Goal: Task Accomplishment & Management: Complete application form

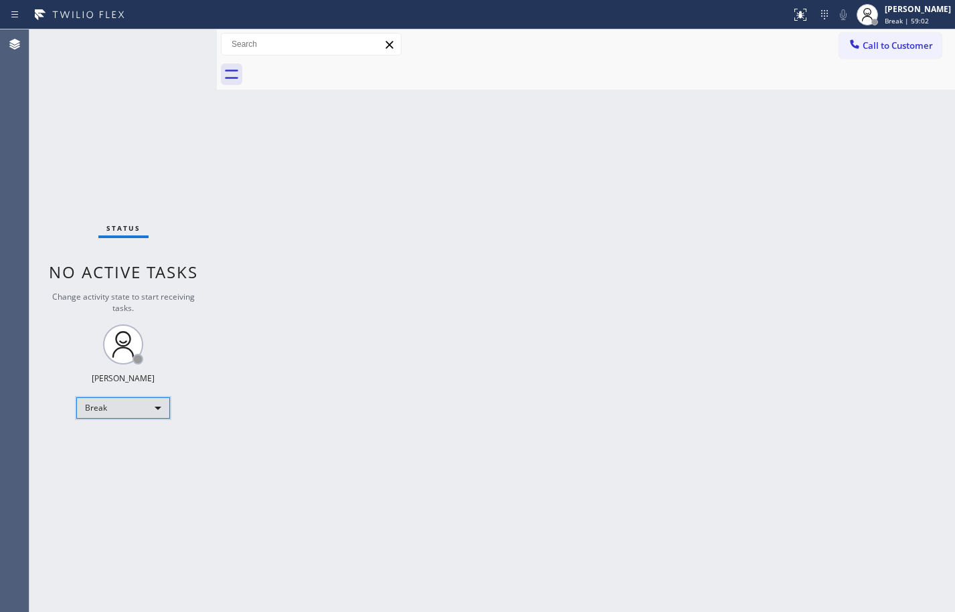
click at [131, 416] on div "Break" at bounding box center [123, 408] width 94 height 21
click at [143, 451] on li "Available" at bounding box center [122, 444] width 91 height 16
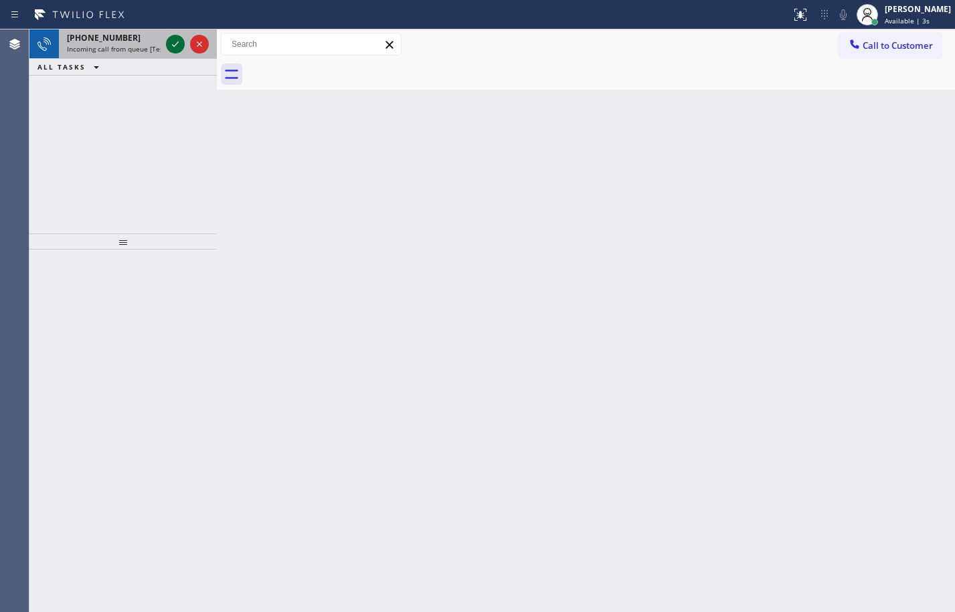
click at [173, 37] on icon at bounding box center [175, 44] width 16 height 16
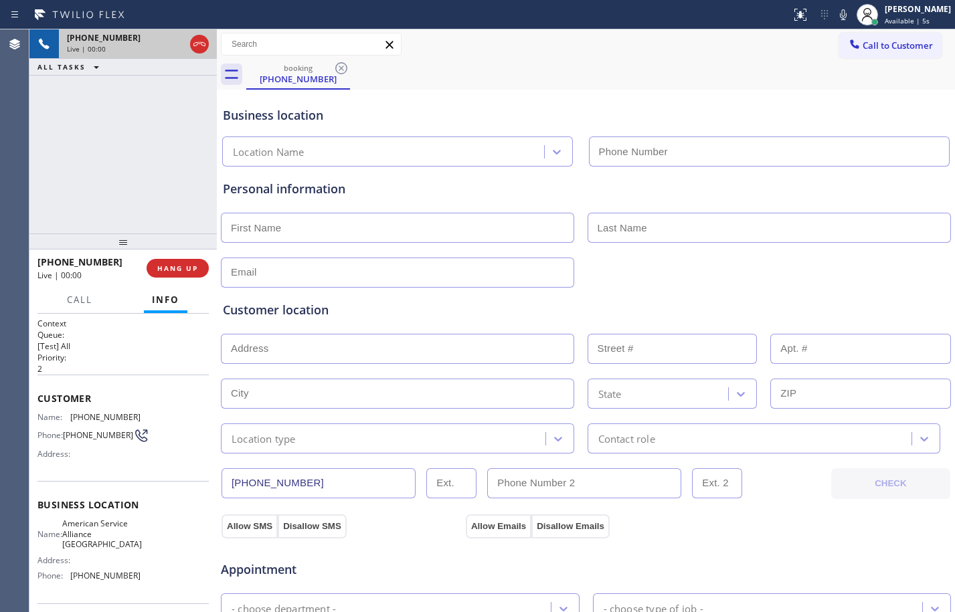
type input "[PHONE_NUMBER]"
click at [175, 260] on button "HANG UP" at bounding box center [178, 268] width 62 height 19
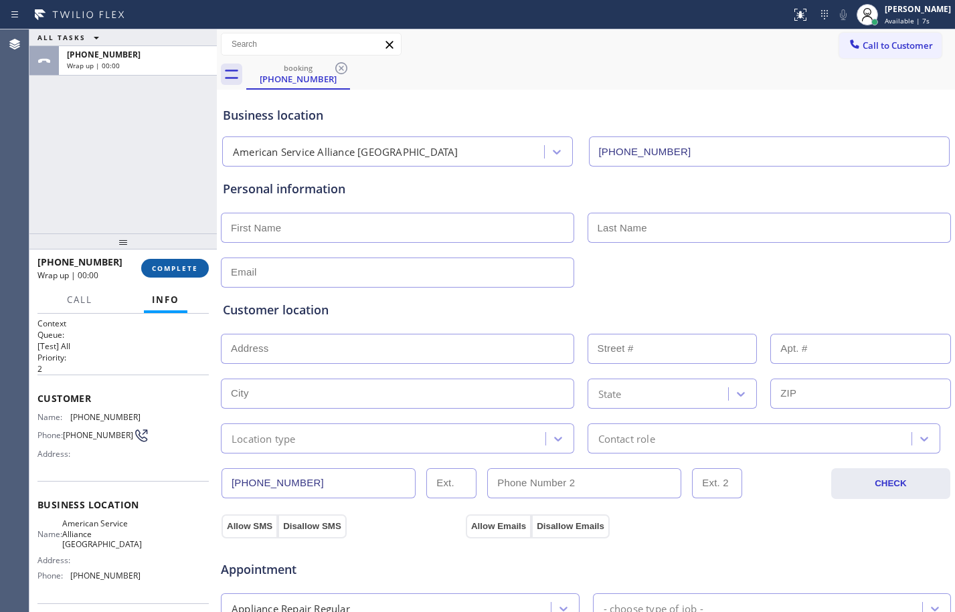
click at [177, 264] on span "COMPLETE" at bounding box center [175, 268] width 46 height 9
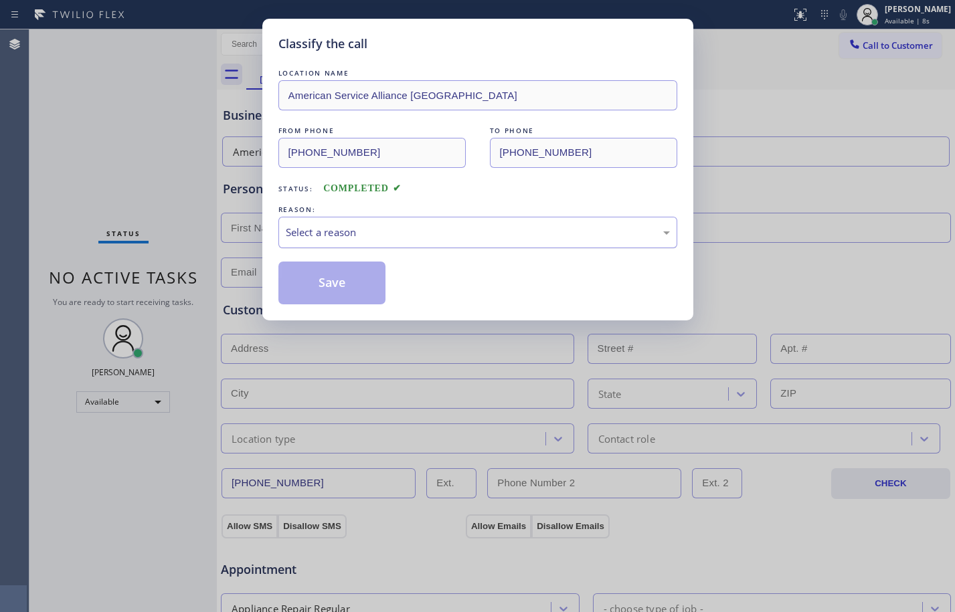
click at [352, 236] on div "Select a reason" at bounding box center [478, 232] width 384 height 15
click at [363, 294] on button "Save" at bounding box center [332, 283] width 108 height 43
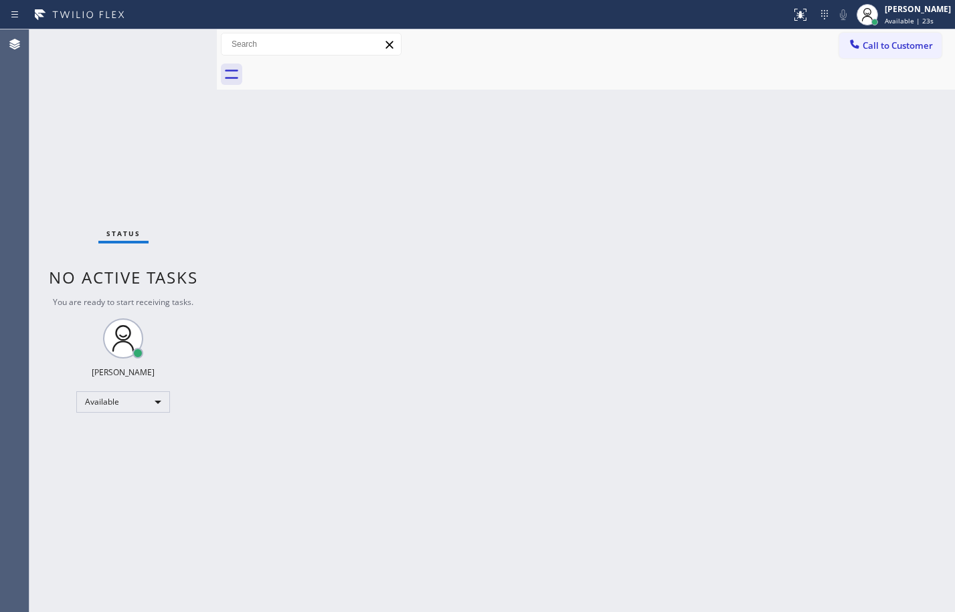
click at [182, 39] on div "Status No active tasks You are ready to start receiving tasks. [PERSON_NAME] Av…" at bounding box center [122, 320] width 187 height 583
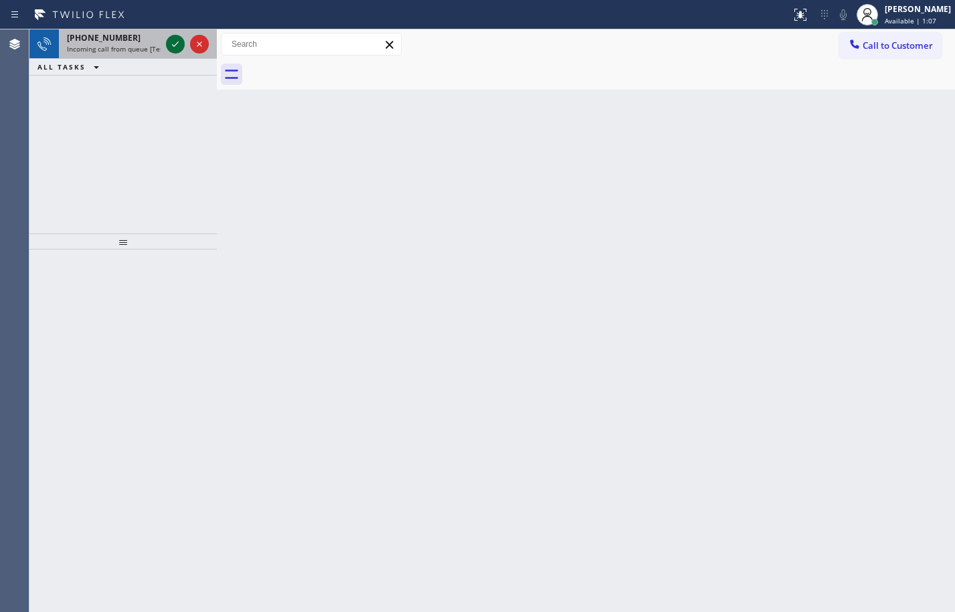
click at [182, 39] on icon at bounding box center [175, 44] width 16 height 16
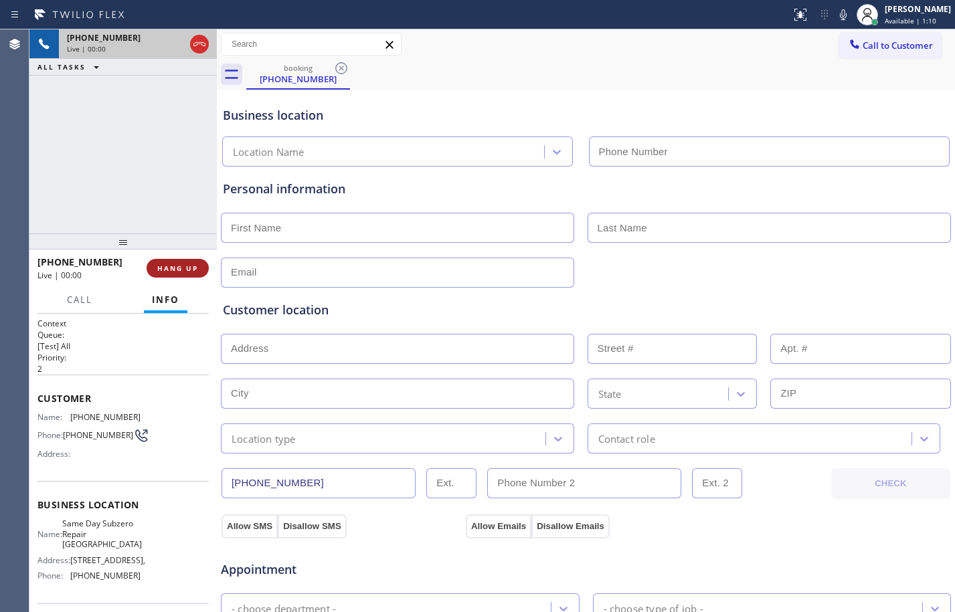
type input "[PHONE_NUMBER]"
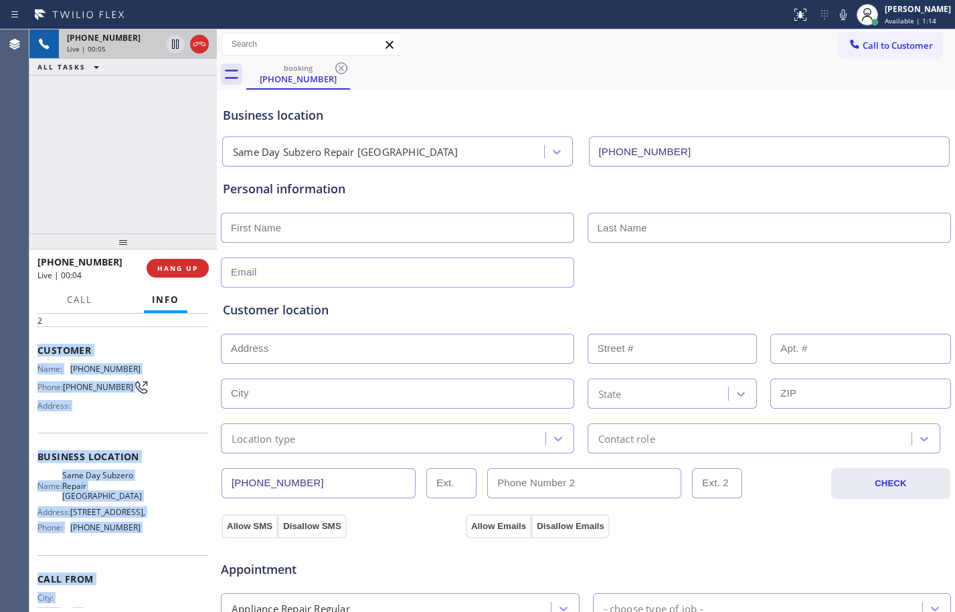
scroll to position [112, 0]
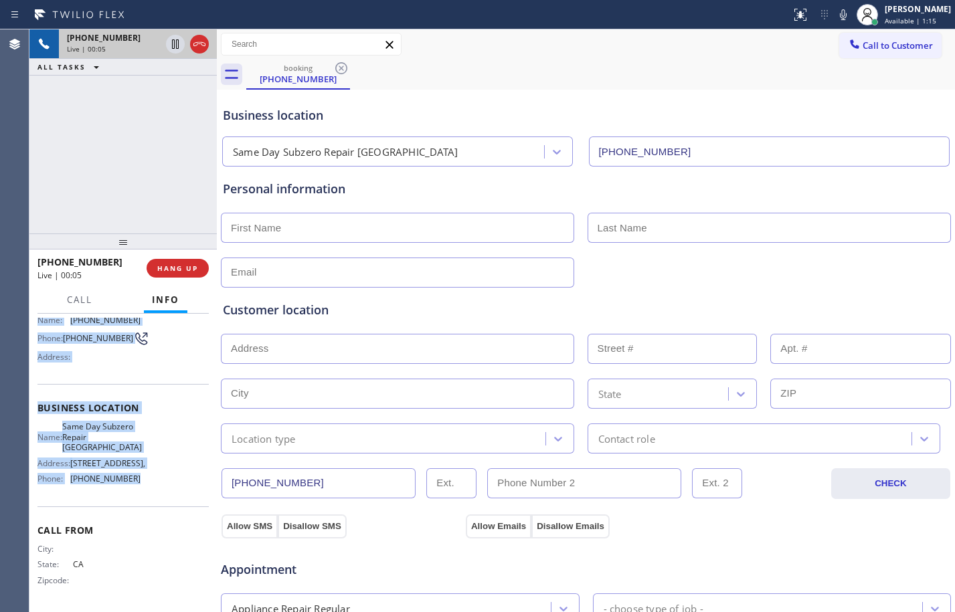
drag, startPoint x: 36, startPoint y: 402, endPoint x: 155, endPoint y: 480, distance: 142.0
click at [155, 480] on div "Context Queue: [Test] All Priority: 2 Customer Name: (858) 944-6880 Phone: (858…" at bounding box center [122, 463] width 187 height 298
copy div "Customer Name: (858) 944-6880 Phone: (858) 944-6880 Address: Business location …"
click at [111, 185] on div "+18589446880 Live | 00:14 ALL TASKS ALL TASKS ACTIVE TASKS TASKS IN WRAP UP" at bounding box center [122, 131] width 187 height 204
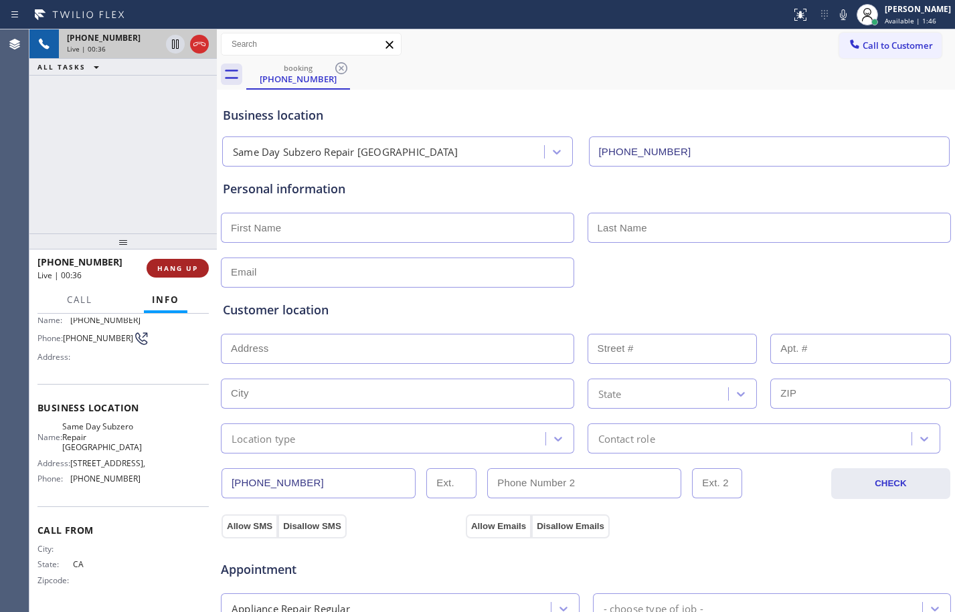
click at [187, 276] on button "HANG UP" at bounding box center [178, 268] width 62 height 19
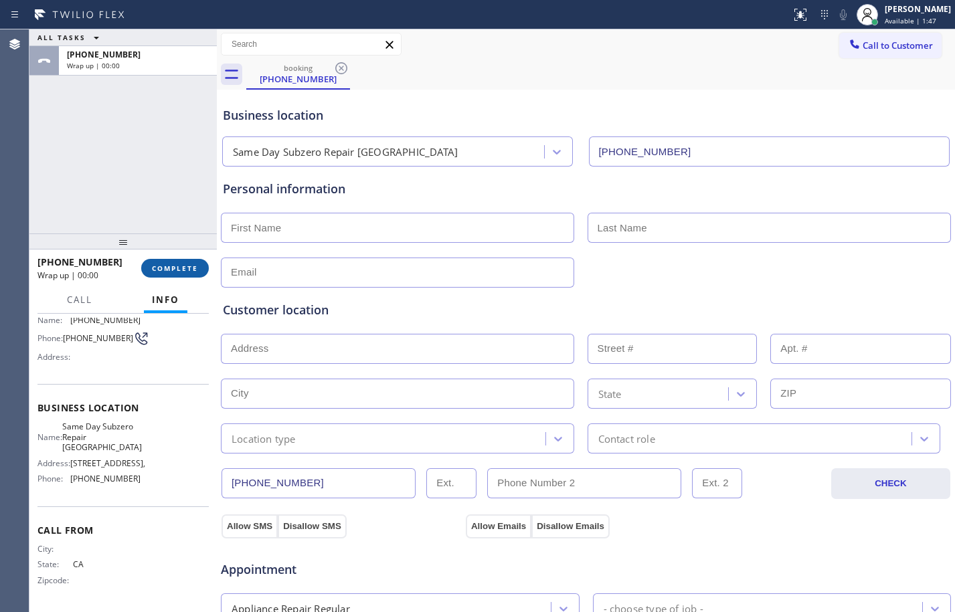
click at [190, 272] on span "COMPLETE" at bounding box center [175, 268] width 46 height 9
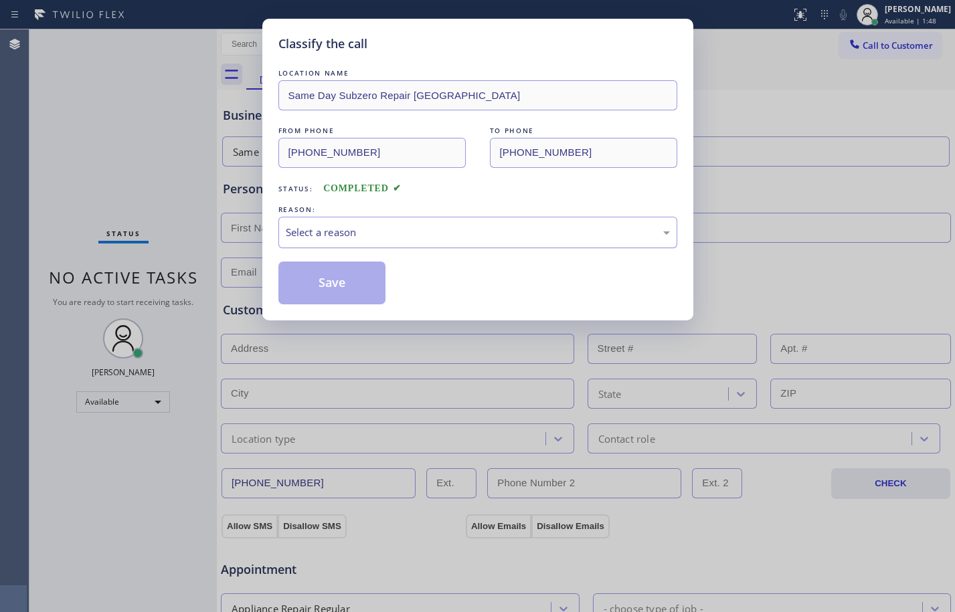
click at [327, 228] on div "Select a reason" at bounding box center [478, 232] width 384 height 15
click at [349, 272] on button "Save" at bounding box center [332, 283] width 108 height 43
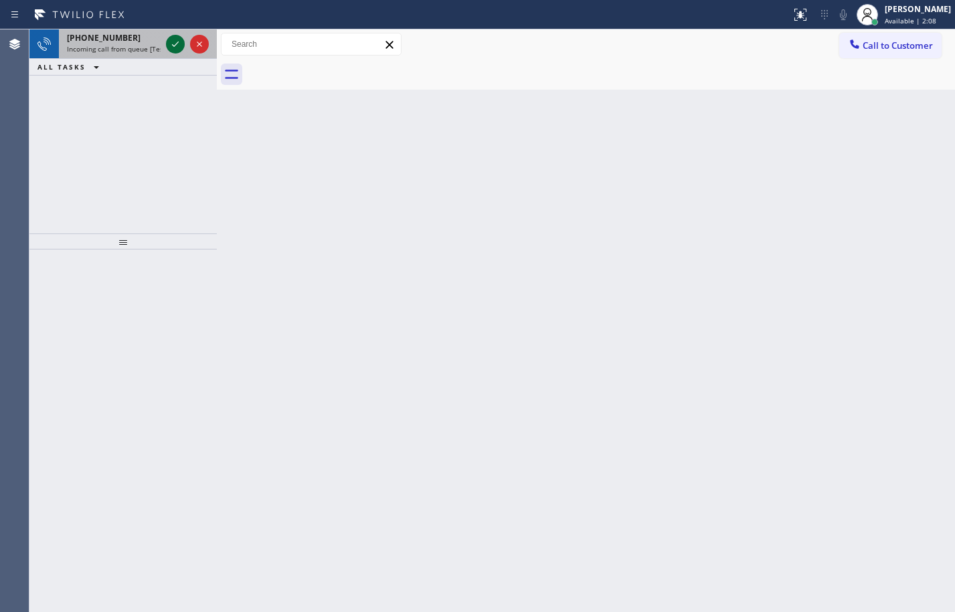
click at [173, 40] on icon at bounding box center [175, 44] width 16 height 16
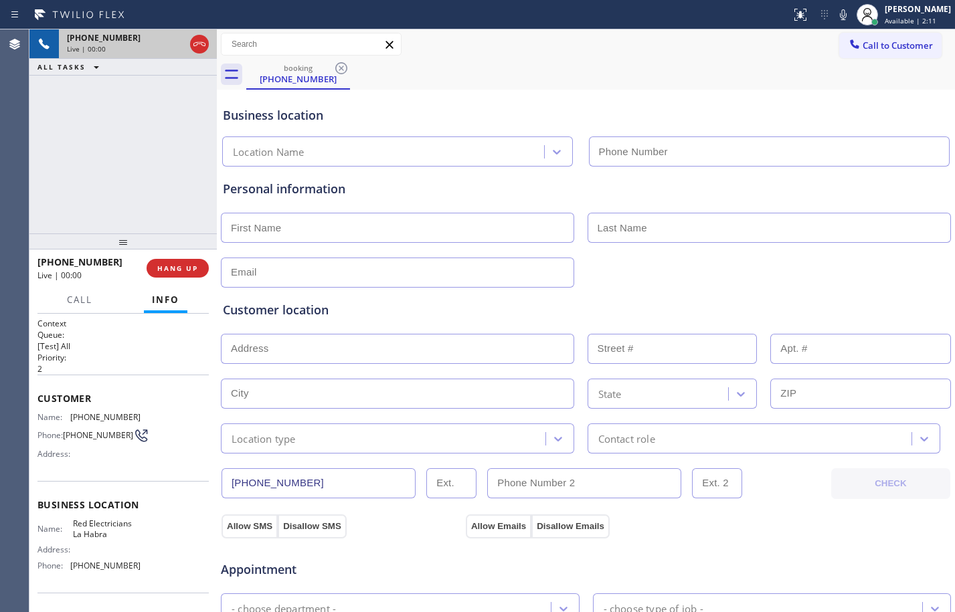
type input "(949) 334-2868"
click at [189, 269] on span "HANG UP" at bounding box center [177, 268] width 41 height 9
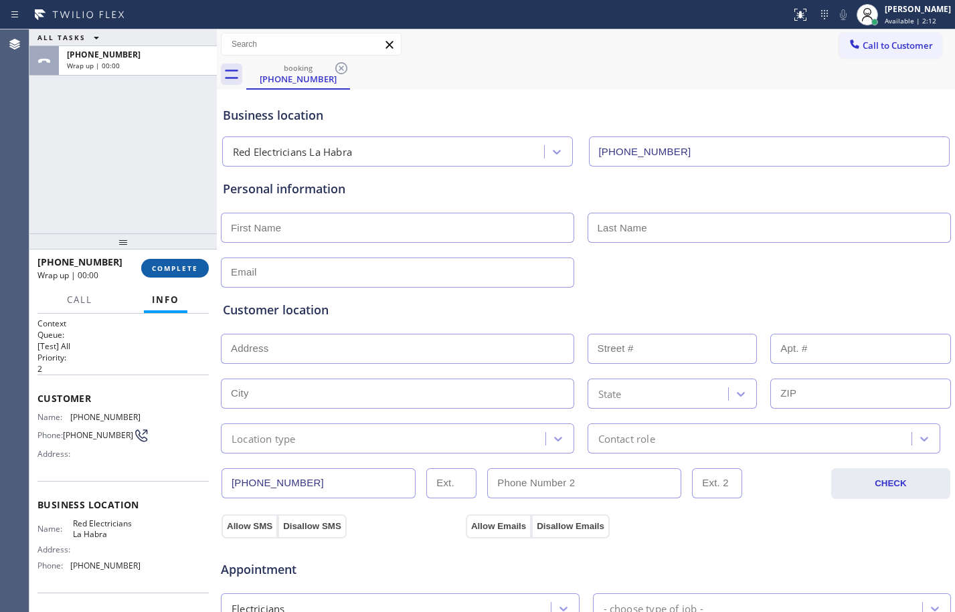
click at [189, 269] on span "COMPLETE" at bounding box center [175, 268] width 46 height 9
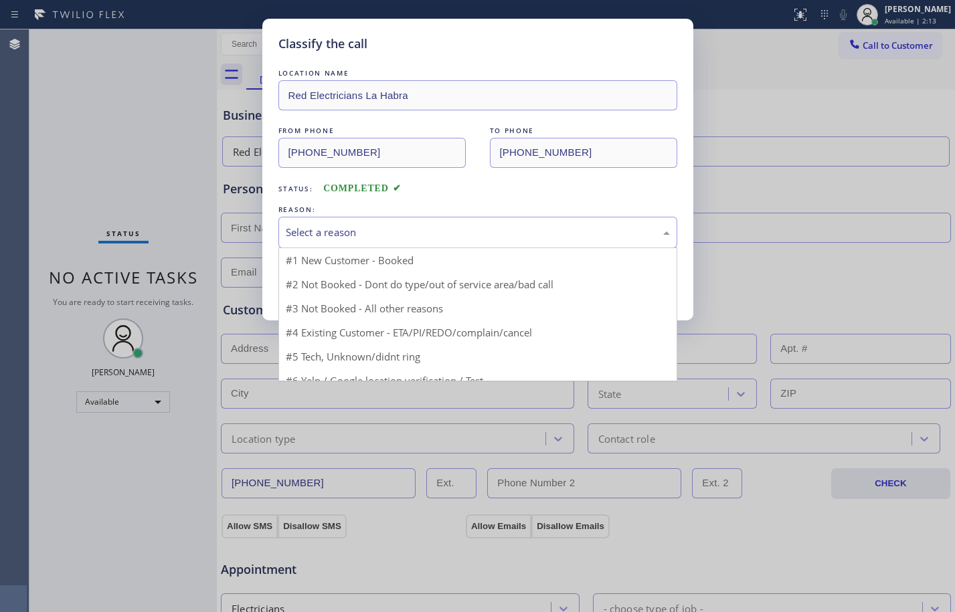
click at [472, 226] on div "Select a reason" at bounding box center [478, 232] width 384 height 15
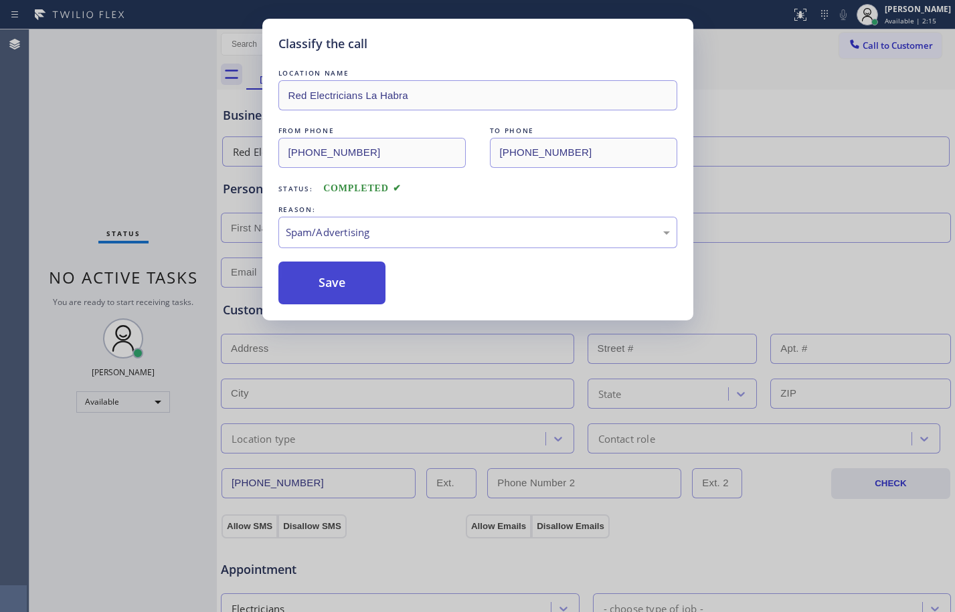
click at [311, 274] on button "Save" at bounding box center [332, 283] width 108 height 43
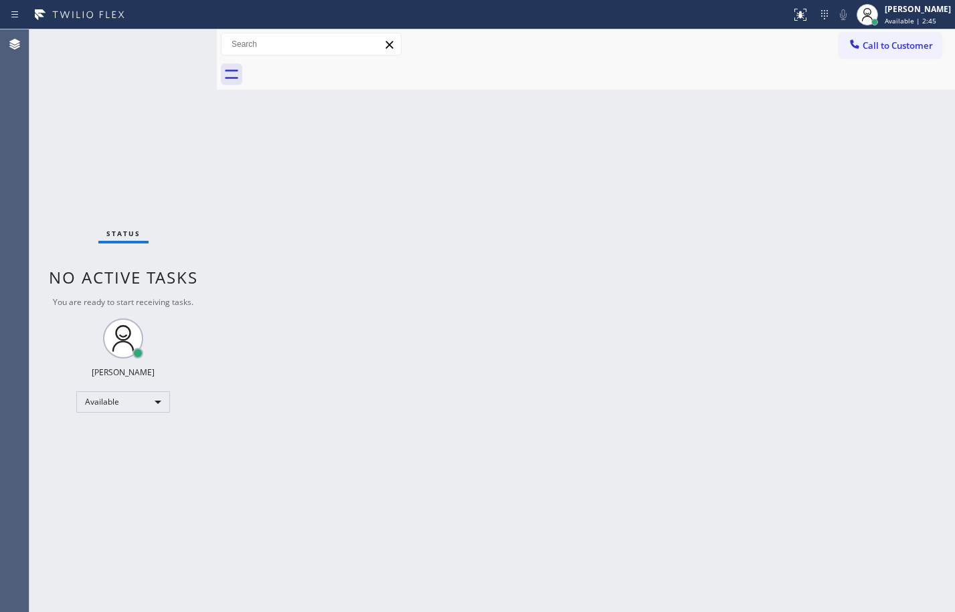
click at [153, 133] on div "Status No active tasks You are ready to start receiving tasks. [PERSON_NAME] Av…" at bounding box center [122, 320] width 187 height 583
click at [126, 130] on div "Status No active tasks You are ready to start receiving tasks. [PERSON_NAME] Av…" at bounding box center [122, 320] width 187 height 583
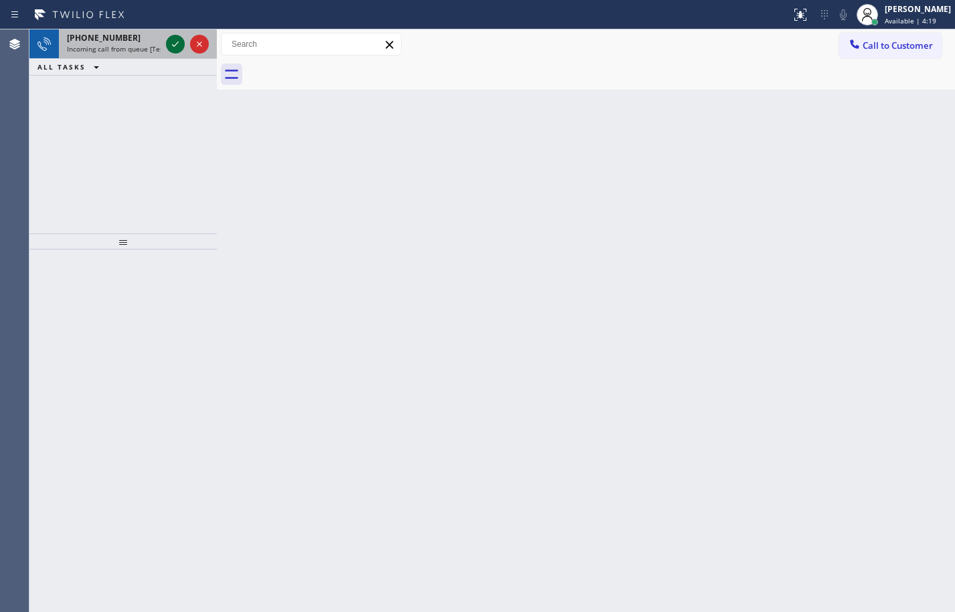
click at [183, 41] on icon at bounding box center [175, 44] width 16 height 16
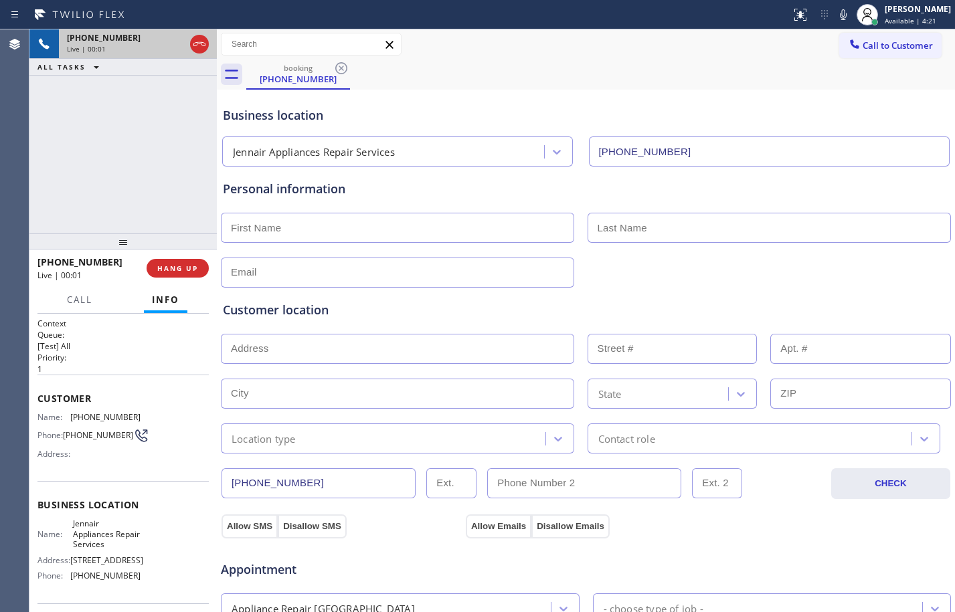
type input "(602) 638-3519"
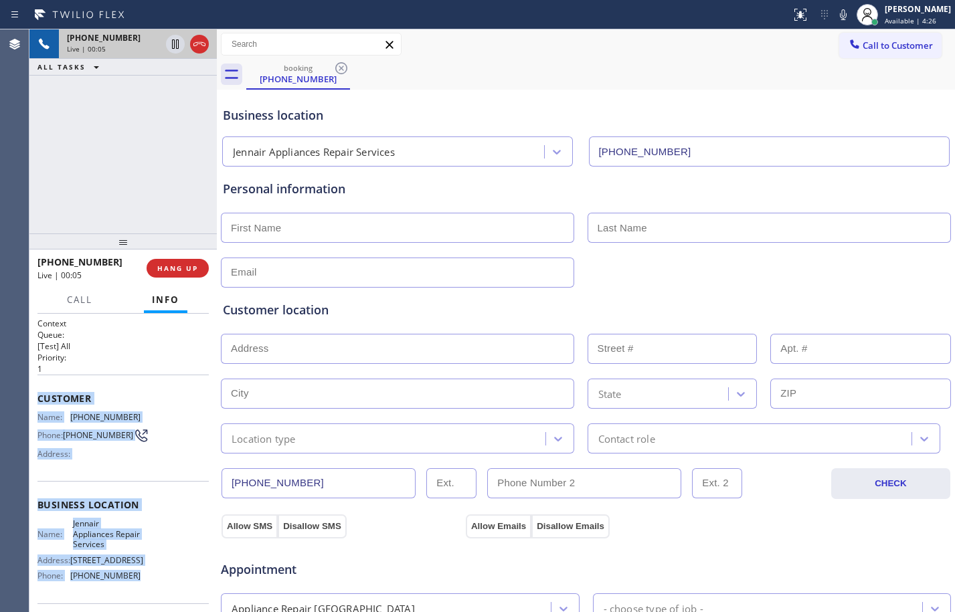
scroll to position [7, 0]
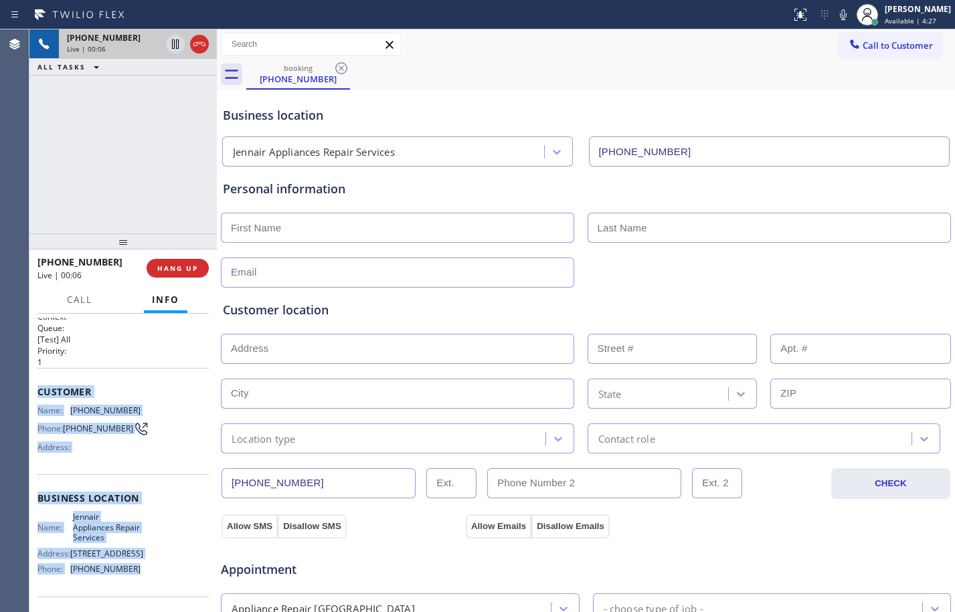
drag, startPoint x: 36, startPoint y: 400, endPoint x: 157, endPoint y: 577, distance: 213.8
click at [157, 577] on div "Context Queue: [Test] All Priority: 1 Customer Name: (817) 761-1210 Phone: (817…" at bounding box center [122, 463] width 187 height 298
copy div "Customer Name: (817) 761-1210 Phone: (817) 761-1210 Address: Business location …"
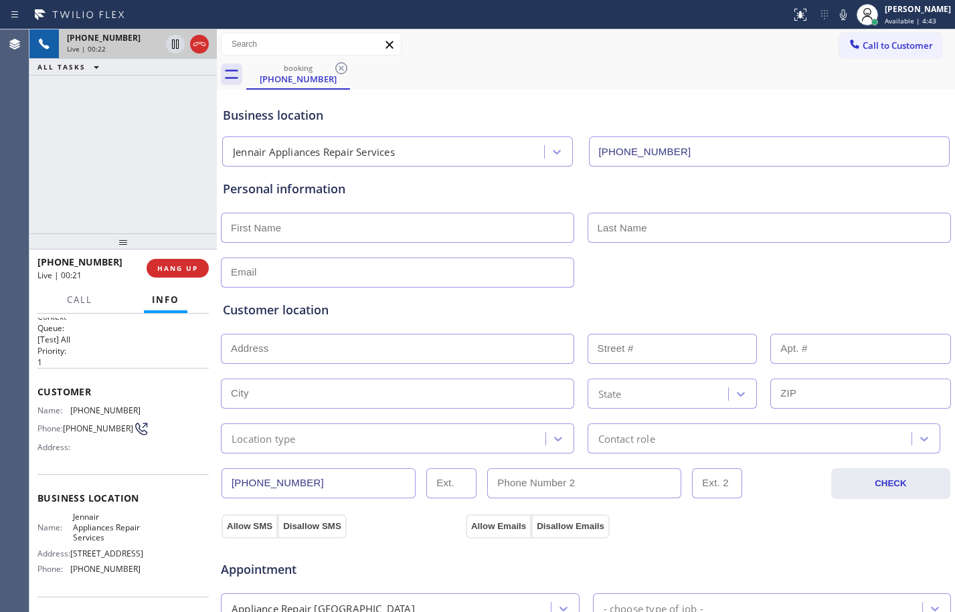
click at [109, 175] on div "+18177611210 Live | 00:22 ALL TASKS ALL TASKS ACTIVE TASKS TASKS IN WRAP UP" at bounding box center [122, 131] width 187 height 204
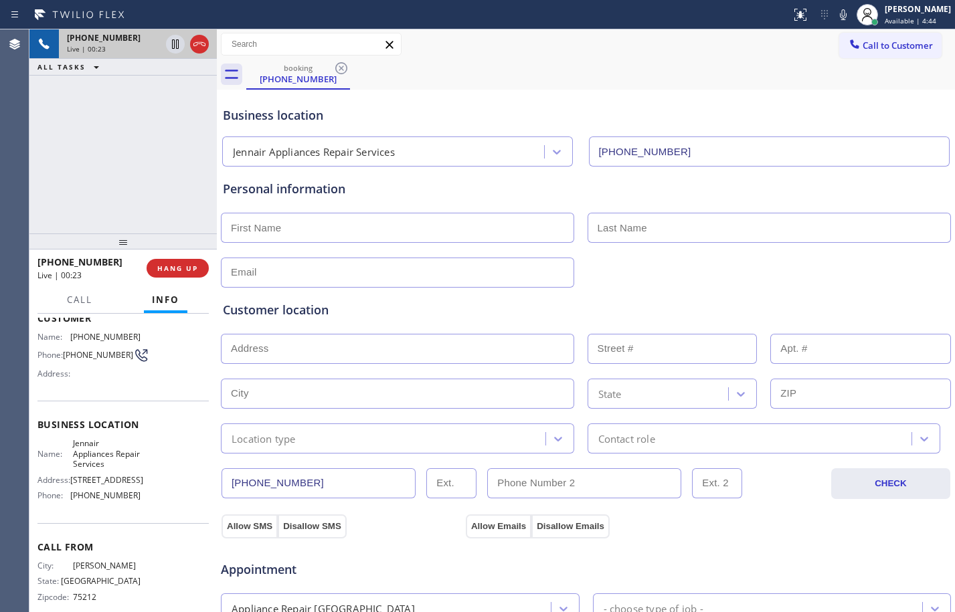
scroll to position [112, 0]
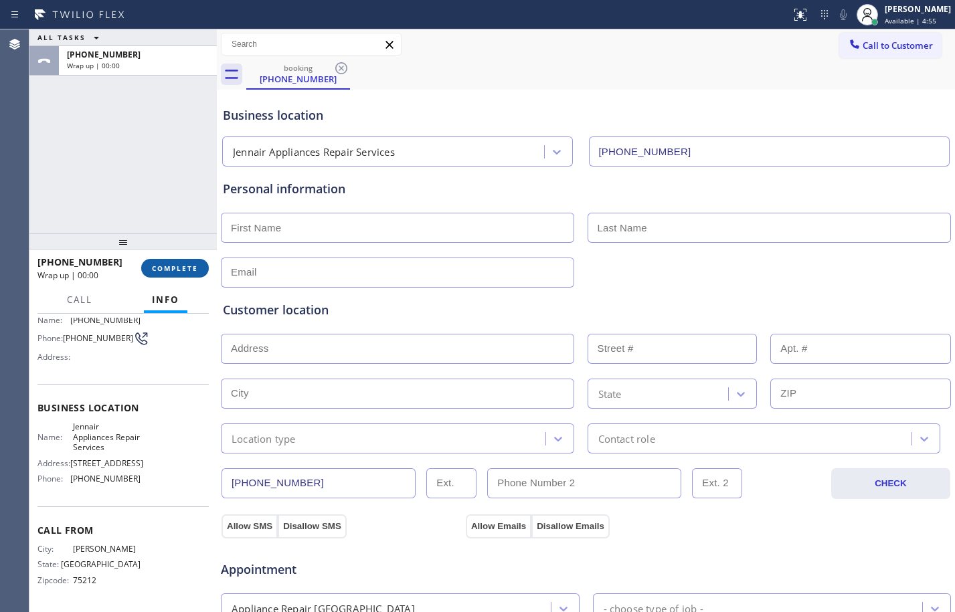
click at [180, 274] on button "COMPLETE" at bounding box center [175, 268] width 68 height 19
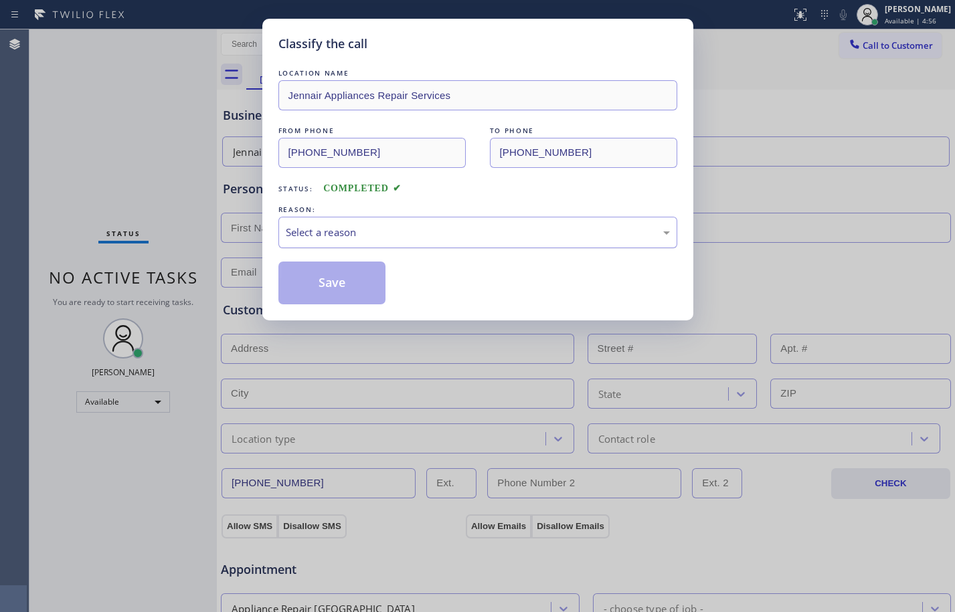
click at [359, 236] on div "Select a reason" at bounding box center [478, 232] width 384 height 15
click at [352, 292] on button "Save" at bounding box center [332, 283] width 108 height 43
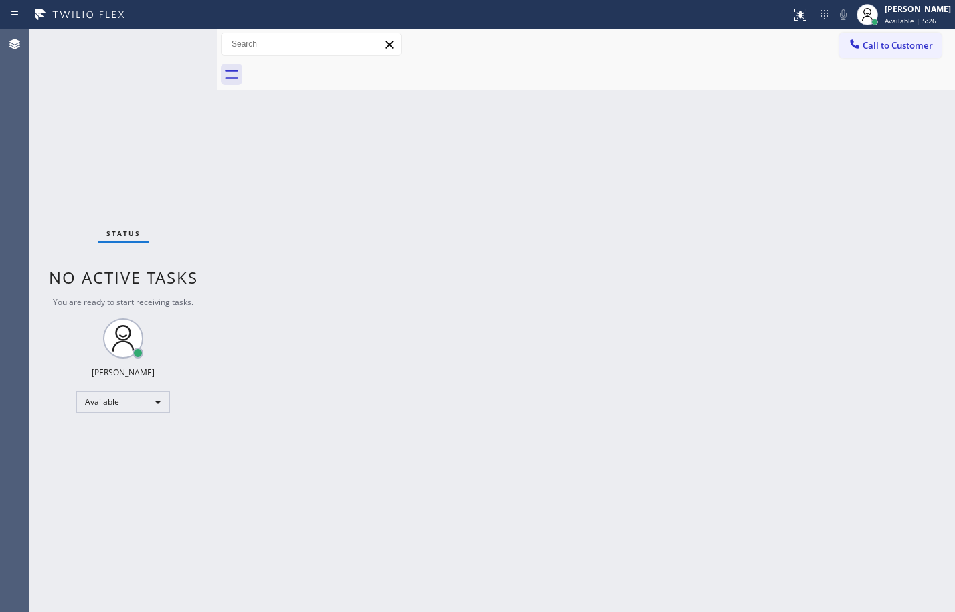
click at [126, 125] on div "Status No active tasks You are ready to start receiving tasks. [PERSON_NAME] Av…" at bounding box center [122, 320] width 187 height 583
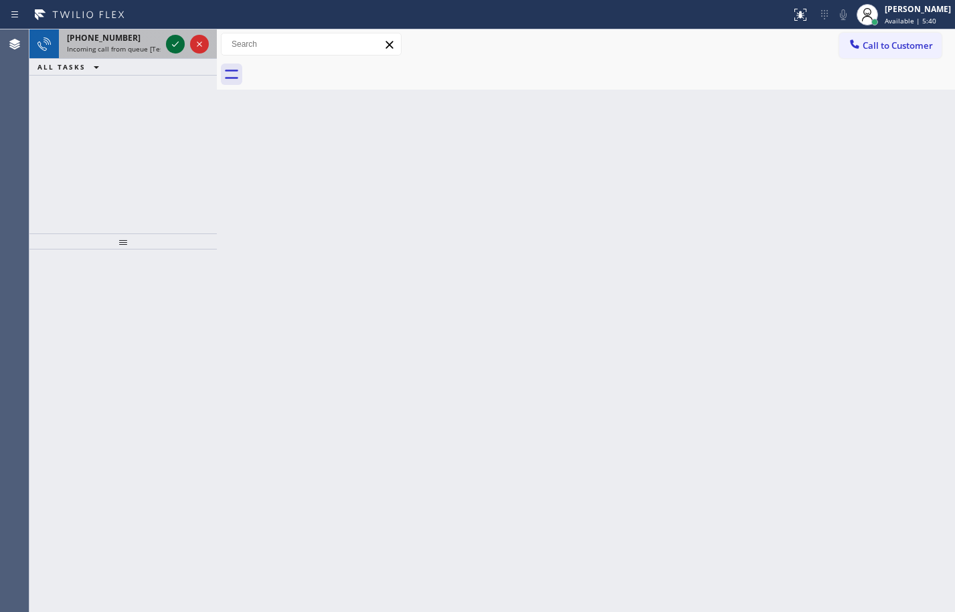
click at [169, 45] on icon at bounding box center [175, 44] width 16 height 16
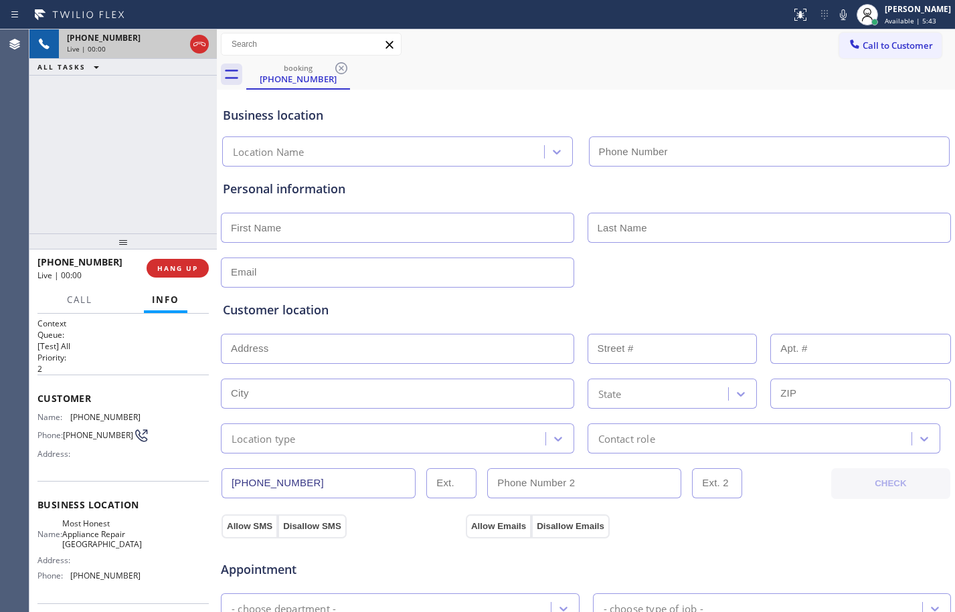
type input "(415) 799-5197"
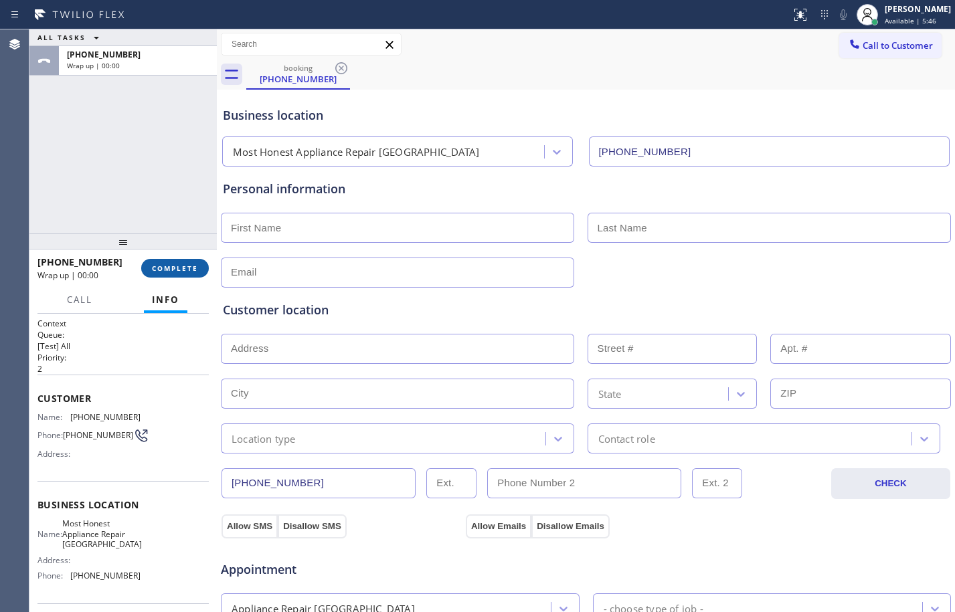
click at [158, 265] on span "COMPLETE" at bounding box center [175, 268] width 46 height 9
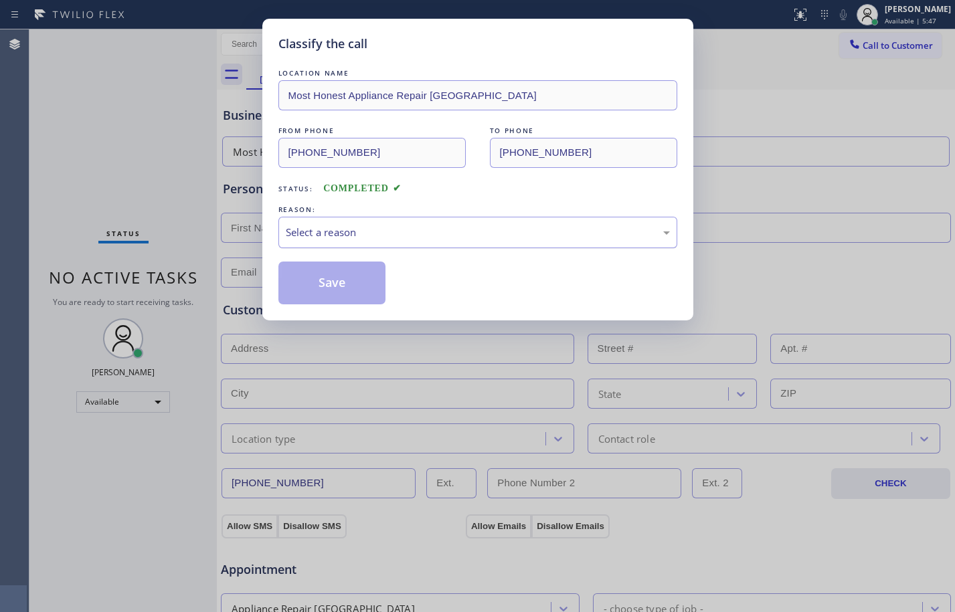
click at [330, 237] on div "Select a reason" at bounding box center [478, 232] width 384 height 15
click at [331, 288] on button "Save" at bounding box center [332, 283] width 108 height 43
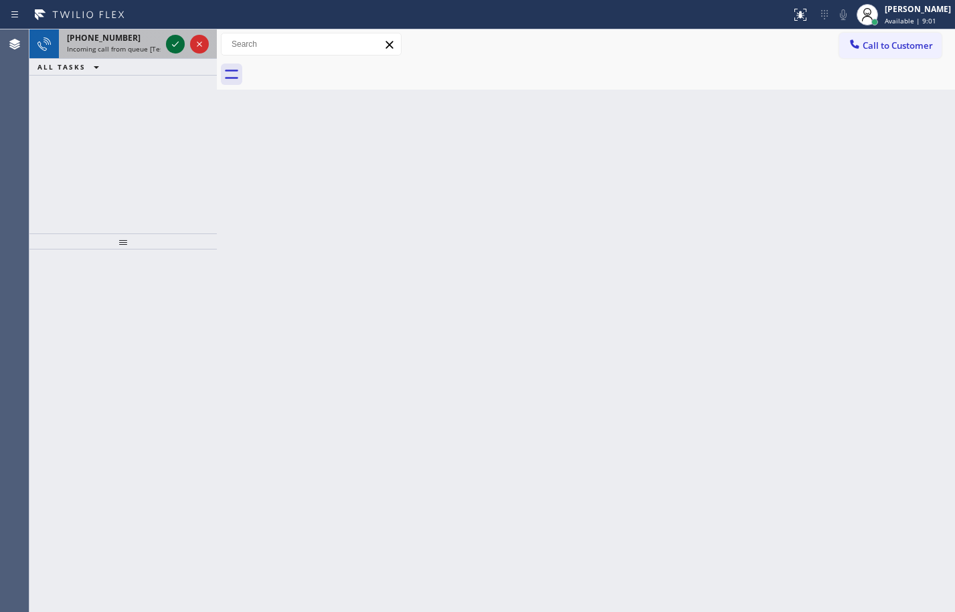
click at [179, 51] on icon at bounding box center [175, 44] width 16 height 16
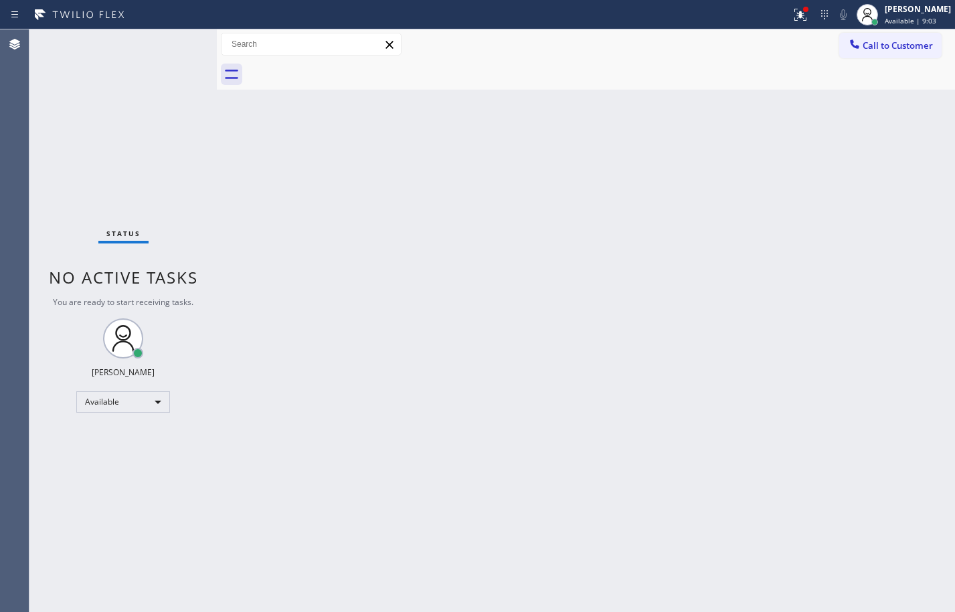
click at [792, 15] on icon at bounding box center [800, 15] width 16 height 16
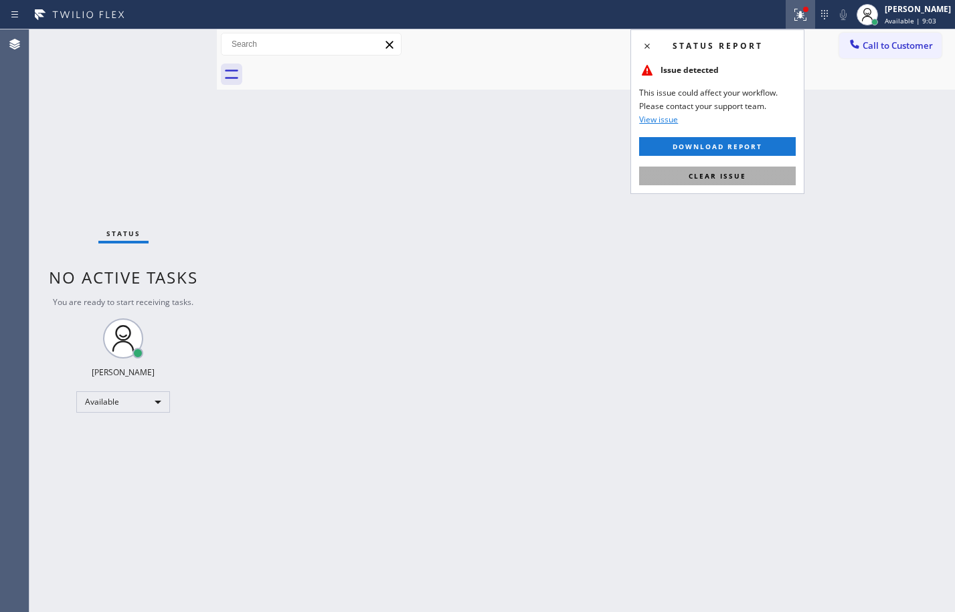
click at [733, 171] on span "Clear issue" at bounding box center [718, 175] width 58 height 9
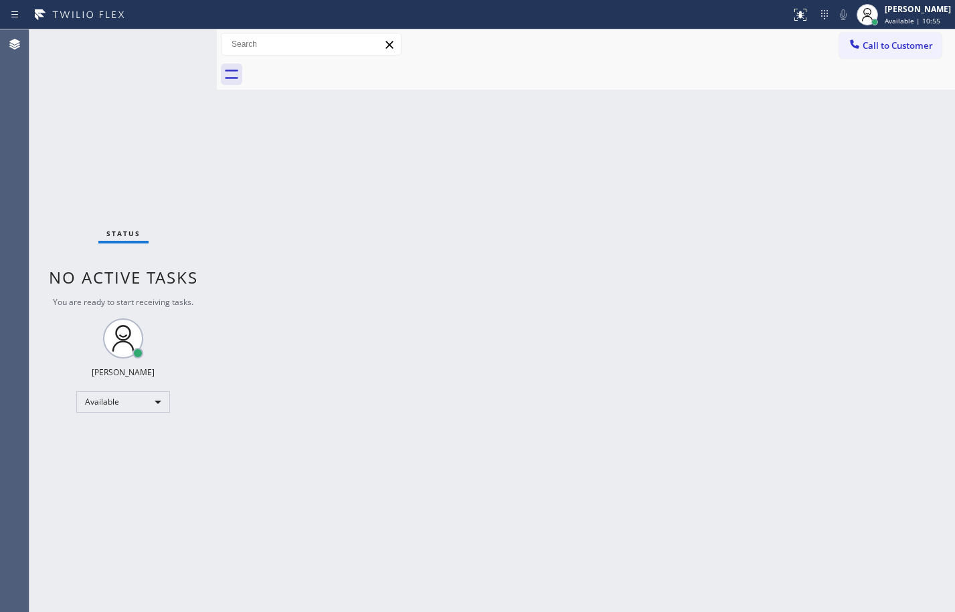
click at [181, 43] on div "Status No active tasks You are ready to start receiving tasks. [PERSON_NAME] Av…" at bounding box center [122, 320] width 187 height 583
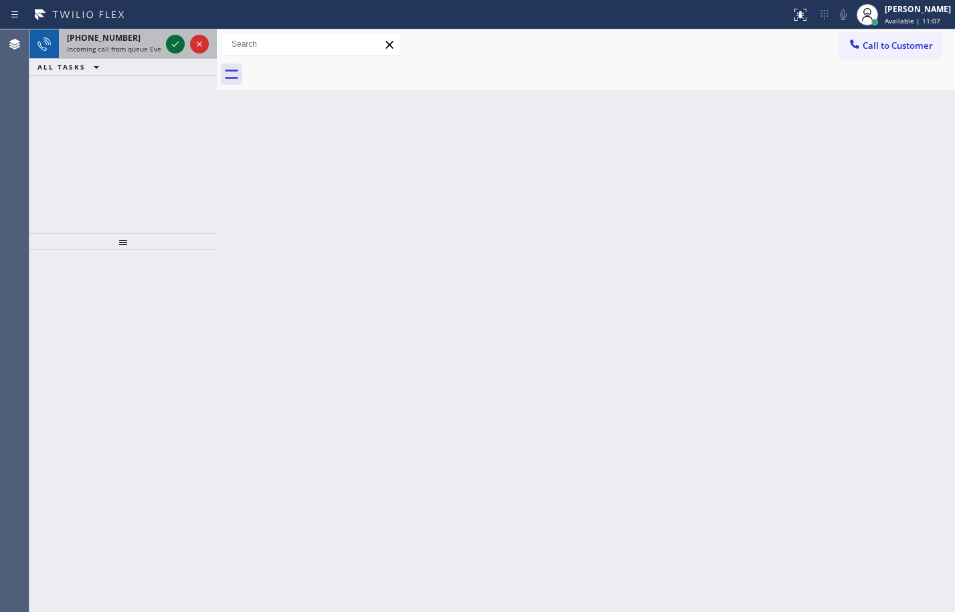
click at [179, 49] on icon at bounding box center [175, 44] width 16 height 16
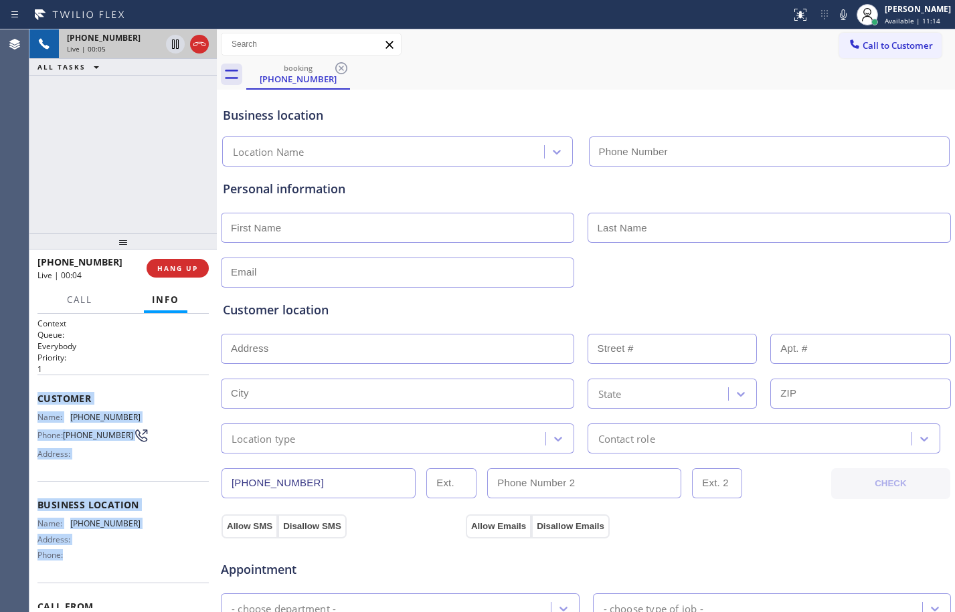
drag, startPoint x: 30, startPoint y: 393, endPoint x: 102, endPoint y: 561, distance: 183.2
click at [102, 561] on div "Context Queue: Everybody Priority: 1 Customer Name: (224) 888-0215 Phone: (224)…" at bounding box center [122, 463] width 187 height 298
copy div "Customer Name: (224) 888-0215 Phone: (224) 888-0215 Address: Business location …"
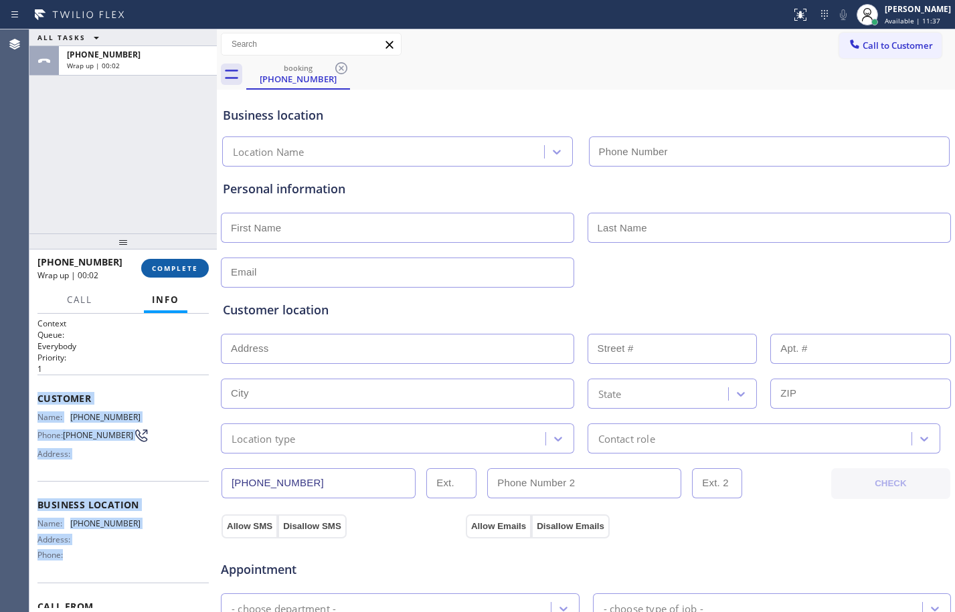
click at [162, 269] on span "COMPLETE" at bounding box center [175, 268] width 46 height 9
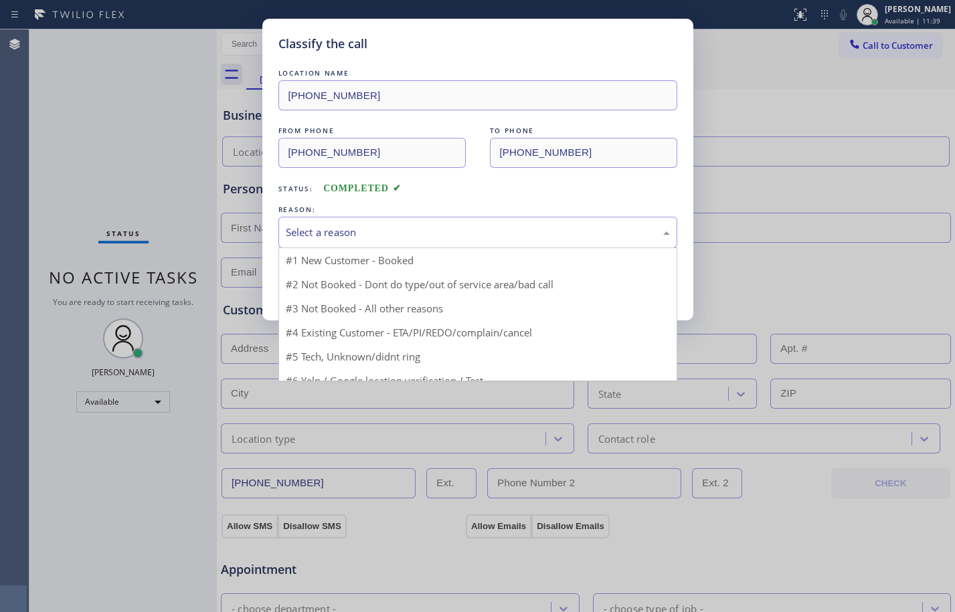
click at [438, 229] on div "Select a reason" at bounding box center [478, 232] width 384 height 15
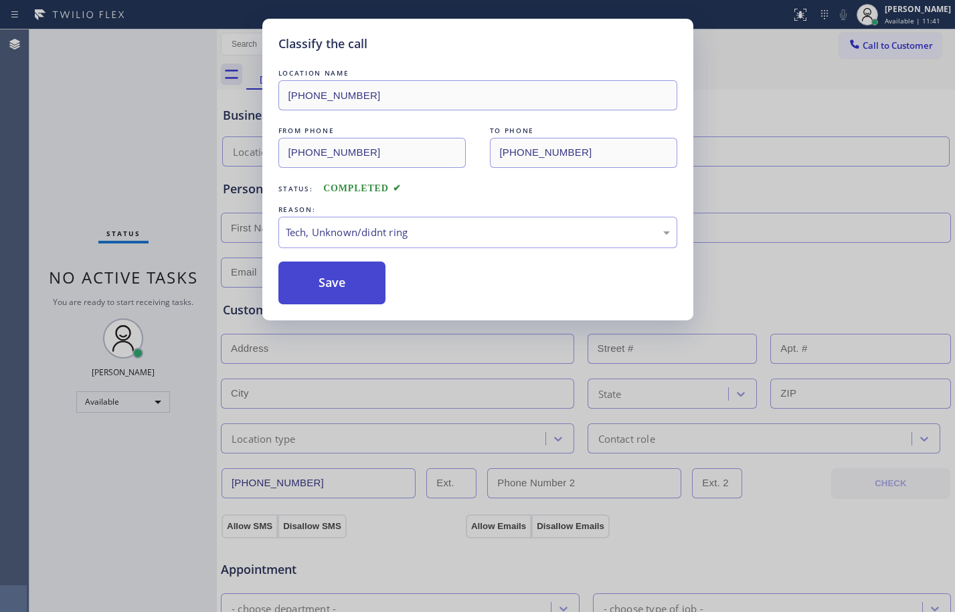
click at [366, 299] on button "Save" at bounding box center [332, 283] width 108 height 43
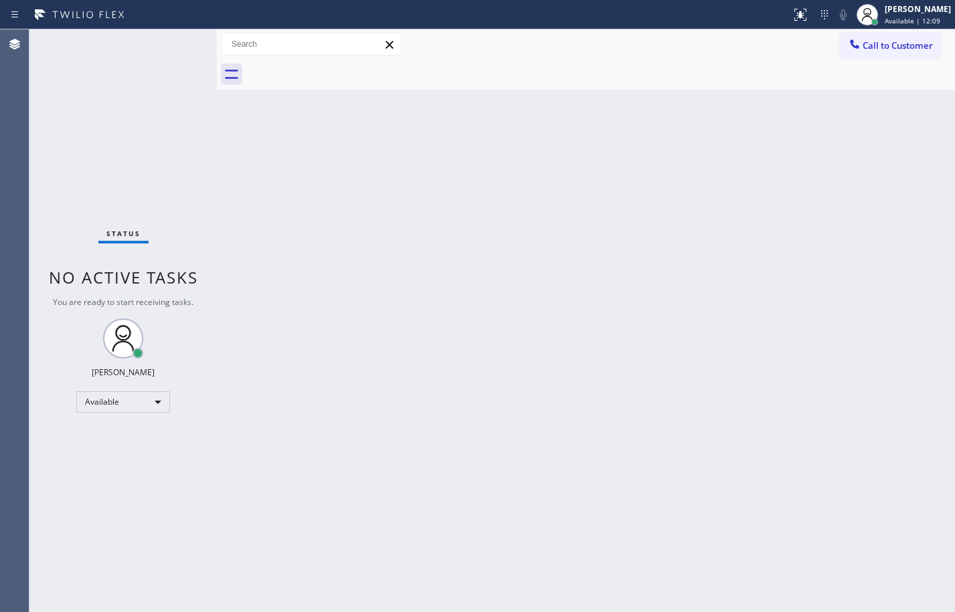
click at [145, 134] on div "Status No active tasks You are ready to start receiving tasks. [PERSON_NAME] Av…" at bounding box center [122, 320] width 187 height 583
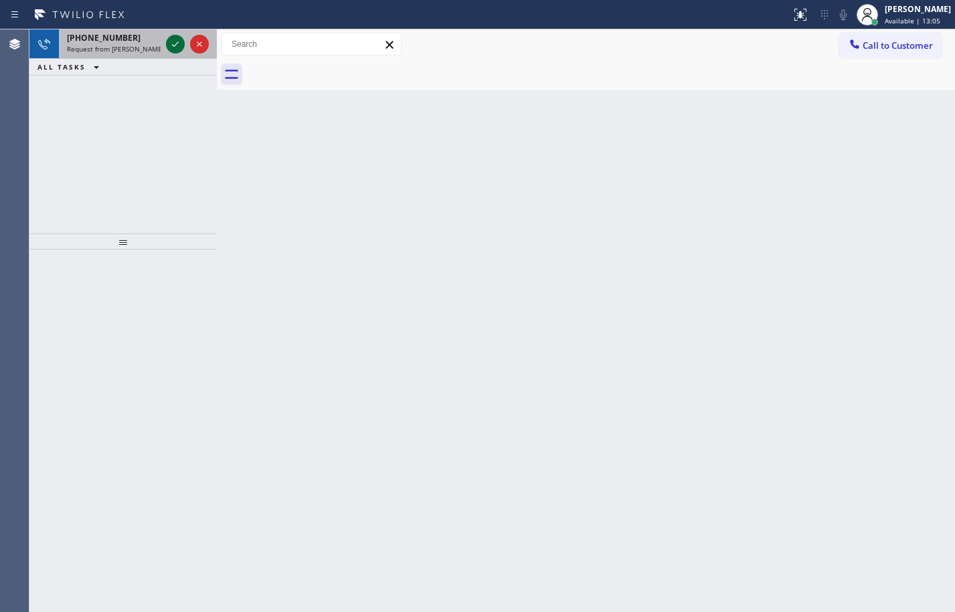
click at [169, 43] on icon at bounding box center [175, 44] width 16 height 16
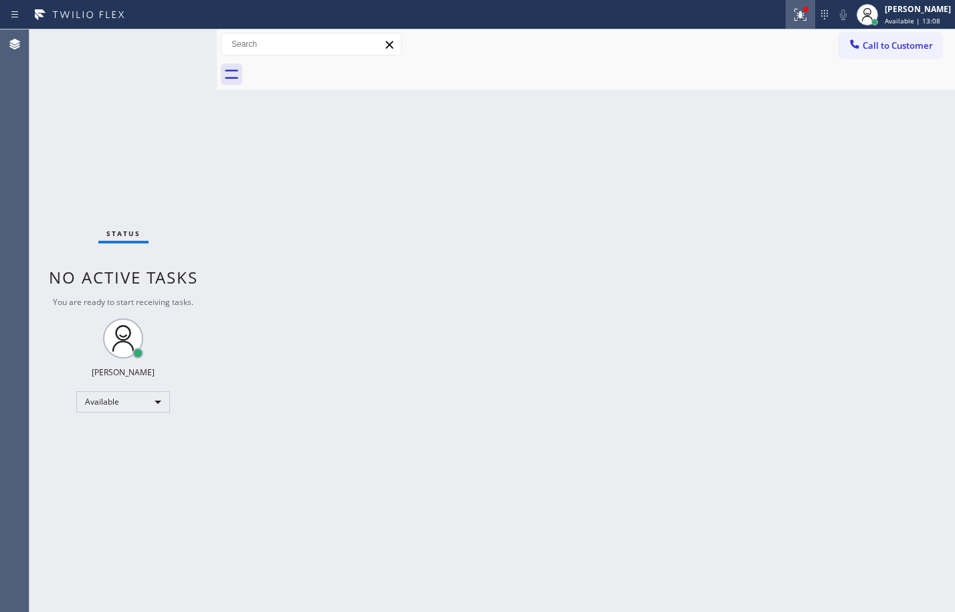
click at [794, 17] on icon at bounding box center [800, 15] width 16 height 16
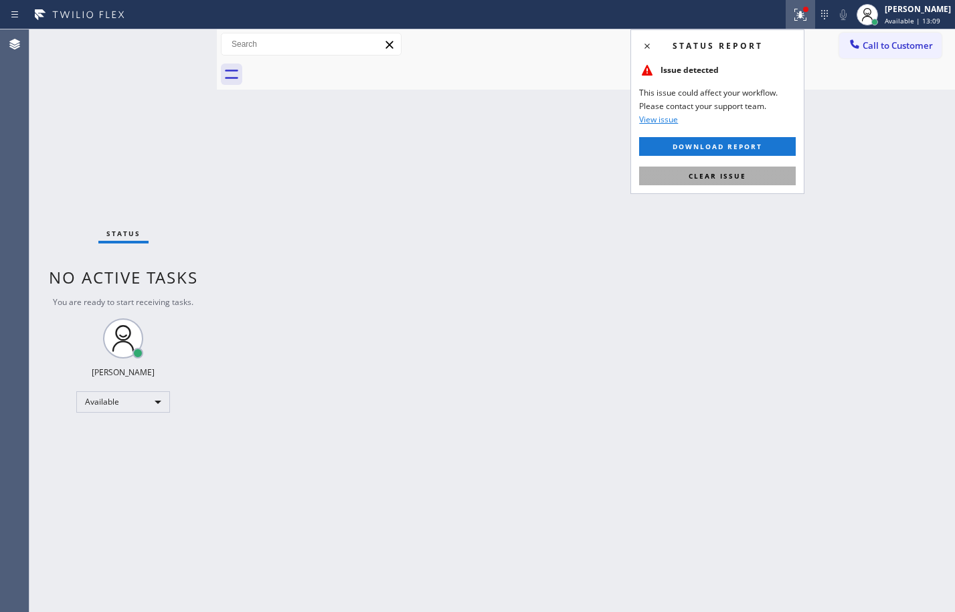
click at [717, 180] on span "Clear issue" at bounding box center [718, 175] width 58 height 9
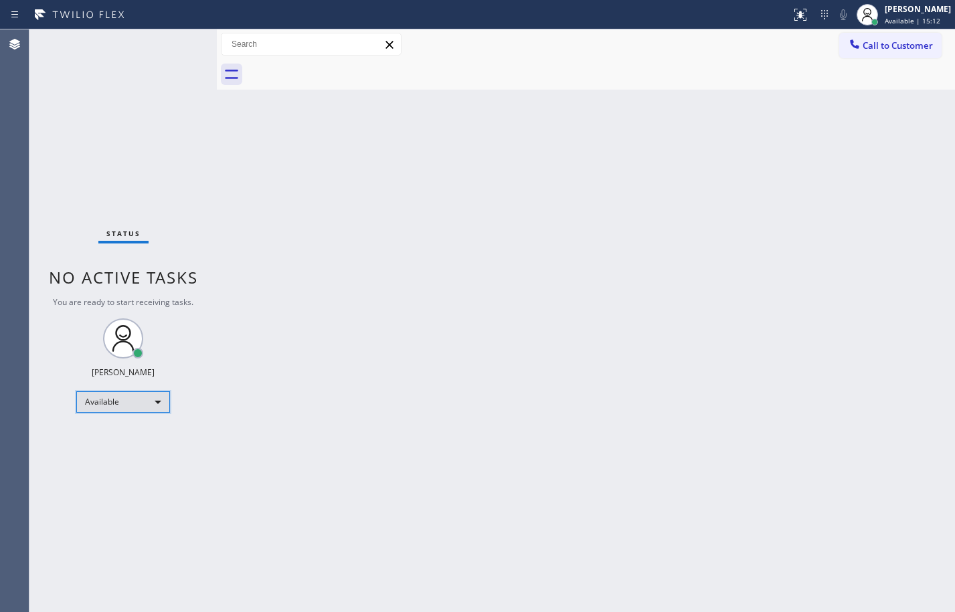
click at [149, 404] on div "Available" at bounding box center [123, 401] width 94 height 21
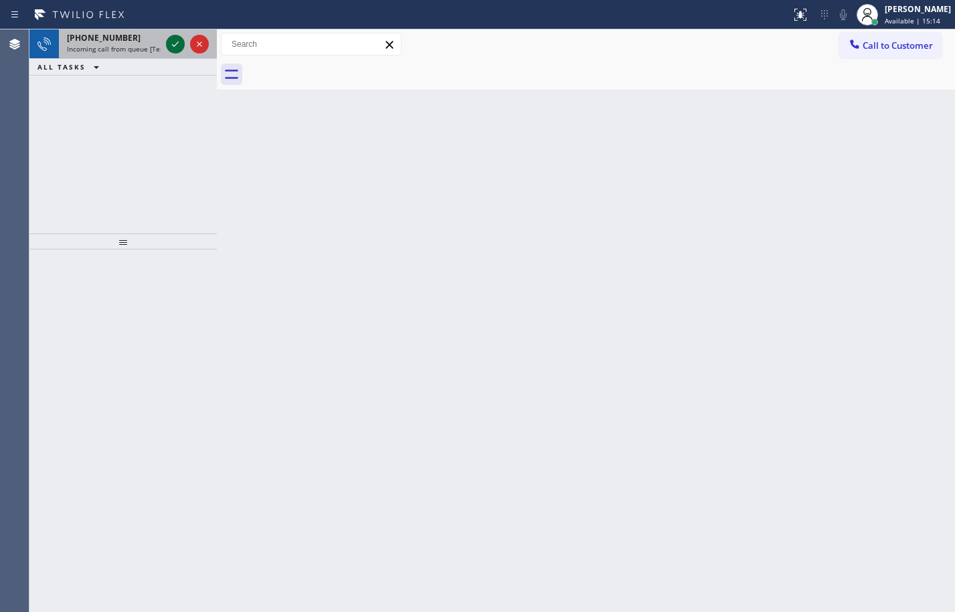
click at [171, 46] on icon at bounding box center [175, 44] width 16 height 16
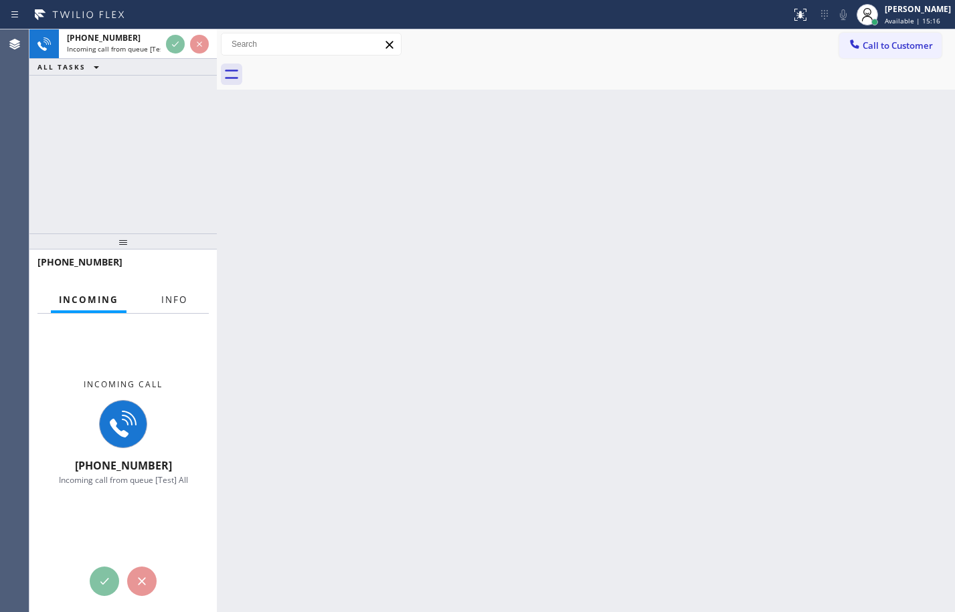
click at [180, 294] on span "Info" at bounding box center [174, 300] width 26 height 12
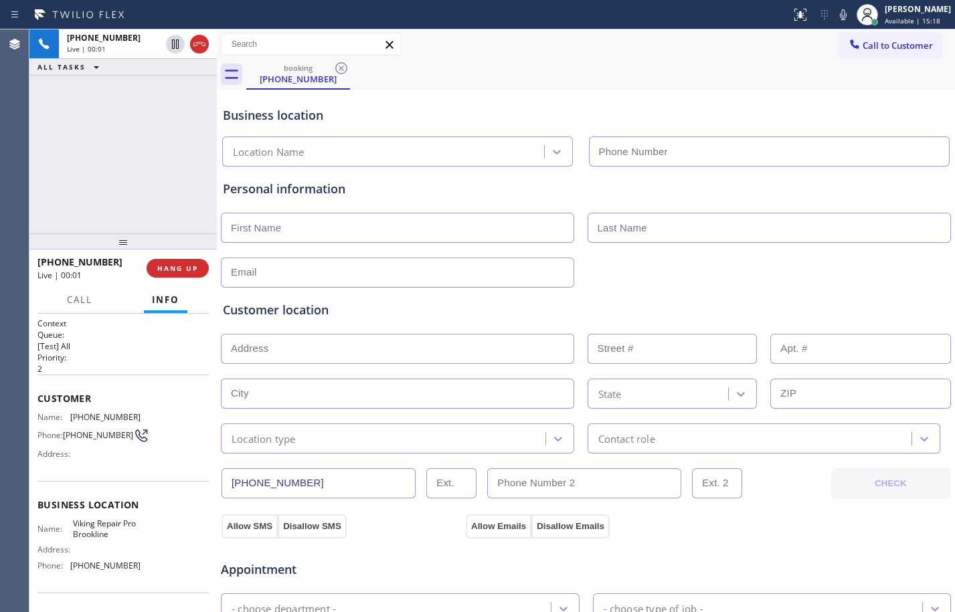
type input "[PHONE_NUMBER]"
click at [199, 263] on button "HANG UP" at bounding box center [178, 268] width 62 height 19
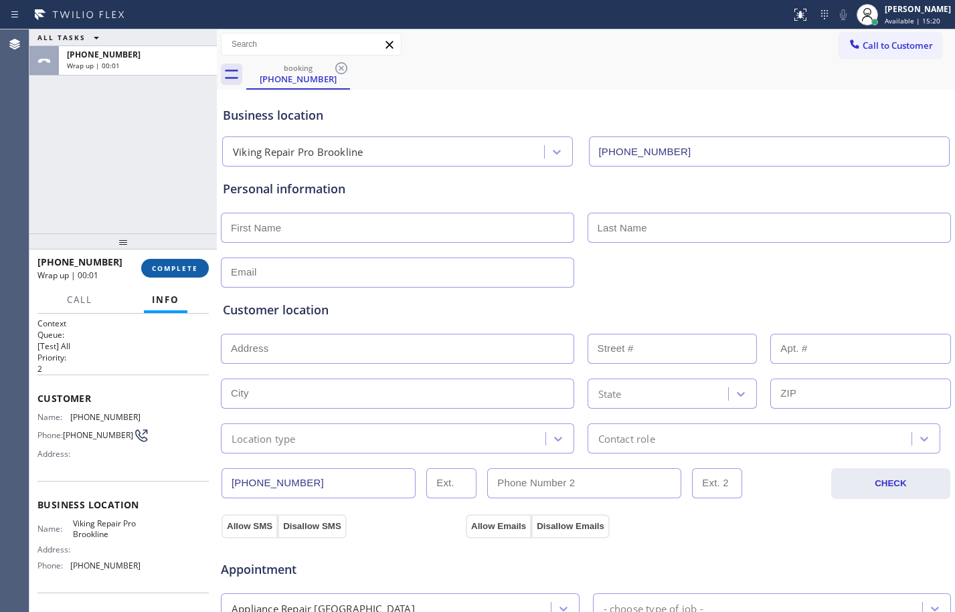
click at [188, 267] on span "COMPLETE" at bounding box center [175, 268] width 46 height 9
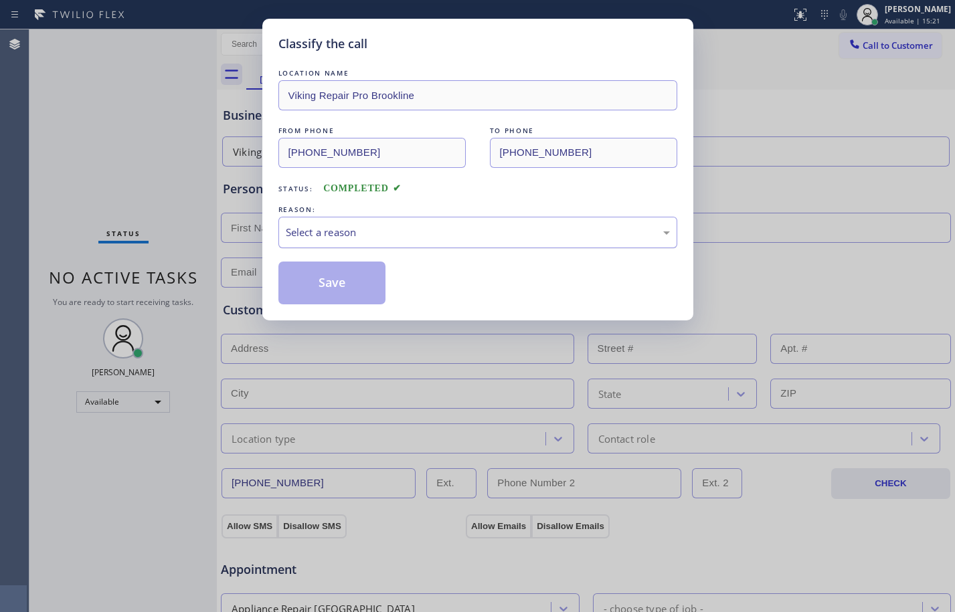
click at [423, 221] on div "Select a reason" at bounding box center [477, 232] width 399 height 31
click at [348, 289] on button "Save" at bounding box center [332, 283] width 108 height 43
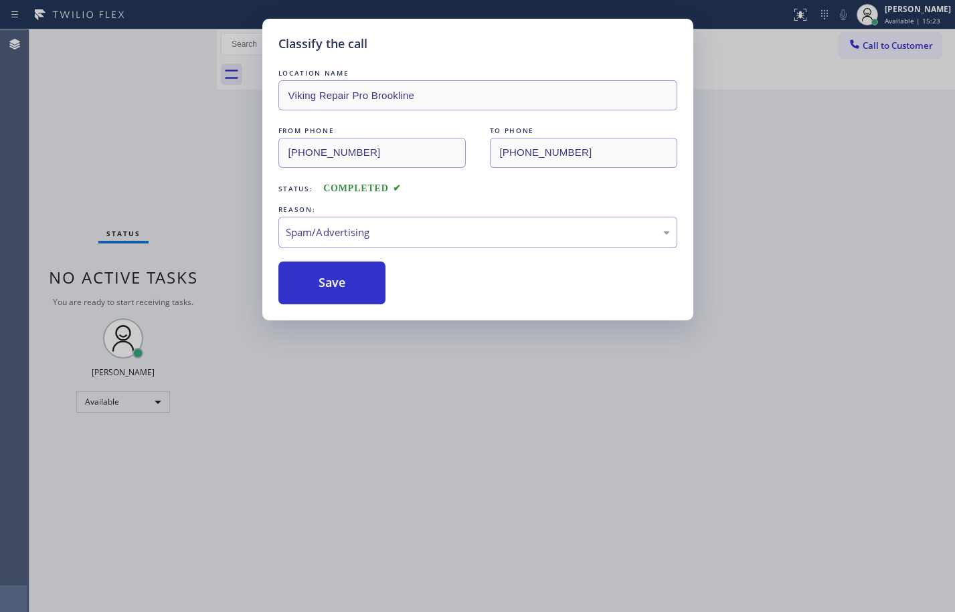
click at [125, 402] on div "Classify the call LOCATION NAME Viking Repair Pro Brookline FROM PHONE [PHONE_N…" at bounding box center [477, 306] width 955 height 612
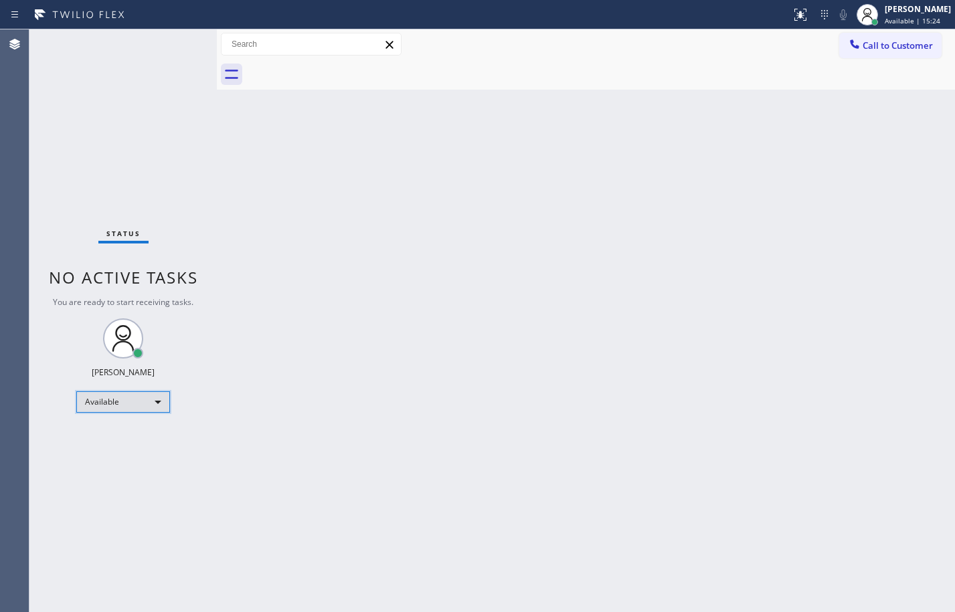
click at [141, 405] on div "Available" at bounding box center [123, 401] width 94 height 21
click at [124, 464] on li "Break" at bounding box center [122, 471] width 91 height 16
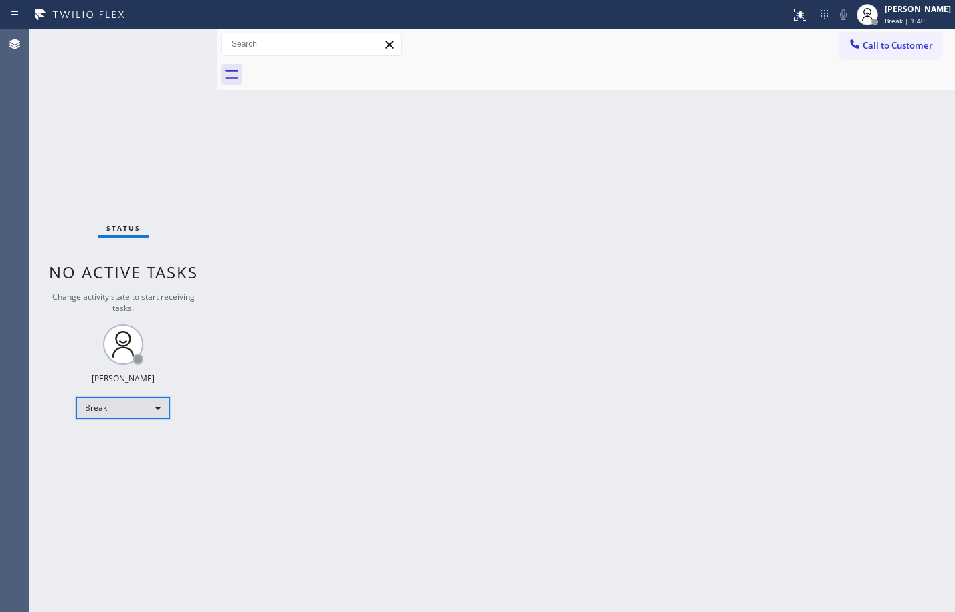
click at [145, 411] on div "Break" at bounding box center [123, 408] width 94 height 21
click at [118, 446] on li "Available" at bounding box center [122, 444] width 91 height 16
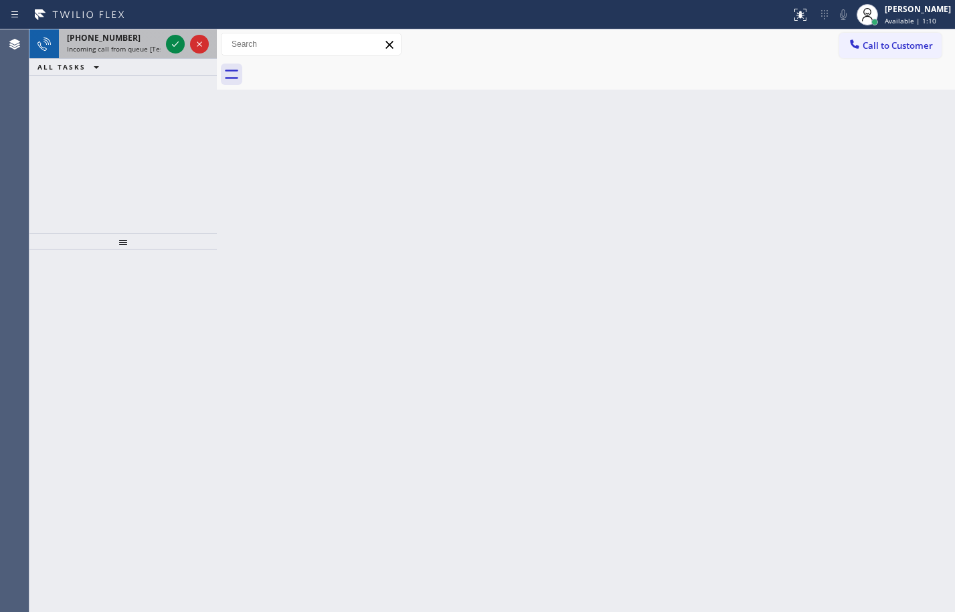
click at [116, 52] on span "Incoming call from queue [Test] All" at bounding box center [122, 48] width 111 height 9
click at [100, 52] on span "Incoming call from queue [Test] All" at bounding box center [122, 48] width 111 height 9
click at [173, 45] on icon at bounding box center [175, 44] width 16 height 16
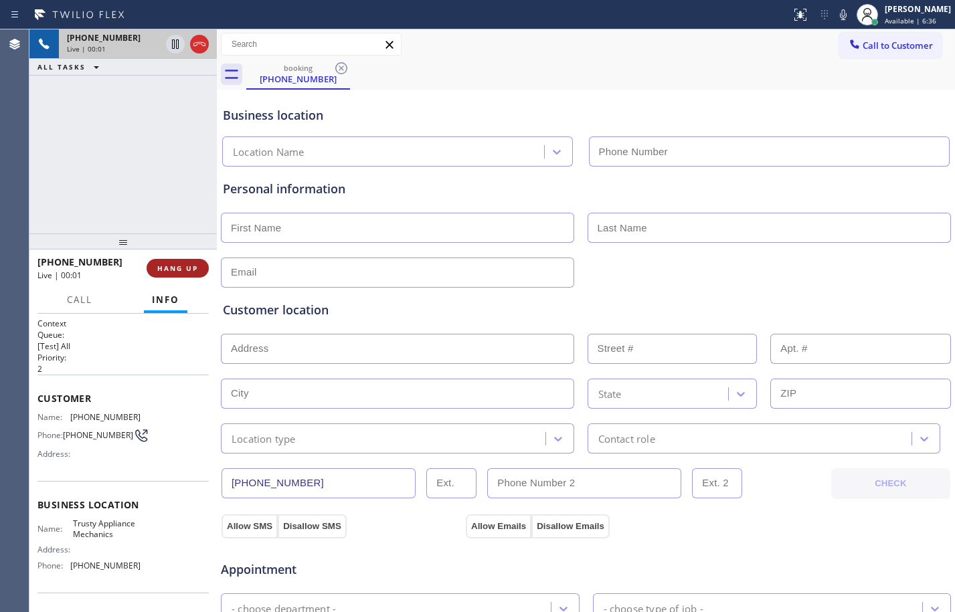
click at [173, 266] on span "HANG UP" at bounding box center [177, 268] width 41 height 9
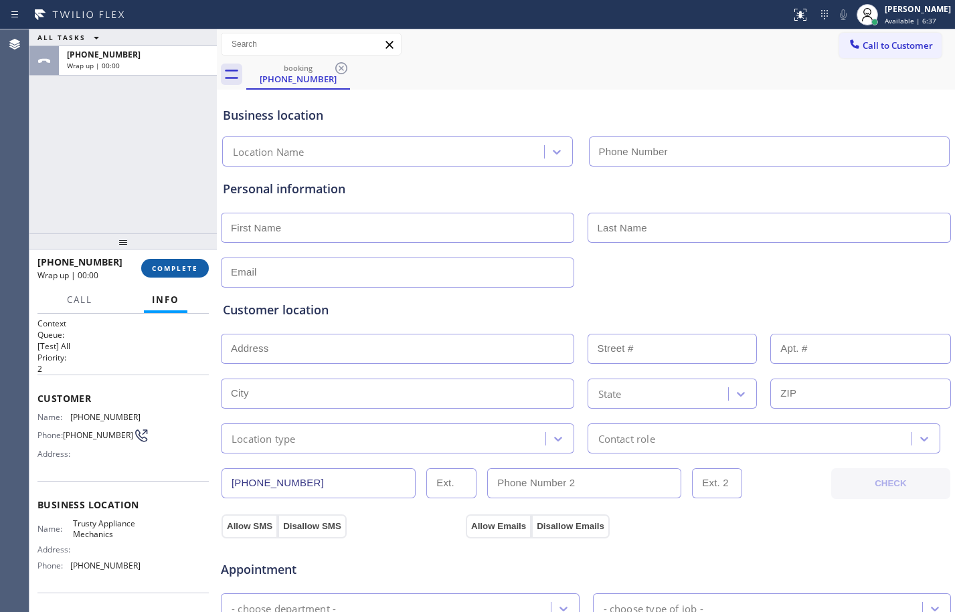
click at [173, 266] on span "COMPLETE" at bounding box center [175, 268] width 46 height 9
type input "[PHONE_NUMBER]"
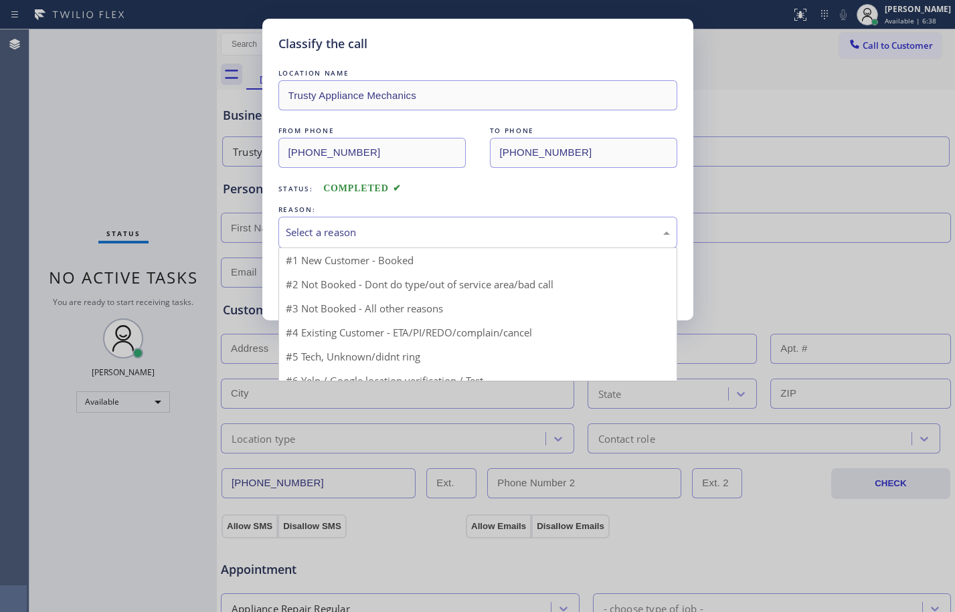
click at [373, 222] on div "Select a reason" at bounding box center [477, 232] width 399 height 31
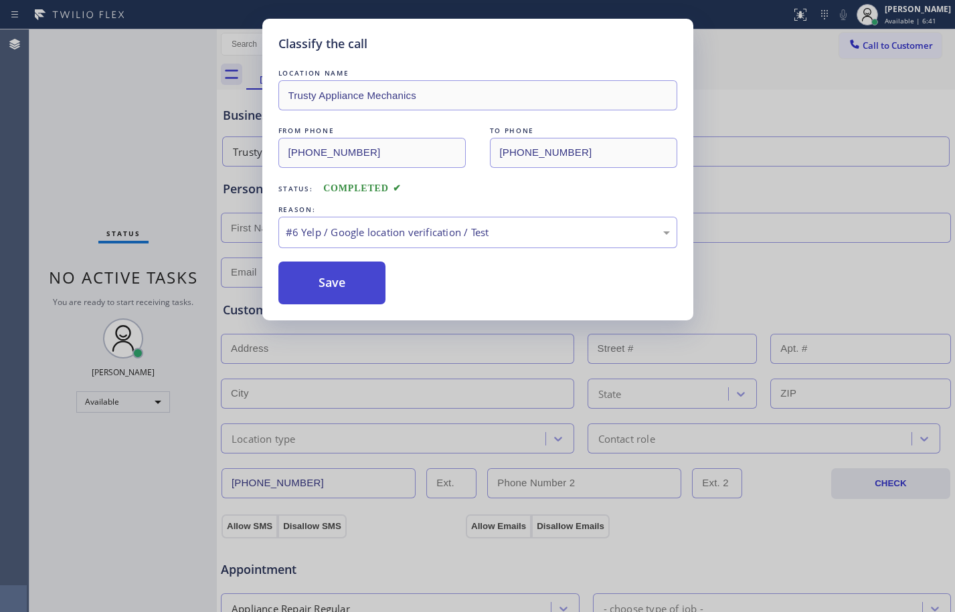
click at [333, 298] on button "Save" at bounding box center [332, 283] width 108 height 43
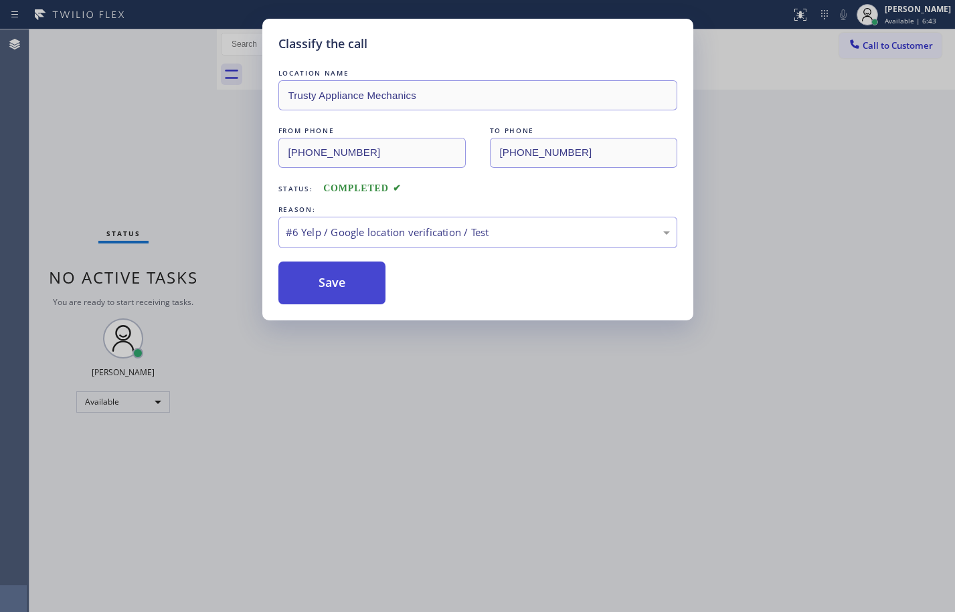
click at [345, 289] on button "Save" at bounding box center [332, 283] width 108 height 43
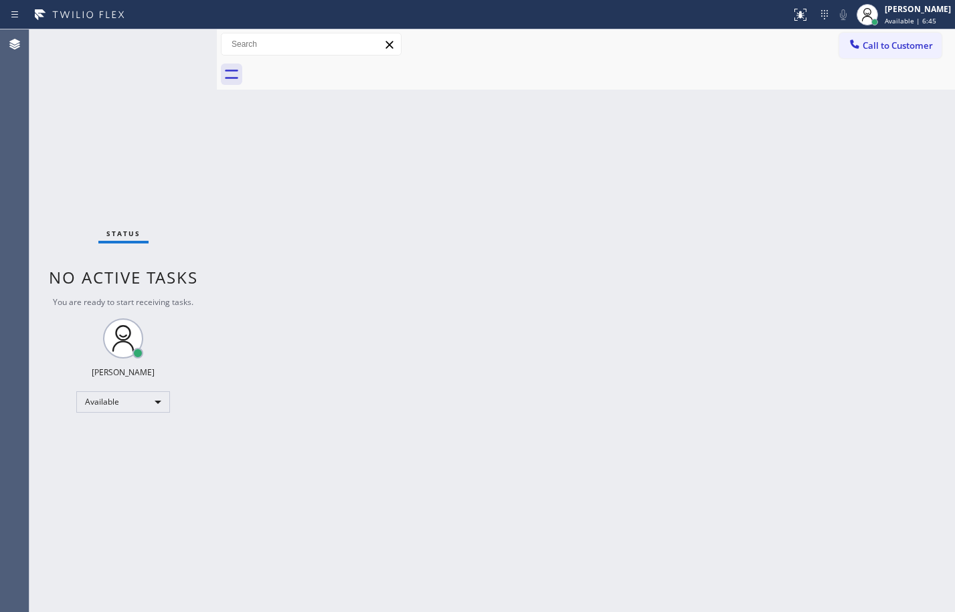
click at [314, 282] on div "Back to Dashboard Change Sender ID Customers Technicians Select a contact Outbo…" at bounding box center [586, 320] width 738 height 583
click at [175, 149] on div "Status No active tasks You are ready to start receiving tasks. [PERSON_NAME] Av…" at bounding box center [122, 320] width 187 height 583
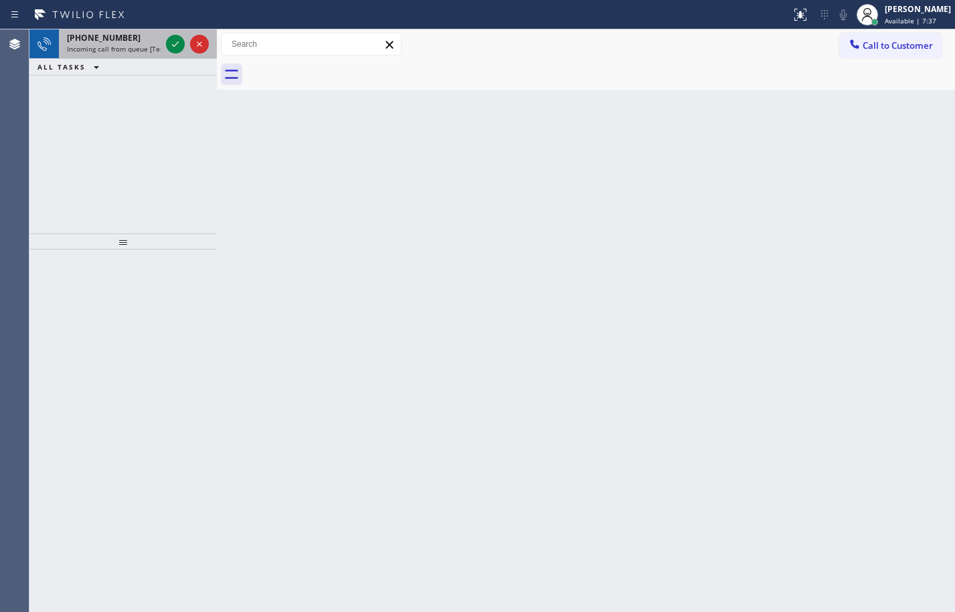
click at [185, 45] on div at bounding box center [187, 43] width 48 height 29
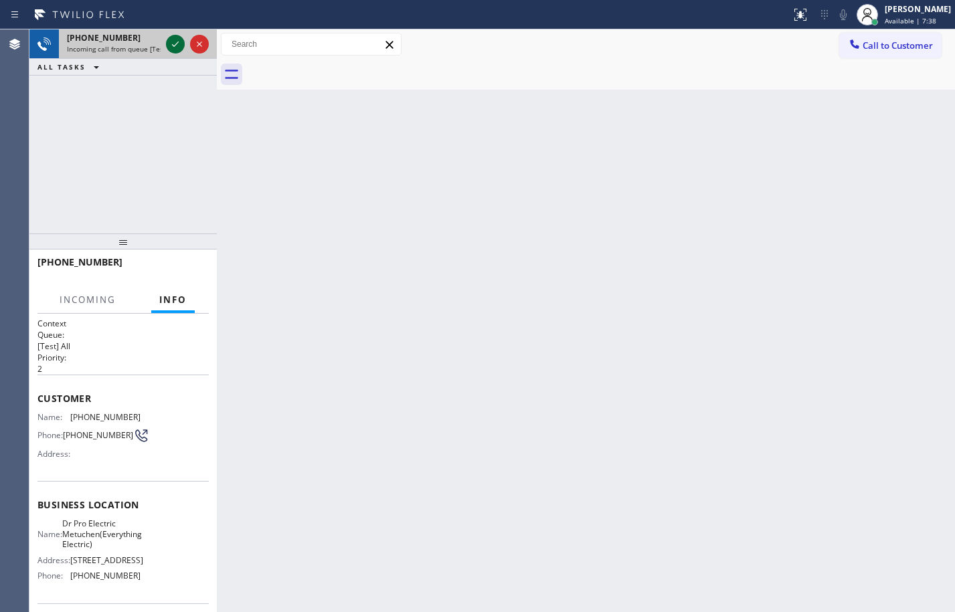
click at [182, 44] on icon at bounding box center [175, 44] width 16 height 16
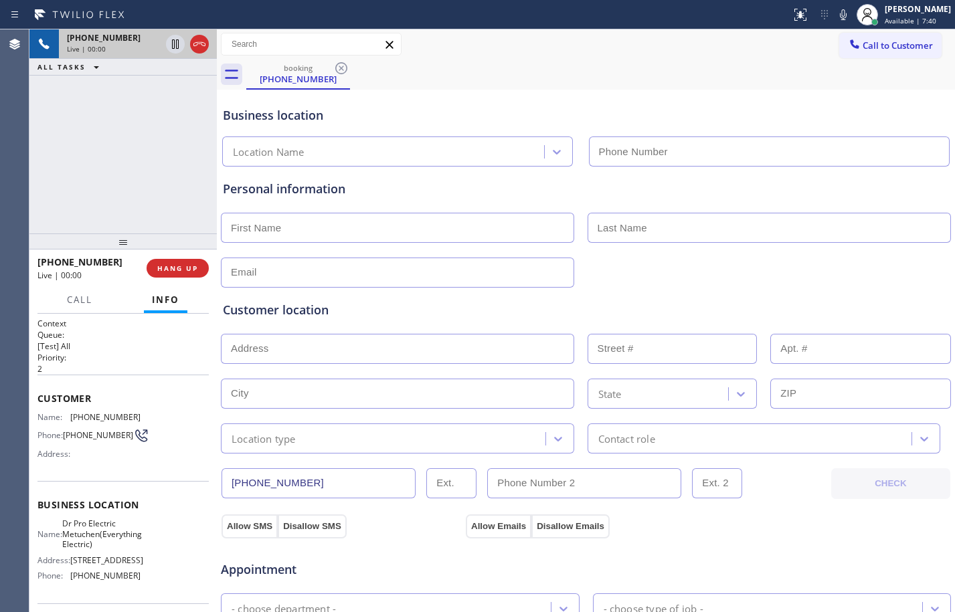
type input "[PHONE_NUMBER]"
click at [179, 259] on button "HANG UP" at bounding box center [178, 268] width 62 height 19
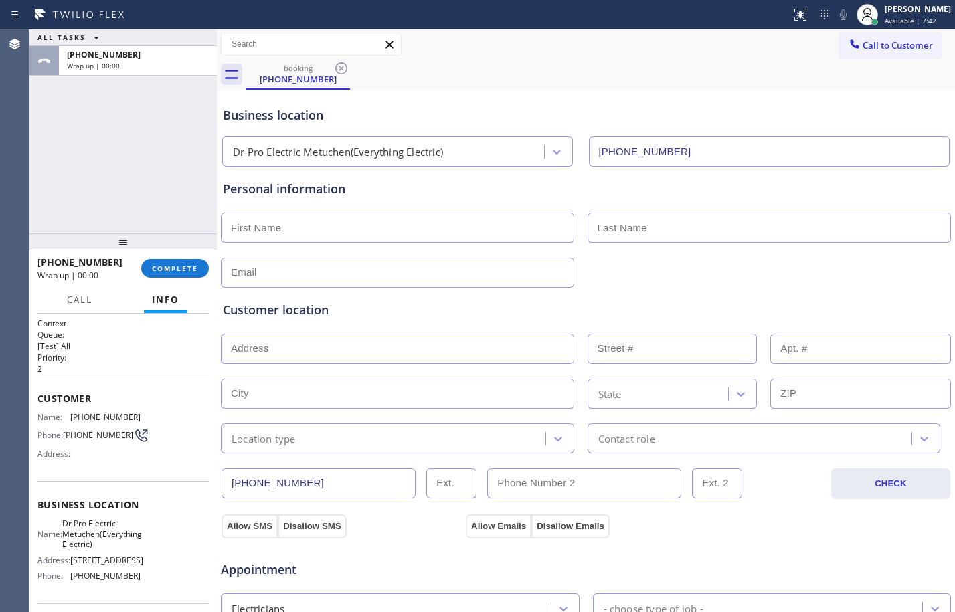
drag, startPoint x: 178, startPoint y: 263, endPoint x: 235, endPoint y: 234, distance: 64.1
click at [178, 264] on span "COMPLETE" at bounding box center [175, 268] width 46 height 9
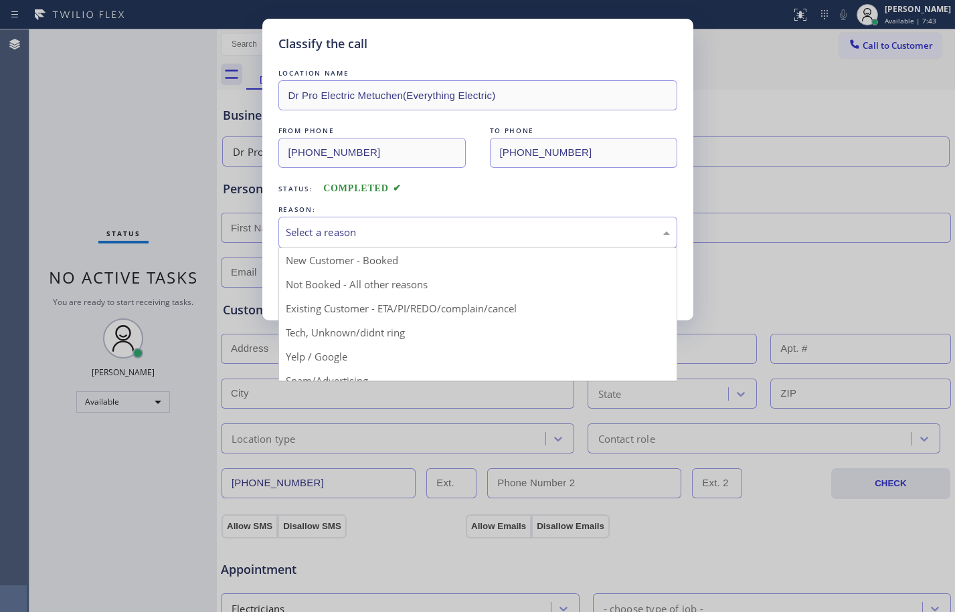
click at [378, 223] on div "Select a reason" at bounding box center [477, 232] width 399 height 31
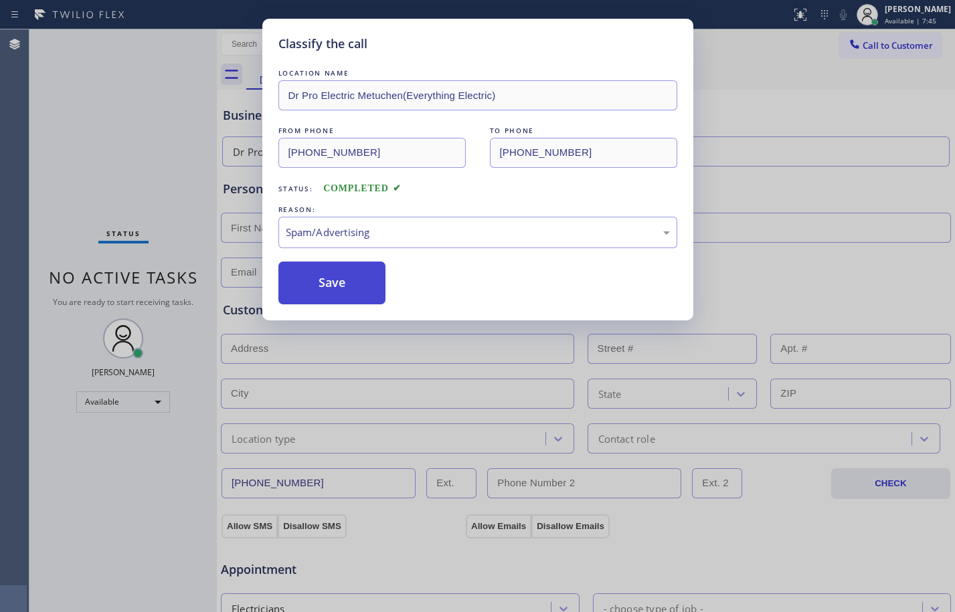
click at [323, 280] on button "Save" at bounding box center [332, 283] width 108 height 43
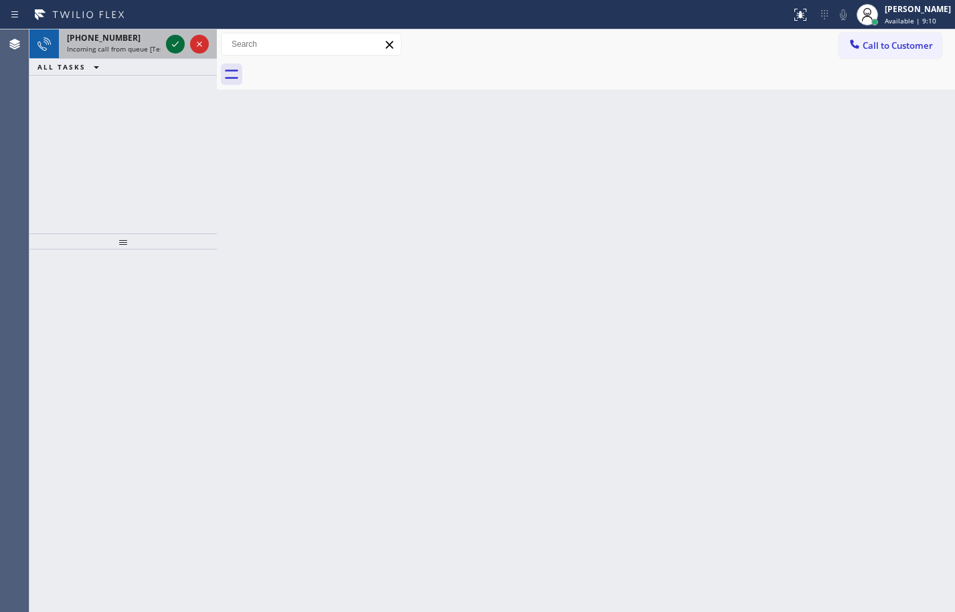
click at [168, 40] on icon at bounding box center [175, 44] width 16 height 16
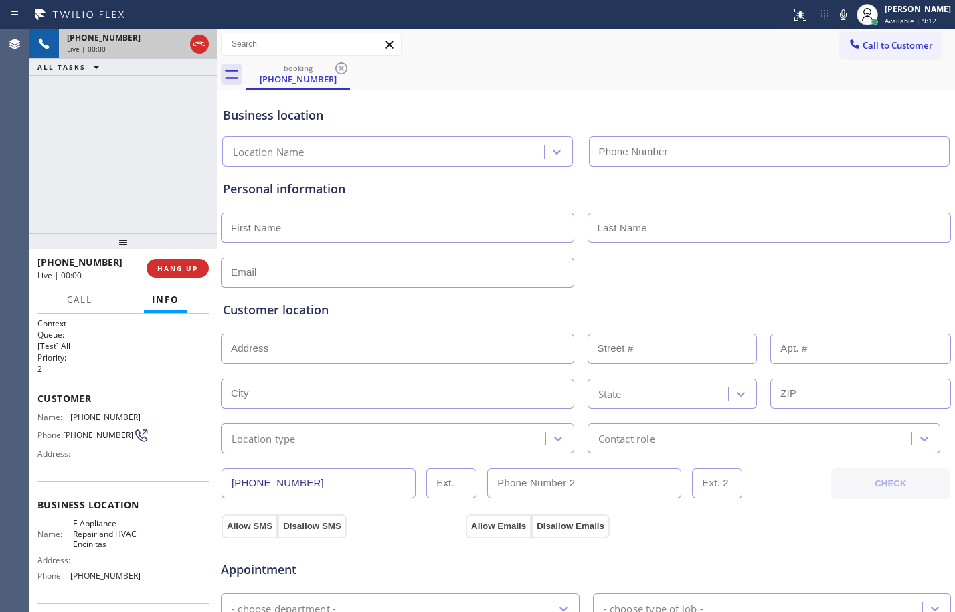
type input "[PHONE_NUMBER]"
click at [185, 268] on span "HANG UP" at bounding box center [177, 268] width 41 height 9
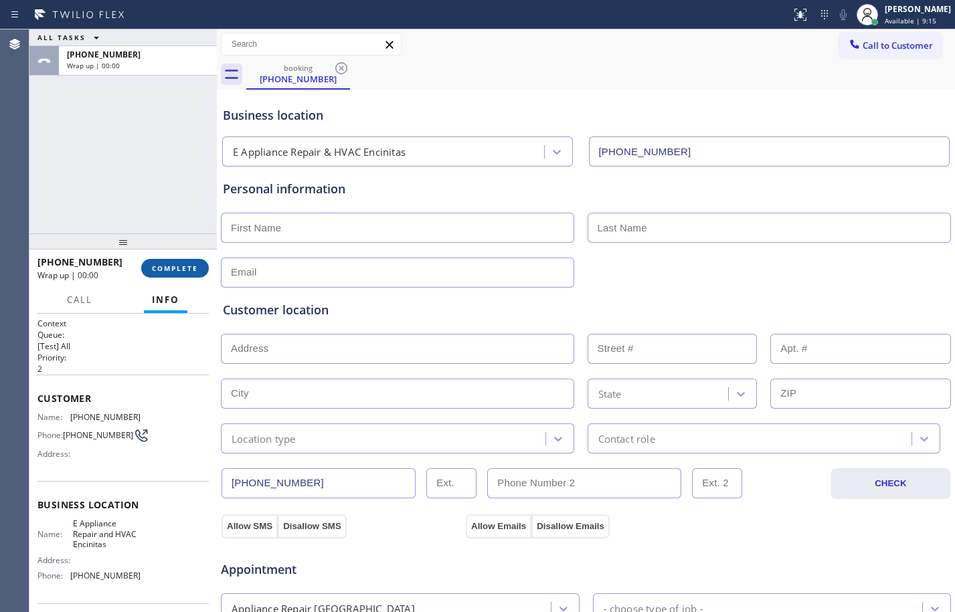
click at [185, 268] on span "COMPLETE" at bounding box center [175, 268] width 46 height 9
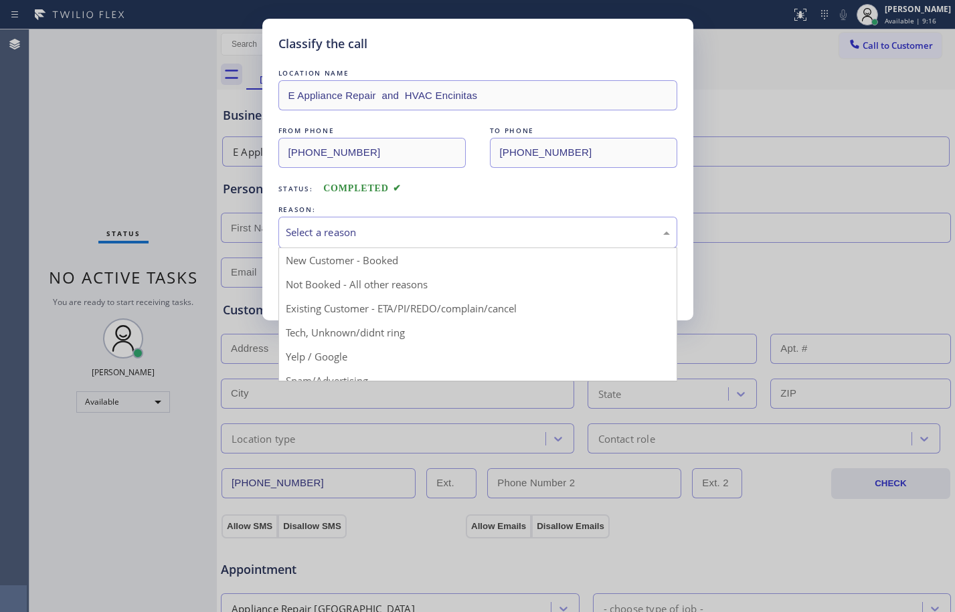
click at [487, 221] on div "Select a reason" at bounding box center [477, 232] width 399 height 31
click at [364, 385] on div "Classify the call LOCATION NAME E Appliance Repair and HVAC Encinitas FROM PHON…" at bounding box center [477, 306] width 955 height 612
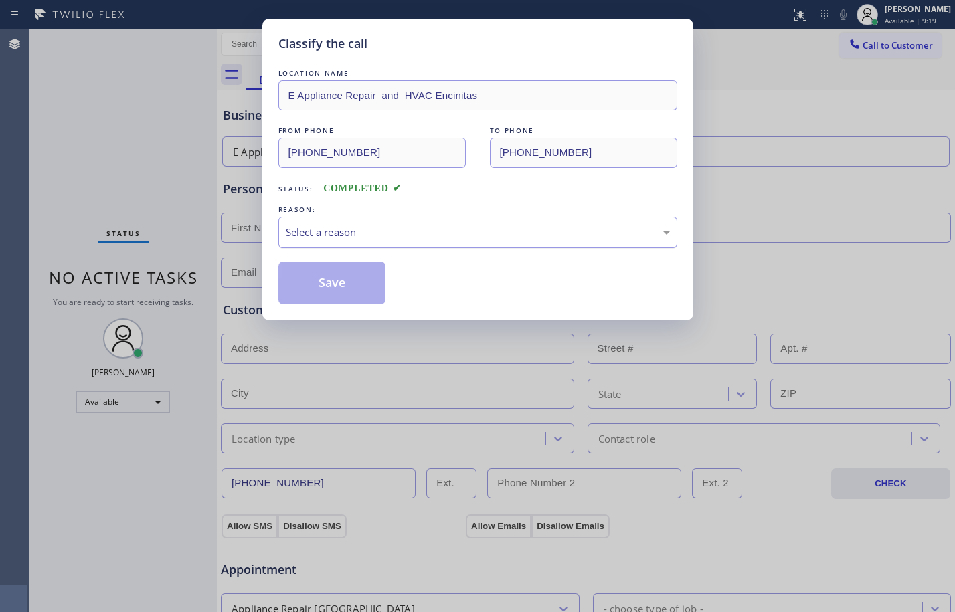
click at [337, 235] on div "Select a reason" at bounding box center [478, 232] width 384 height 15
click at [360, 278] on button "Save" at bounding box center [332, 283] width 108 height 43
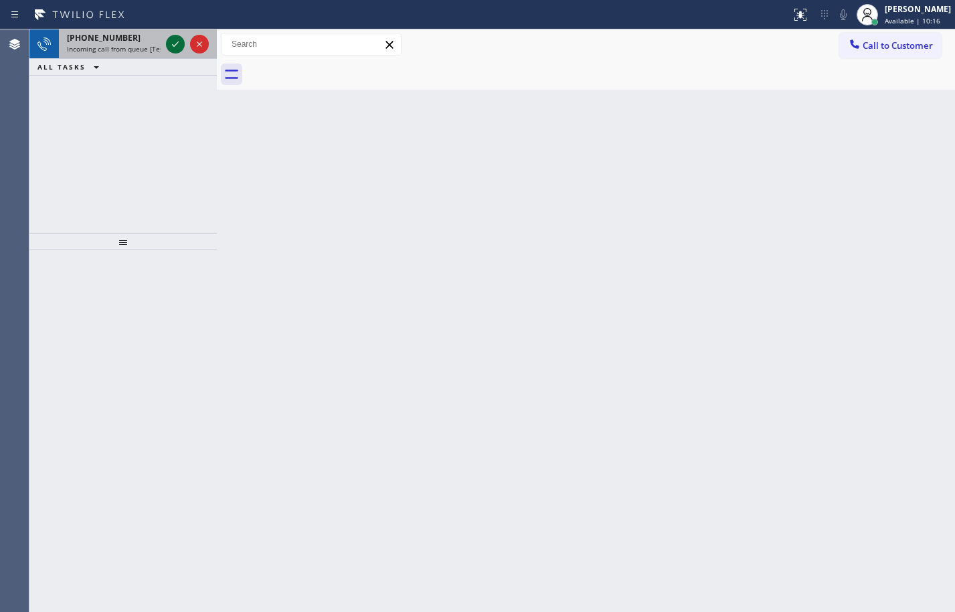
click at [175, 43] on icon at bounding box center [175, 44] width 16 height 16
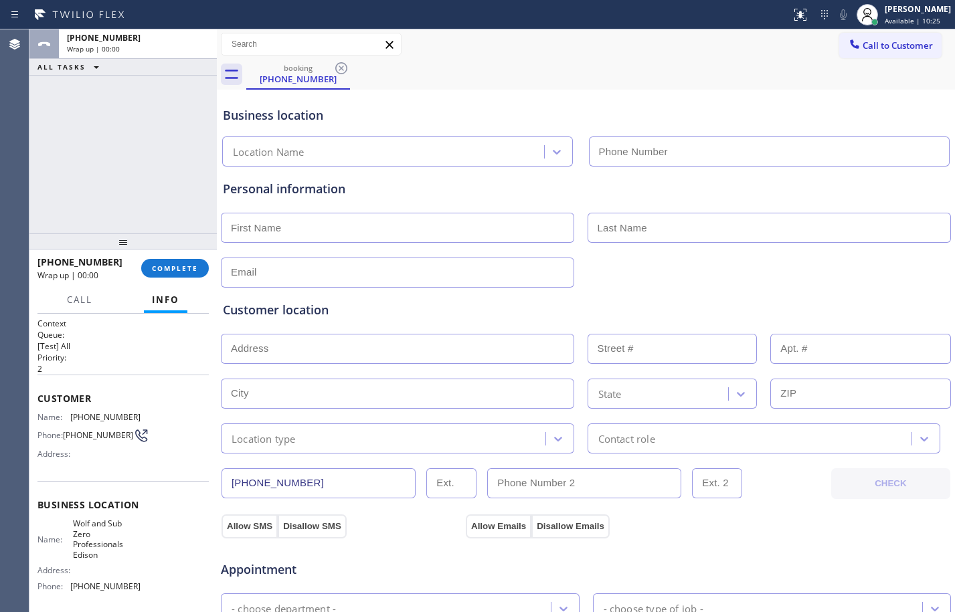
type input "[PHONE_NUMBER]"
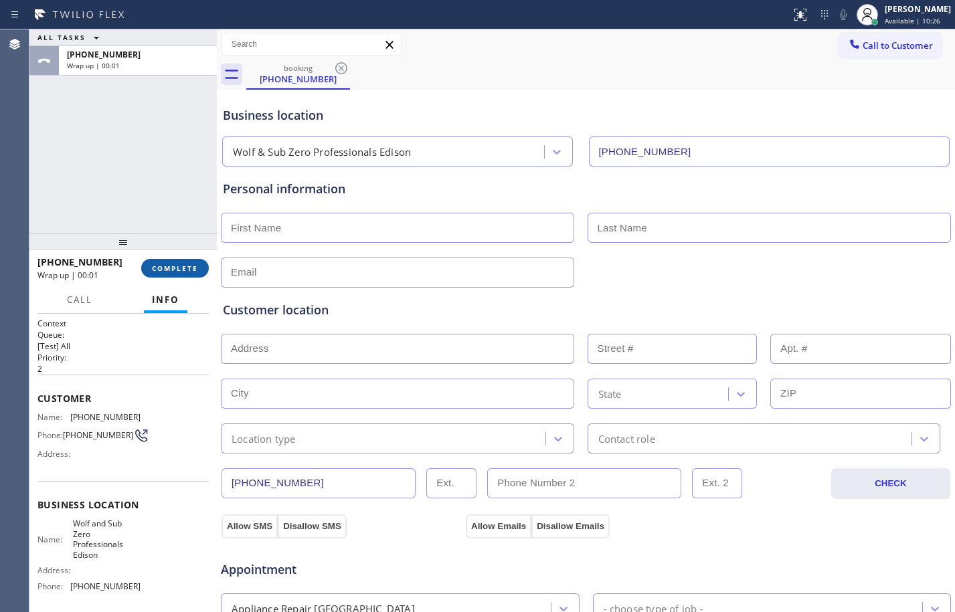
click at [167, 269] on span "COMPLETE" at bounding box center [175, 268] width 46 height 9
click at [196, 272] on span "COMPLETE" at bounding box center [175, 268] width 46 height 9
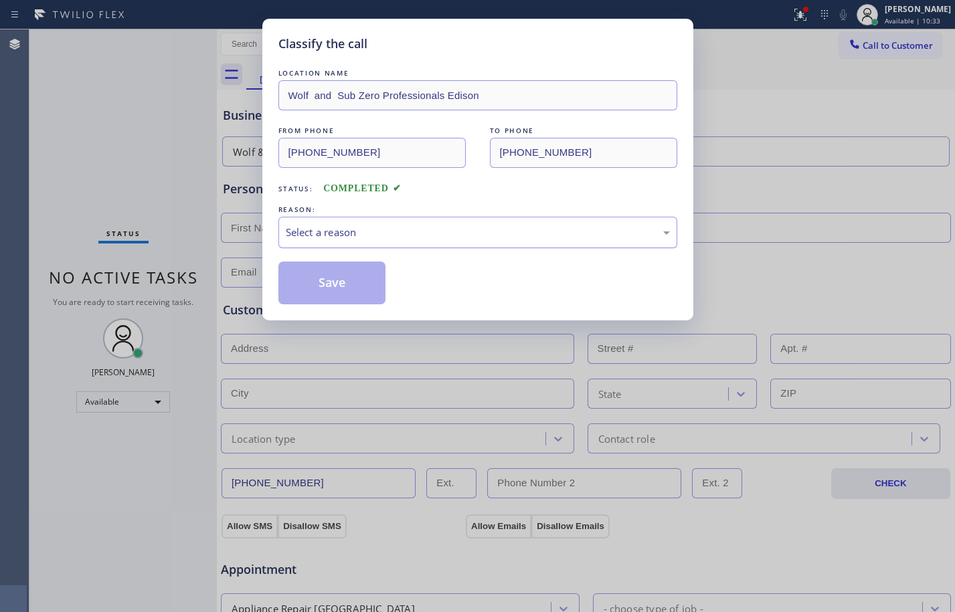
click at [371, 228] on div "Select a reason" at bounding box center [478, 232] width 384 height 15
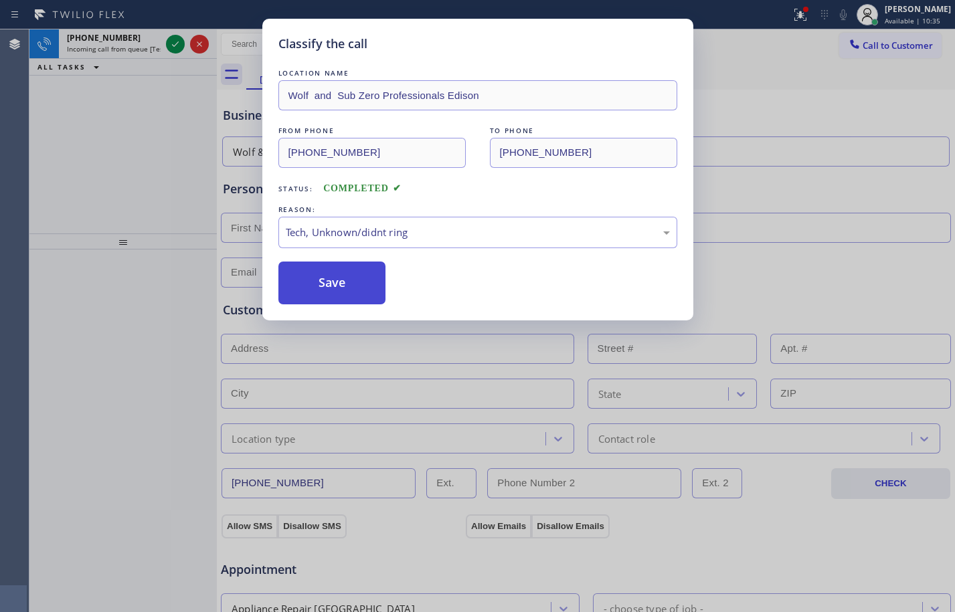
click at [313, 283] on button "Save" at bounding box center [332, 283] width 108 height 43
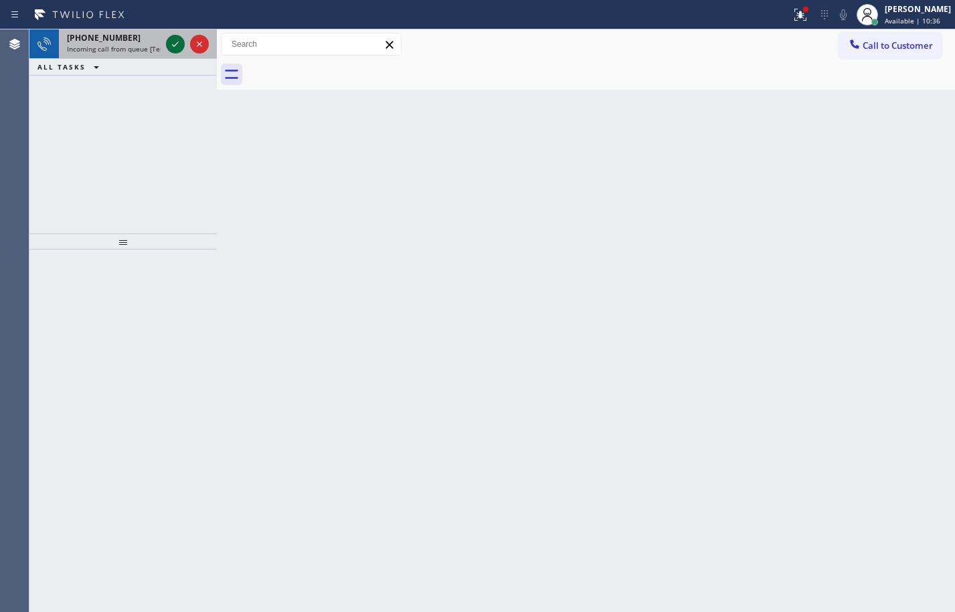
click at [173, 40] on icon at bounding box center [175, 44] width 16 height 16
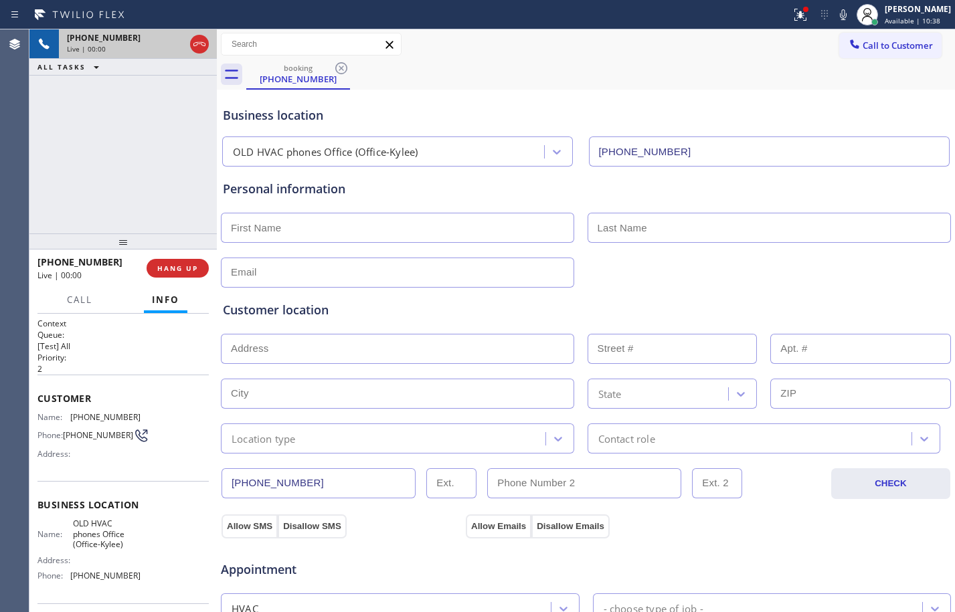
type input "[PHONE_NUMBER]"
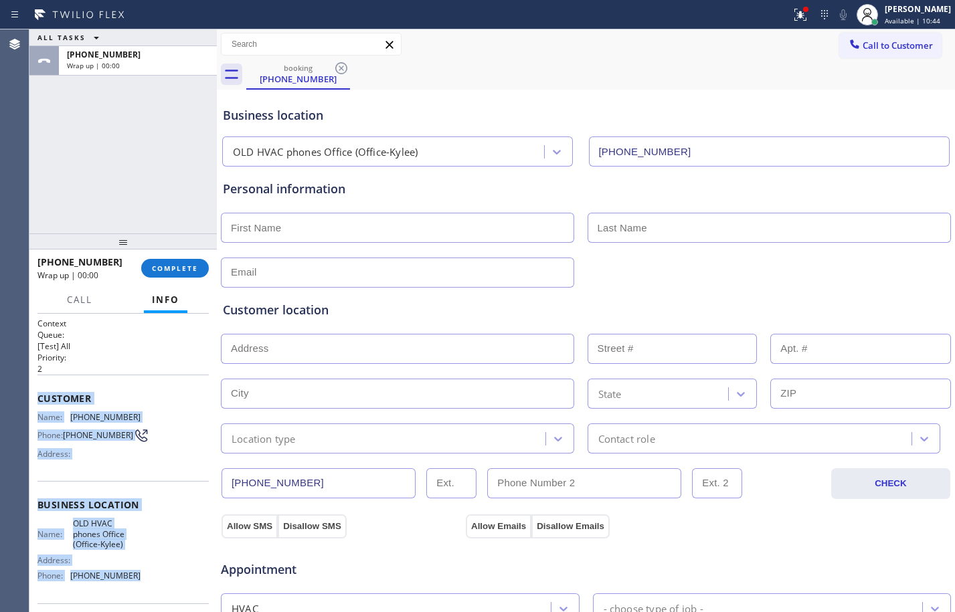
drag, startPoint x: 33, startPoint y: 395, endPoint x: 161, endPoint y: 590, distance: 233.5
click at [161, 590] on div "Context Queue: [Test] All Priority: 2 Customer Name: [PHONE_NUMBER] Phone: [PHO…" at bounding box center [122, 463] width 187 height 298
click at [171, 274] on button "COMPLETE" at bounding box center [175, 268] width 68 height 19
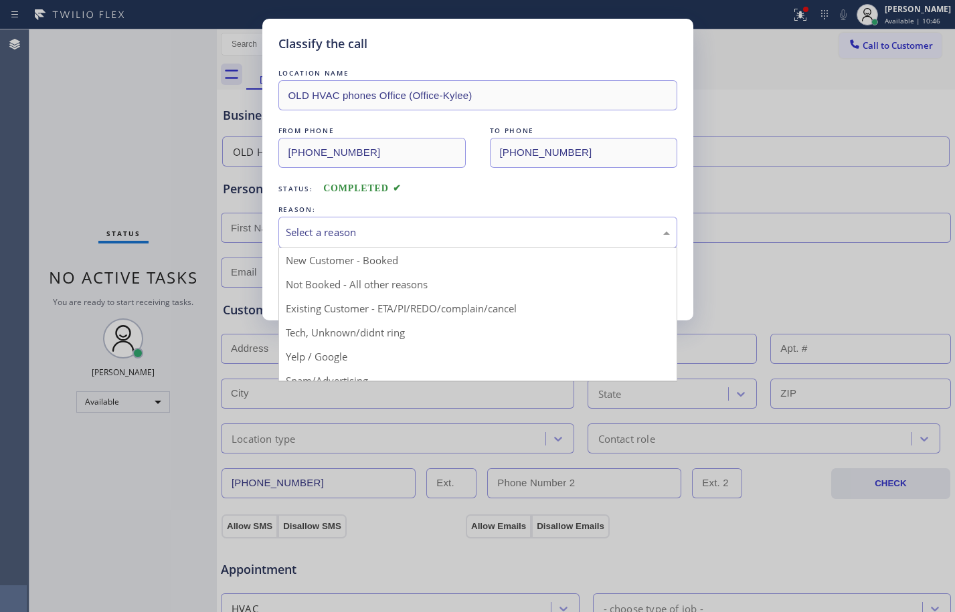
click at [316, 236] on div "Select a reason" at bounding box center [478, 232] width 384 height 15
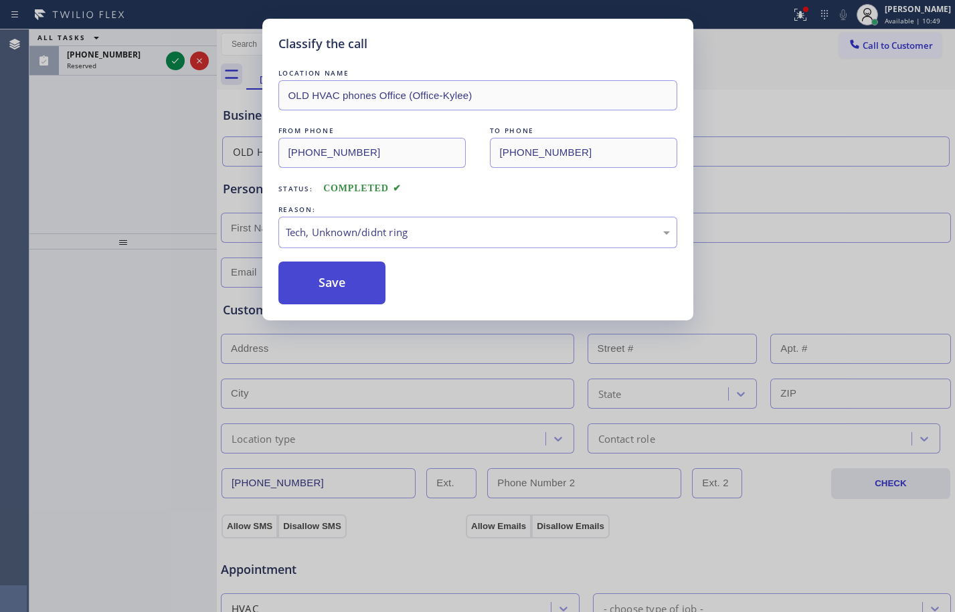
click at [345, 282] on button "Save" at bounding box center [332, 283] width 108 height 43
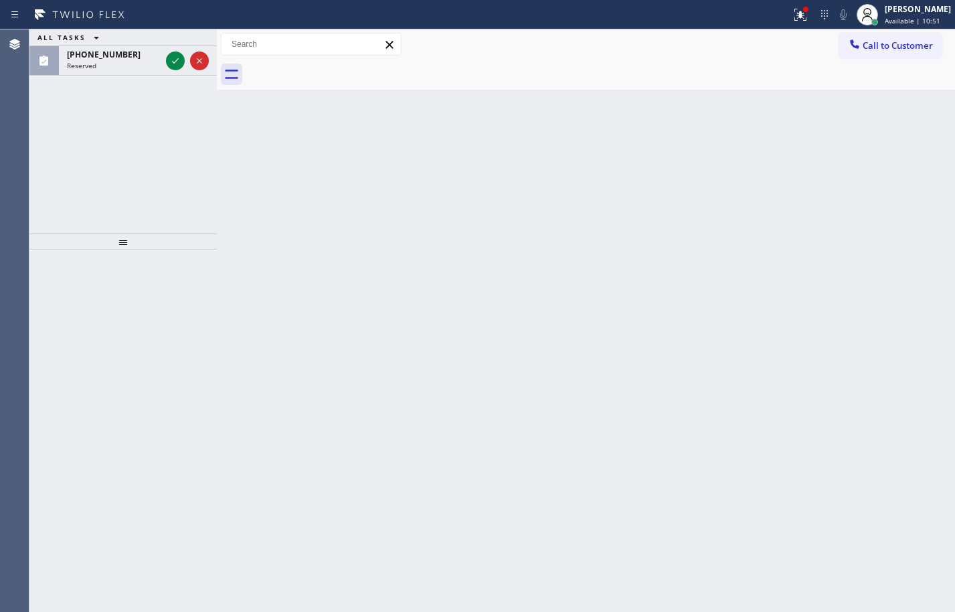
click at [175, 68] on icon at bounding box center [175, 61] width 16 height 16
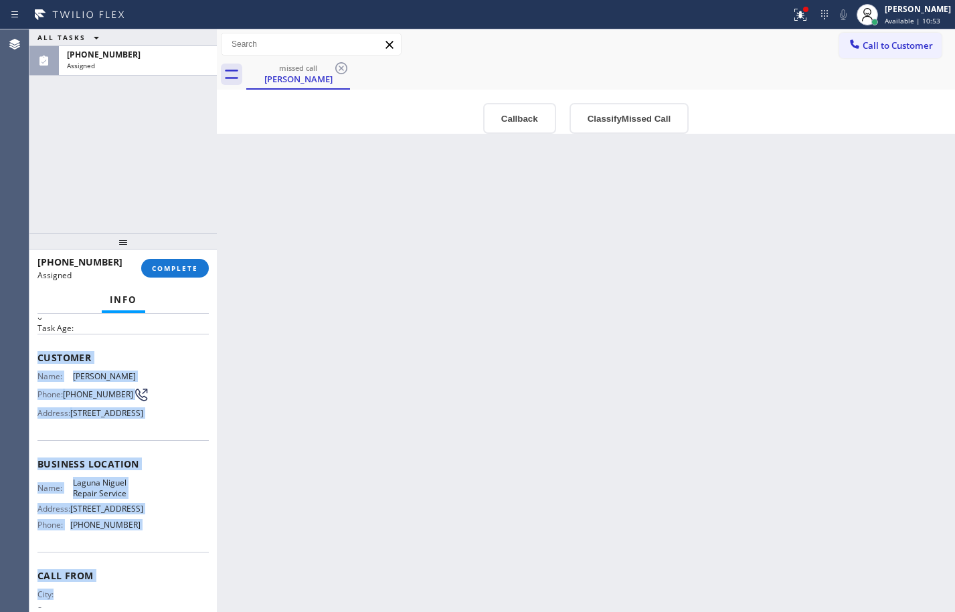
scroll to position [144, 0]
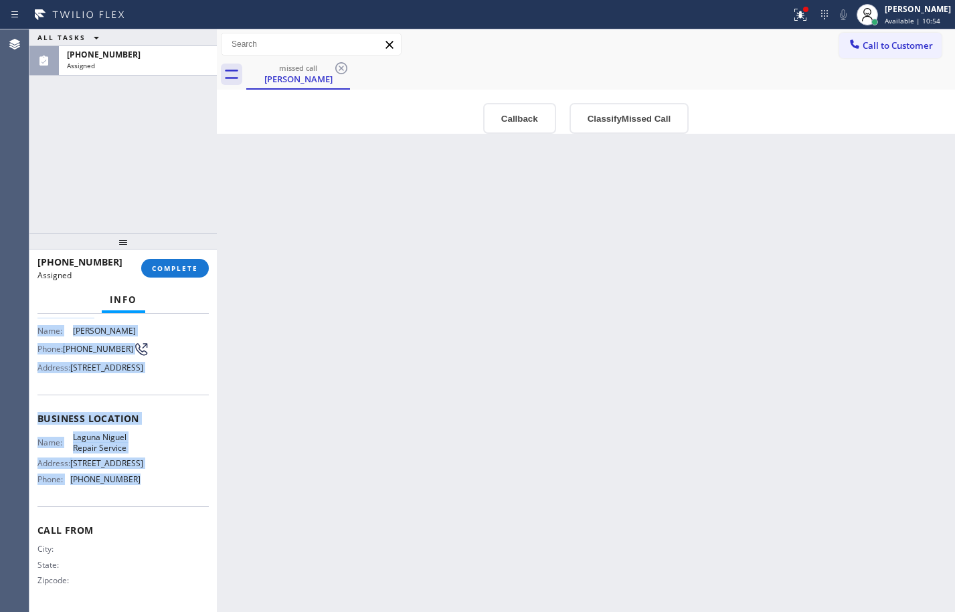
drag, startPoint x: 33, startPoint y: 402, endPoint x: 161, endPoint y: 491, distance: 156.3
click at [161, 491] on div "Context Queue: Appliance Repair Priority: 0 Task Age: Customer Name: [PERSON_NA…" at bounding box center [122, 463] width 187 height 298
copy div "Customer Name: [PERSON_NAME] Phone: [PHONE_NUMBER] Address: [STREET_ADDRESS] Bu…"
click at [185, 264] on span "COMPLETE" at bounding box center [175, 268] width 46 height 9
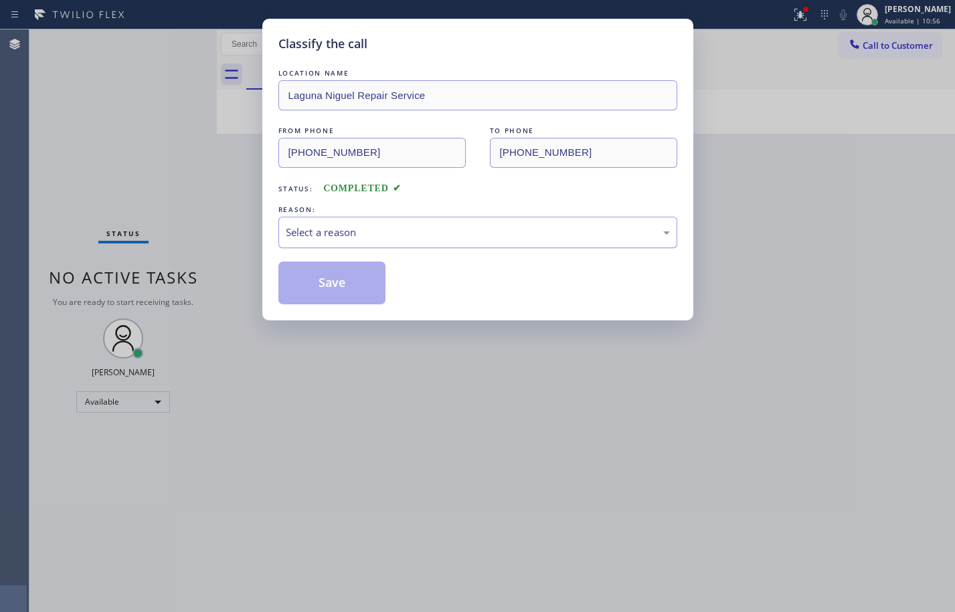
click at [345, 243] on div "Select a reason" at bounding box center [477, 232] width 399 height 31
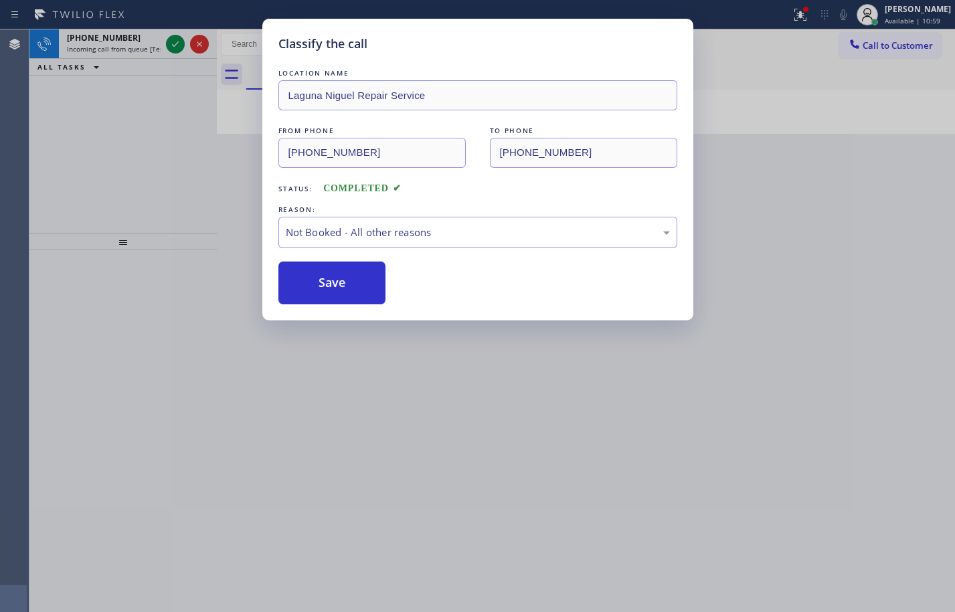
click at [329, 286] on button "Save" at bounding box center [332, 283] width 108 height 43
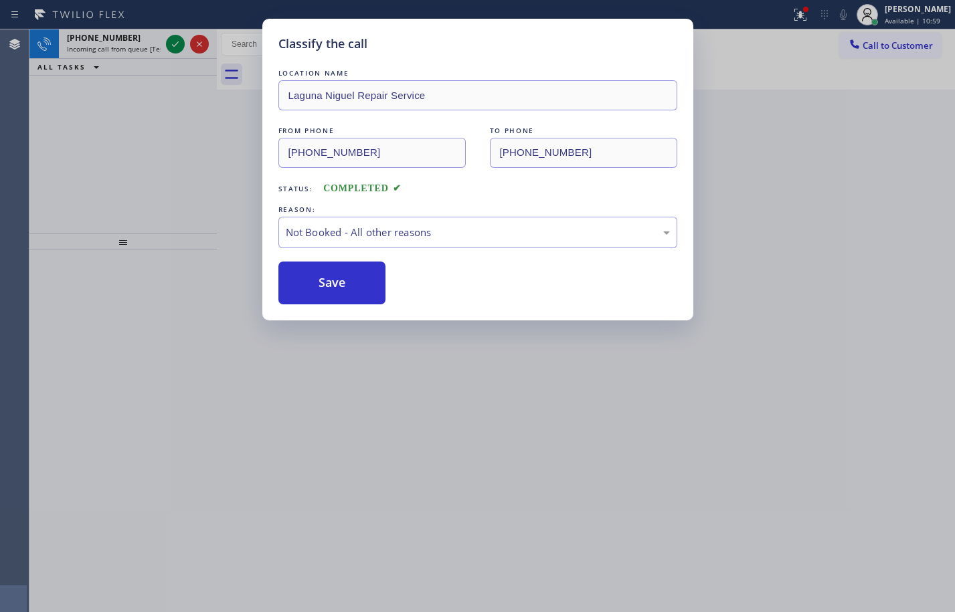
click at [329, 286] on button "Save" at bounding box center [332, 283] width 108 height 43
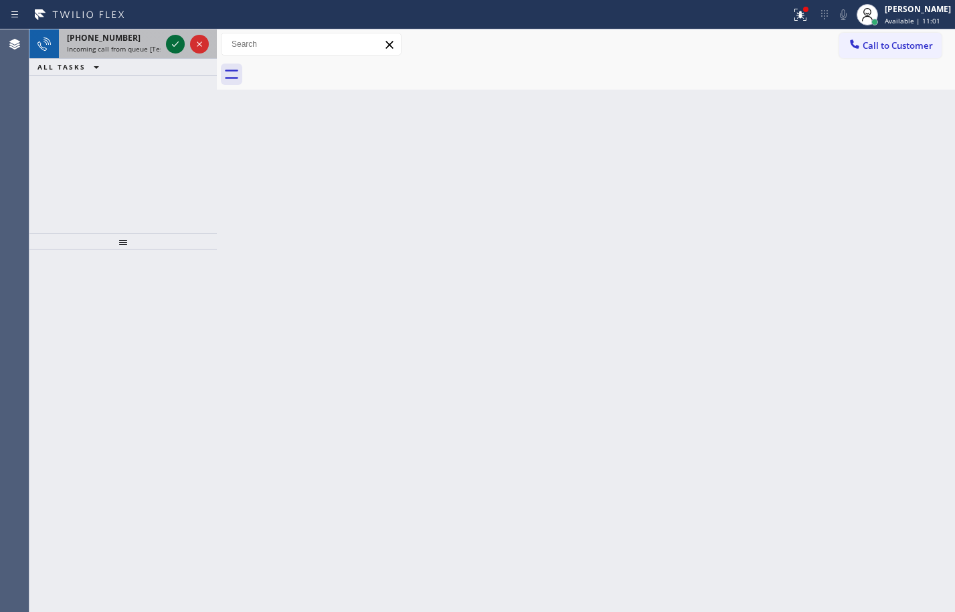
click at [174, 45] on icon at bounding box center [175, 44] width 16 height 16
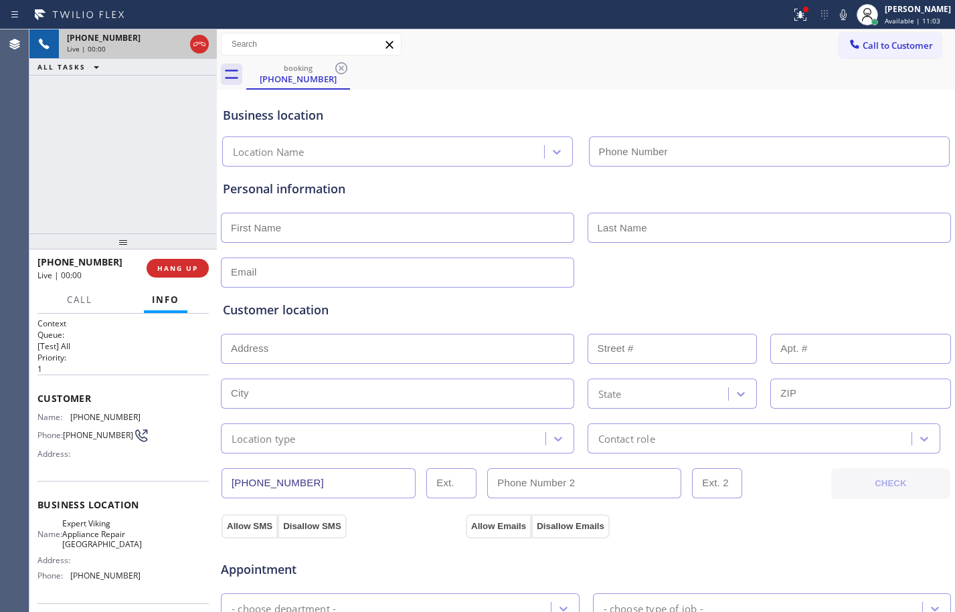
type input "[PHONE_NUMBER]"
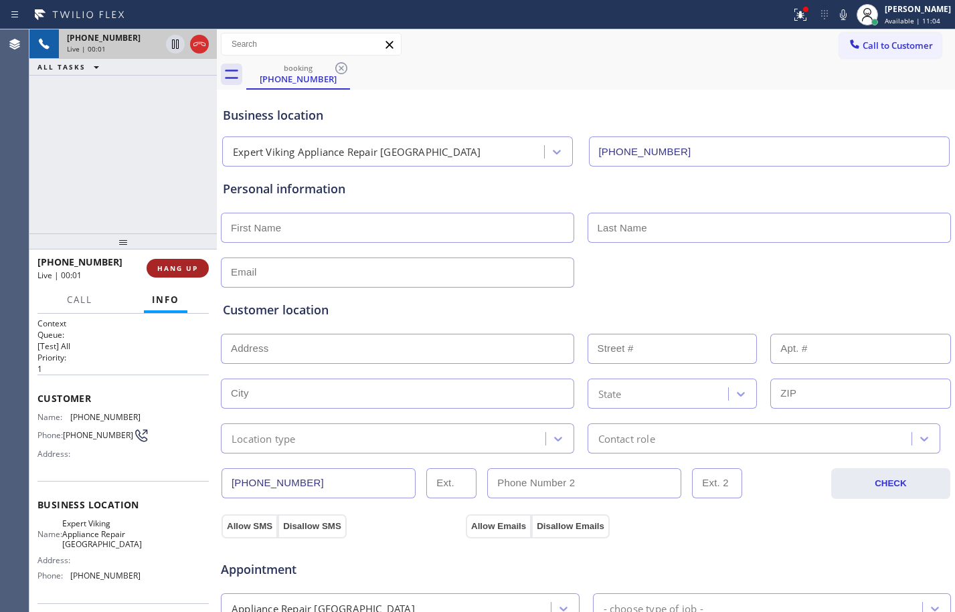
click at [161, 275] on button "HANG UP" at bounding box center [178, 268] width 62 height 19
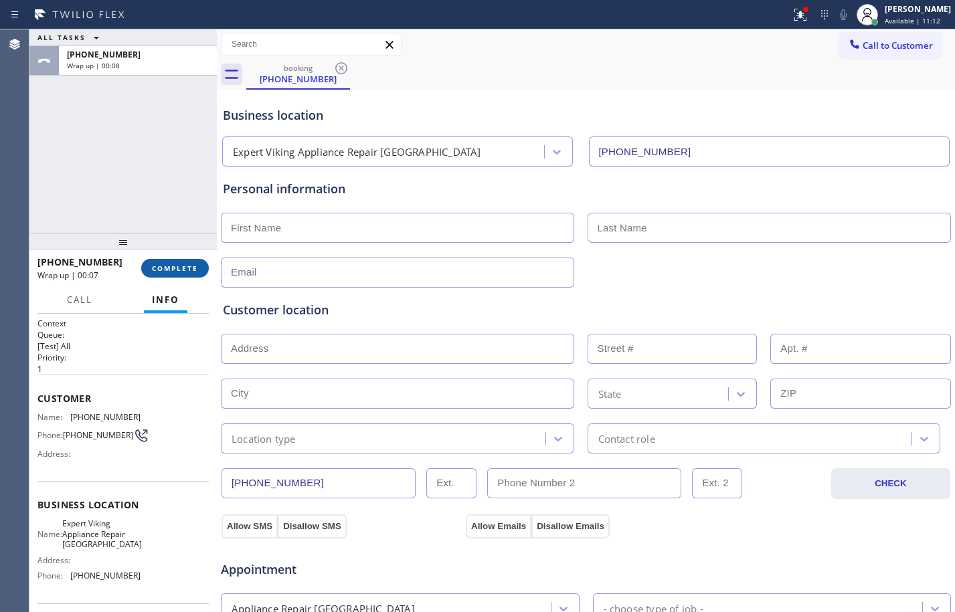
click at [190, 266] on span "COMPLETE" at bounding box center [175, 268] width 46 height 9
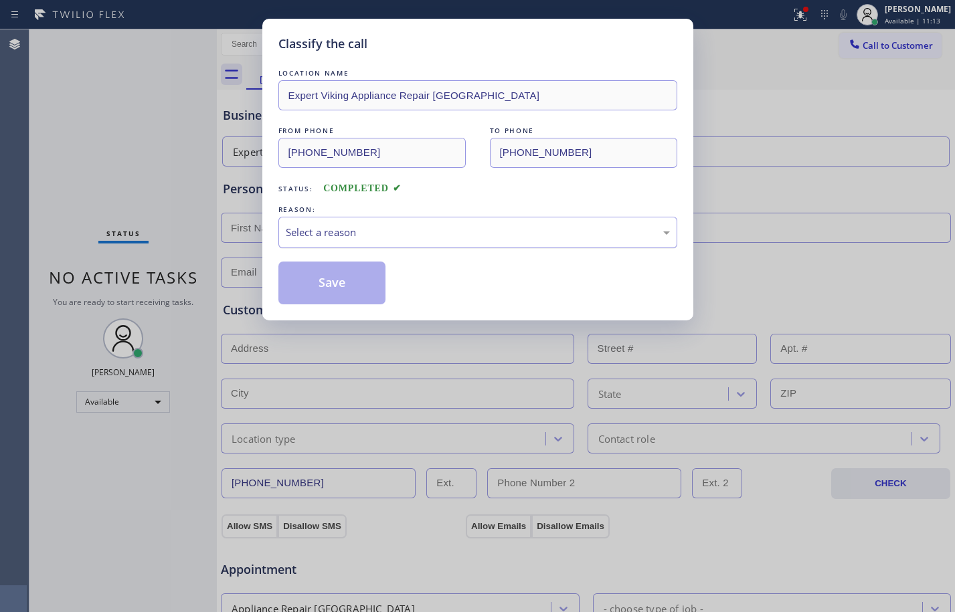
click at [380, 224] on div "Select a reason" at bounding box center [477, 232] width 399 height 31
click at [343, 280] on button "Save" at bounding box center [332, 283] width 108 height 43
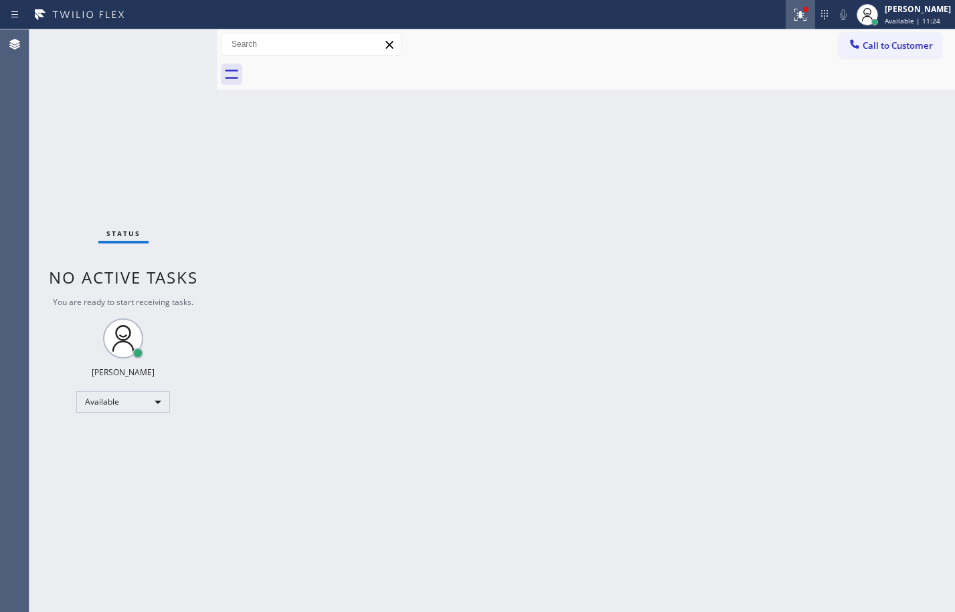
click at [792, 13] on icon at bounding box center [800, 15] width 16 height 16
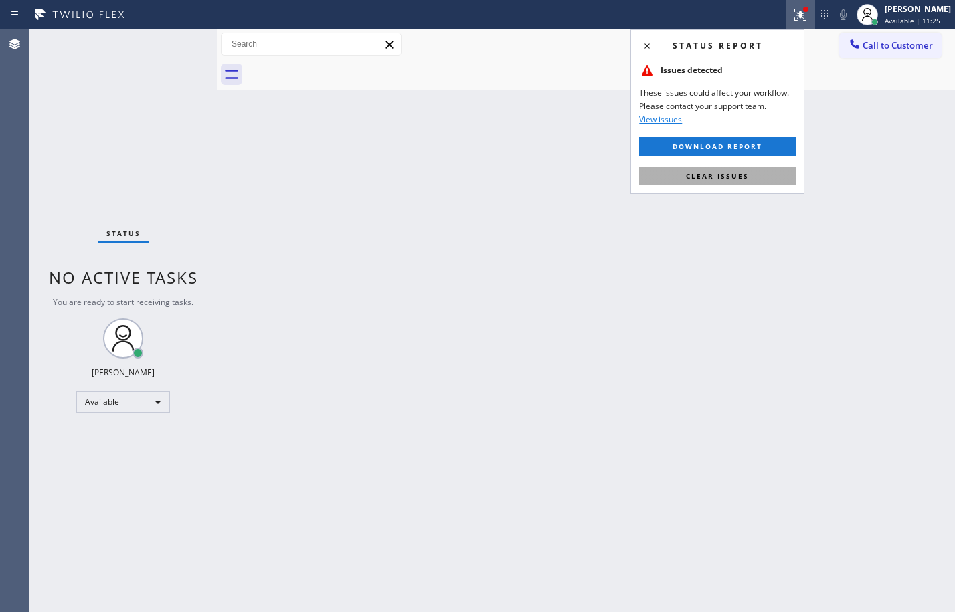
click at [701, 167] on button "Clear issues" at bounding box center [717, 176] width 157 height 19
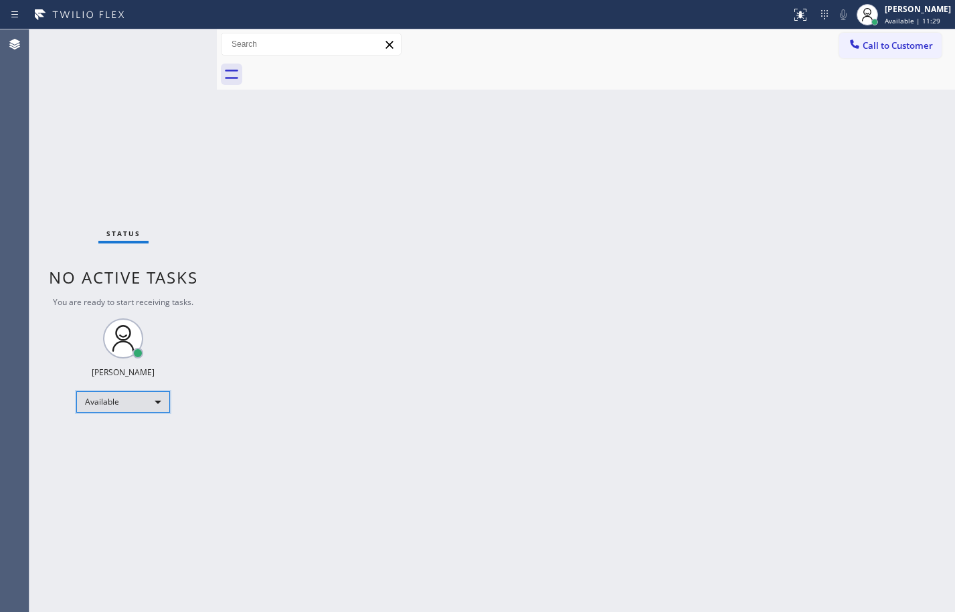
click at [133, 396] on div "Available" at bounding box center [123, 401] width 94 height 21
click at [128, 460] on li "Unavailable" at bounding box center [122, 454] width 91 height 16
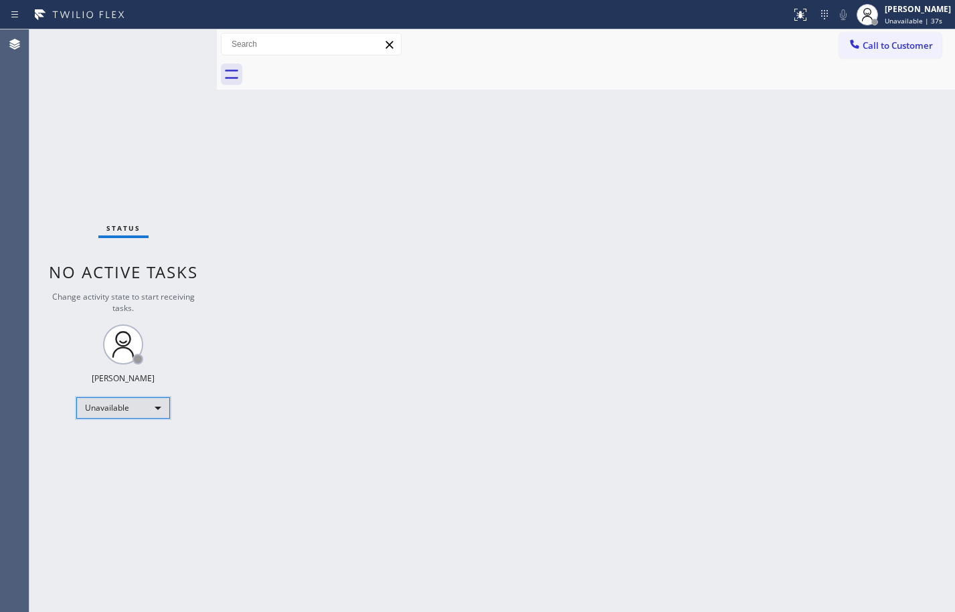
click at [134, 406] on div "Unavailable" at bounding box center [123, 408] width 94 height 21
click at [130, 440] on li "Available" at bounding box center [122, 444] width 91 height 16
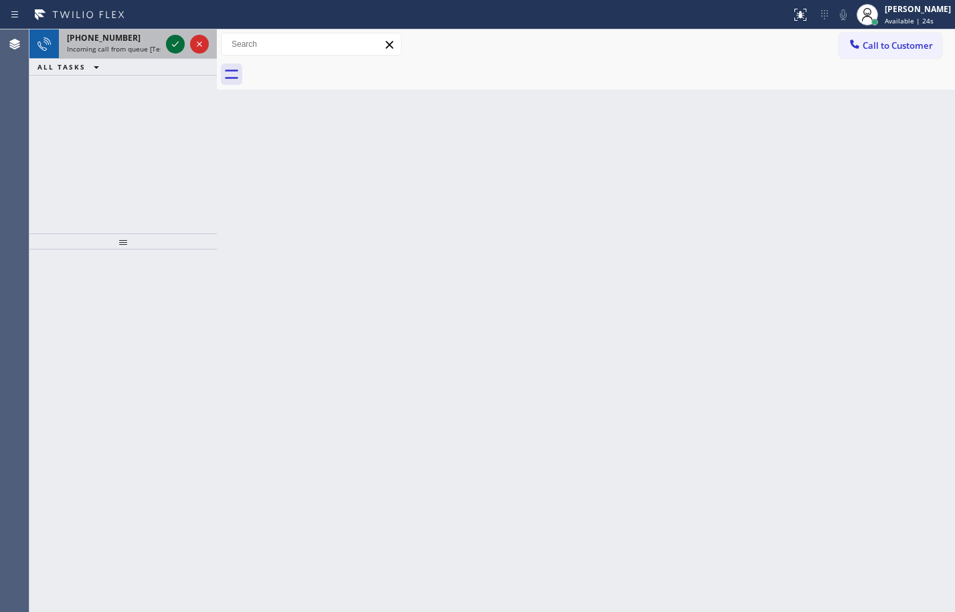
click at [173, 38] on icon at bounding box center [175, 44] width 16 height 16
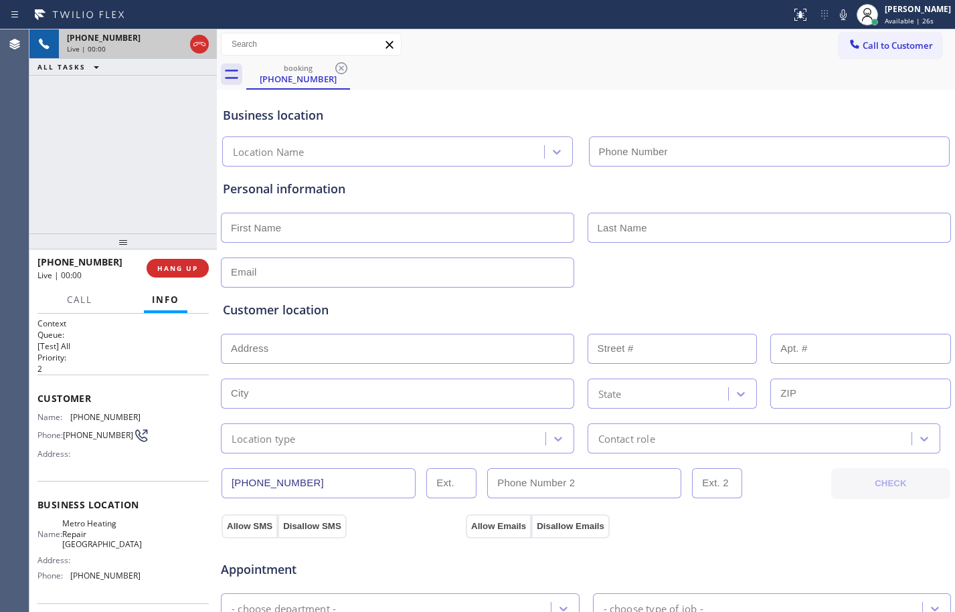
type input "[PHONE_NUMBER]"
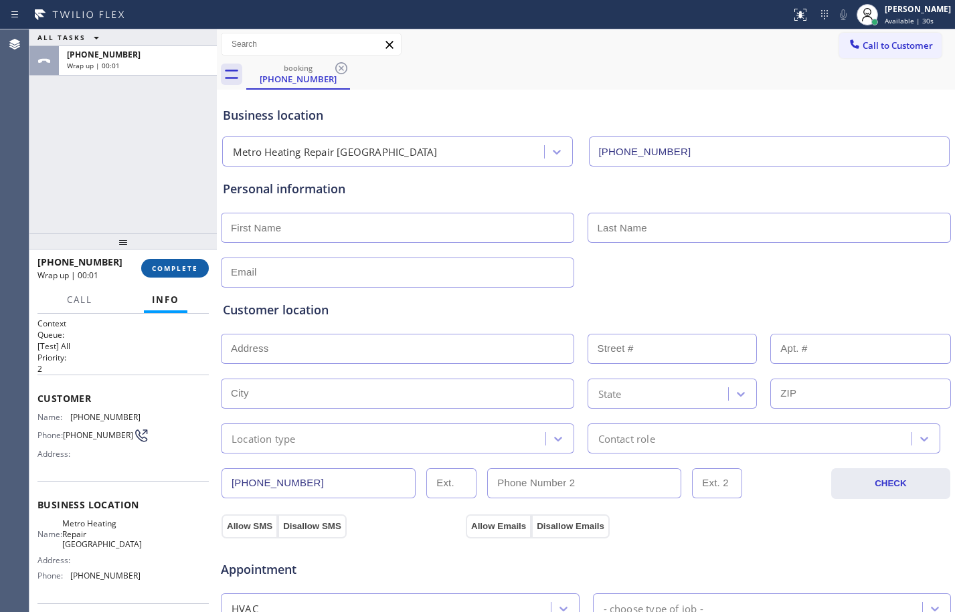
click at [173, 268] on span "COMPLETE" at bounding box center [175, 268] width 46 height 9
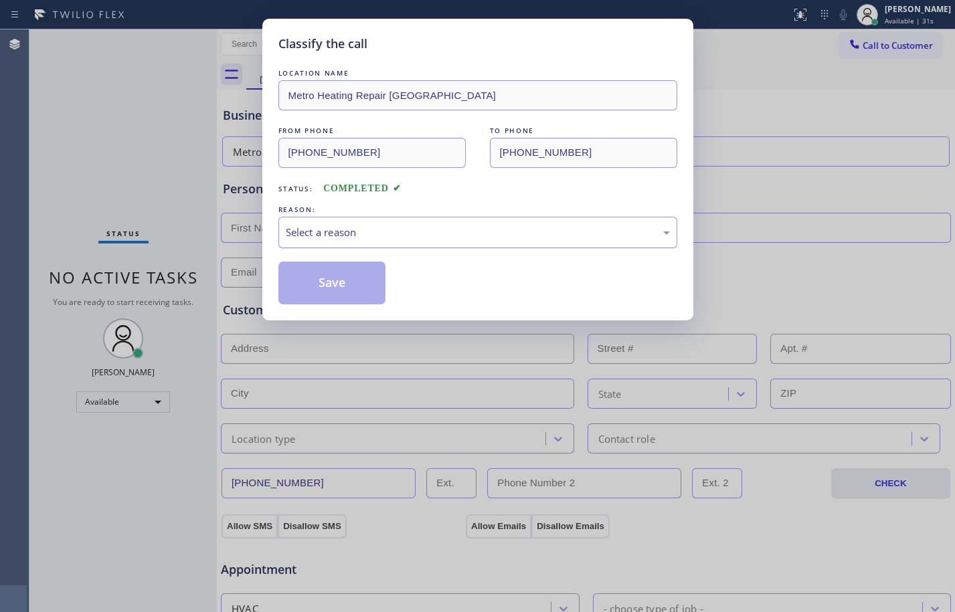
click at [484, 237] on div "Select a reason" at bounding box center [478, 232] width 384 height 15
click at [361, 274] on button "Save" at bounding box center [332, 283] width 108 height 43
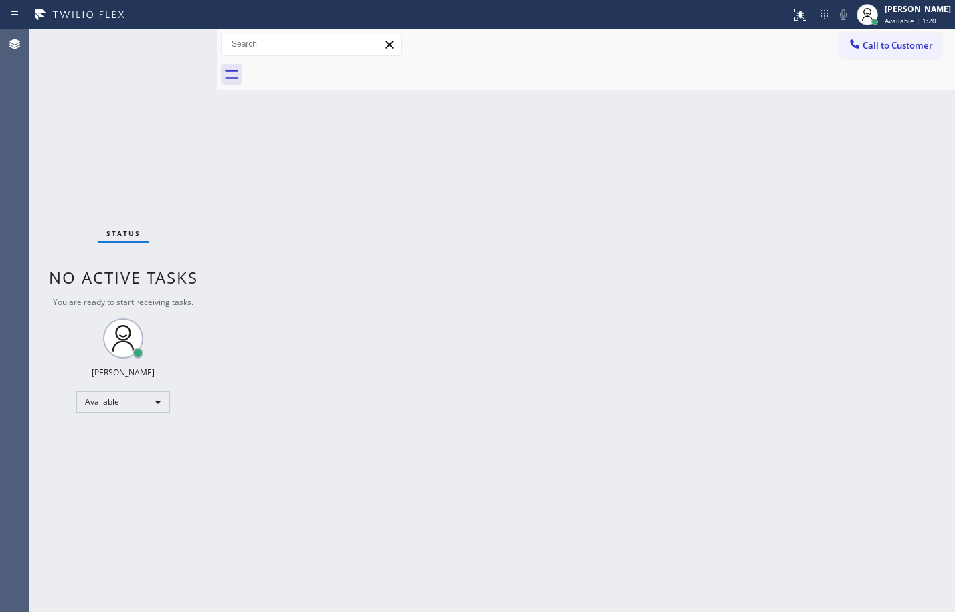
click at [197, 110] on div "Status No active tasks You are ready to start receiving tasks. [PERSON_NAME] Av…" at bounding box center [122, 320] width 187 height 583
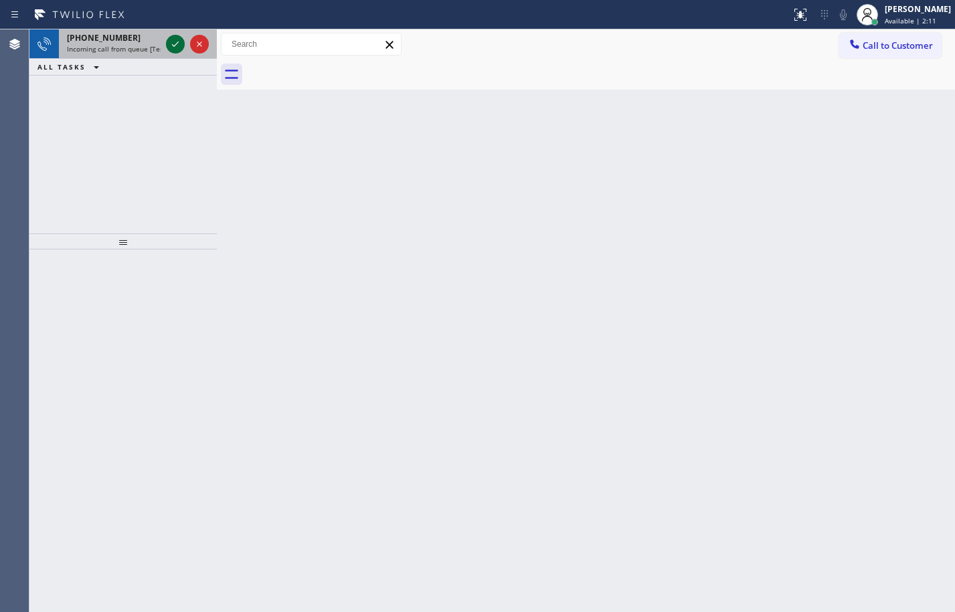
click at [171, 50] on icon at bounding box center [175, 44] width 16 height 16
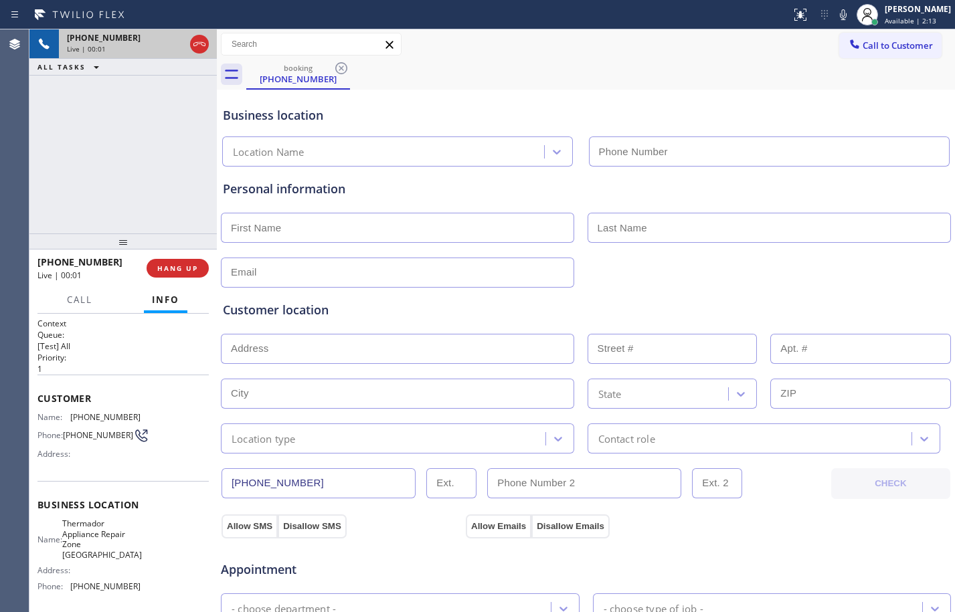
type input "[PHONE_NUMBER]"
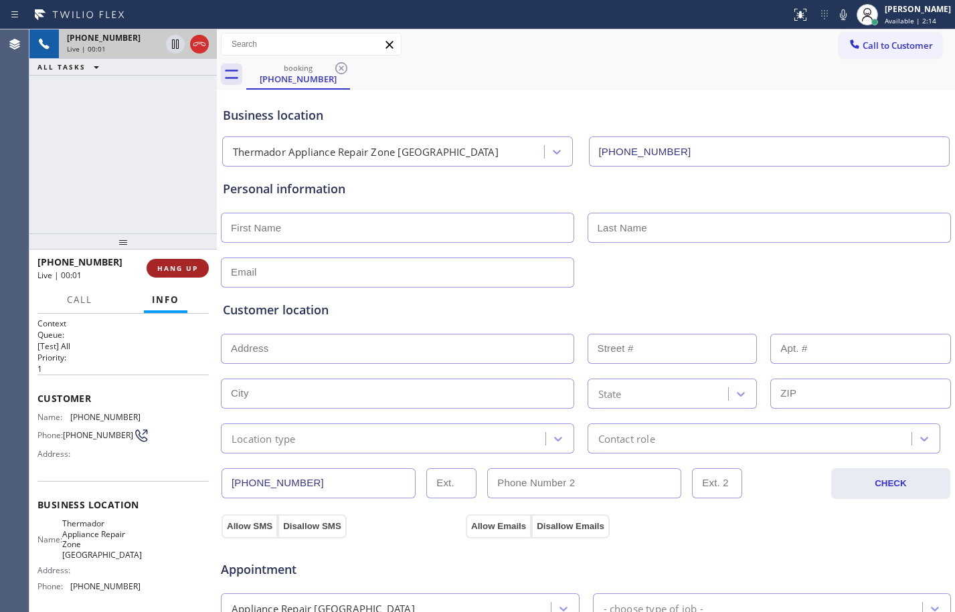
click at [179, 270] on span "HANG UP" at bounding box center [177, 268] width 41 height 9
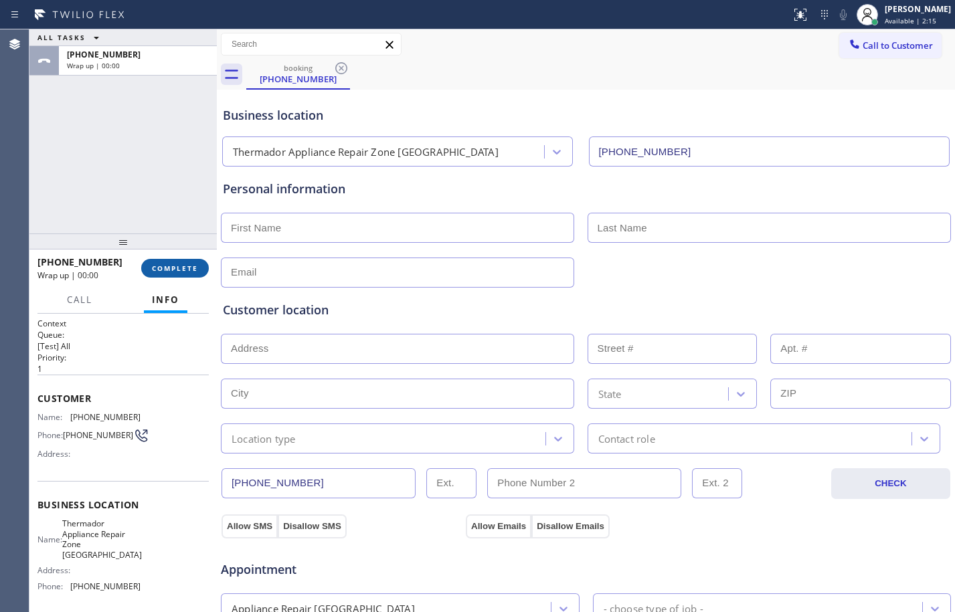
click at [173, 264] on span "COMPLETE" at bounding box center [175, 268] width 46 height 9
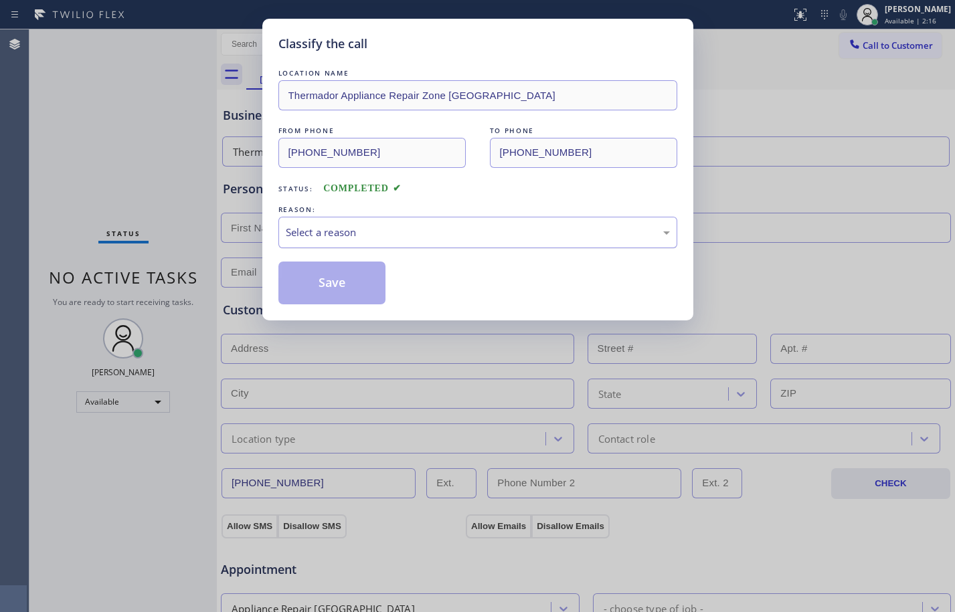
click at [412, 228] on div "Select a reason" at bounding box center [478, 232] width 384 height 15
click at [339, 307] on div "Classify the call LOCATION NAME Thermador Appliance Repair Zone Torrance FROM P…" at bounding box center [477, 170] width 431 height 302
click at [339, 290] on button "Save" at bounding box center [332, 283] width 108 height 43
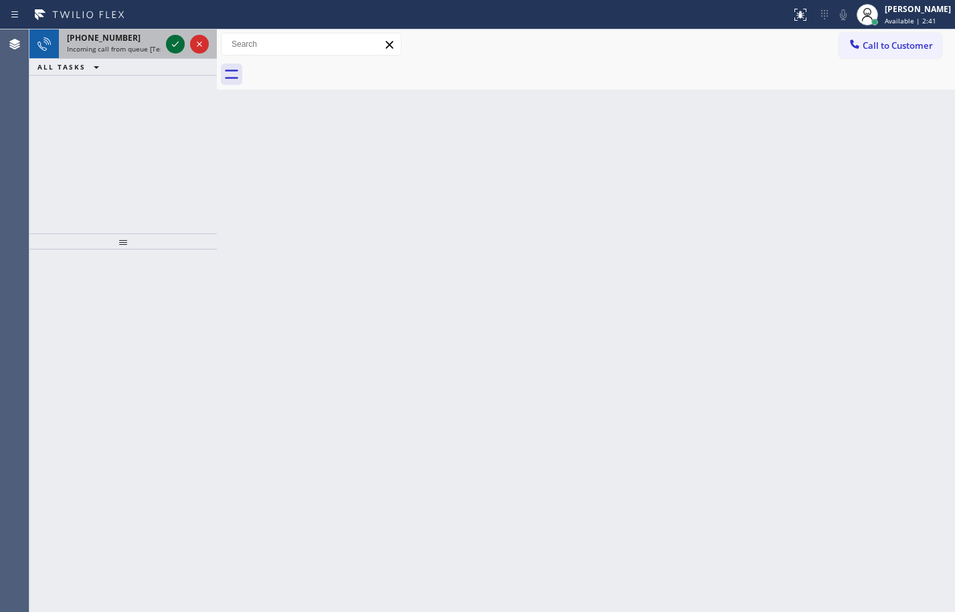
click at [184, 38] on div at bounding box center [175, 44] width 19 height 16
click at [176, 41] on icon at bounding box center [175, 44] width 16 height 16
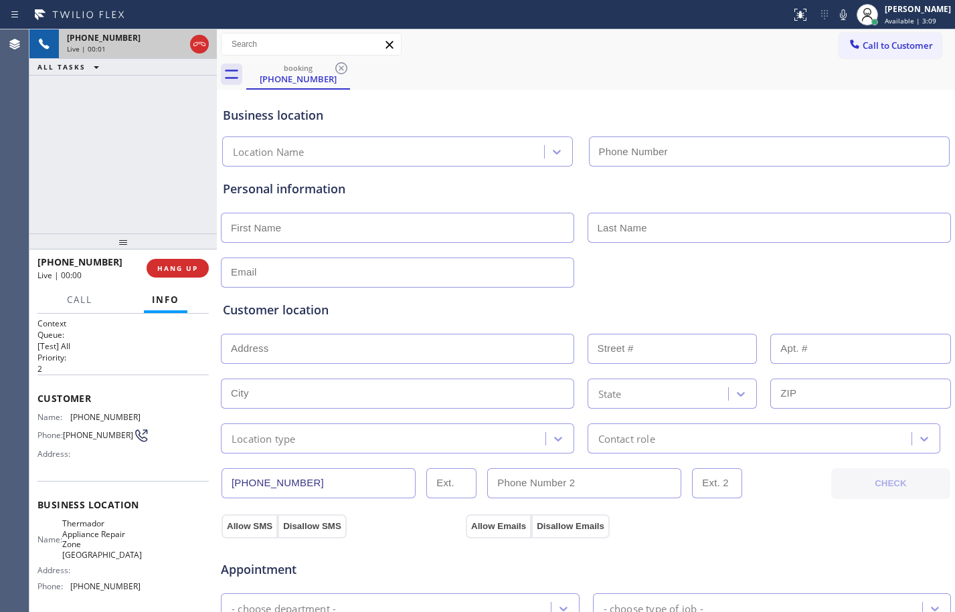
type input "[PHONE_NUMBER]"
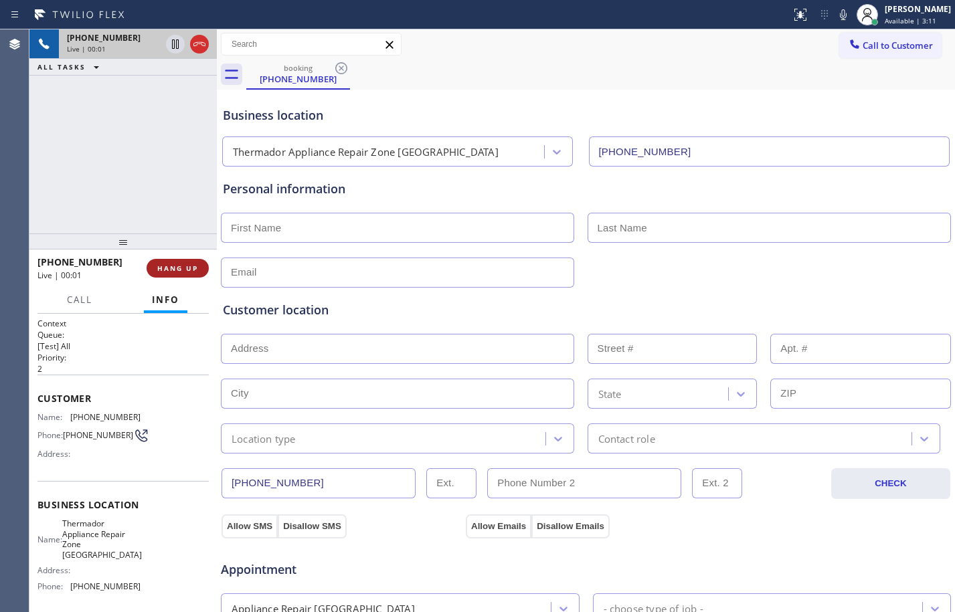
click at [185, 260] on button "HANG UP" at bounding box center [178, 268] width 62 height 19
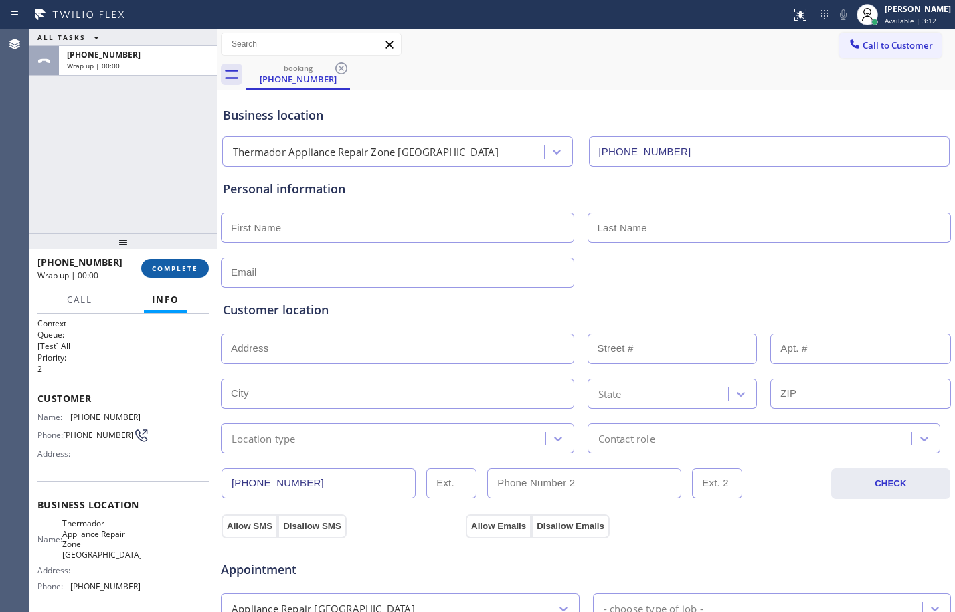
click at [188, 272] on span "COMPLETE" at bounding box center [175, 268] width 46 height 9
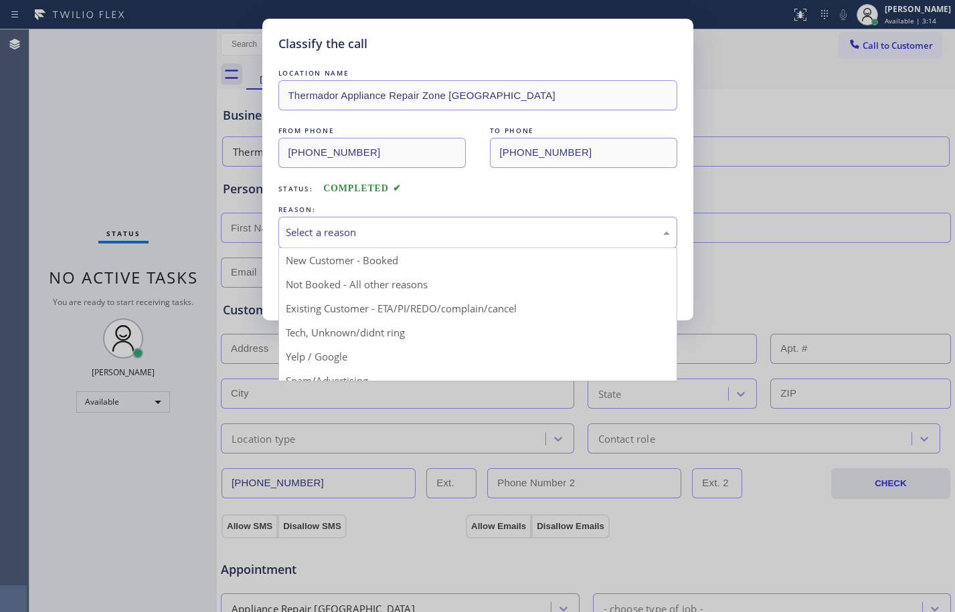
click at [343, 221] on div "Select a reason" at bounding box center [477, 232] width 399 height 31
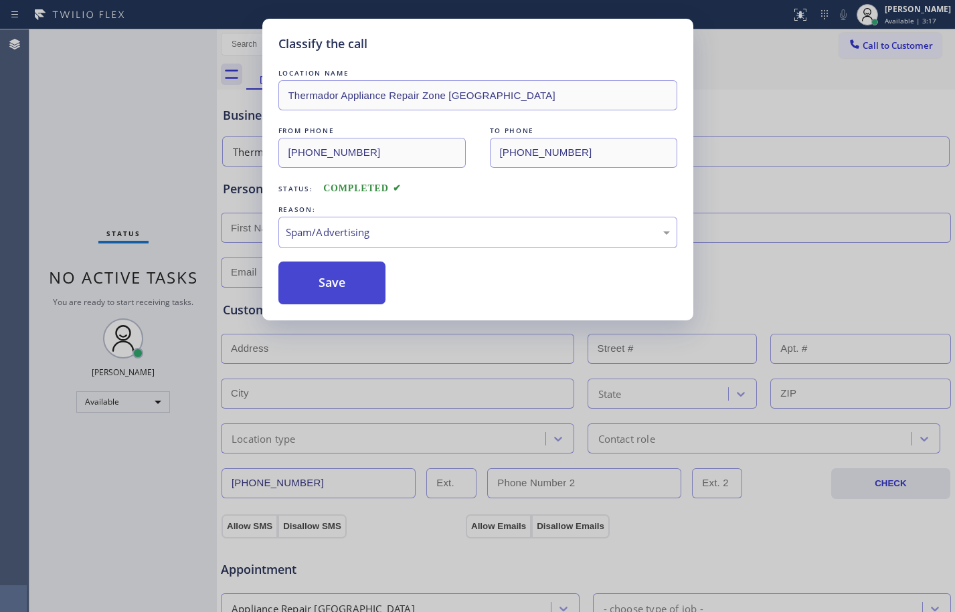
click at [365, 276] on button "Save" at bounding box center [332, 283] width 108 height 43
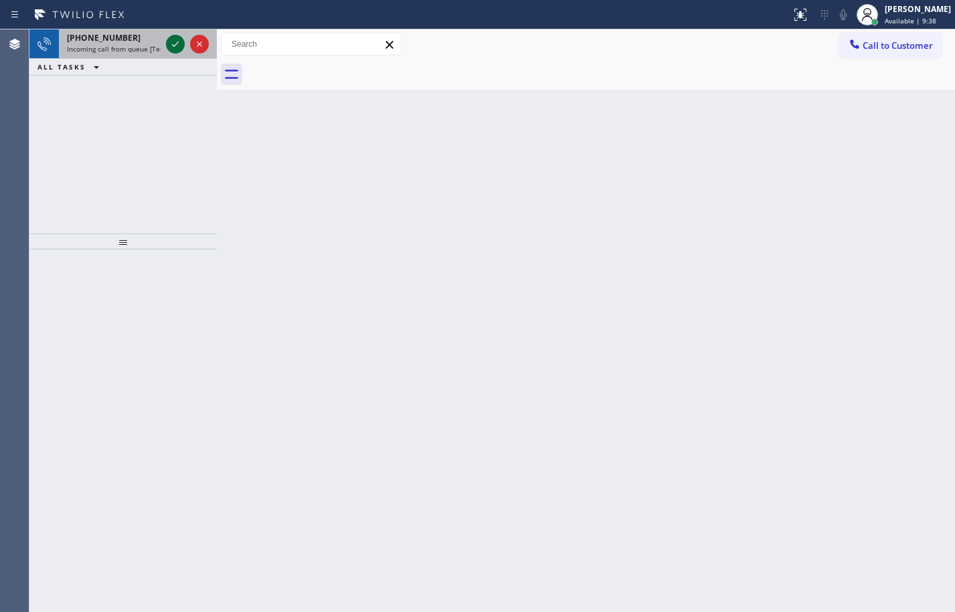
click at [173, 40] on icon at bounding box center [175, 44] width 16 height 16
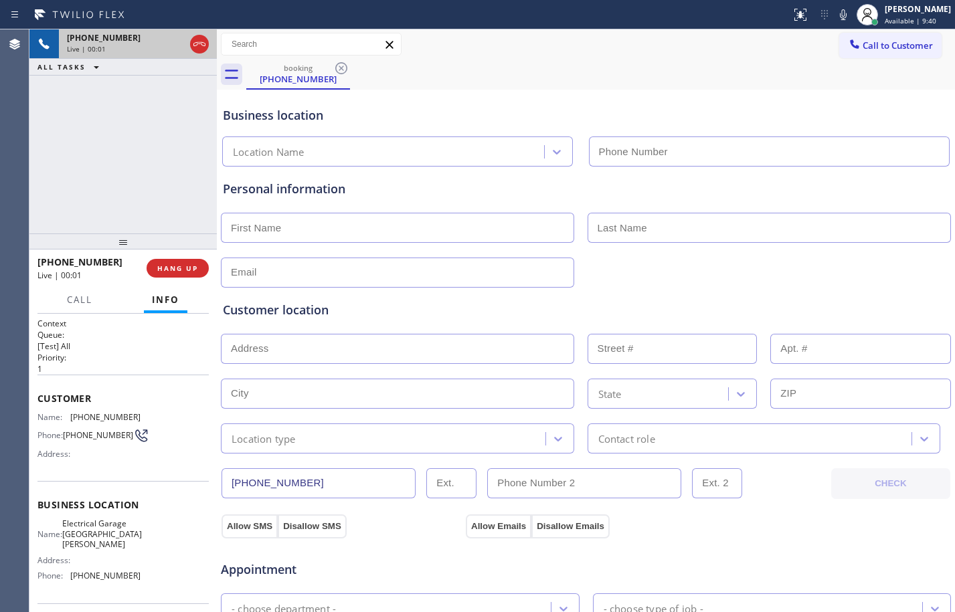
type input "[PHONE_NUMBER]"
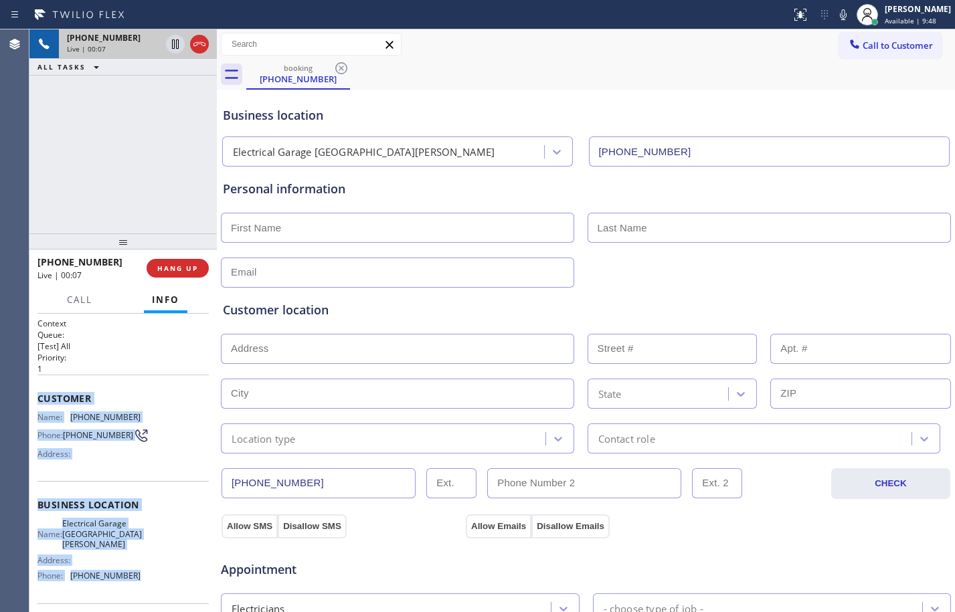
drag, startPoint x: 35, startPoint y: 400, endPoint x: 146, endPoint y: 572, distance: 203.8
click at [146, 572] on div "Context Queue: [Test] All Priority: 1 Customer Name: [PHONE_NUMBER] Phone: [PHO…" at bounding box center [122, 463] width 187 height 298
copy div "Customer Name: [PHONE_NUMBER] Phone: [PHONE_NUMBER] Address: Business location …"
click at [175, 43] on icon at bounding box center [175, 43] width 7 height 9
click at [835, 15] on icon at bounding box center [843, 15] width 16 height 16
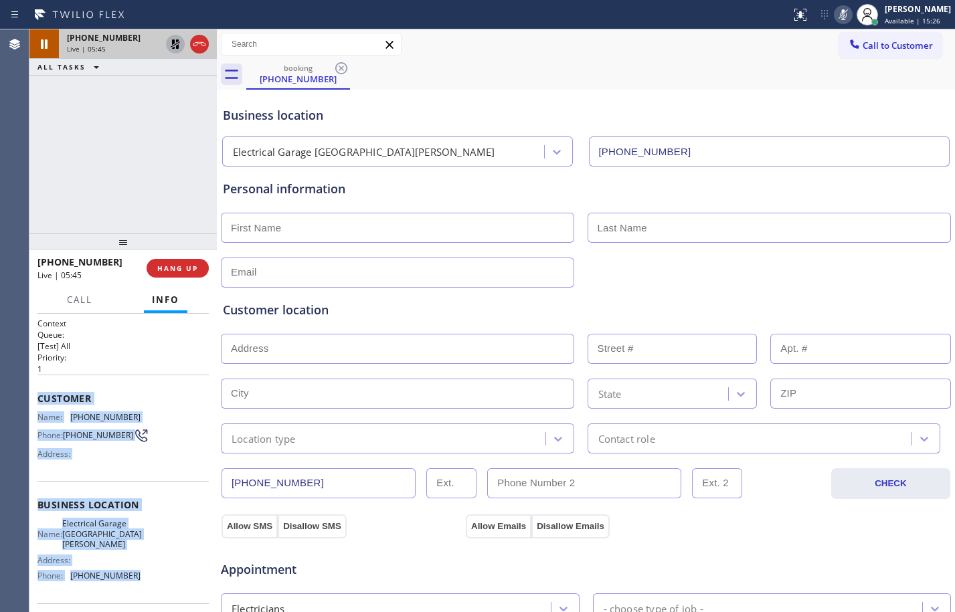
click at [173, 46] on icon at bounding box center [175, 43] width 9 height 9
click at [840, 17] on icon at bounding box center [843, 15] width 16 height 16
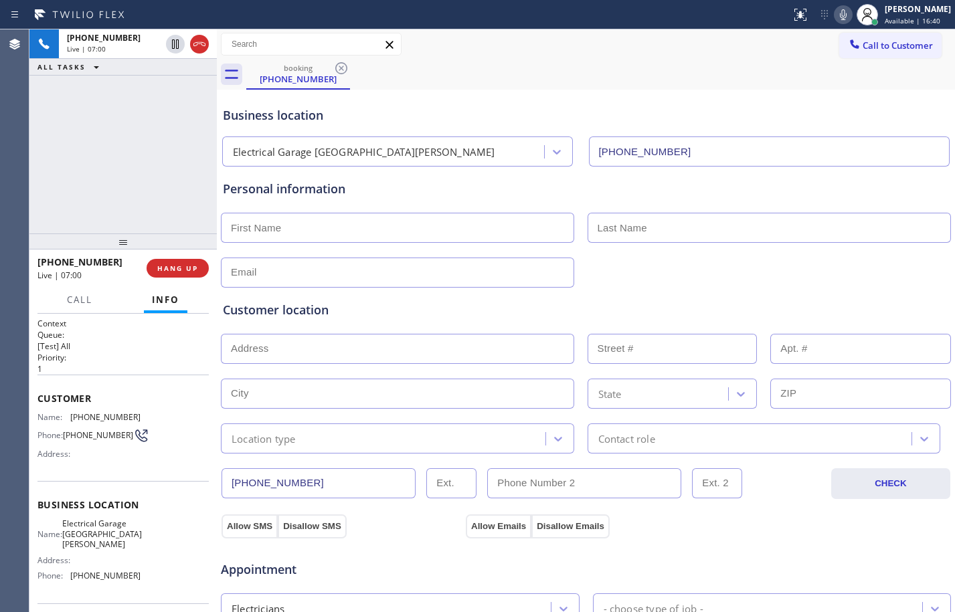
click at [143, 172] on div "[PHONE_NUMBER] Live | 07:00 ALL TASKS ALL TASKS ACTIVE TASKS TASKS IN WRAP UP" at bounding box center [122, 131] width 187 height 204
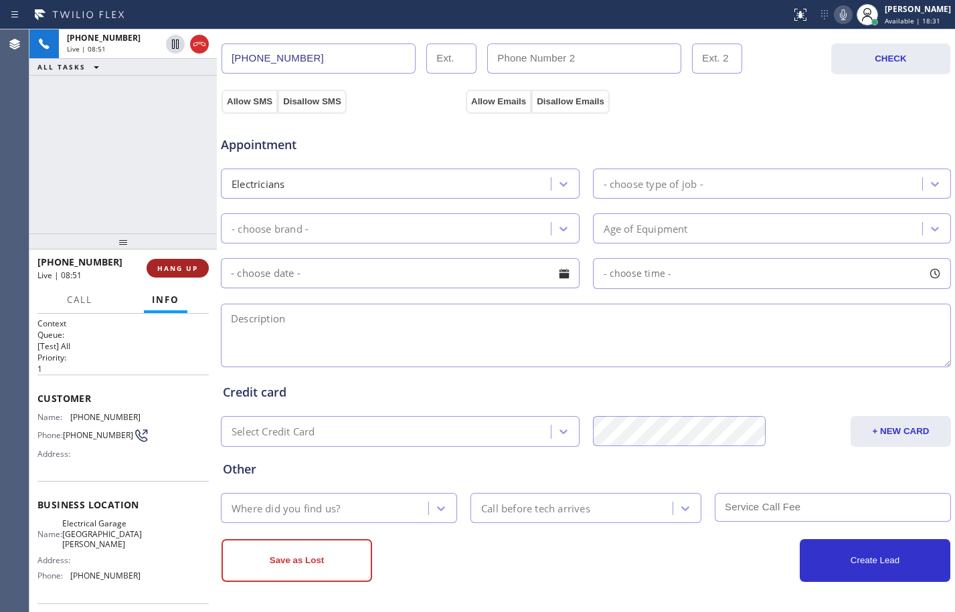
click at [174, 268] on span "HANG UP" at bounding box center [177, 268] width 41 height 9
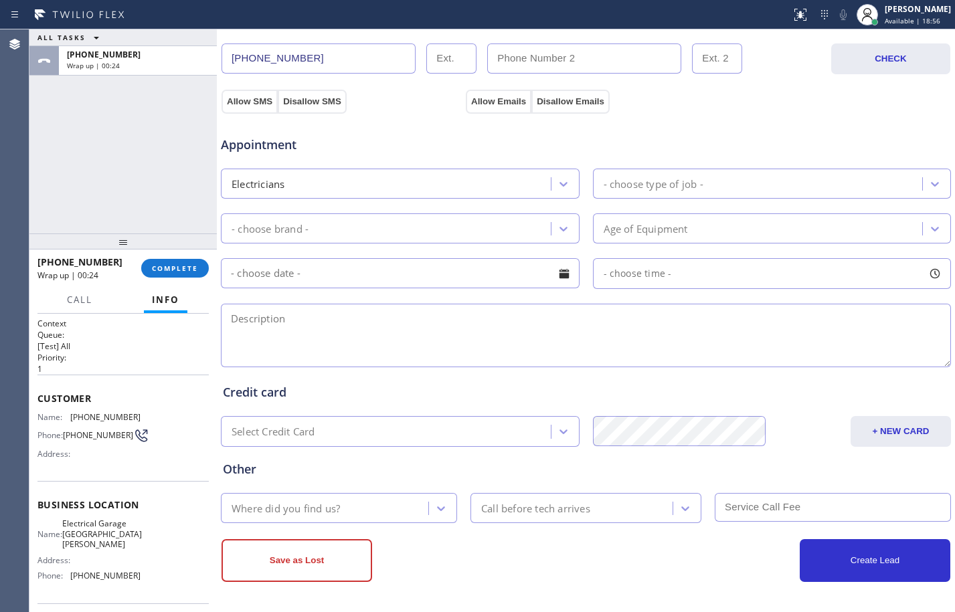
scroll to position [0, 0]
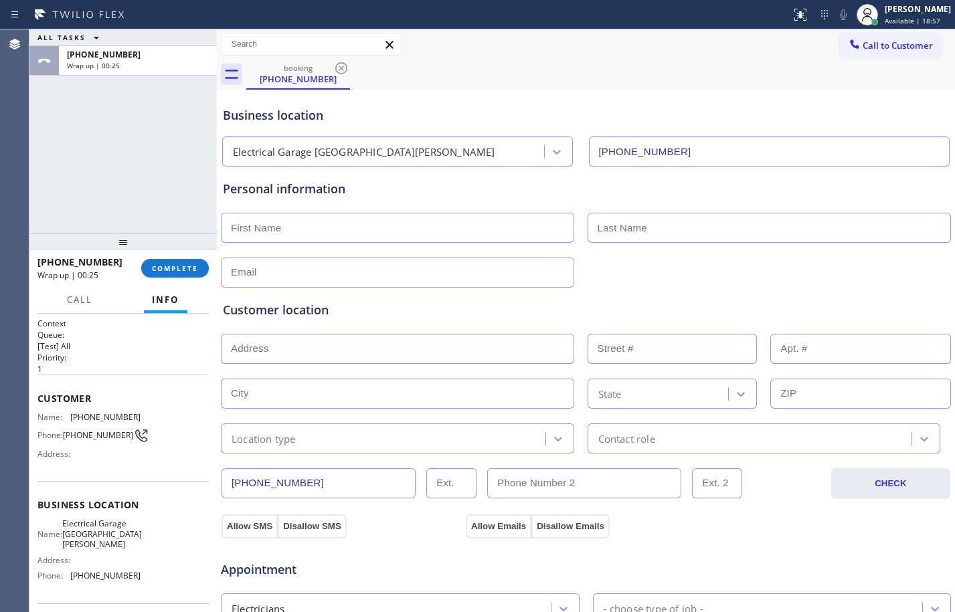
click at [325, 339] on input "text" at bounding box center [397, 349] width 353 height 30
paste input "[STREET_ADDRESS][PERSON_NAME]"
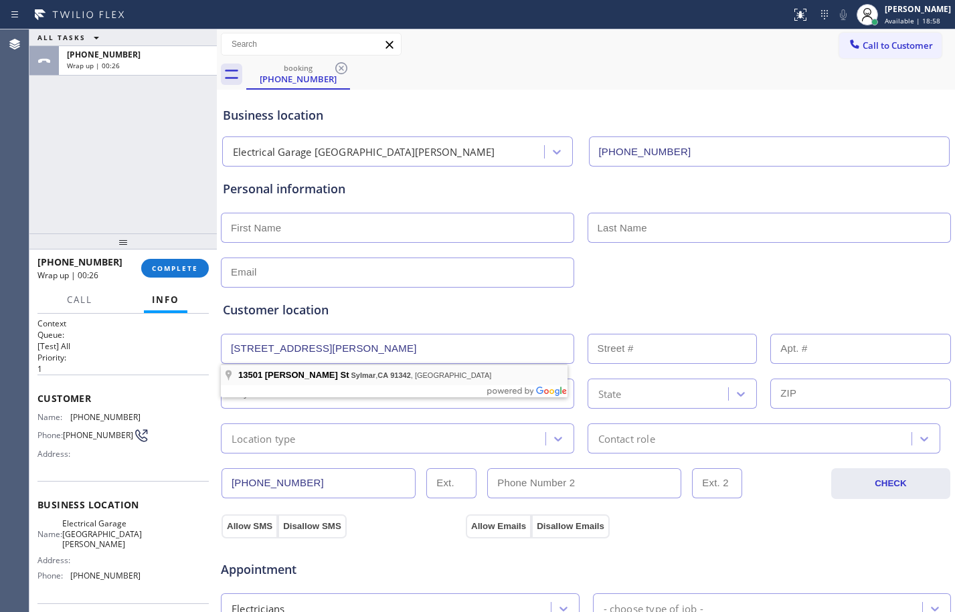
type input "[STREET_ADDRESS][PERSON_NAME]"
type input "13501"
type input "[GEOGRAPHIC_DATA]"
type input "91342"
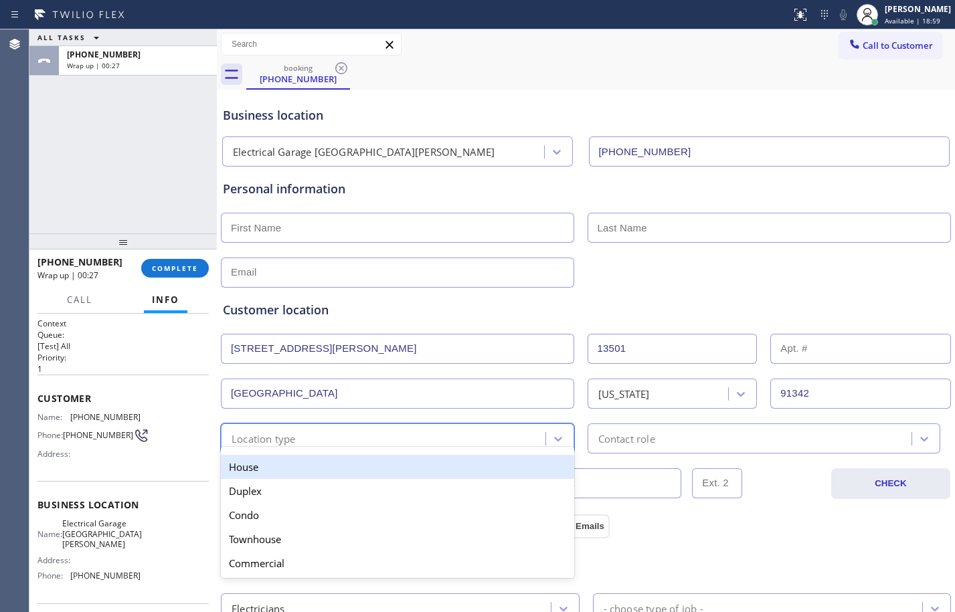
click at [373, 448] on div "option House focused, 1 of 5. 5 results available. Use Up and Down to choose op…" at bounding box center [397, 439] width 353 height 30
drag, startPoint x: 324, startPoint y: 474, endPoint x: 576, endPoint y: 481, distance: 252.4
click at [324, 476] on div "House" at bounding box center [397, 467] width 353 height 24
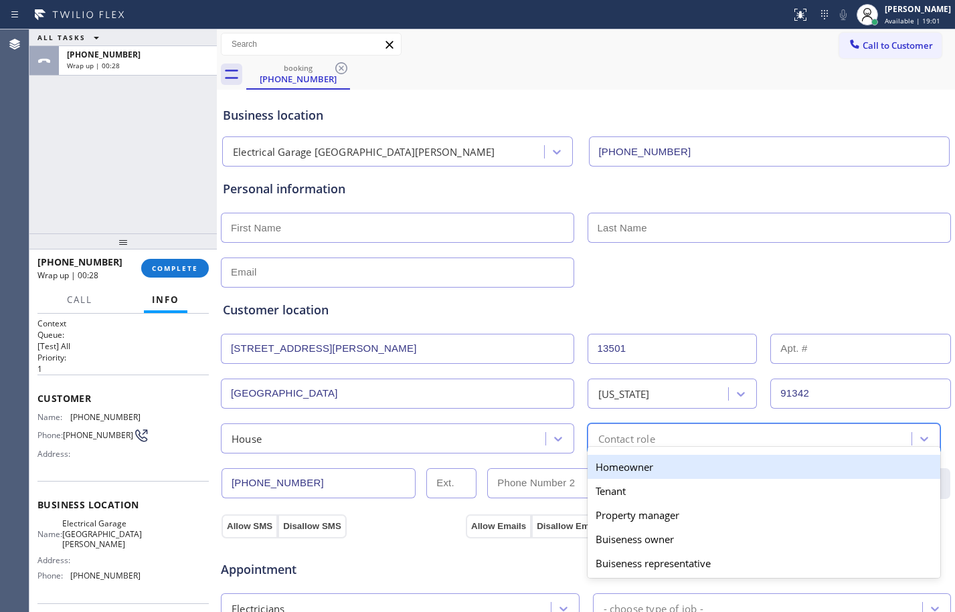
click at [612, 448] on div "option Homeowner focused, 1 of 5. 5 results available. Use Up and Down to choos…" at bounding box center [764, 439] width 353 height 30
click at [616, 467] on div "Homeowner" at bounding box center [764, 467] width 353 height 24
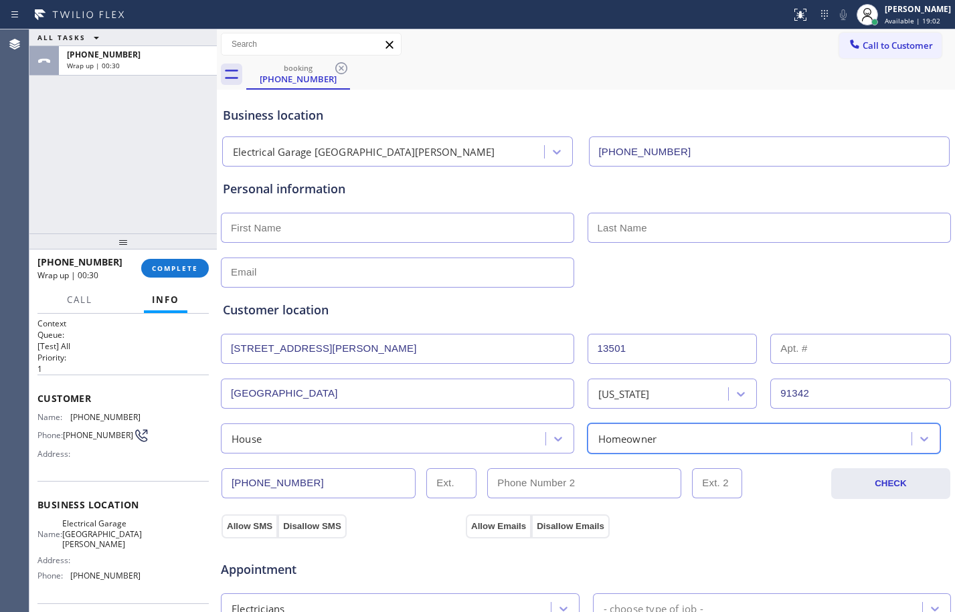
click at [390, 218] on input "text" at bounding box center [397, 228] width 353 height 30
click at [482, 235] on input "text" at bounding box center [397, 228] width 353 height 30
paste input "[PERSON_NAME]"
type input "[PERSON_NAME]"
click at [695, 226] on input "text" at bounding box center [770, 228] width 364 height 30
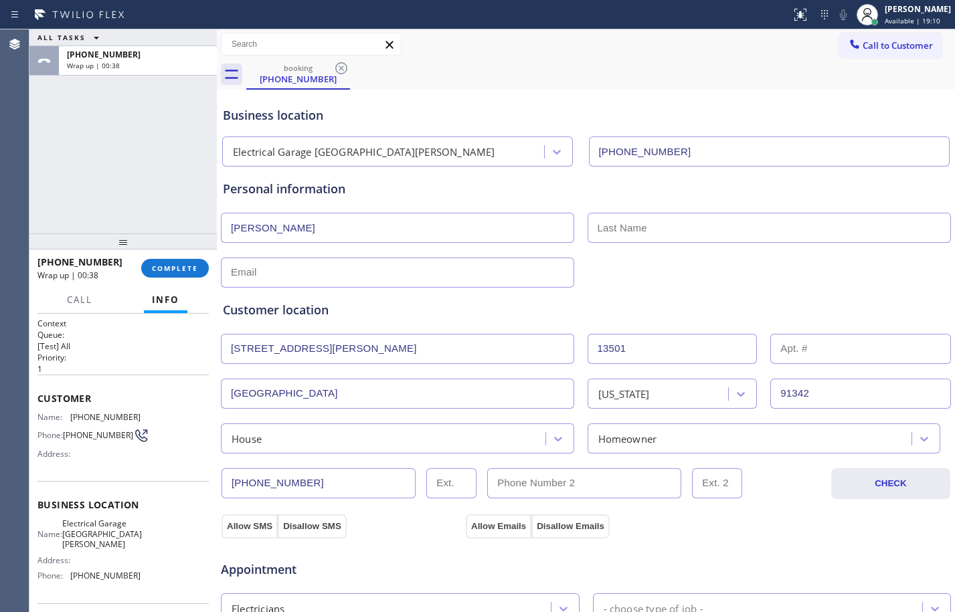
paste input "Jan"
type input "Jan"
click at [447, 270] on input "text" at bounding box center [397, 273] width 353 height 30
type input "[EMAIL_ADDRESS][DOMAIN_NAME]"
click at [259, 525] on button "Allow SMS" at bounding box center [250, 527] width 56 height 24
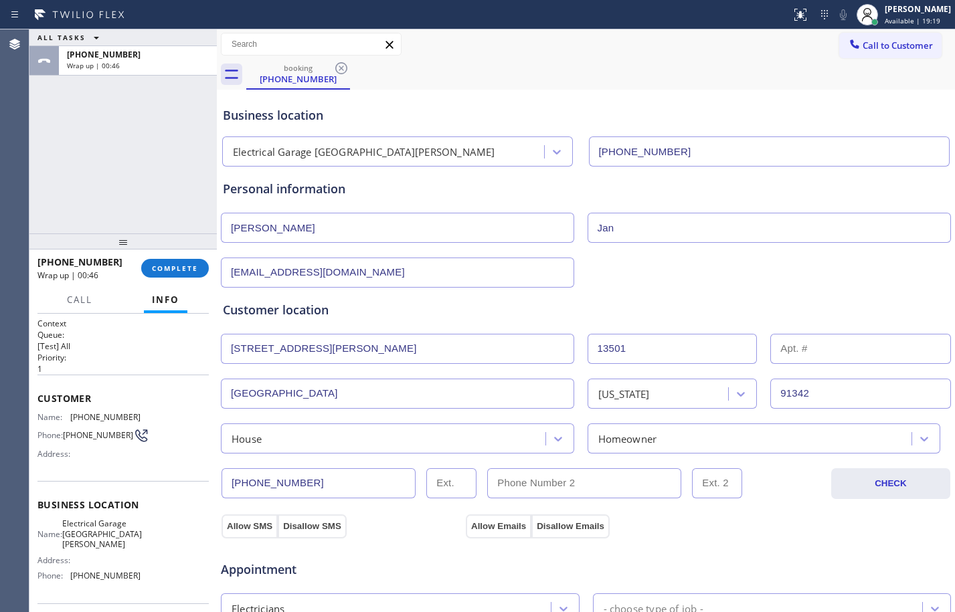
click at [485, 529] on button "Allow Emails" at bounding box center [499, 527] width 66 height 24
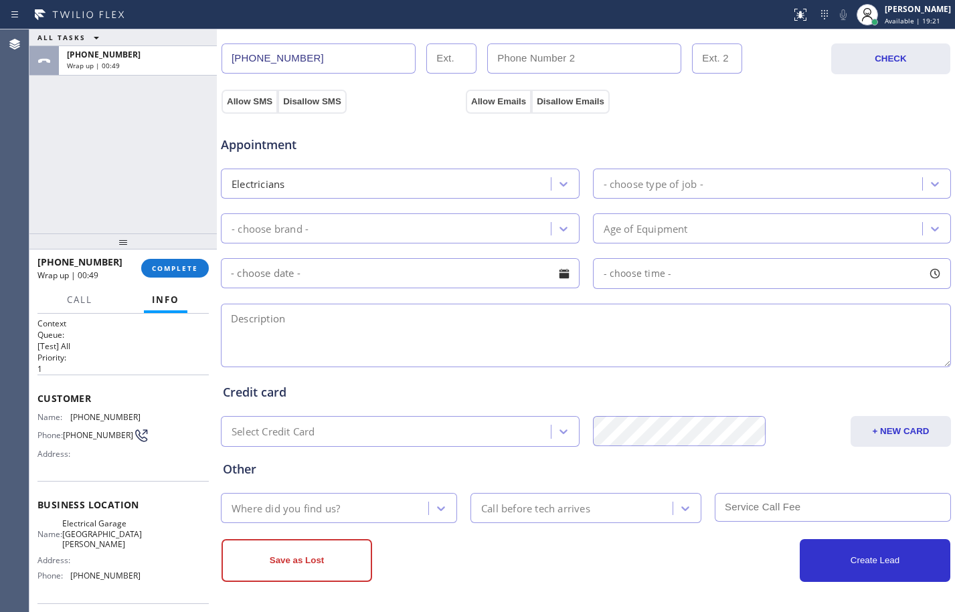
click at [436, 180] on div "Electricians" at bounding box center [388, 183] width 326 height 23
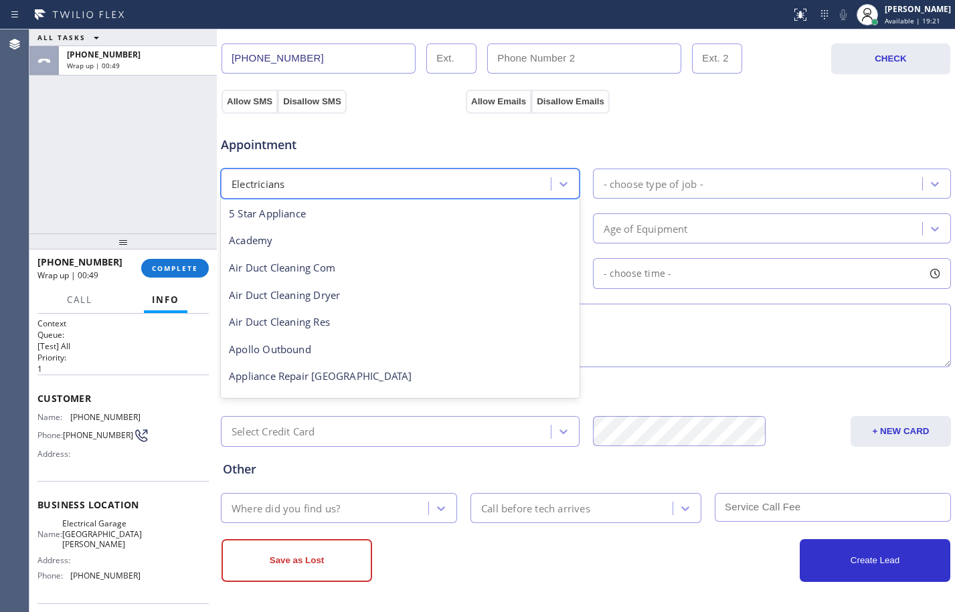
scroll to position [138, 0]
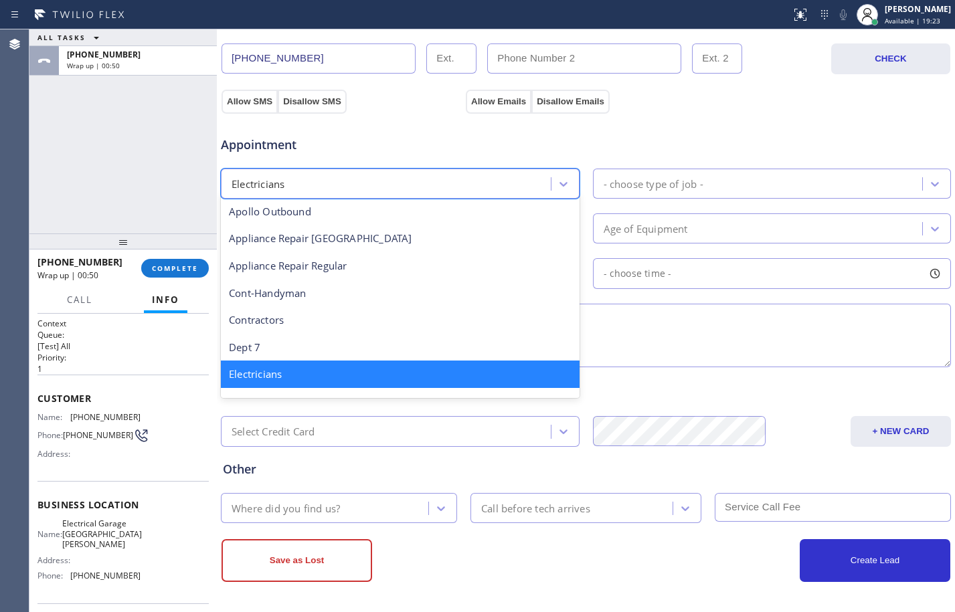
click at [329, 365] on div "Electricians" at bounding box center [400, 374] width 359 height 27
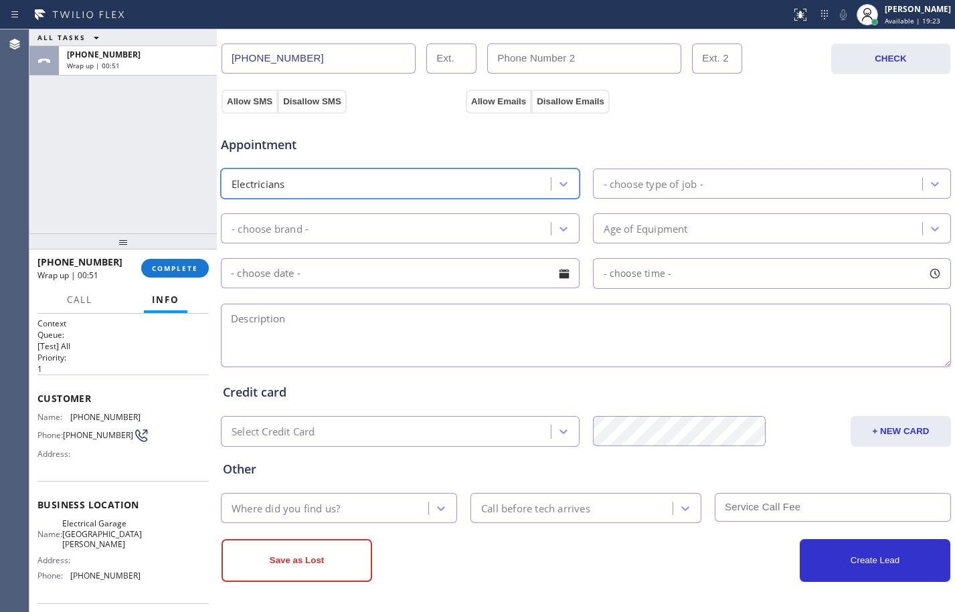
click at [731, 171] on div "- choose type of job -" at bounding box center [772, 184] width 359 height 30
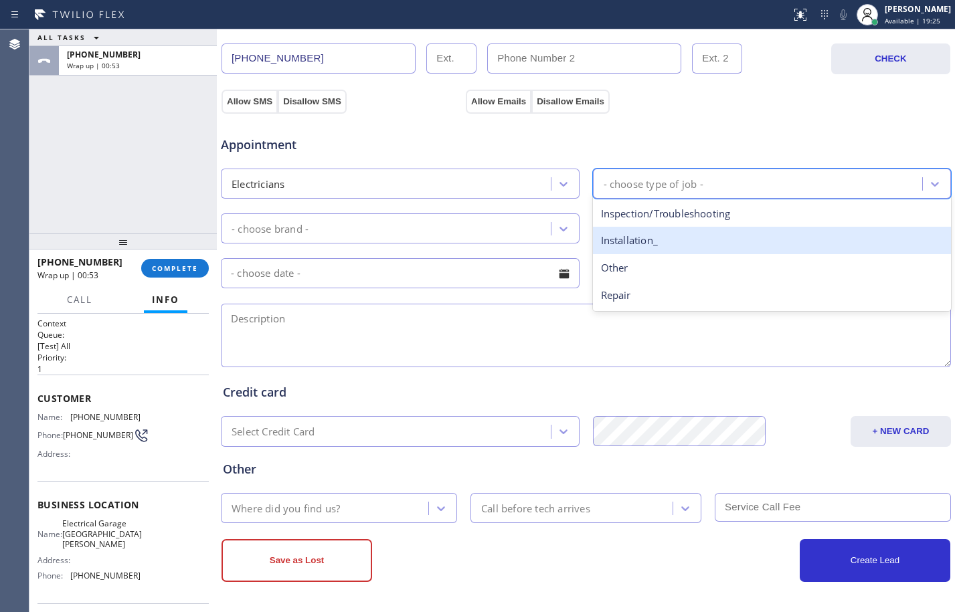
click at [646, 242] on div "Installation_" at bounding box center [772, 240] width 359 height 27
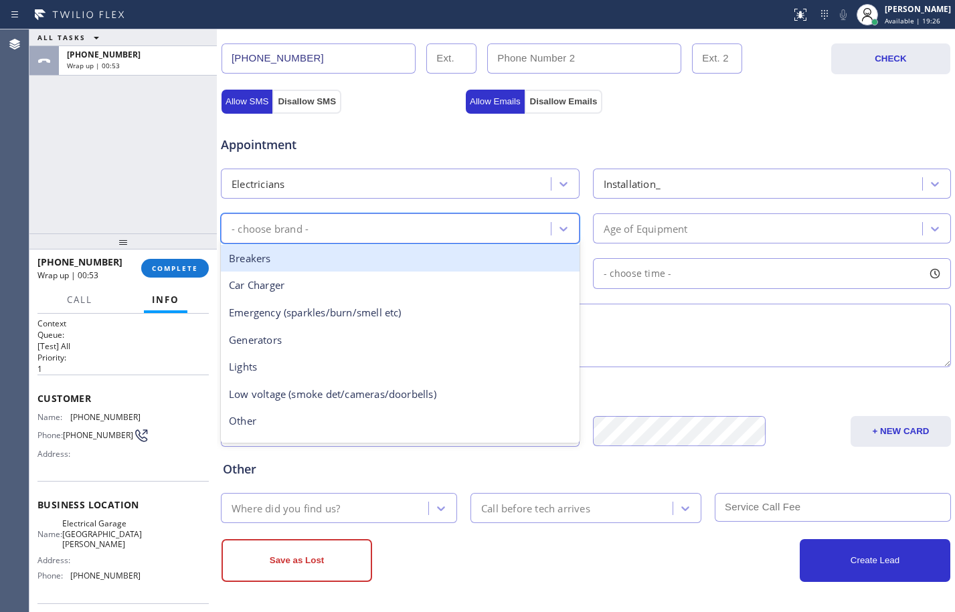
click at [455, 220] on div "- choose brand -" at bounding box center [388, 228] width 326 height 23
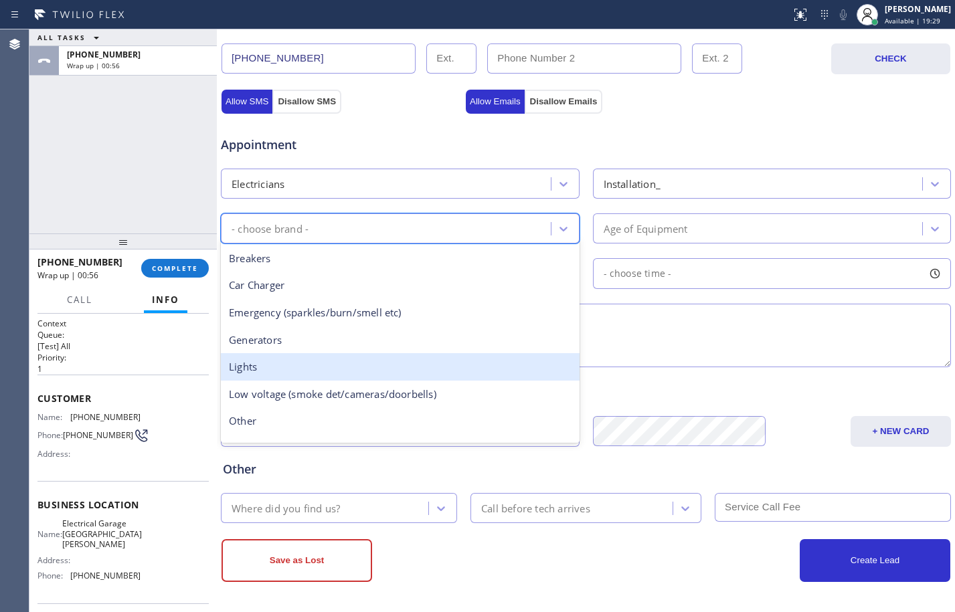
click at [322, 361] on div "Lights" at bounding box center [400, 366] width 359 height 27
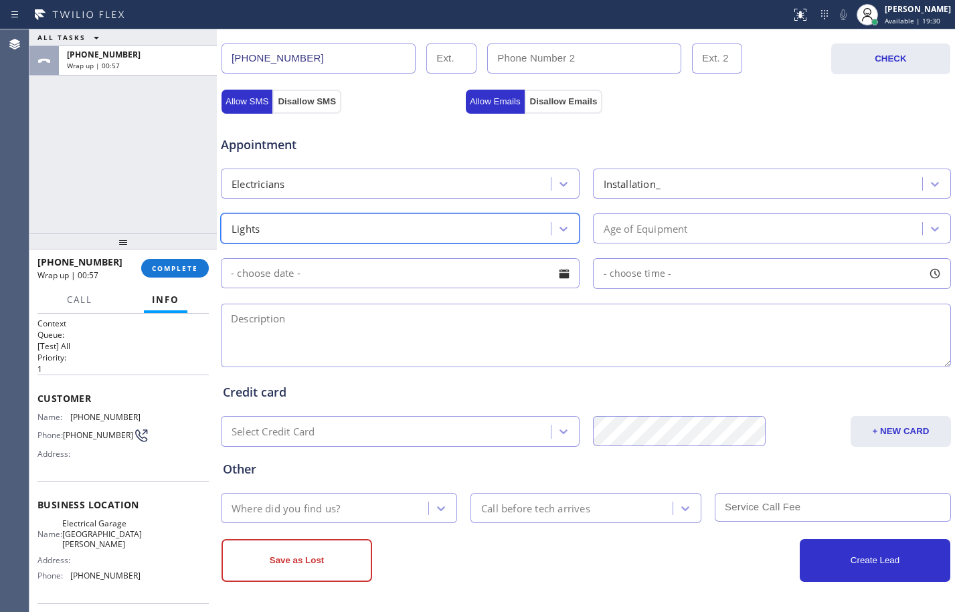
click at [605, 230] on div "Age of Equipment" at bounding box center [646, 228] width 84 height 15
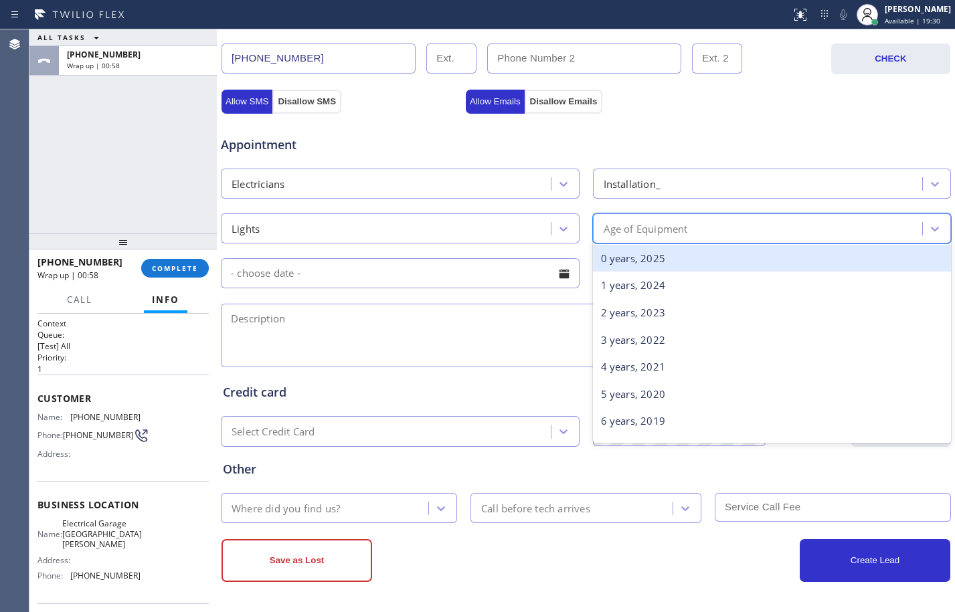
click at [621, 257] on div "0 years, 2025" at bounding box center [772, 258] width 359 height 27
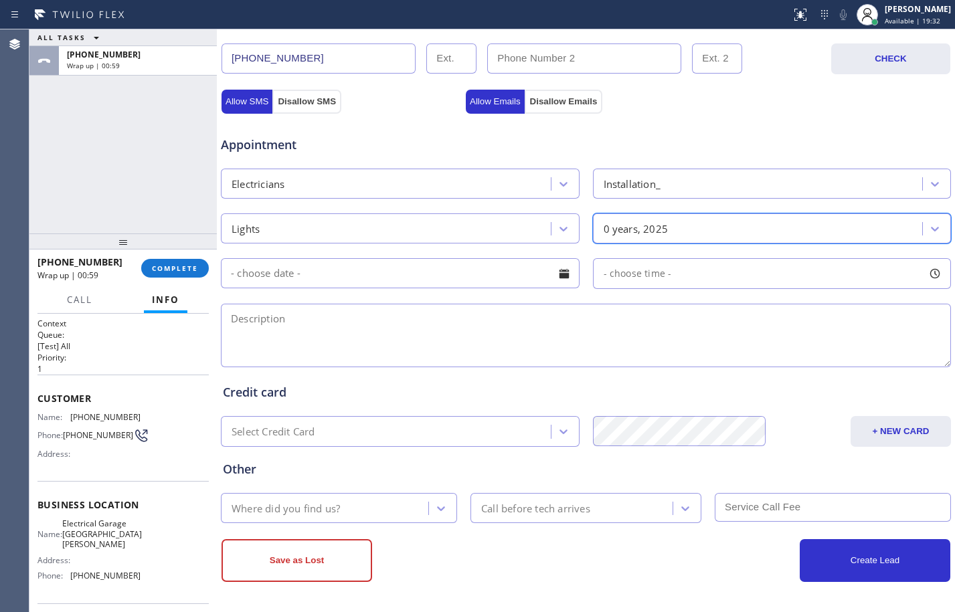
click at [428, 279] on input "text" at bounding box center [400, 273] width 359 height 30
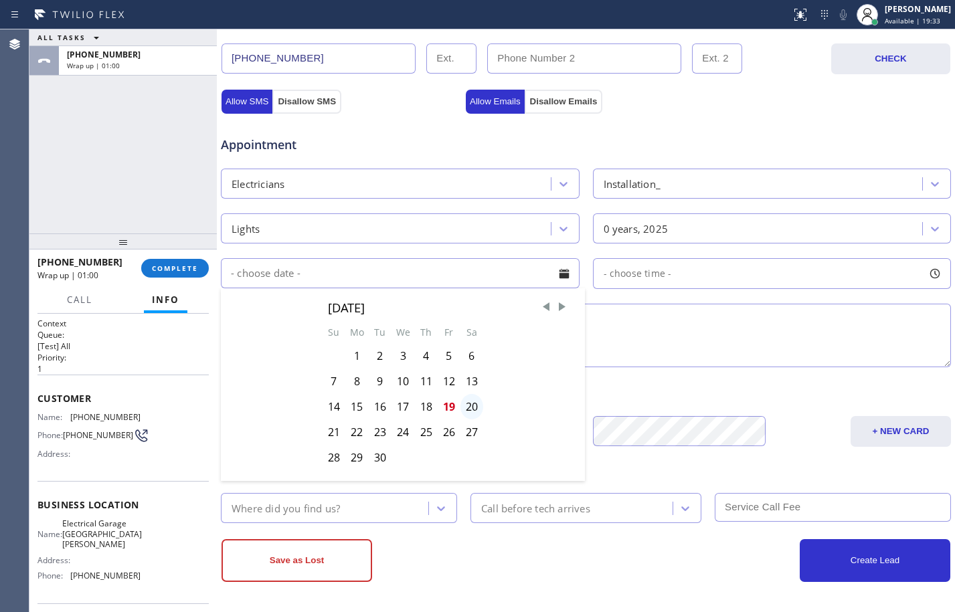
click at [468, 400] on div "20" at bounding box center [471, 406] width 23 height 25
type input "[DATE]"
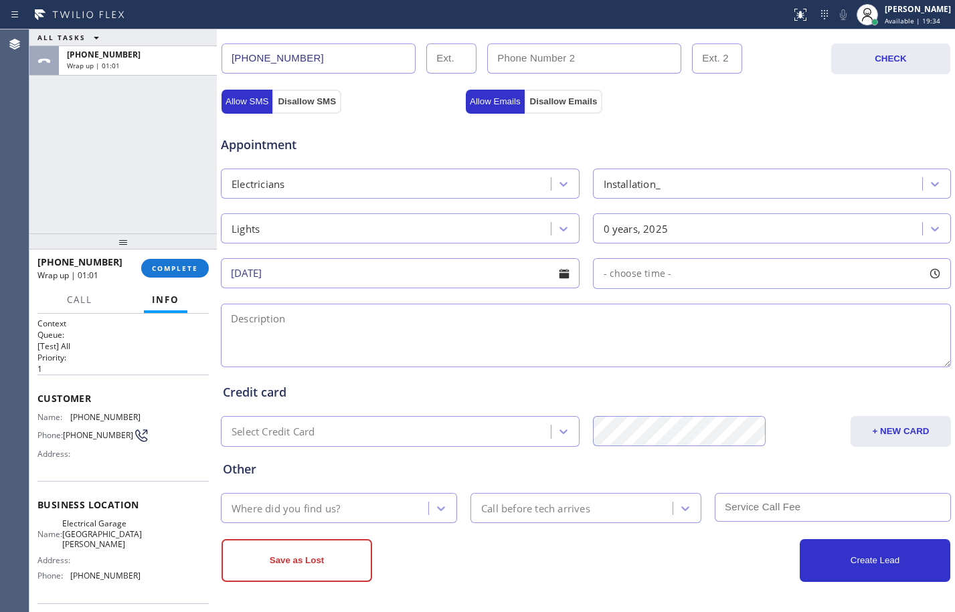
click at [638, 275] on span "- choose time -" at bounding box center [638, 273] width 68 height 13
drag, startPoint x: 606, startPoint y: 357, endPoint x: 850, endPoint y: 371, distance: 244.7
click at [850, 371] on div "FROM TILL 8:00 AM 6:00 PM" at bounding box center [762, 337] width 339 height 96
drag, startPoint x: 602, startPoint y: 353, endPoint x: 772, endPoint y: 363, distance: 169.7
click at [778, 363] on div at bounding box center [786, 355] width 16 height 28
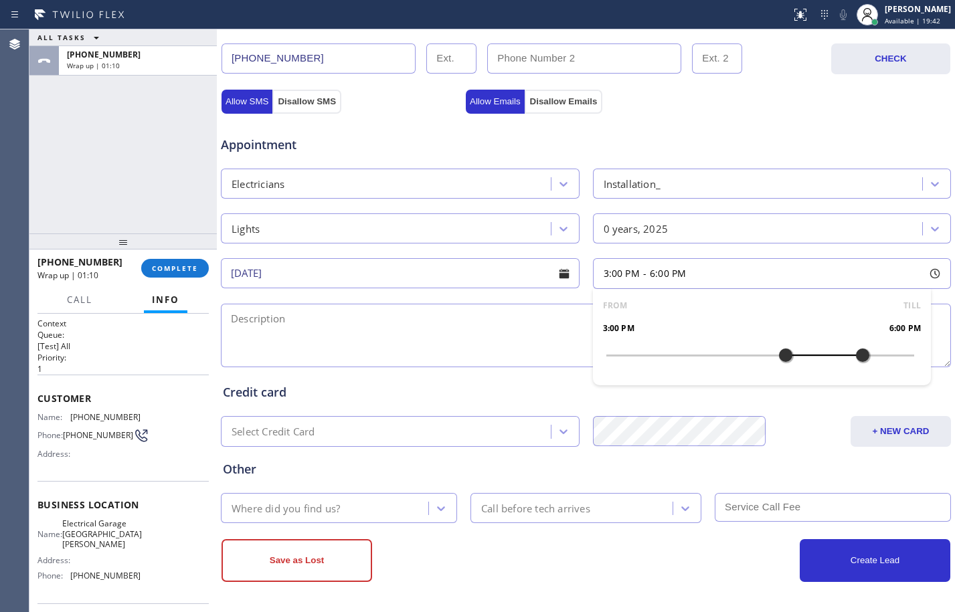
click at [485, 323] on textarea at bounding box center [586, 336] width 730 height 64
click at [126, 126] on div "ALL TASKS ALL TASKS ACTIVE TASKS TASKS IN WRAP UP [PHONE_NUMBER] Wrap up | 01:16" at bounding box center [122, 131] width 187 height 204
click at [295, 327] on textarea at bounding box center [586, 336] width 730 height 64
click at [308, 321] on textarea "3-6/$60/" at bounding box center [586, 336] width 730 height 64
paste textarea "needs to install some lights and move some power plug/already have the lights a…"
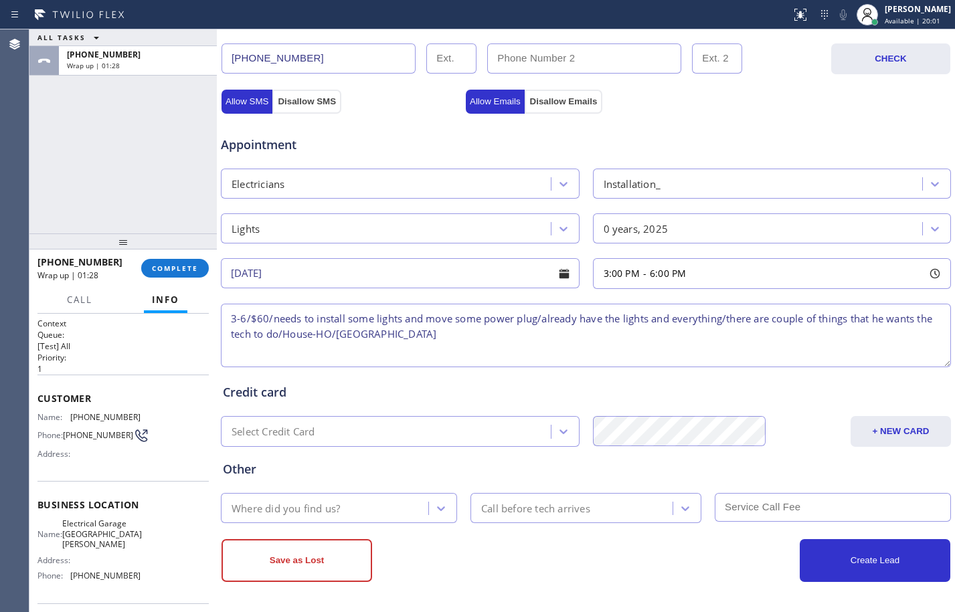
drag, startPoint x: 359, startPoint y: 335, endPoint x: 508, endPoint y: 337, distance: 148.6
click at [508, 337] on textarea "3-6/$60/needs to install some lights and move some power plug/already have the …" at bounding box center [586, 336] width 730 height 64
paste textarea "[STREET_ADDRESS][PERSON_NAME]"
click at [676, 340] on textarea "3-6/$60/needs to install some lights and move some power plug/already have the …" at bounding box center [586, 336] width 730 height 64
paste textarea "Electrical Garage [GEOGRAPHIC_DATA][PERSON_NAME]"
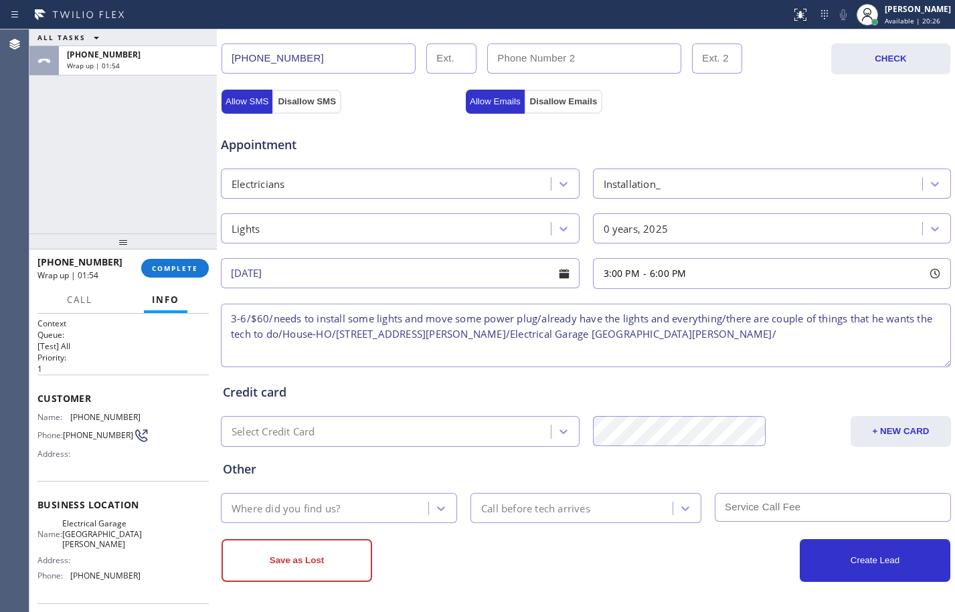
paste textarea "Please call customer 30 minutes prior to arrival"
type textarea "3-6/$60/needs to install some lights and move some power plug/already have the …"
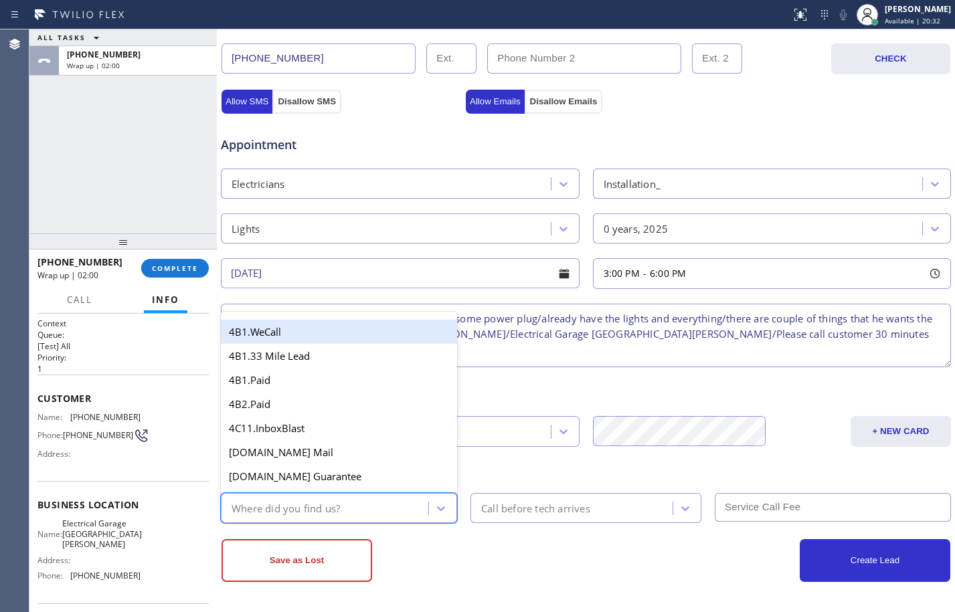
click at [307, 506] on div "Where did you find us?" at bounding box center [286, 508] width 108 height 15
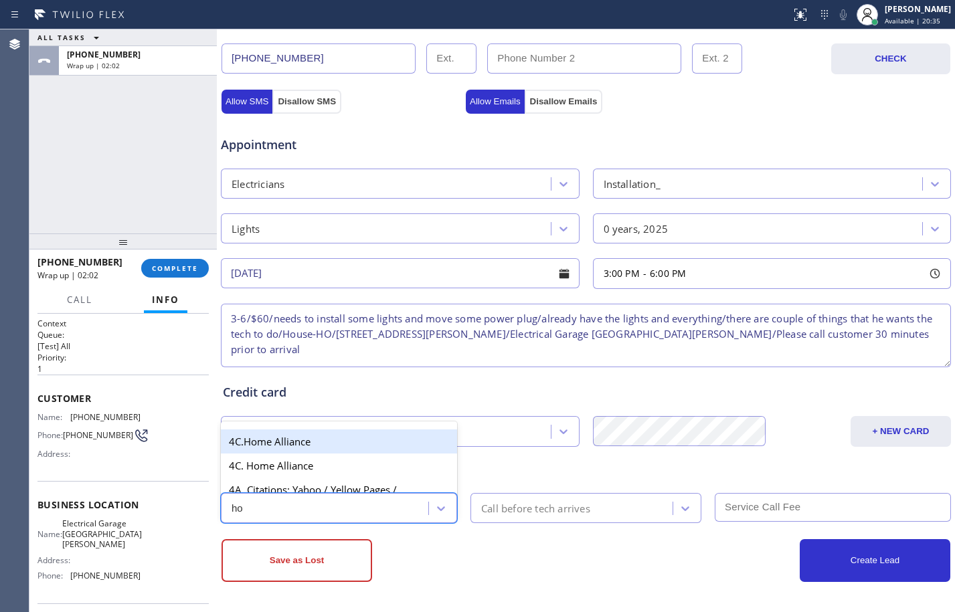
type input "h"
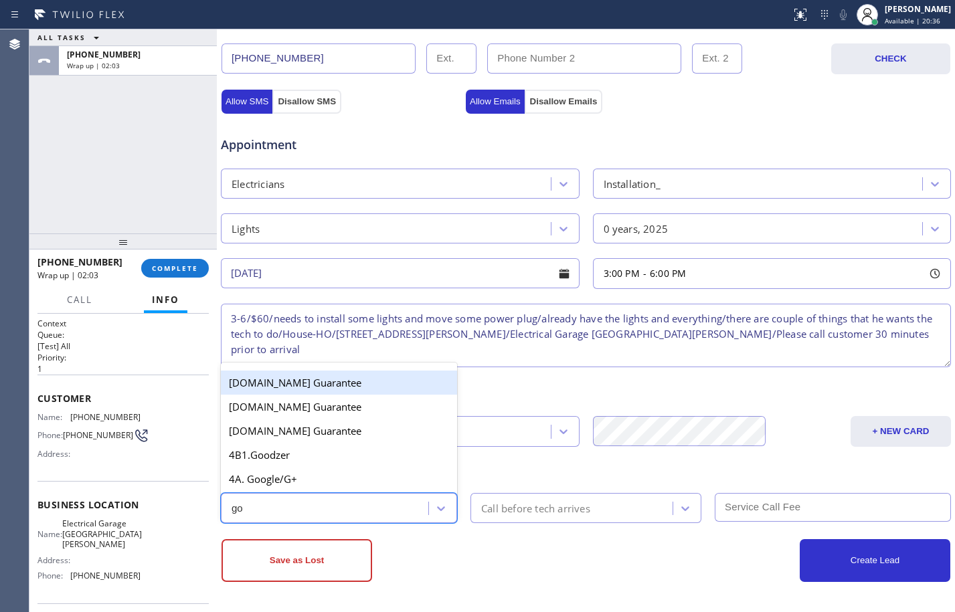
type input "goo"
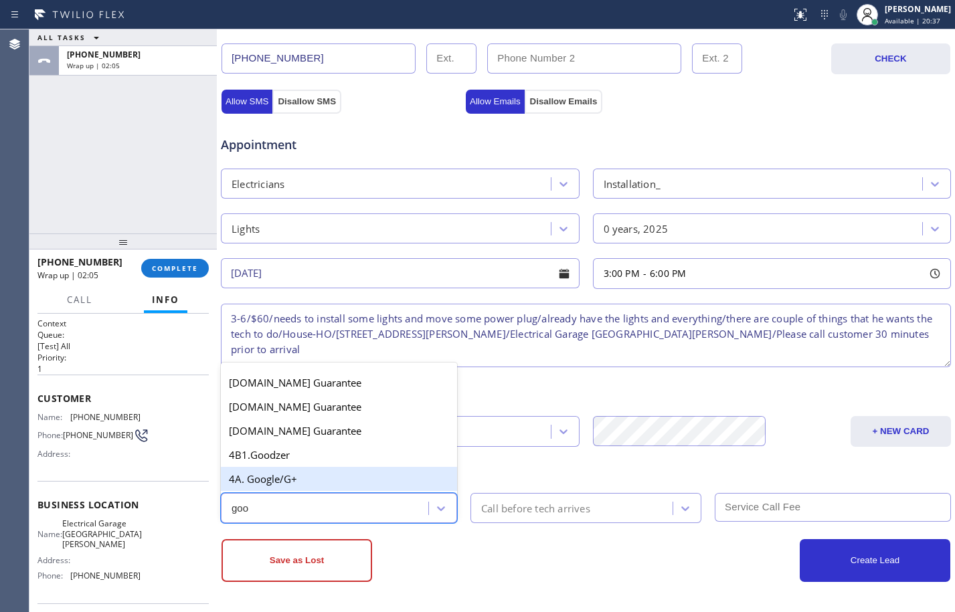
click at [327, 476] on div "4A. Google/G+" at bounding box center [339, 479] width 236 height 24
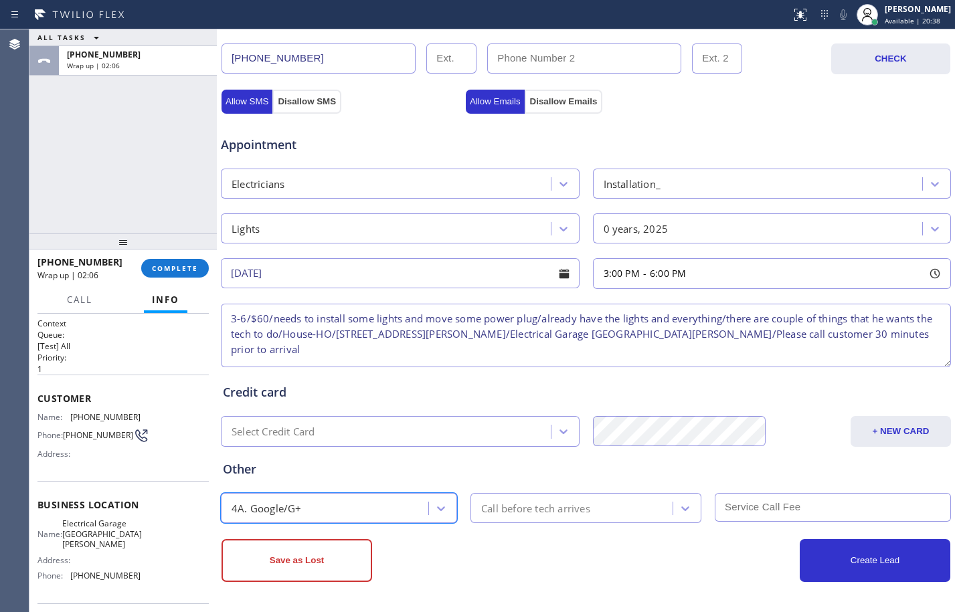
click at [624, 505] on div "Call before tech arrives" at bounding box center [573, 508] width 198 height 23
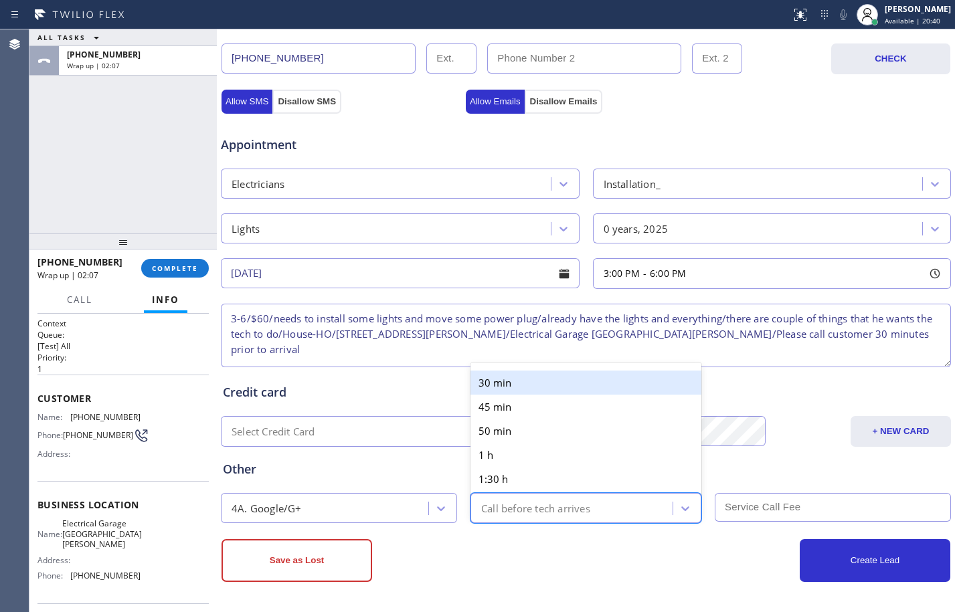
click at [561, 389] on div "30 min" at bounding box center [585, 383] width 231 height 24
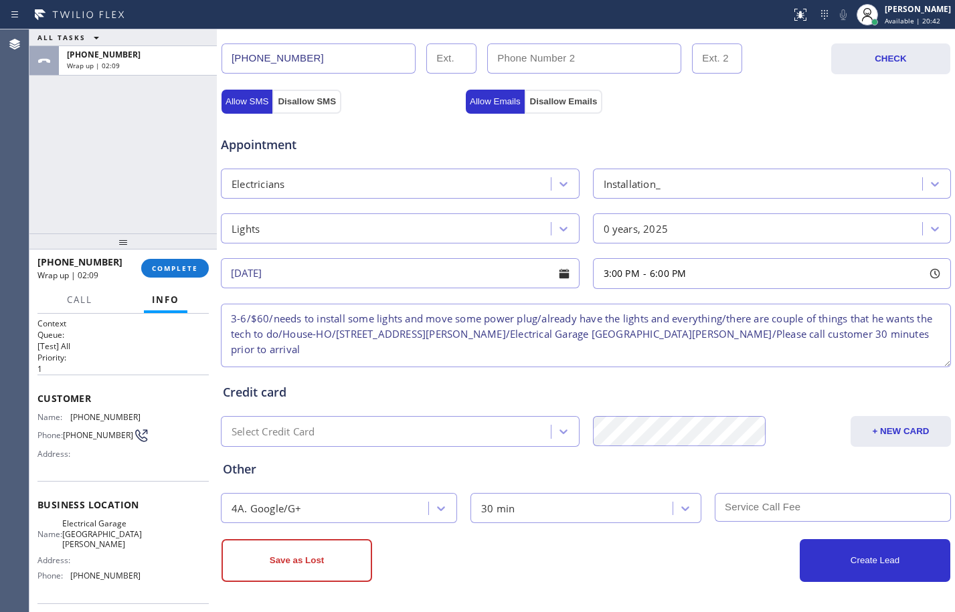
click at [804, 518] on input "text" at bounding box center [833, 507] width 236 height 29
type input "60"
click at [902, 565] on button "Create Lead" at bounding box center [875, 560] width 151 height 43
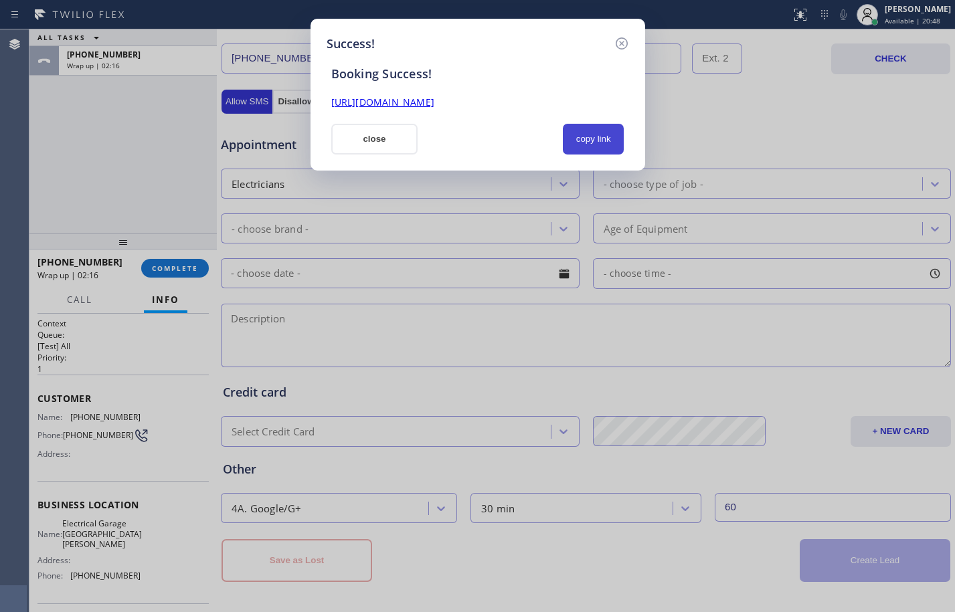
click at [590, 135] on button "copy link" at bounding box center [594, 139] width 62 height 31
click at [434, 106] on link "[URL][DOMAIN_NAME]" at bounding box center [382, 102] width 103 height 13
click at [398, 130] on button "close" at bounding box center [374, 139] width 87 height 31
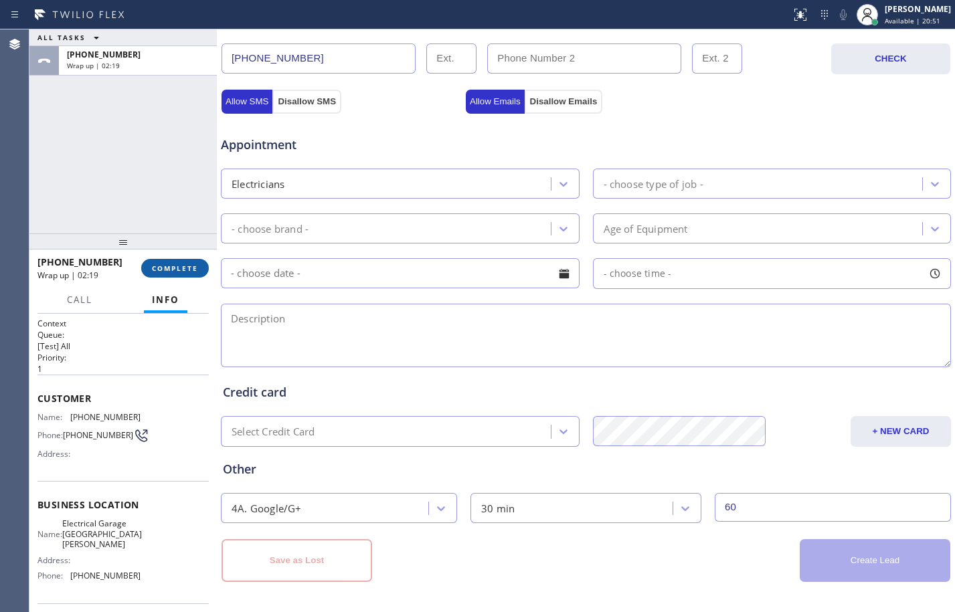
click at [206, 266] on button "COMPLETE" at bounding box center [175, 268] width 68 height 19
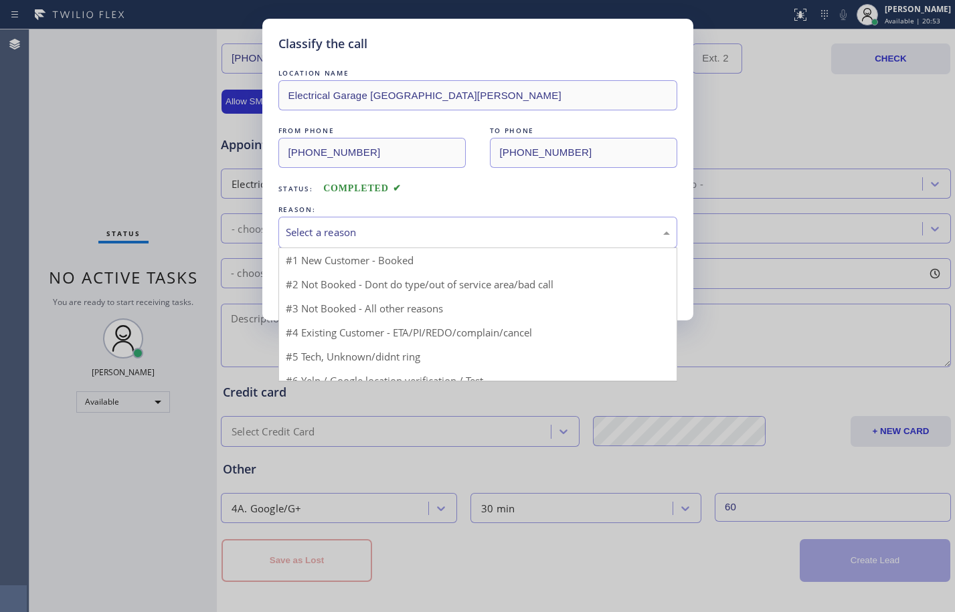
click at [556, 234] on div "Select a reason" at bounding box center [478, 232] width 384 height 15
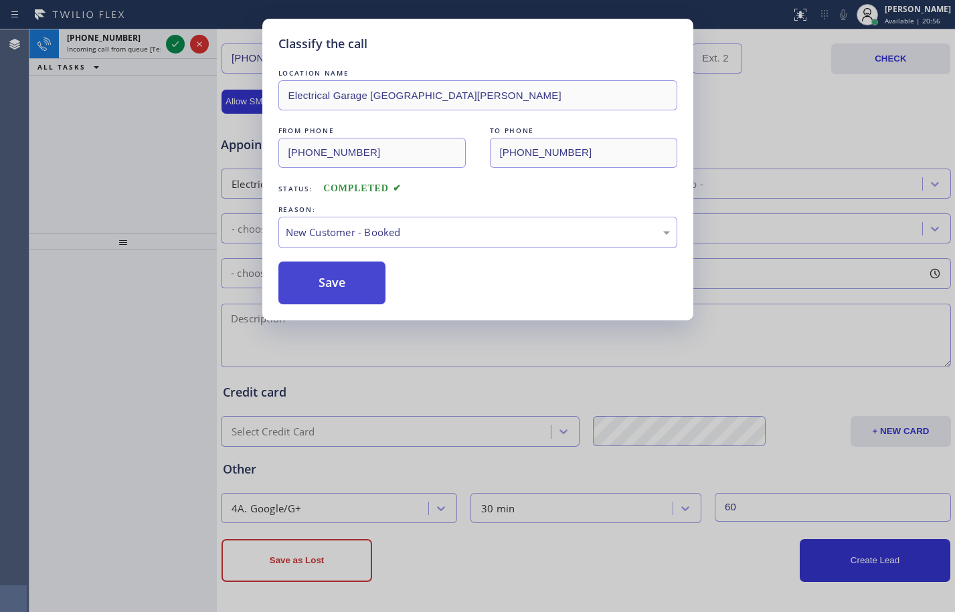
click at [350, 292] on button "Save" at bounding box center [332, 283] width 108 height 43
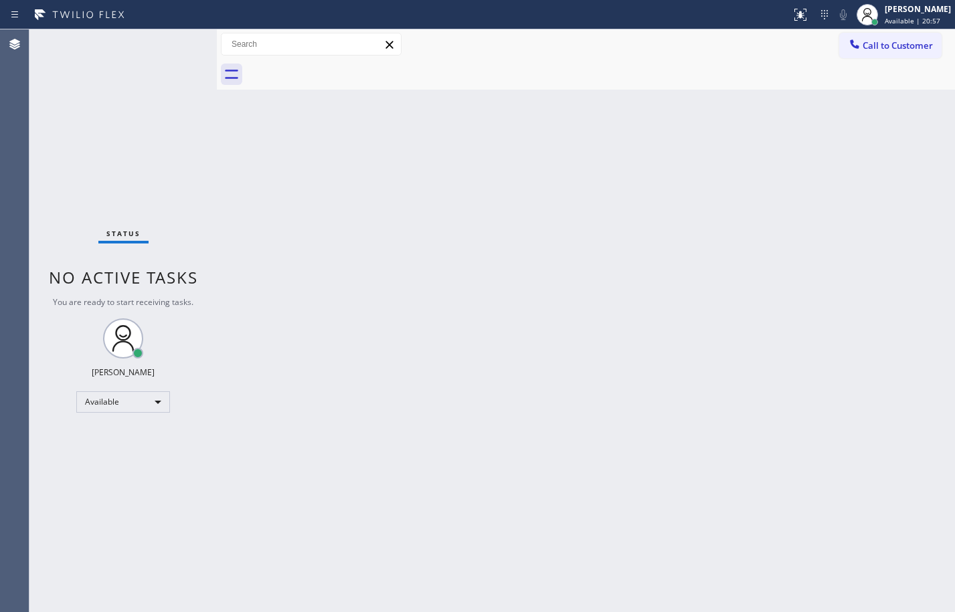
click at [885, 7] on div "[PERSON_NAME]" at bounding box center [918, 8] width 66 height 11
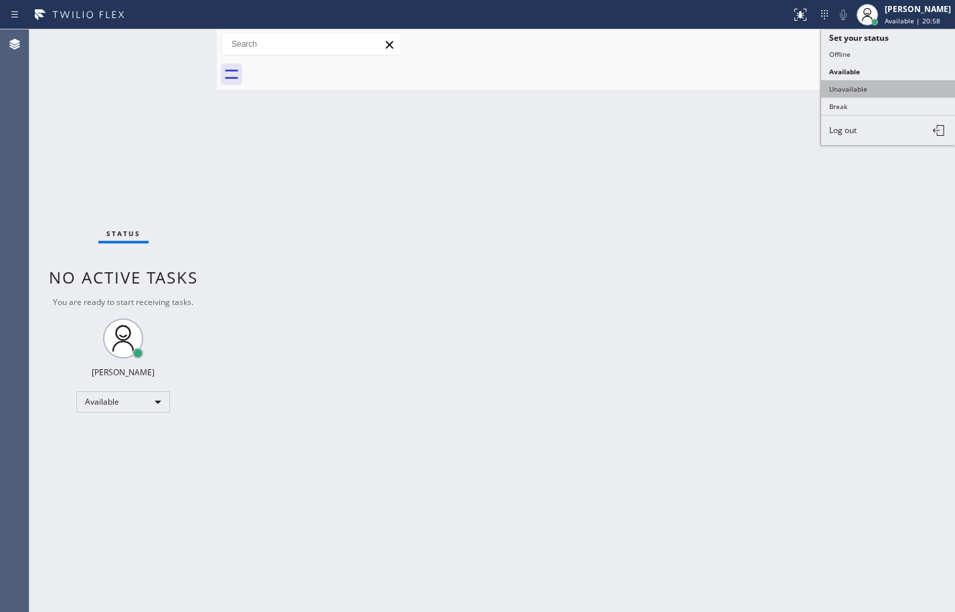
click at [890, 86] on button "Unavailable" at bounding box center [888, 88] width 134 height 17
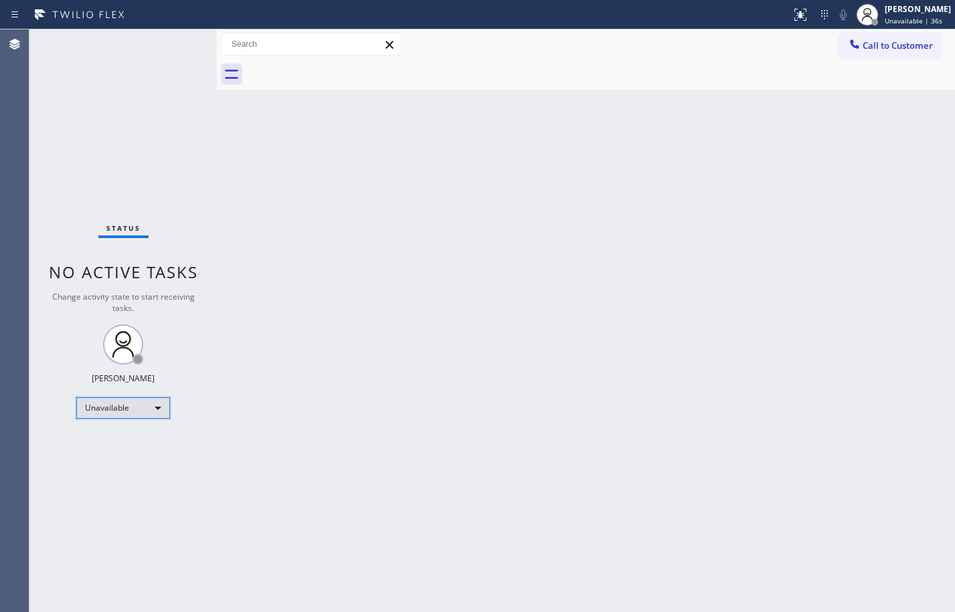
click at [115, 413] on div "Unavailable" at bounding box center [123, 408] width 94 height 21
click at [119, 444] on li "Available" at bounding box center [122, 444] width 91 height 16
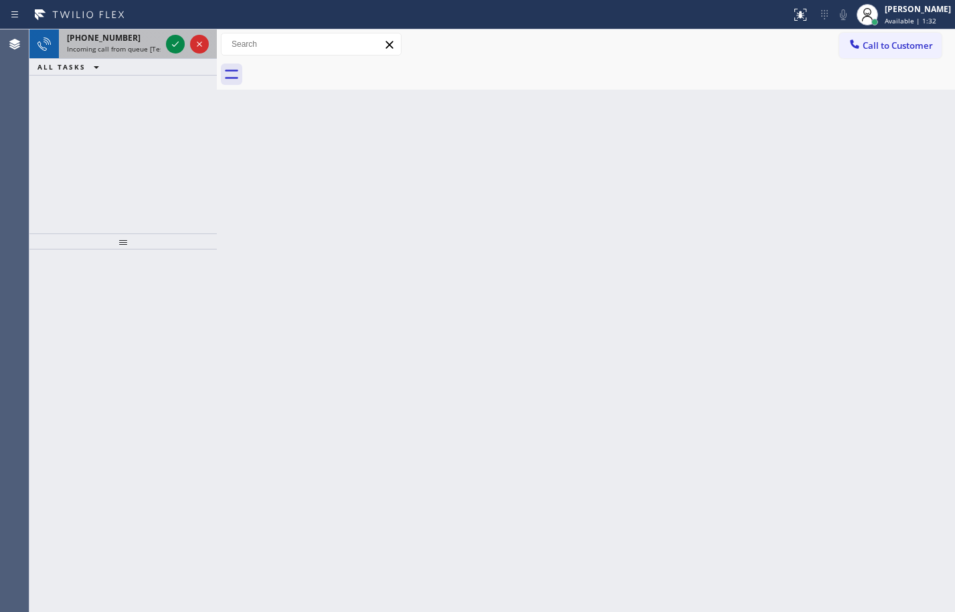
click at [135, 50] on span "Incoming call from queue [Test] All" at bounding box center [122, 48] width 111 height 9
click at [175, 44] on icon at bounding box center [175, 44] width 16 height 16
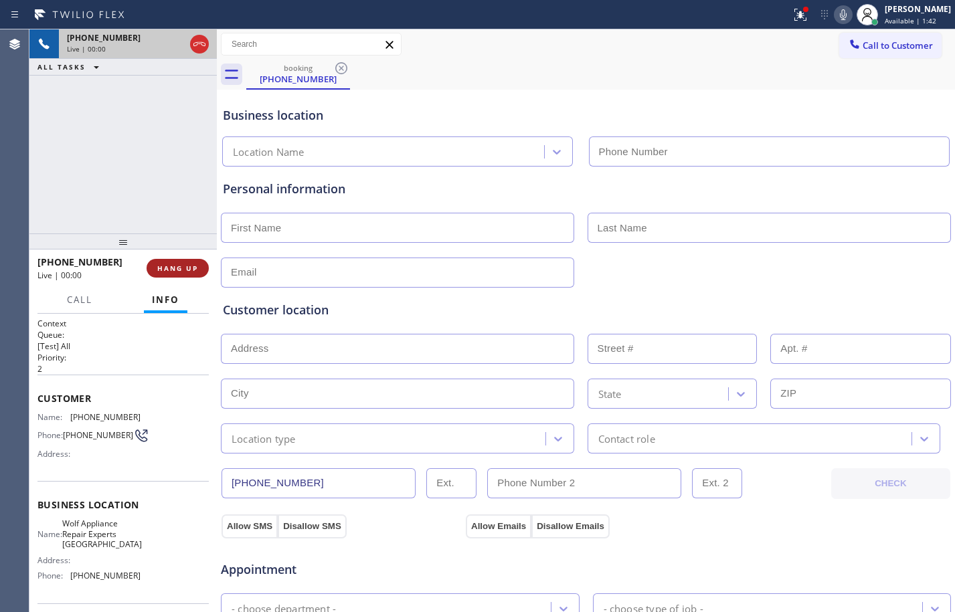
type input "[PHONE_NUMBER]"
click at [173, 272] on span "HANG UP" at bounding box center [177, 268] width 41 height 9
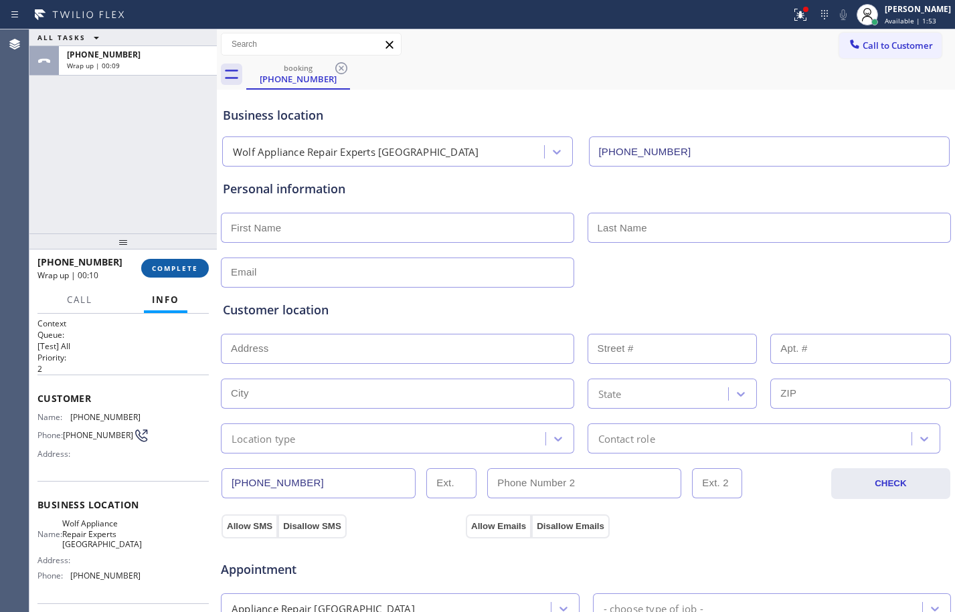
click at [173, 271] on span "COMPLETE" at bounding box center [175, 268] width 46 height 9
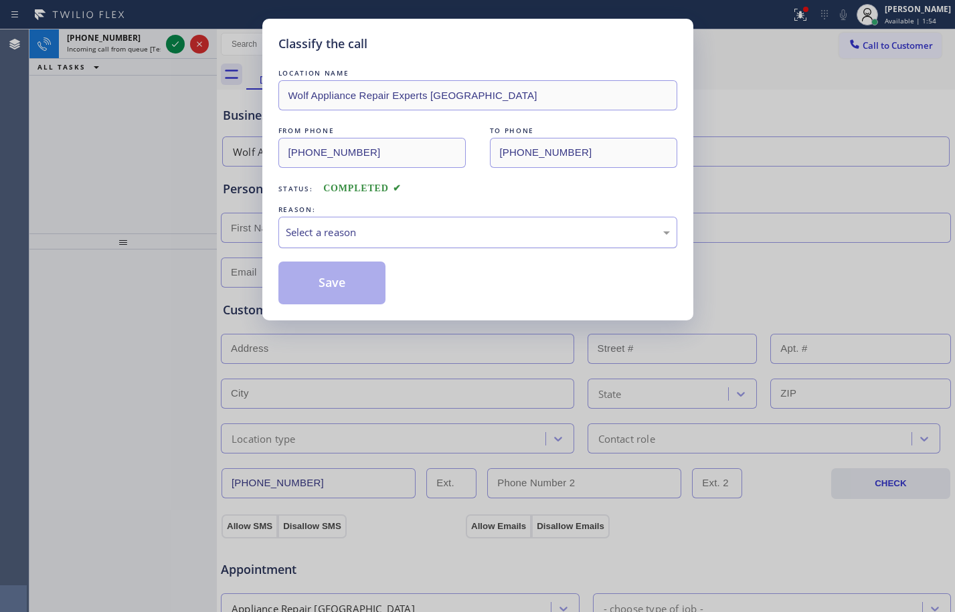
click at [404, 232] on div "Select a reason" at bounding box center [478, 232] width 384 height 15
click at [353, 286] on button "Save" at bounding box center [332, 283] width 108 height 43
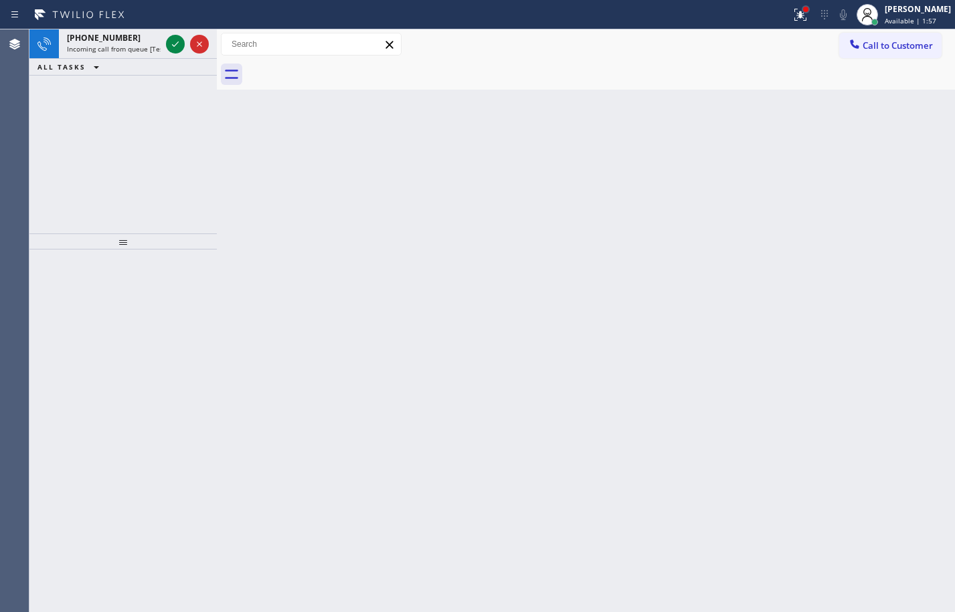
click at [802, 12] on div at bounding box center [806, 9] width 8 height 8
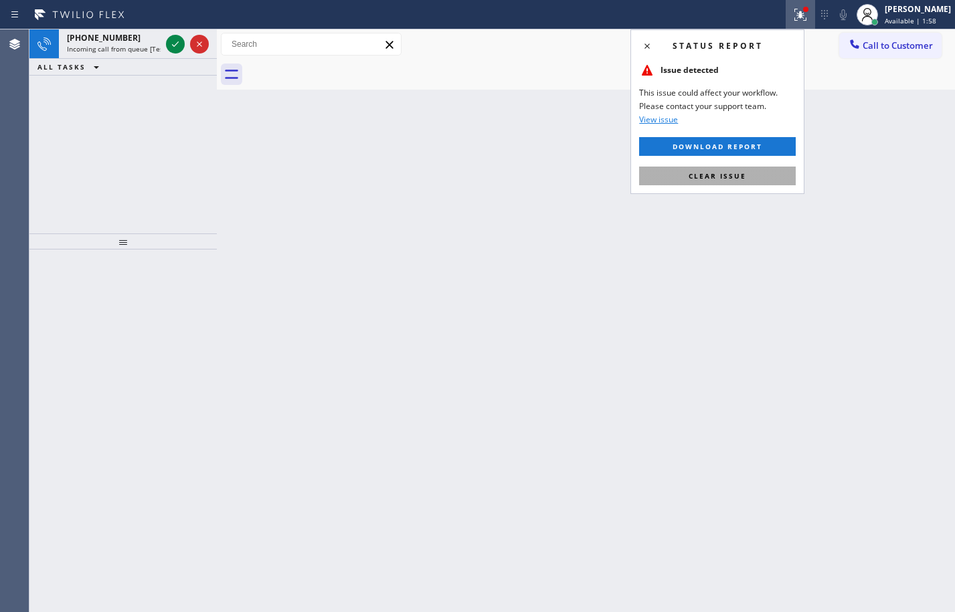
click at [723, 183] on button "Clear issue" at bounding box center [717, 176] width 157 height 19
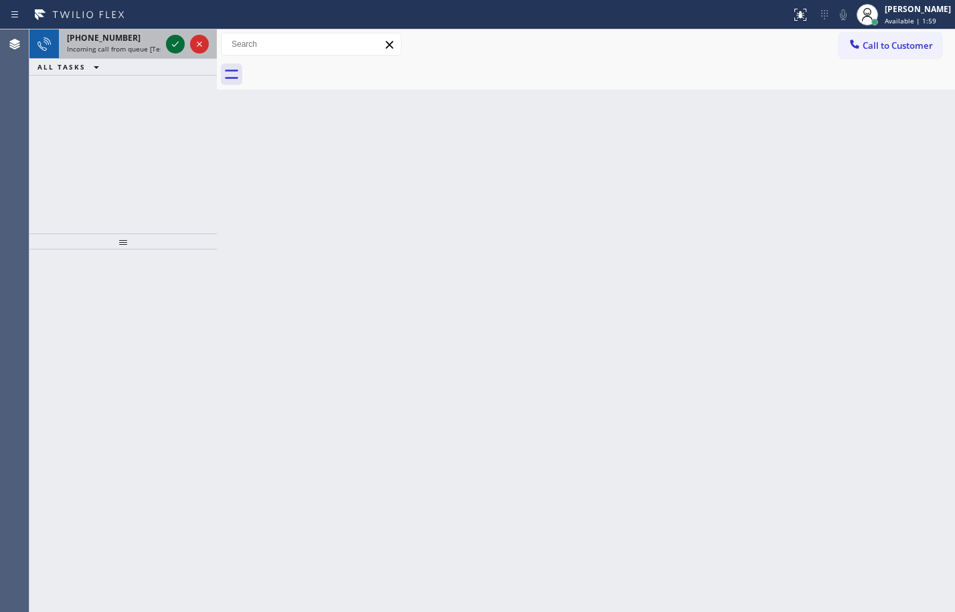
click at [175, 53] on button at bounding box center [175, 44] width 19 height 19
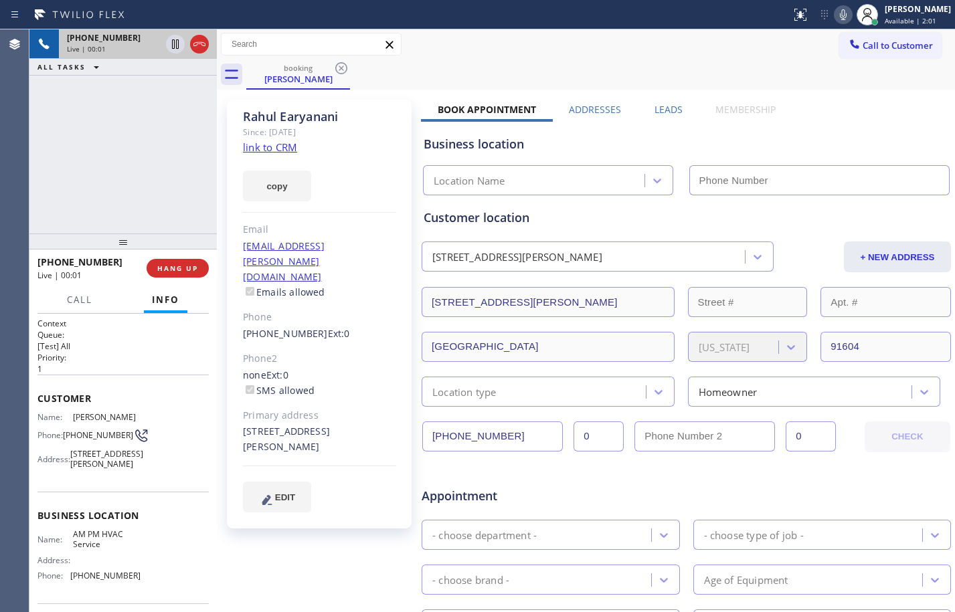
type input "[PHONE_NUMBER]"
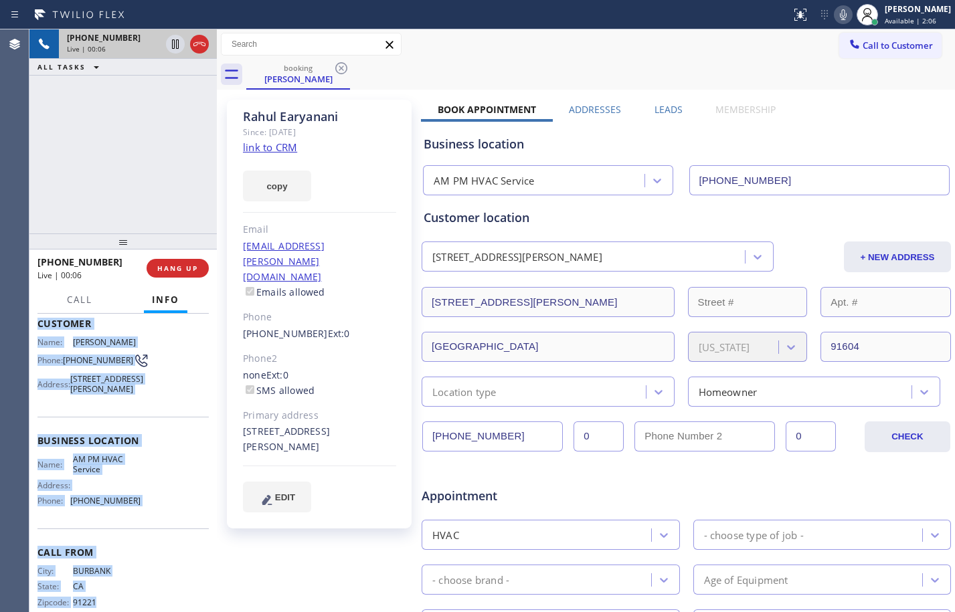
scroll to position [122, 0]
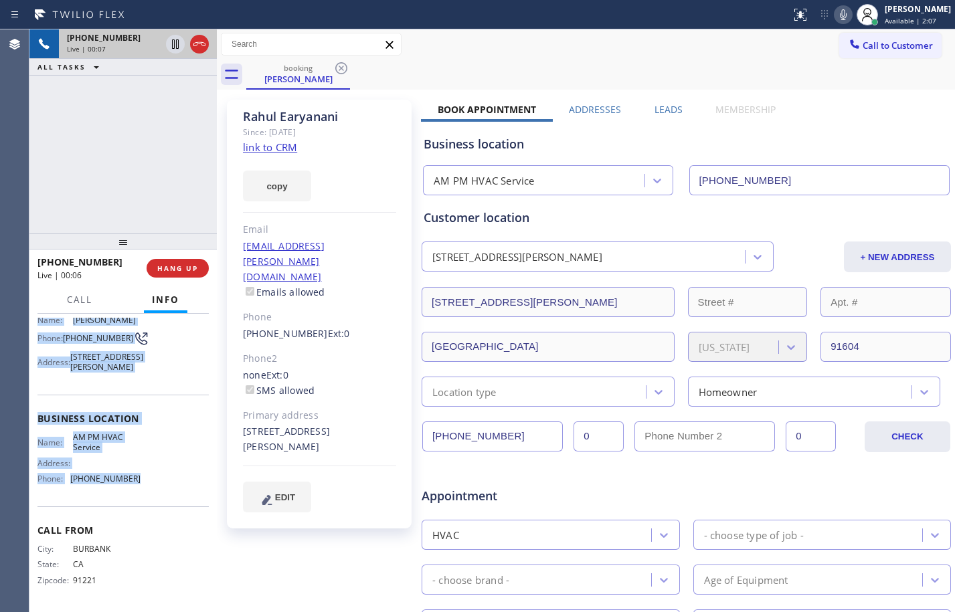
drag, startPoint x: 39, startPoint y: 396, endPoint x: 172, endPoint y: 473, distance: 153.8
click at [172, 473] on div "Context Queue: [Test] All Priority: 1 Customer Name: [PERSON_NAME] Phone: [PHON…" at bounding box center [122, 414] width 171 height 387
copy div "Customer Name: [PERSON_NAME] Phone: [PHONE_NUMBER] Address: [STREET_ADDRESS][PE…"
click at [258, 143] on link "link to CRM" at bounding box center [270, 147] width 54 height 13
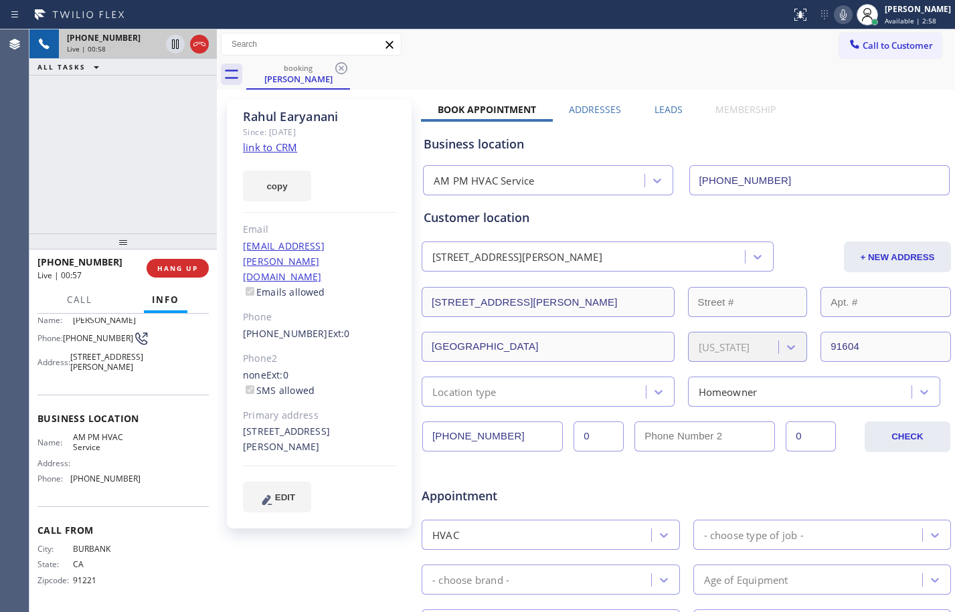
click at [103, 168] on div "[PHONE_NUMBER] Live | 00:58 ALL TASKS ALL TASKS ACTIVE TASKS TASKS IN WRAP UP" at bounding box center [122, 131] width 187 height 204
click at [72, 142] on div "[PHONE_NUMBER] Live | 01:41 ALL TASKS ALL TASKS ACTIVE TASKS TASKS IN WRAP UP" at bounding box center [122, 131] width 187 height 204
click at [191, 267] on span "HANG UP" at bounding box center [177, 268] width 41 height 9
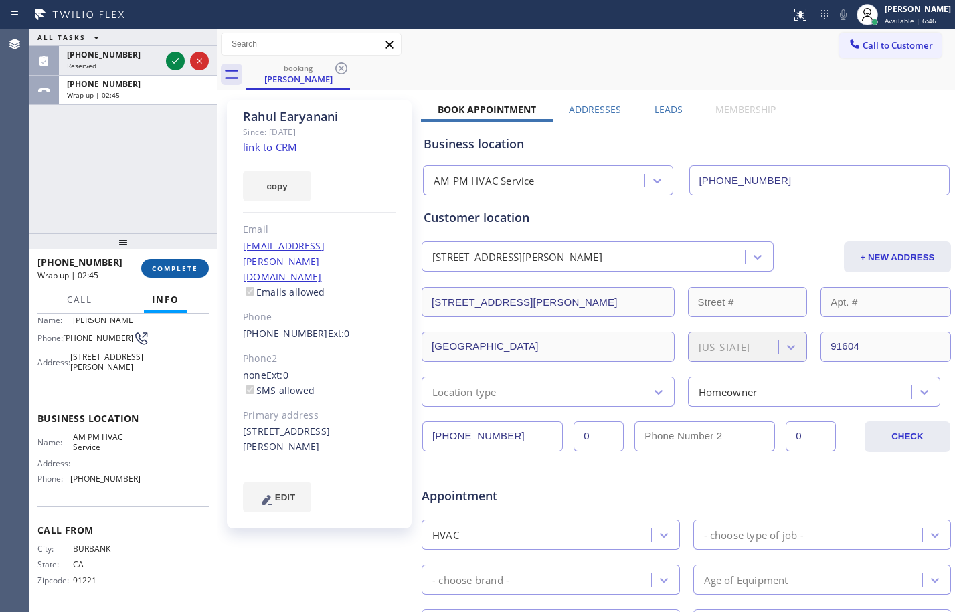
click at [181, 267] on span "COMPLETE" at bounding box center [175, 268] width 46 height 9
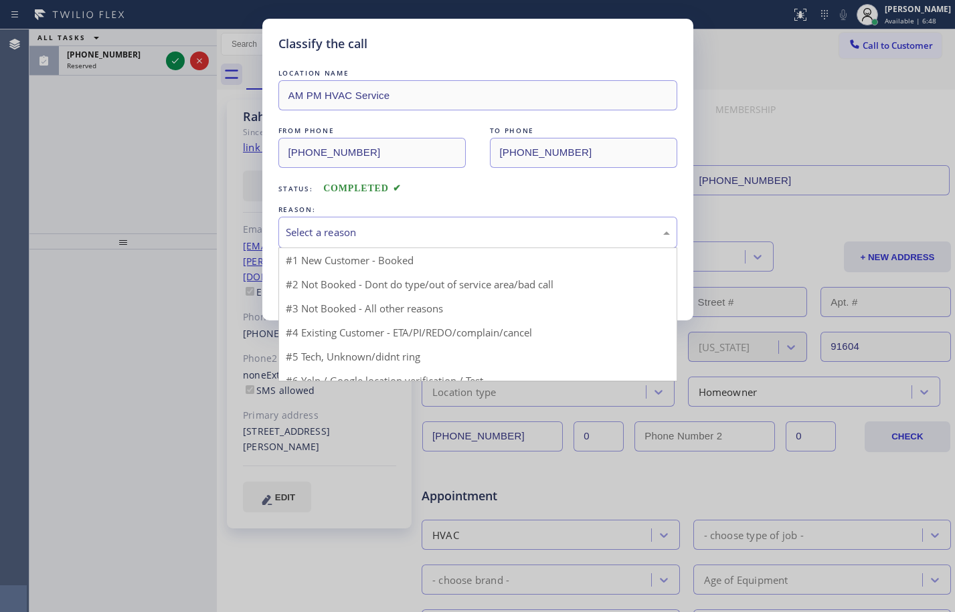
click at [460, 239] on div "Select a reason" at bounding box center [478, 232] width 384 height 15
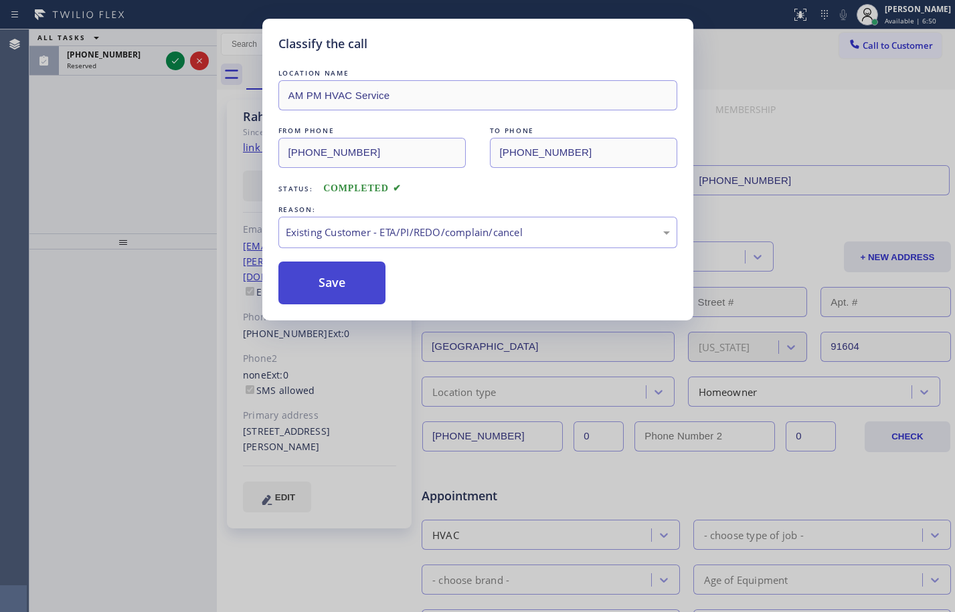
click at [341, 283] on button "Save" at bounding box center [332, 283] width 108 height 43
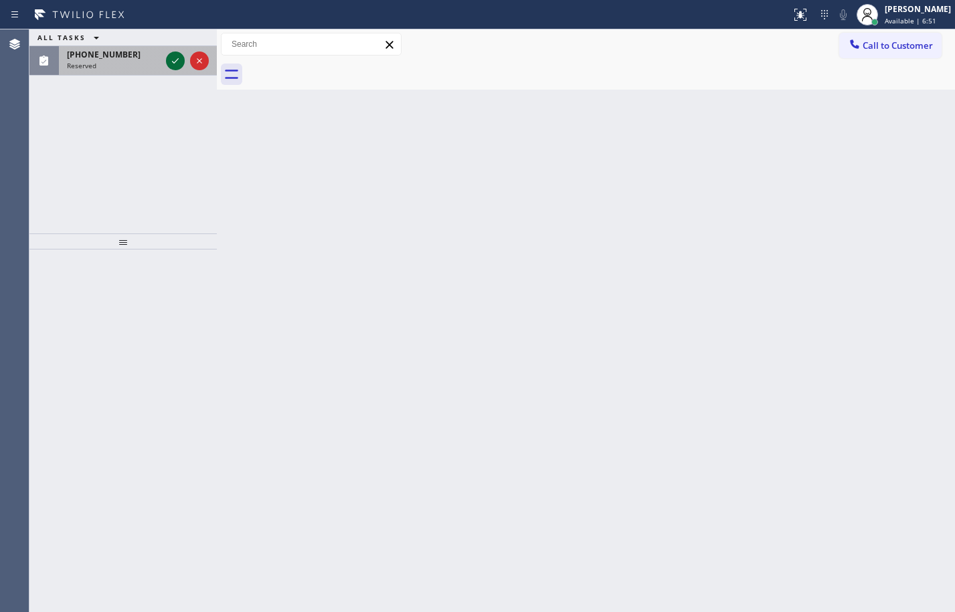
click at [178, 62] on icon at bounding box center [175, 61] width 16 height 16
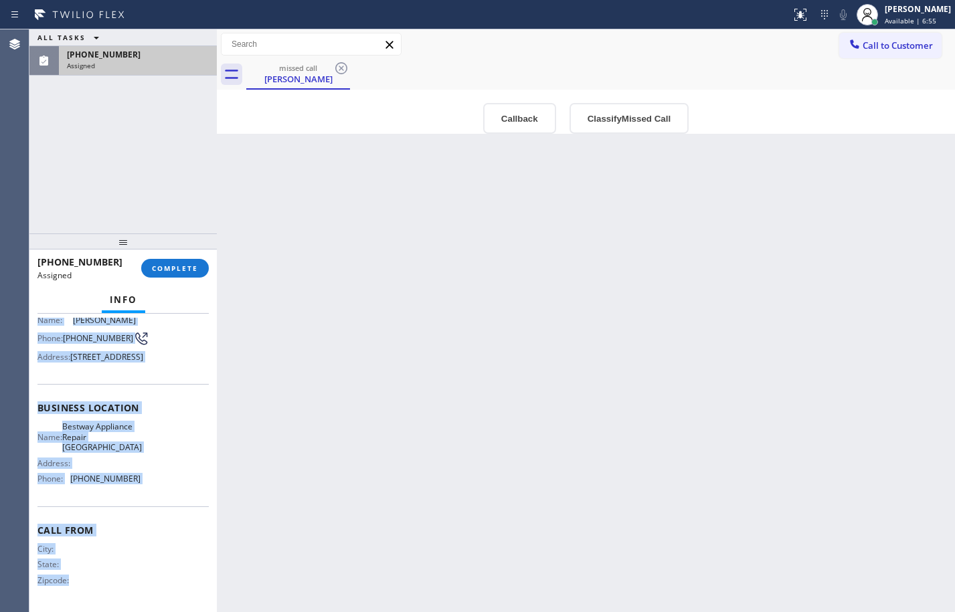
scroll to position [142, 0]
drag, startPoint x: 36, startPoint y: 421, endPoint x: 146, endPoint y: 499, distance: 134.4
click at [146, 499] on div "Context Queue: Appliance Repair High End Priority: 0 Task Age: [DEMOGRAPHIC_DAT…" at bounding box center [122, 463] width 187 height 298
copy div "Customer Name: [PERSON_NAME] Phone: [PHONE_NUMBER] Address: [STREET_ADDRESS] Bu…"
click at [160, 260] on button "COMPLETE" at bounding box center [175, 268] width 68 height 19
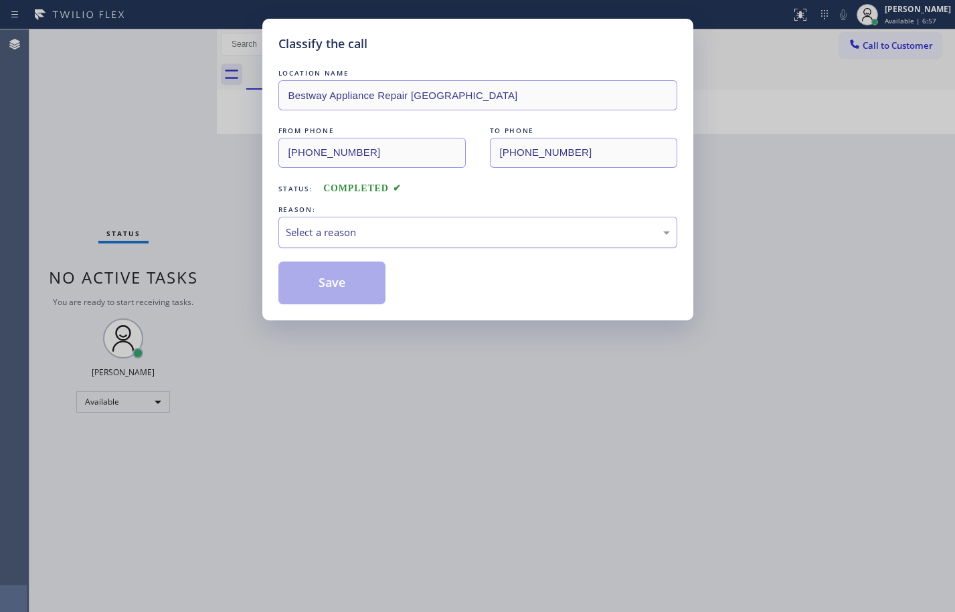
click at [458, 226] on div "Select a reason" at bounding box center [478, 232] width 384 height 15
drag, startPoint x: 337, startPoint y: 337, endPoint x: 331, endPoint y: 302, distance: 36.1
click at [328, 296] on button "Save" at bounding box center [332, 283] width 108 height 43
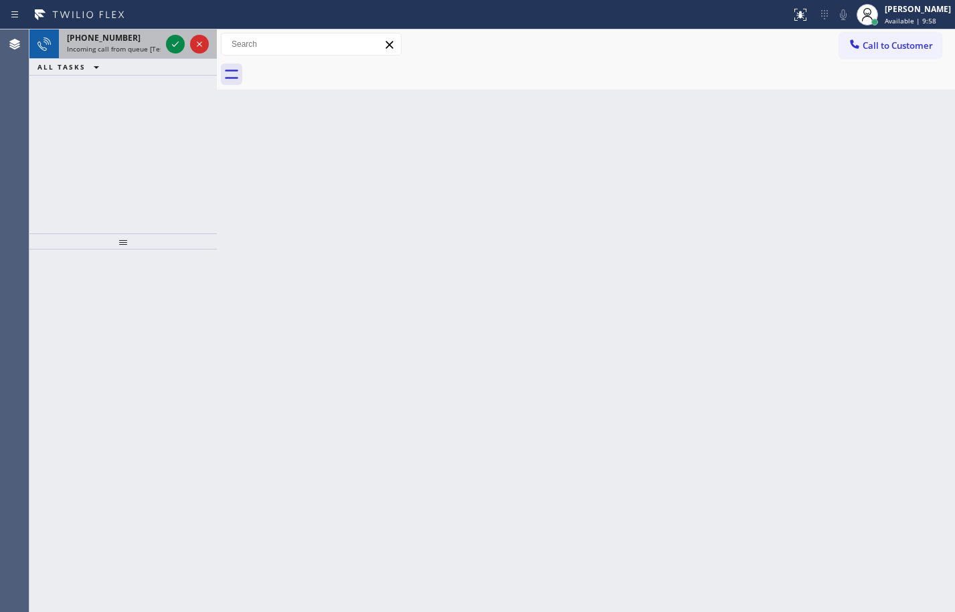
click at [99, 34] on span "[PHONE_NUMBER]" at bounding box center [104, 37] width 74 height 11
click at [174, 48] on icon at bounding box center [175, 44] width 16 height 16
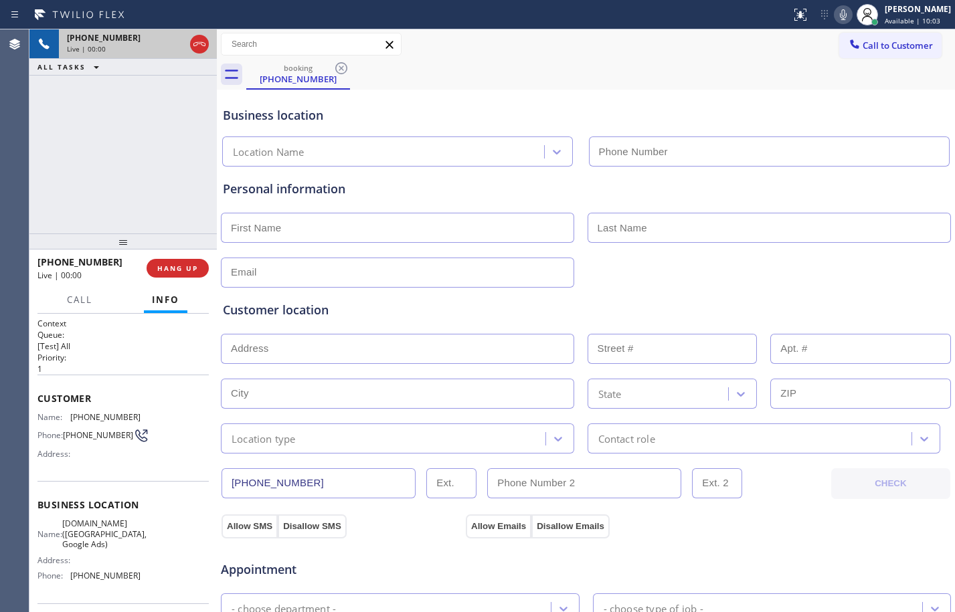
type input "[PHONE_NUMBER]"
click at [34, 400] on div "Context Queue: [Test] All Priority: 1 Customer Name: [PHONE_NUMBER] Phone: [PHO…" at bounding box center [122, 463] width 187 height 298
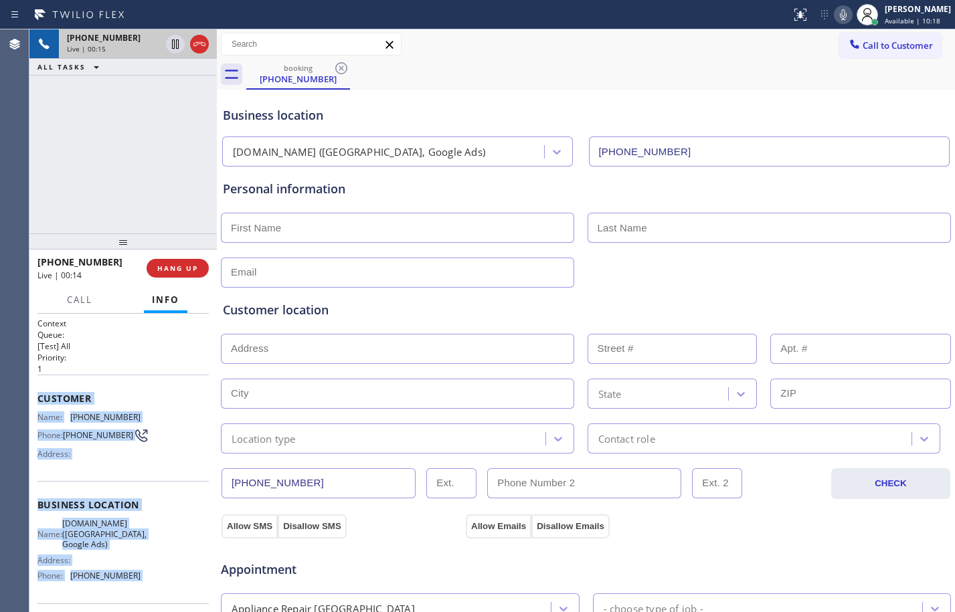
drag, startPoint x: 34, startPoint y: 400, endPoint x: 137, endPoint y: 581, distance: 208.6
click at [137, 581] on div "Context Queue: [Test] All Priority: 1 Customer Name: [PHONE_NUMBER] Phone: [PHO…" at bounding box center [122, 463] width 187 height 298
copy div "Customer Name: [PHONE_NUMBER] Phone: [PHONE_NUMBER] Address: Business location …"
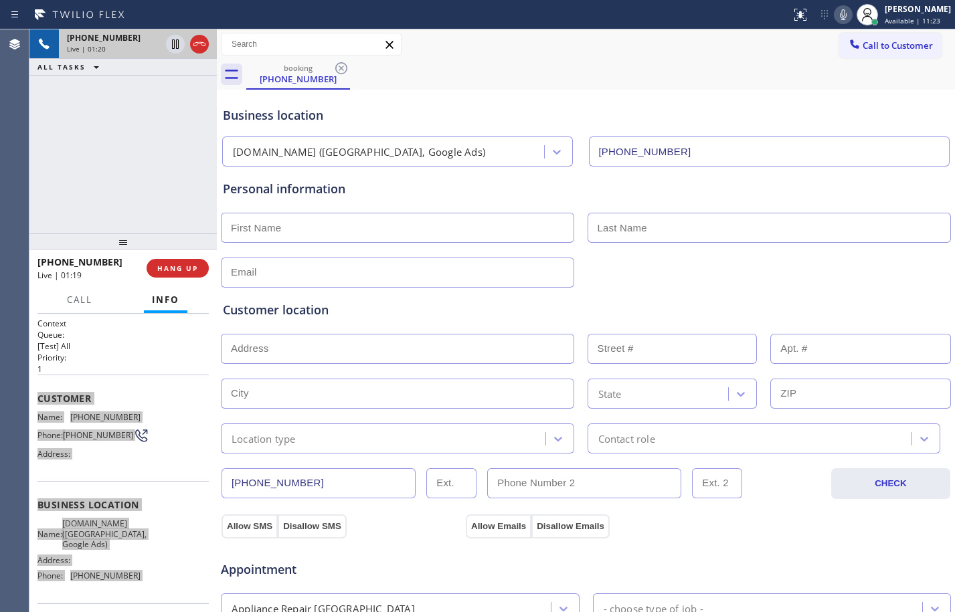
scroll to position [425, 0]
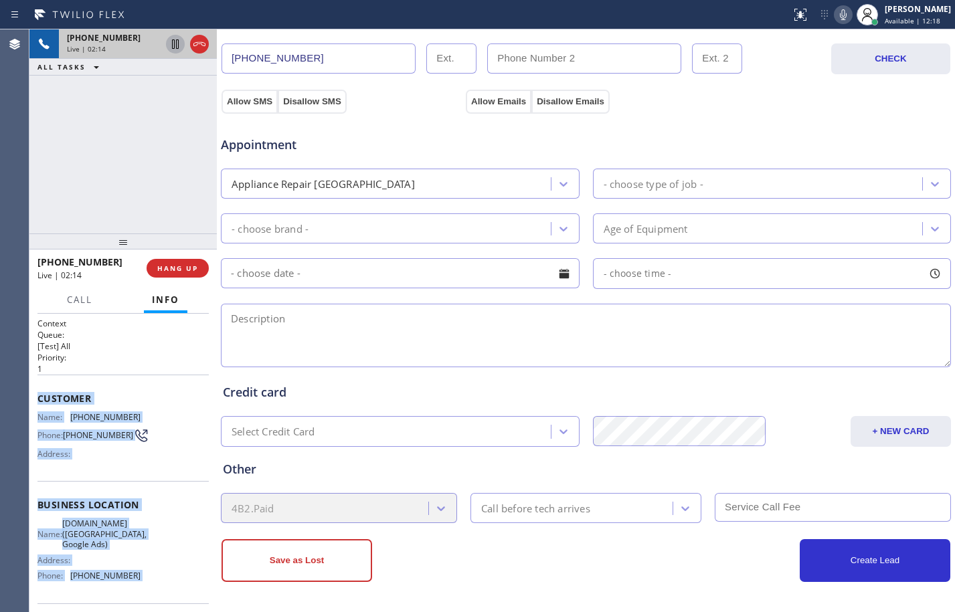
click at [175, 39] on icon at bounding box center [175, 44] width 16 height 16
click at [835, 13] on icon at bounding box center [843, 15] width 16 height 16
click at [177, 39] on icon at bounding box center [175, 44] width 16 height 16
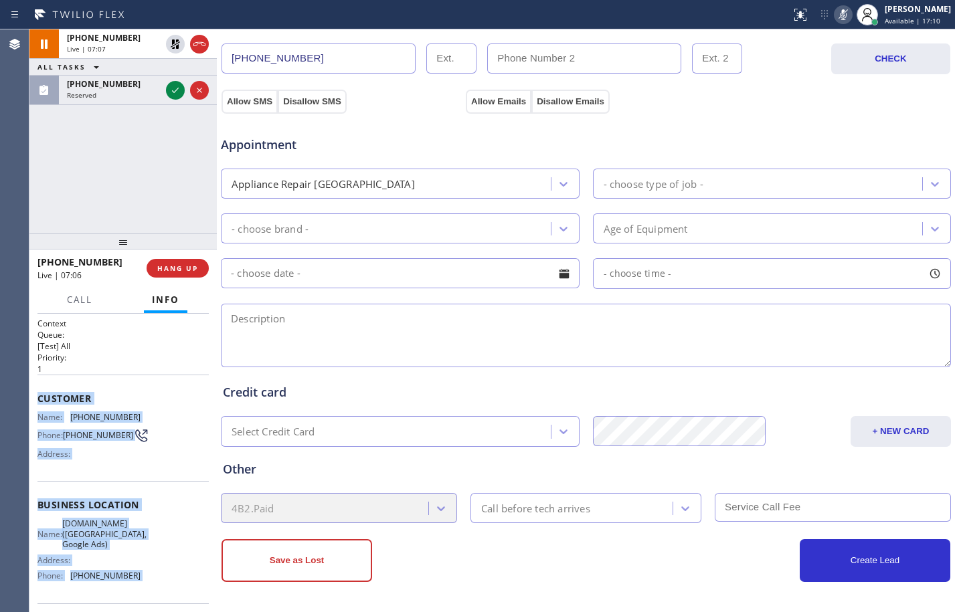
click at [835, 9] on icon at bounding box center [843, 15] width 16 height 16
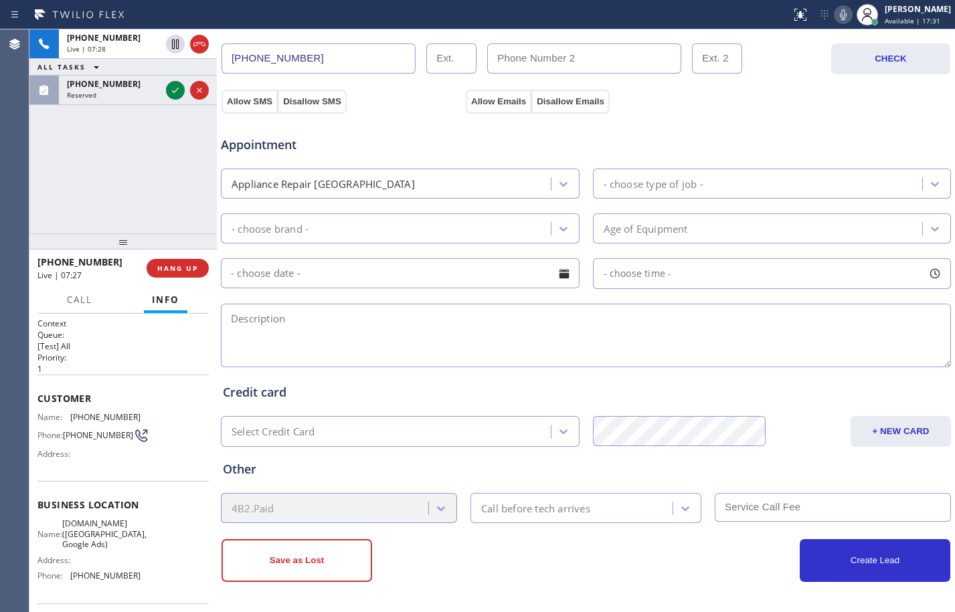
click at [157, 165] on div "[PHONE_NUMBER] Live | 07:28 ALL TASKS ALL TASKS ACTIVE TASKS TASKS IN WRAP UP […" at bounding box center [122, 131] width 187 height 204
click at [715, 352] on textarea at bounding box center [586, 336] width 730 height 64
click at [90, 297] on span "Call" at bounding box center [79, 300] width 25 height 12
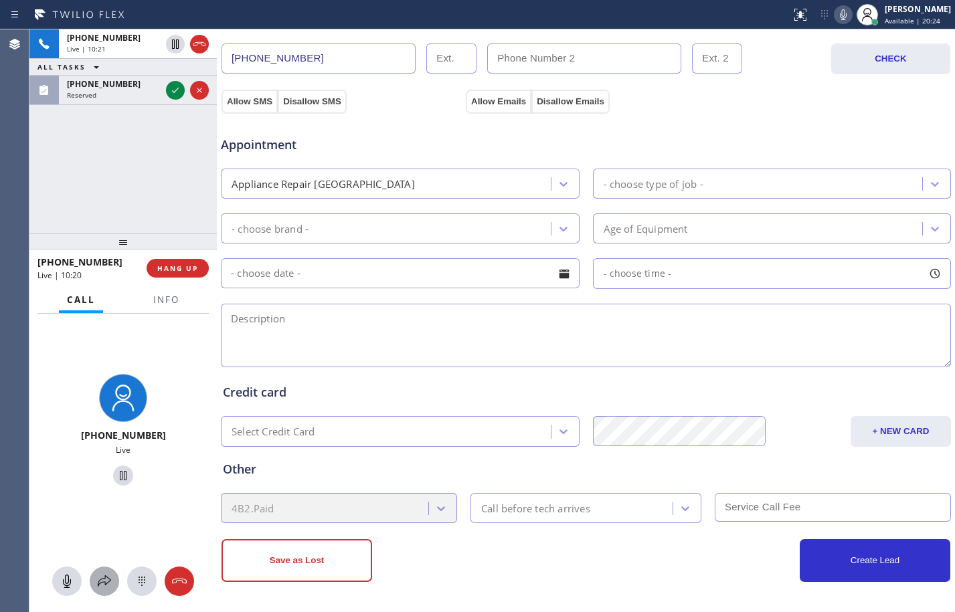
click at [103, 576] on icon at bounding box center [104, 582] width 16 height 16
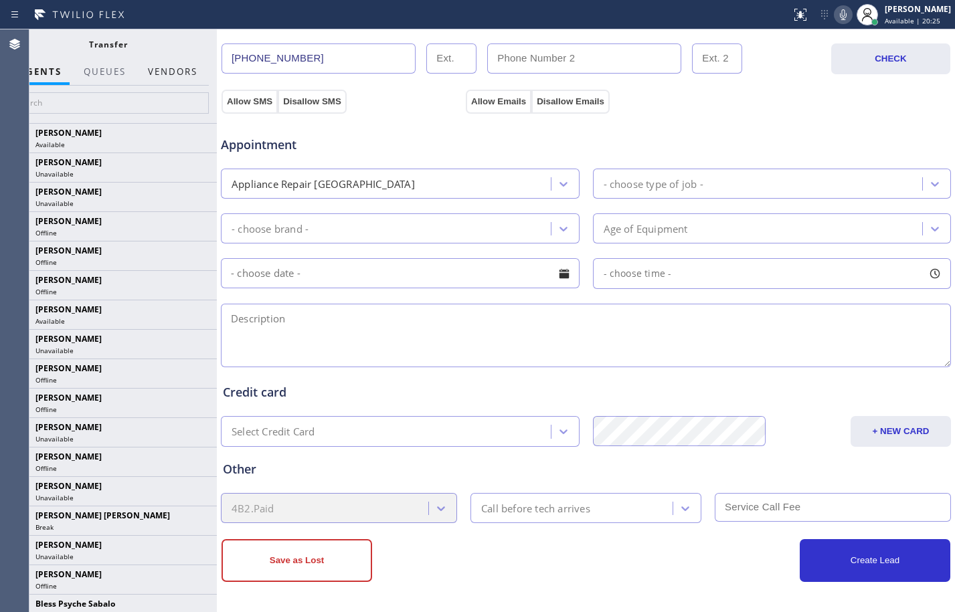
click at [181, 69] on button "Vendors" at bounding box center [173, 72] width 66 height 26
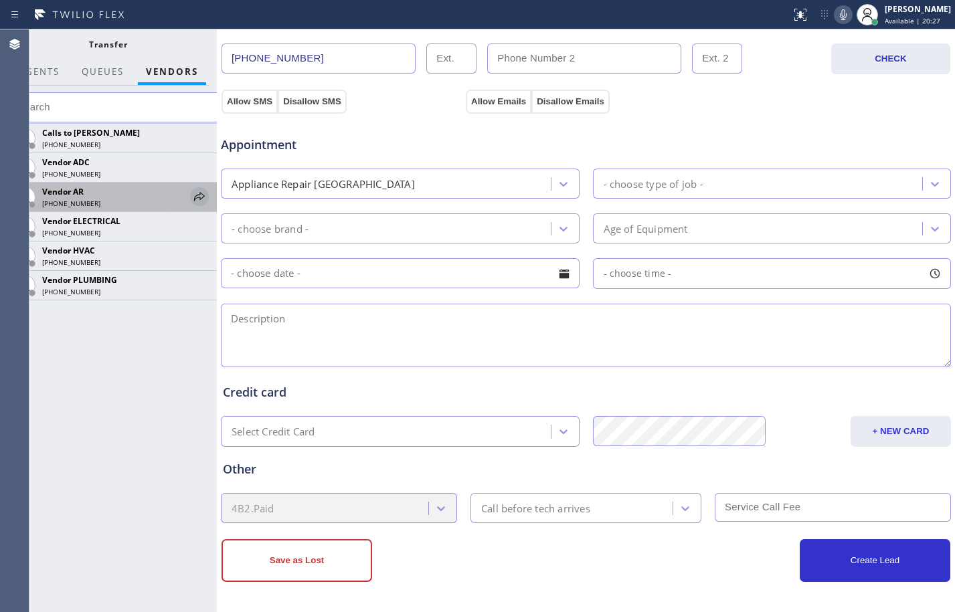
click at [199, 198] on icon at bounding box center [199, 197] width 16 height 16
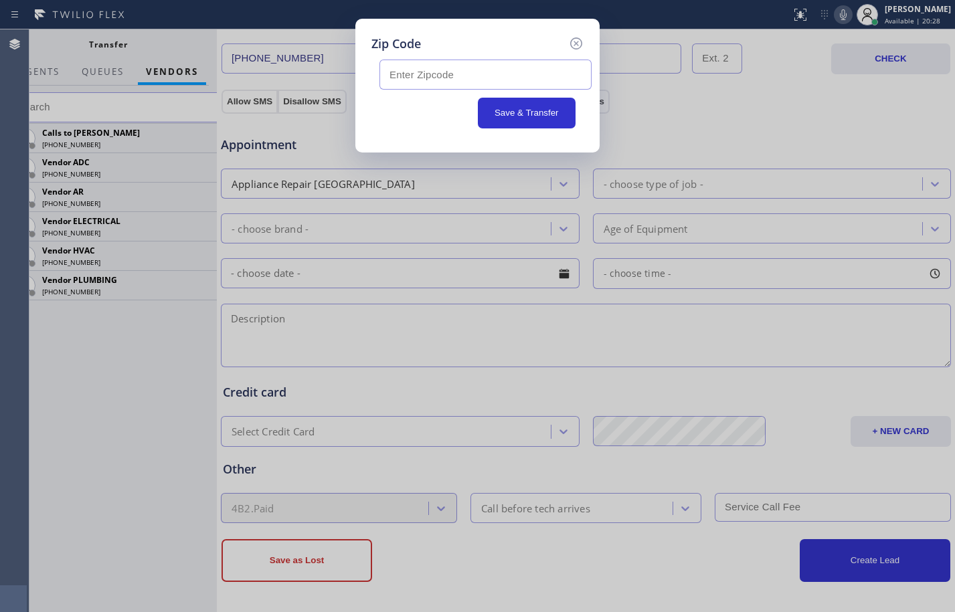
click at [553, 79] on input "text" at bounding box center [485, 75] width 212 height 30
paste input "92506"
type input "92506"
click at [541, 107] on button "Save & Transfer" at bounding box center [527, 113] width 98 height 31
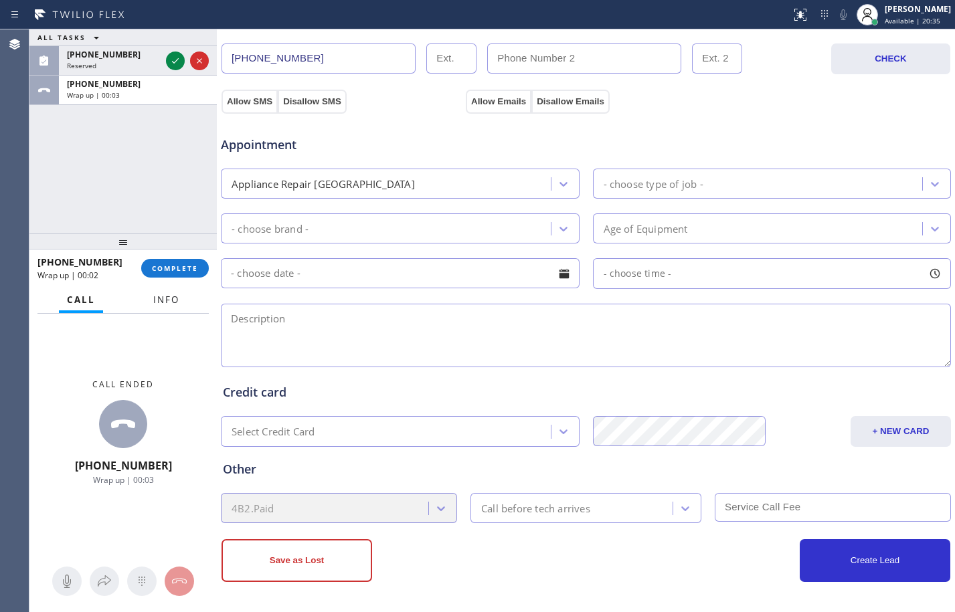
click at [161, 304] on span "Info" at bounding box center [166, 300] width 26 height 12
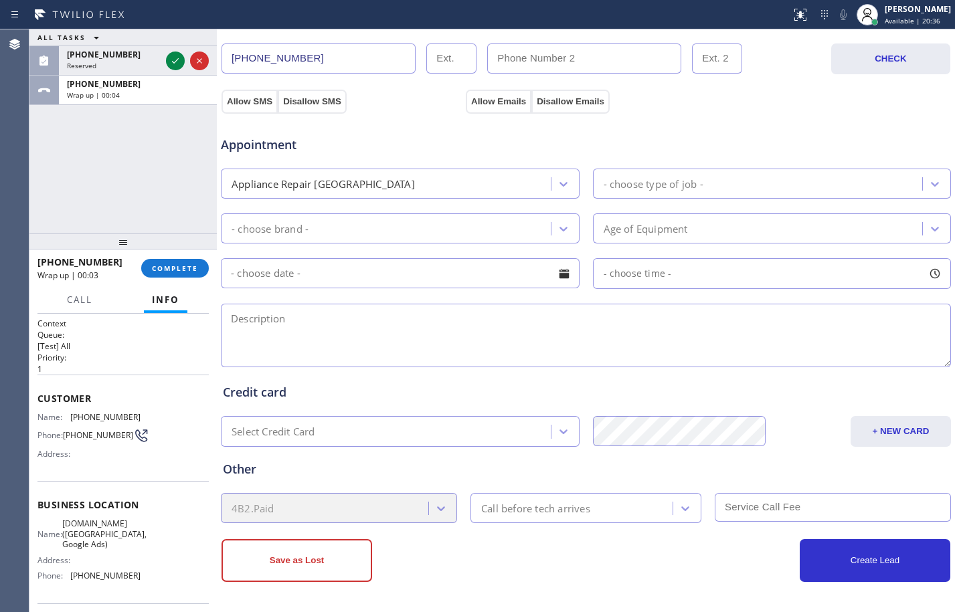
scroll to position [0, 0]
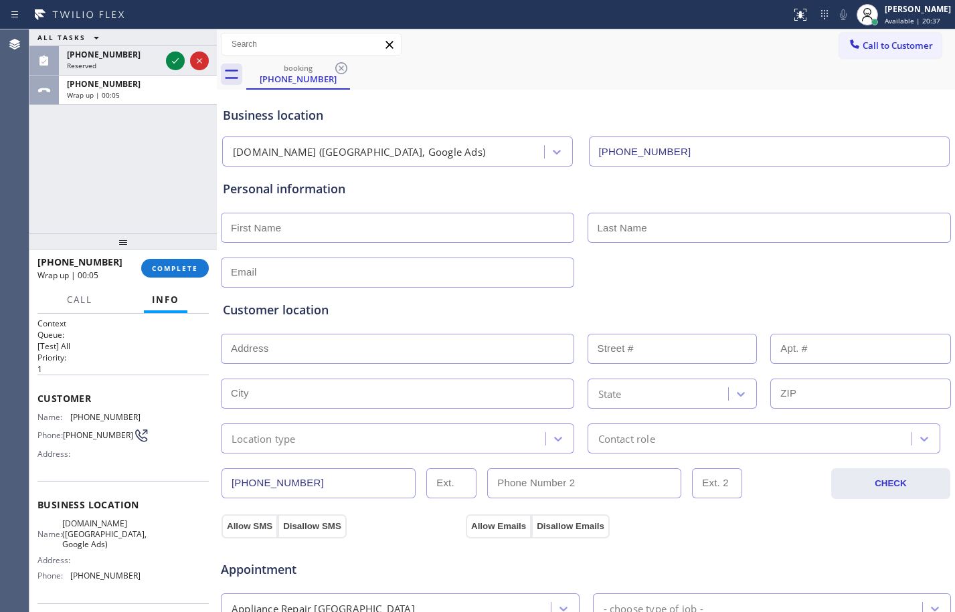
click at [401, 228] on input "text" at bounding box center [397, 228] width 353 height 30
type input "Mr."
drag, startPoint x: 647, startPoint y: 230, endPoint x: 612, endPoint y: 240, distance: 37.0
click at [647, 230] on input "text" at bounding box center [770, 228] width 364 height 30
paste input "[PERSON_NAME]"
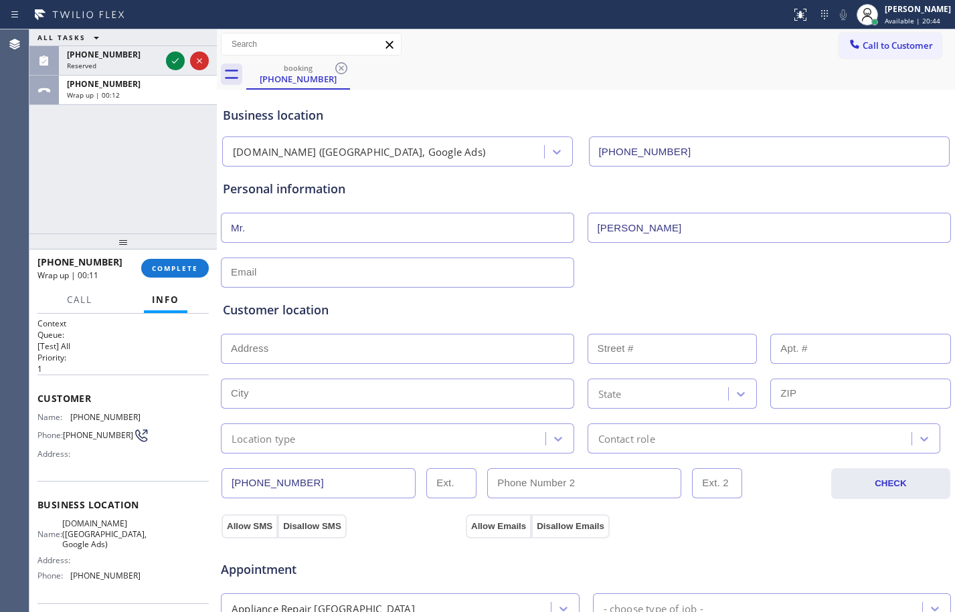
type input "[PERSON_NAME]"
click at [478, 290] on div "Customer location >> ADD NEW ADDRESS << + NEW ADDRESS State Location type Conta…" at bounding box center [585, 371] width 731 height 166
click at [334, 277] on input "text" at bounding box center [397, 273] width 353 height 30
type input "[EMAIL_ADDRESS][DOMAIN_NAME]"
click at [476, 354] on input "text" at bounding box center [397, 349] width 353 height 30
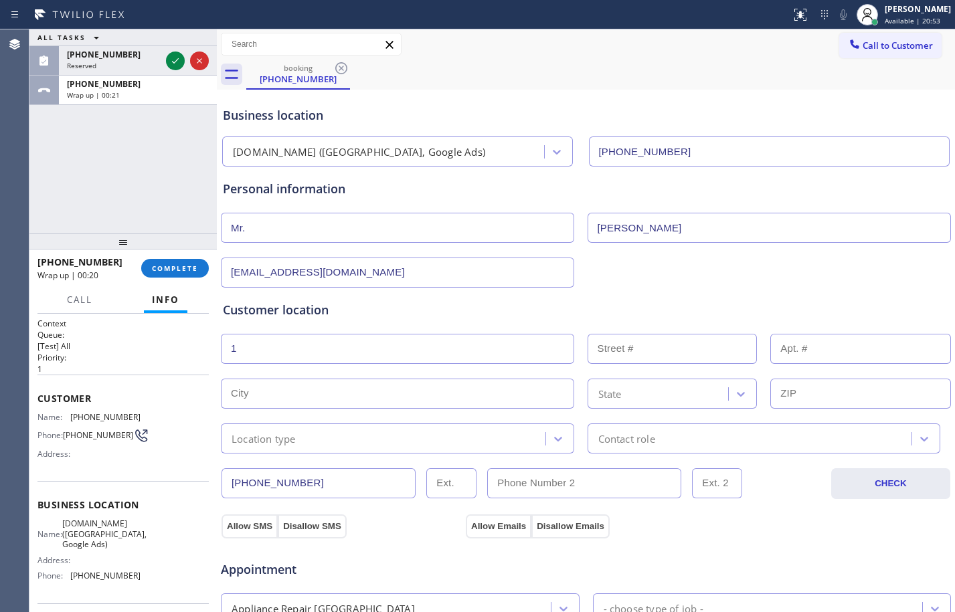
type input "1"
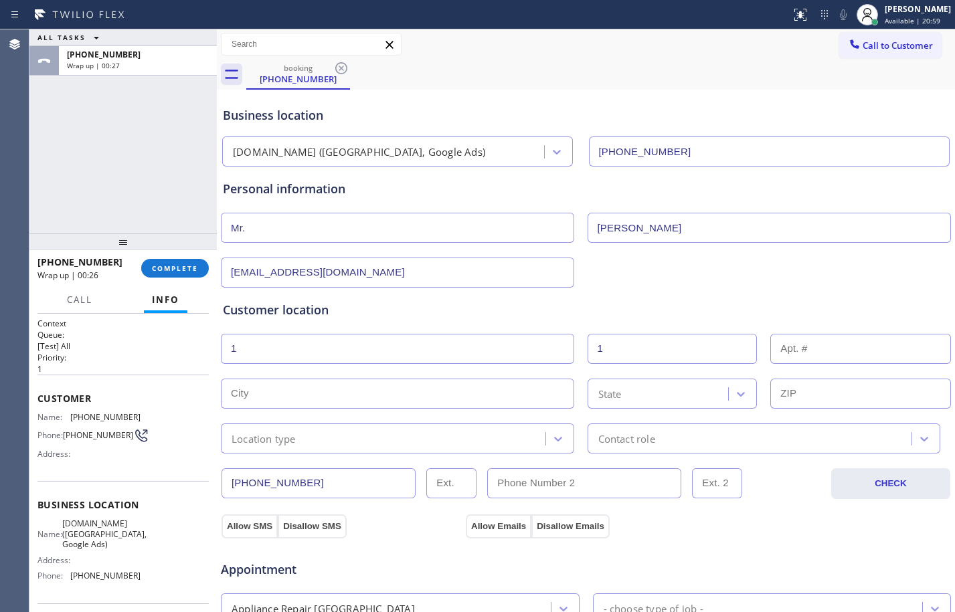
click at [381, 396] on input "text" at bounding box center [397, 394] width 353 height 30
paste input "[GEOGRAPHIC_DATA]"
type input "[GEOGRAPHIC_DATA]"
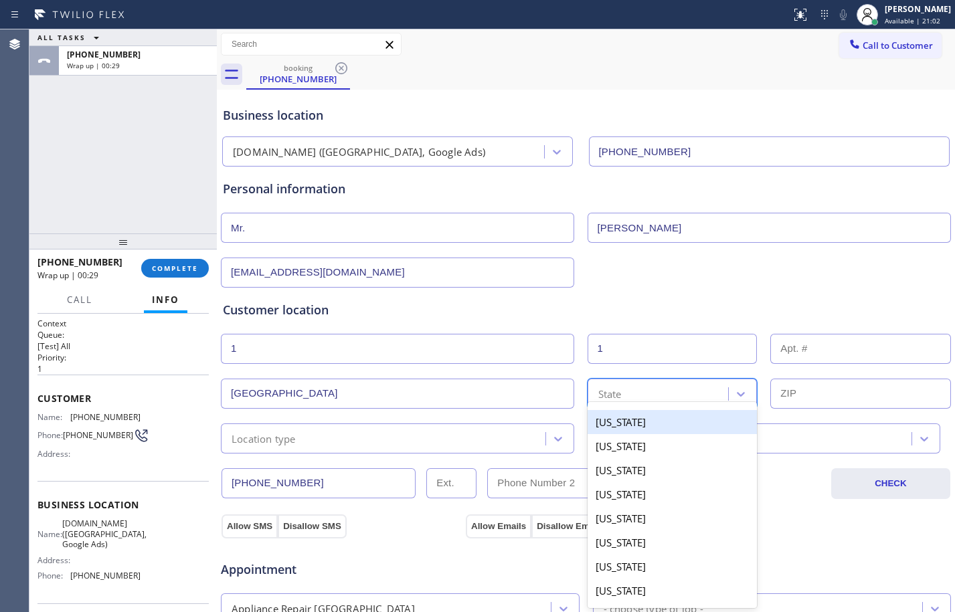
click at [677, 402] on div "option [US_STATE] focused, 1 of 50. 50 results available. Use Up and Down to ch…" at bounding box center [673, 394] width 170 height 30
type input "ca"
click at [643, 429] on div "[US_STATE]" at bounding box center [673, 422] width 170 height 24
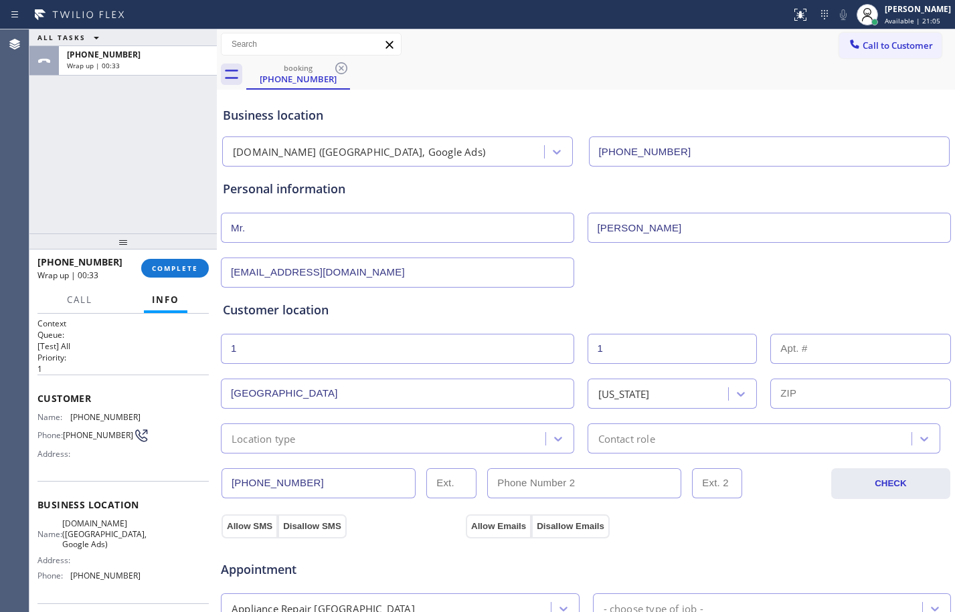
click at [792, 394] on input "text" at bounding box center [860, 394] width 181 height 30
paste input "92506"
type input "92506"
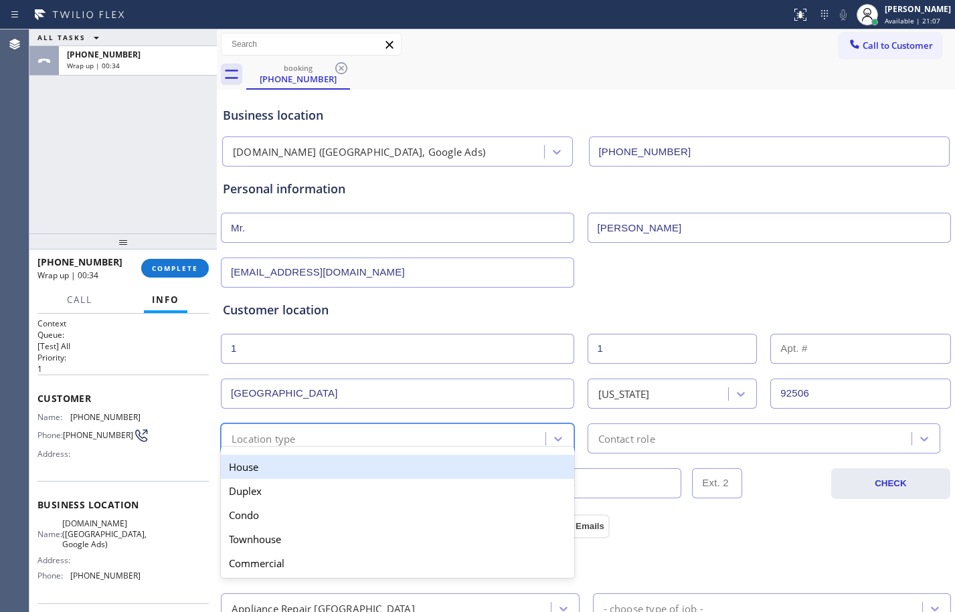
click at [331, 442] on div "Location type" at bounding box center [385, 438] width 321 height 23
click at [298, 461] on div "House" at bounding box center [397, 467] width 353 height 24
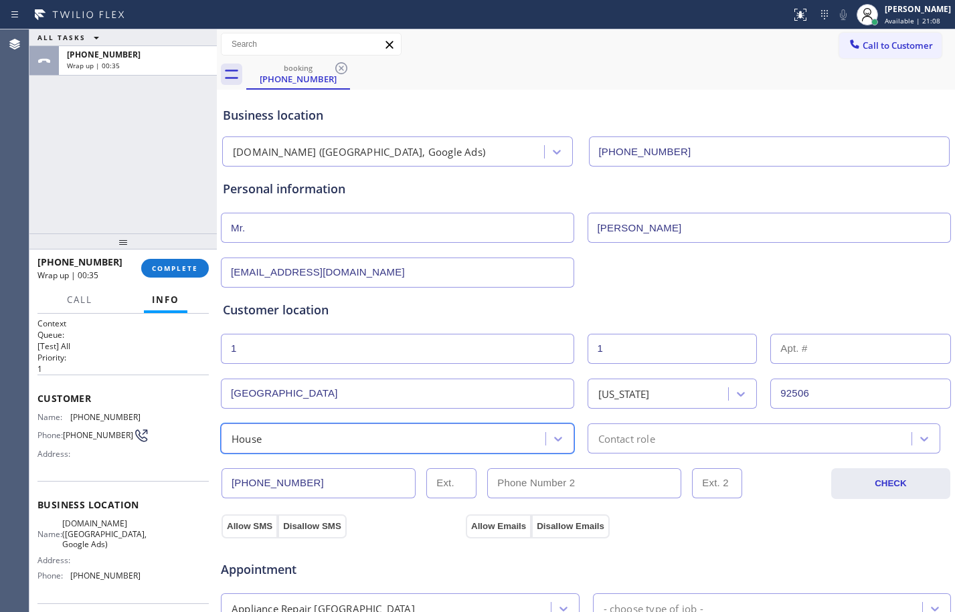
click at [611, 424] on div "Contact role" at bounding box center [764, 439] width 353 height 30
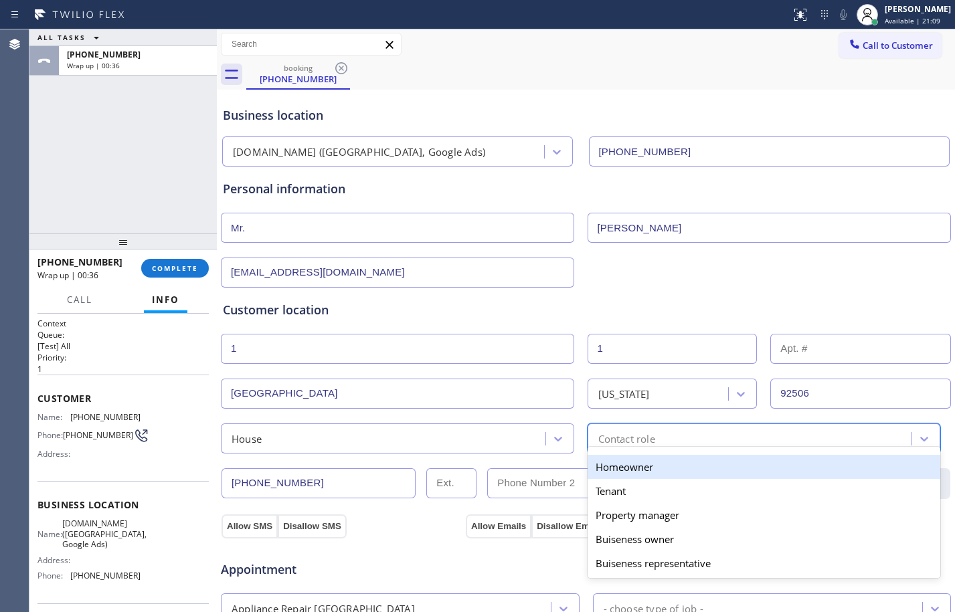
click at [609, 467] on div "Homeowner" at bounding box center [764, 467] width 353 height 24
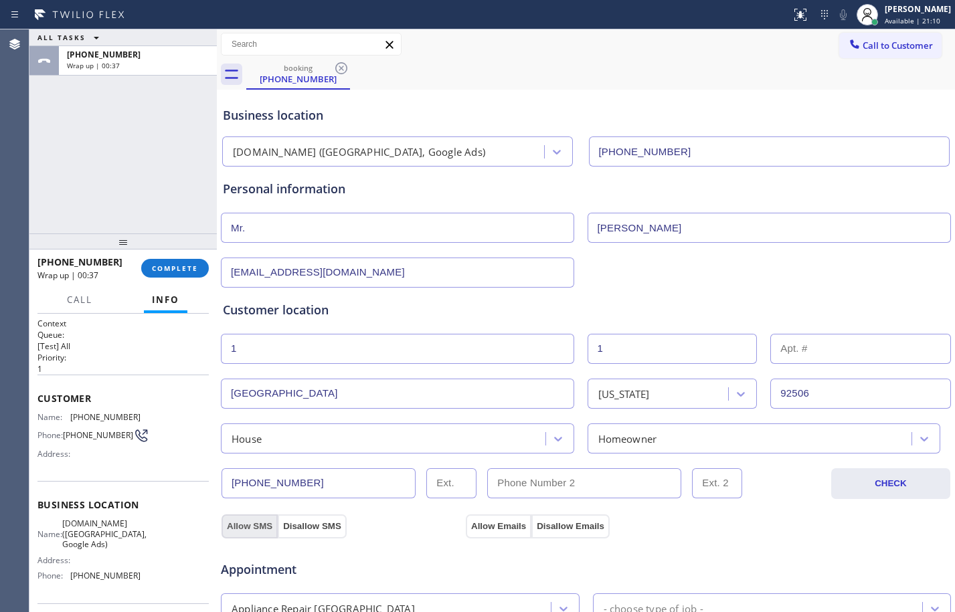
click at [245, 525] on button "Allow SMS" at bounding box center [250, 527] width 56 height 24
click at [471, 522] on button "Allow Emails" at bounding box center [499, 527] width 66 height 24
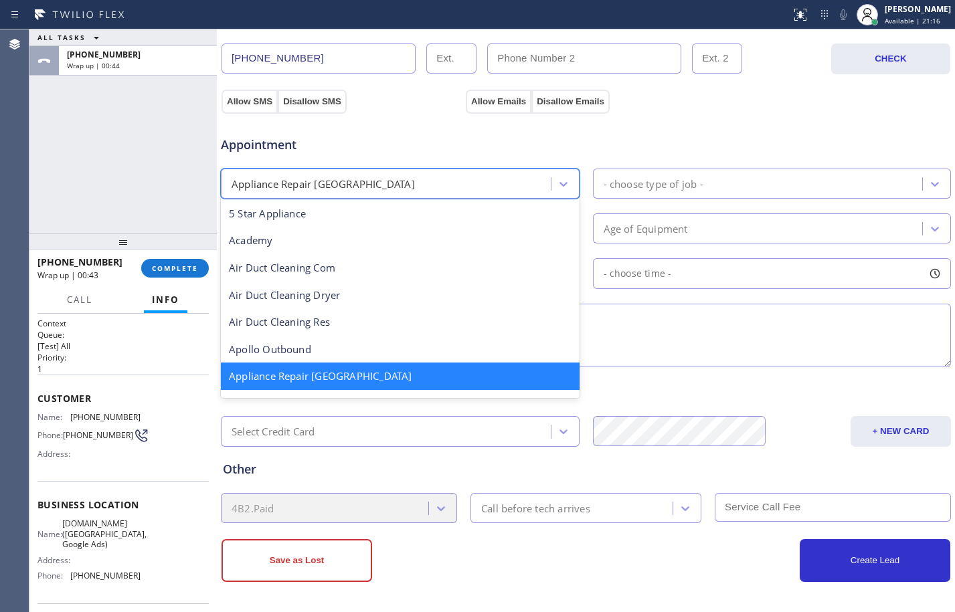
click at [434, 188] on div "Appliance Repair [GEOGRAPHIC_DATA]" at bounding box center [388, 183] width 326 height 23
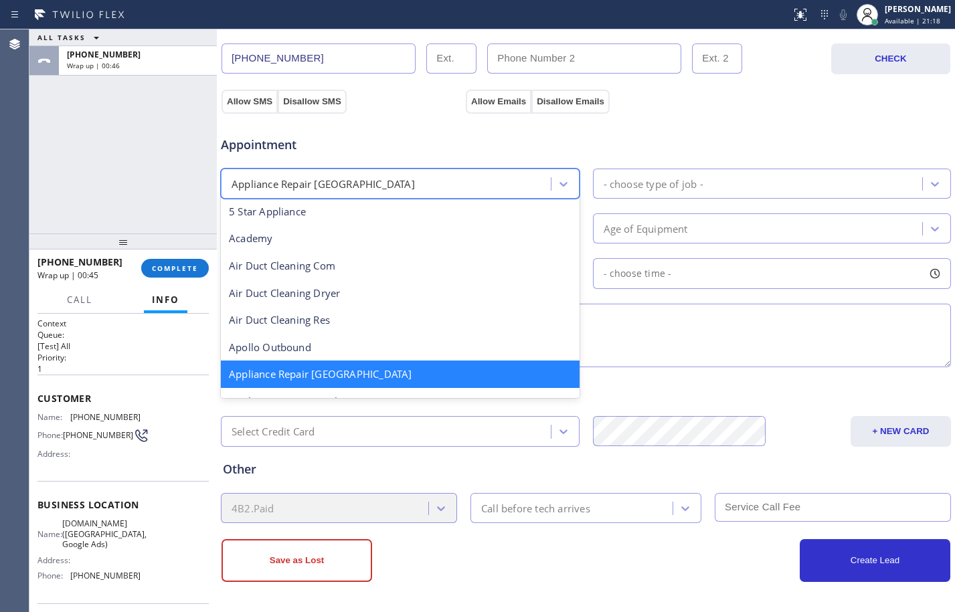
click at [737, 185] on div "- choose type of job -" at bounding box center [760, 183] width 326 height 23
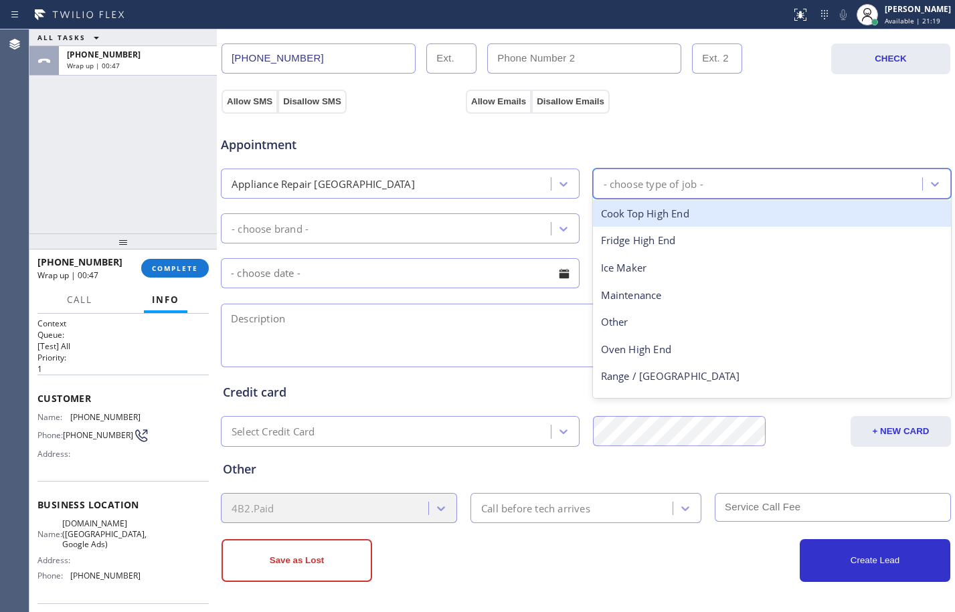
type input "s"
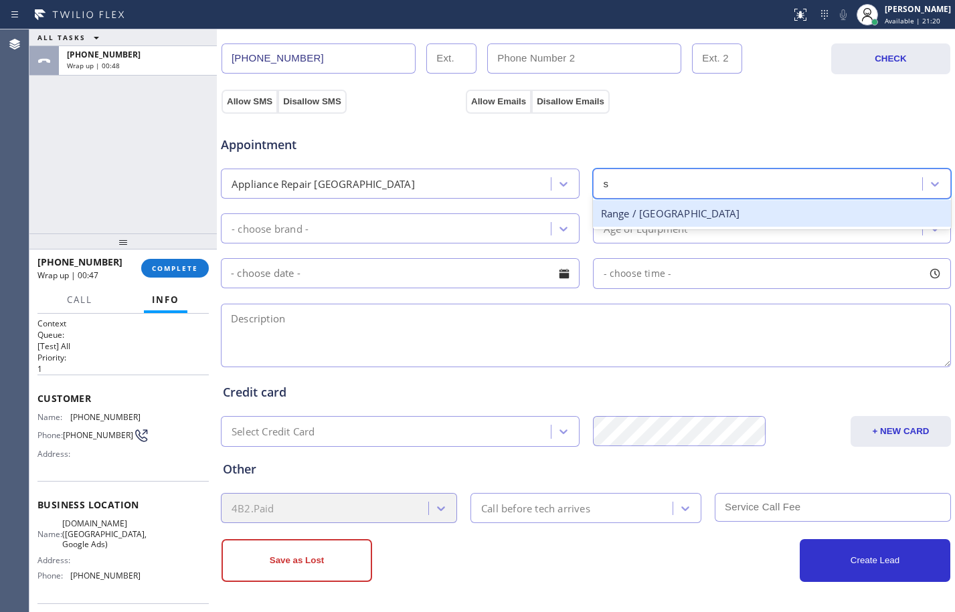
click at [680, 212] on div "Range / [GEOGRAPHIC_DATA]" at bounding box center [772, 213] width 359 height 27
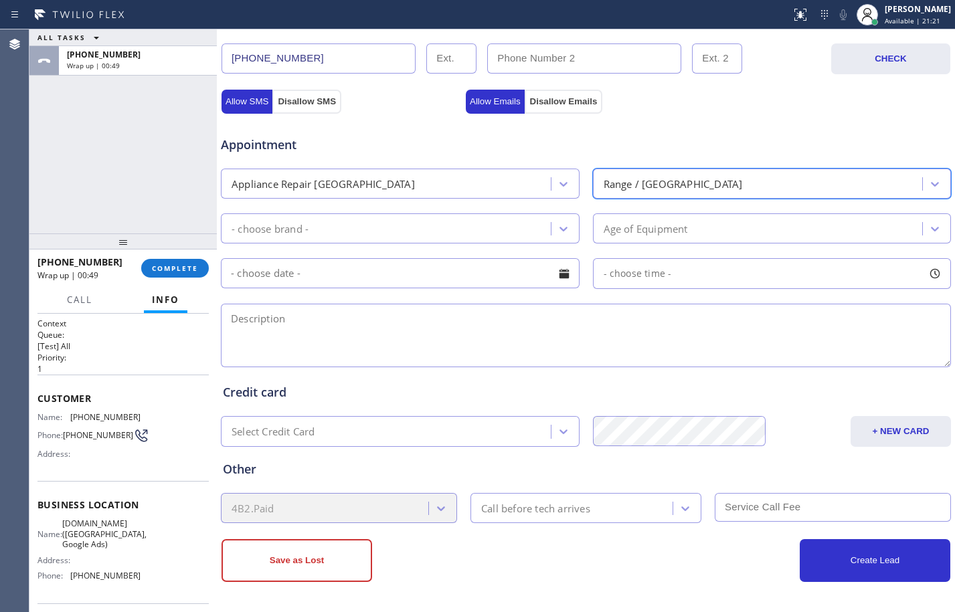
click at [465, 226] on div "- choose brand -" at bounding box center [388, 228] width 326 height 23
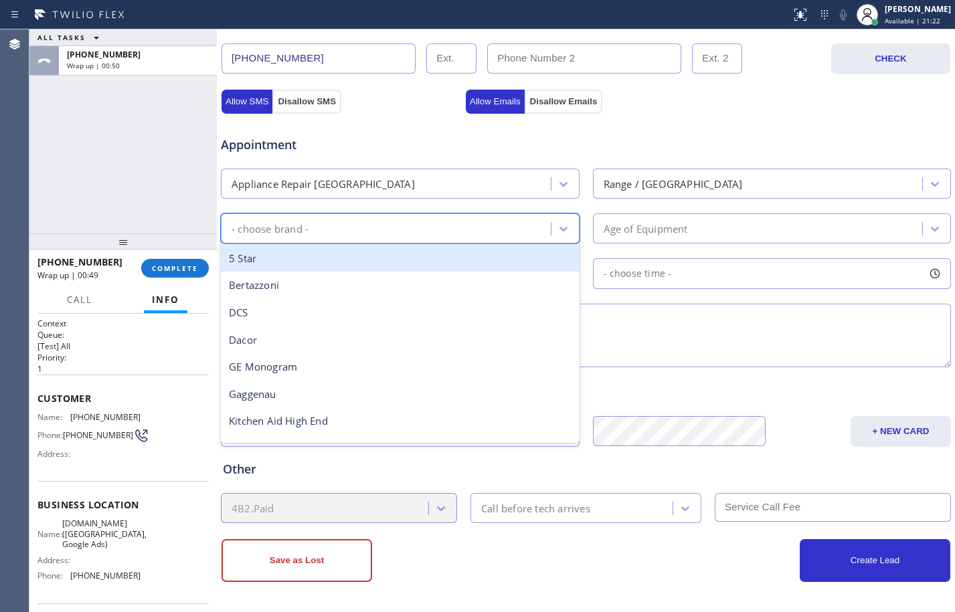
type input "v"
click at [425, 259] on div "Viking" at bounding box center [400, 258] width 359 height 27
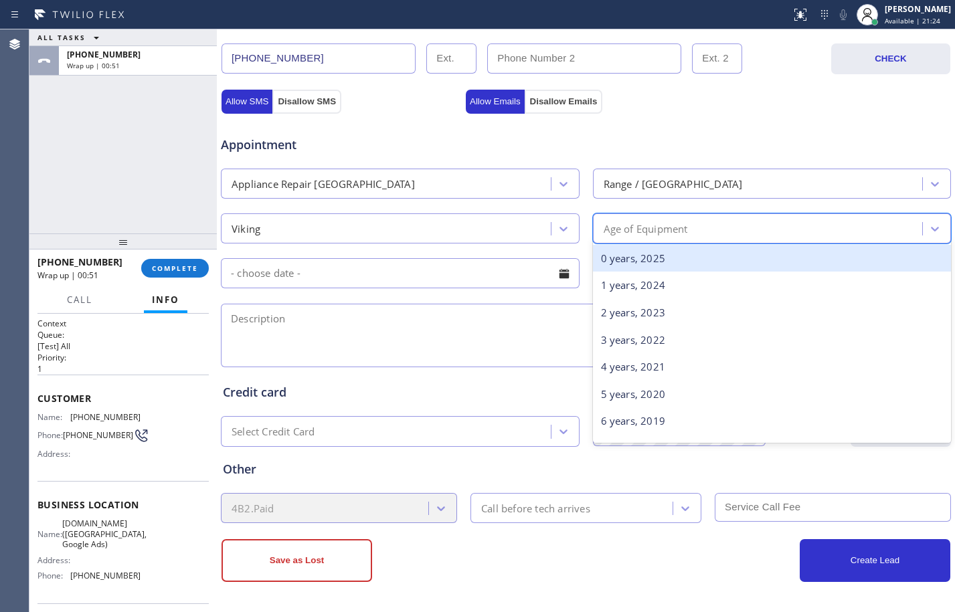
click at [658, 236] on div "Age of Equipment" at bounding box center [646, 228] width 84 height 15
type input "3"
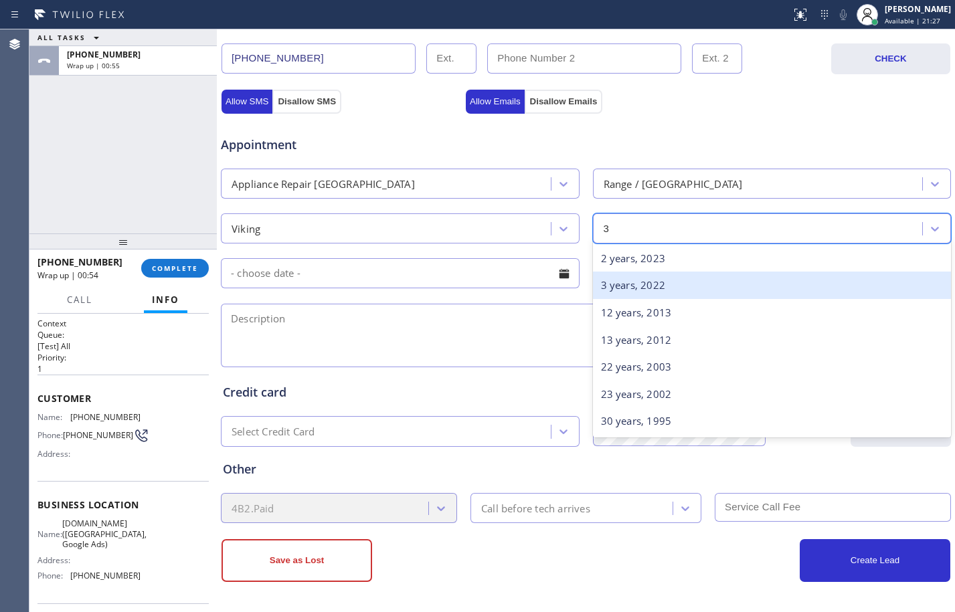
click at [655, 290] on div "3 years, 2022" at bounding box center [772, 285] width 359 height 27
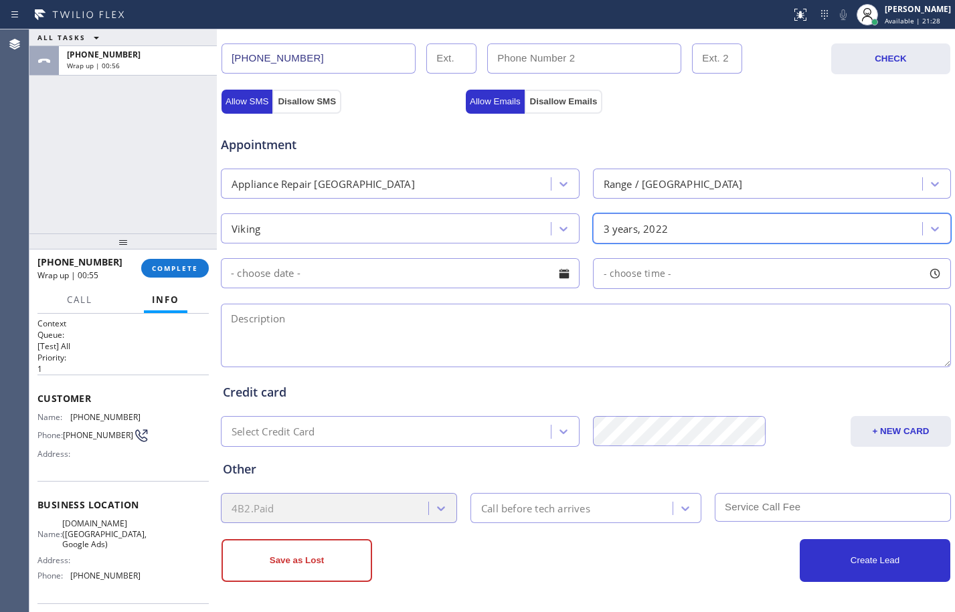
click at [389, 315] on textarea at bounding box center [586, 336] width 730 height 64
click at [305, 333] on textarea at bounding box center [586, 336] width 730 height 64
paste textarea "Viking/Stove/push button in the back that brings a vent out but that's not work…"
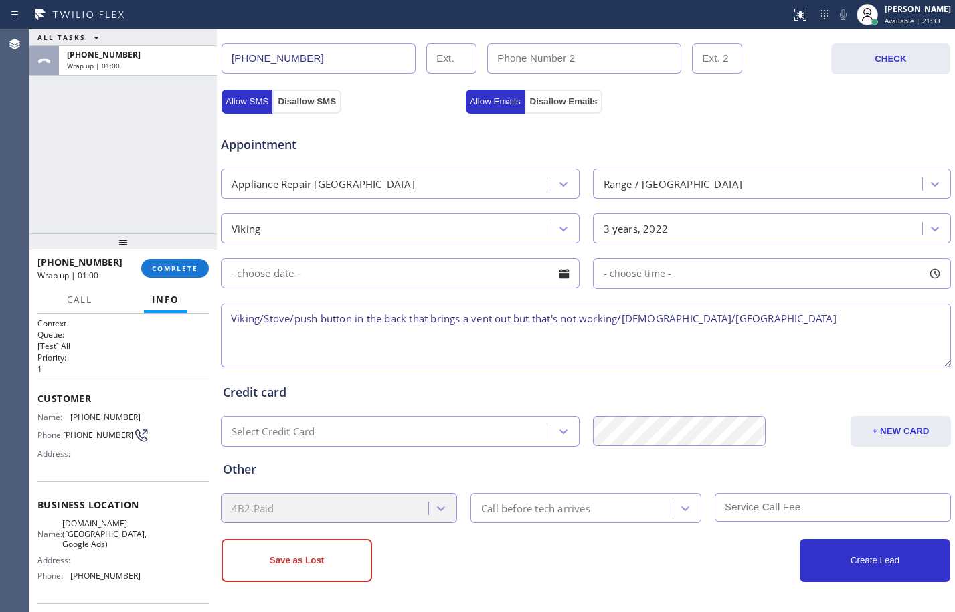
click at [811, 327] on textarea "Viking/Stove/push button in the back that brings a vent out but that's not work…" at bounding box center [586, 336] width 730 height 64
click at [796, 319] on textarea "Viking/Stove/push button in the back that brings a vent out but that's not work…" at bounding box center [586, 336] width 730 height 64
click at [123, 186] on div "ALL TASKS ALL TASKS ACTIVE TASKS TASKS IN WRAP UP [PHONE_NUMBER] Wrap up | 02:03" at bounding box center [122, 131] width 187 height 204
click at [791, 322] on textarea "Viking/Stove/push button in the back that brings a vent out but that's not work…" at bounding box center [586, 336] width 730 height 64
click at [769, 319] on textarea "Viking/Stove/push button in the back that brings a vent out but that's not work…" at bounding box center [586, 336] width 730 height 64
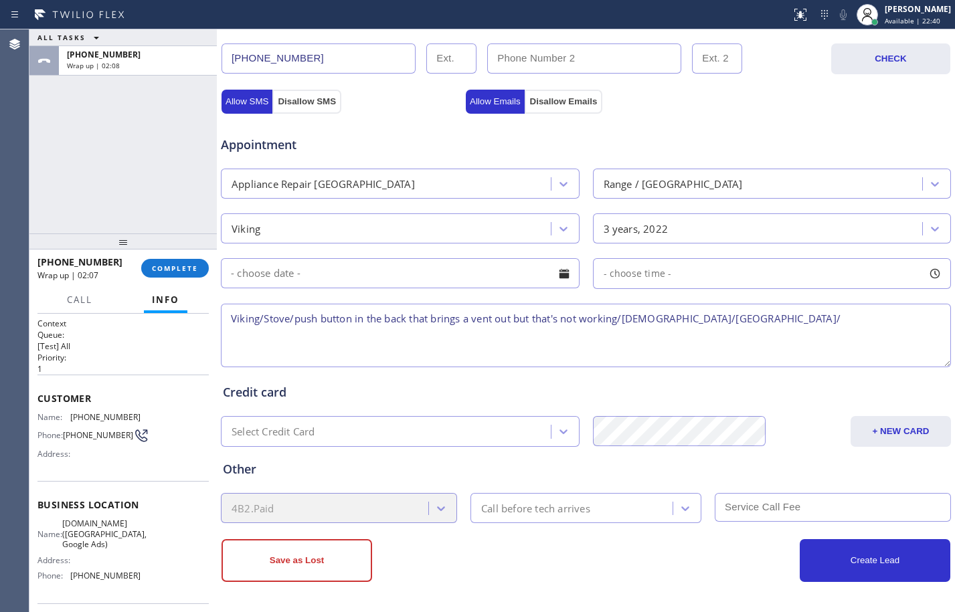
paste textarea "[DOMAIN_NAME] ([GEOGRAPHIC_DATA], Google Ads)"
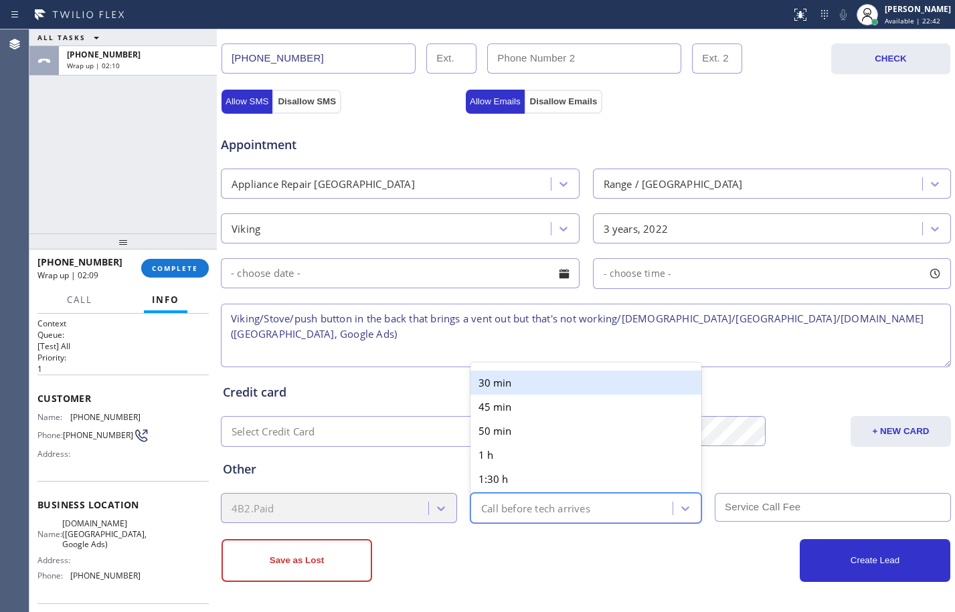
click at [555, 512] on div "Call before tech arrives" at bounding box center [535, 508] width 109 height 15
click at [511, 555] on div "Save as Lost" at bounding box center [404, 560] width 365 height 43
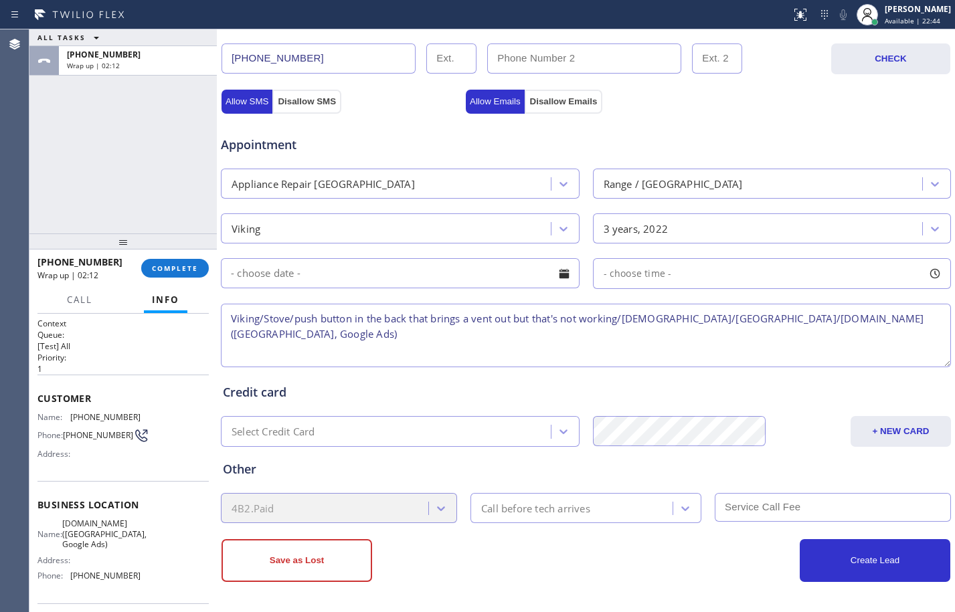
click at [437, 331] on textarea "Viking/Stove/push button in the back that brings a vent out but that's not work…" at bounding box center [586, 336] width 730 height 64
click at [339, 341] on textarea "Viking/Stove/push button in the back that brings a vent out but that's not work…" at bounding box center [586, 336] width 730 height 64
click at [355, 345] on textarea "Viking/Stove/push button in the back that brings a vent out but that's not work…" at bounding box center [586, 336] width 730 height 64
click at [361, 336] on textarea "Viking/Stove/push button in the back that brings a vent out but that's not work…" at bounding box center [586, 336] width 730 height 64
click at [430, 337] on textarea "Viking/Stove/push button in the back that brings a vent out but that's not work…" at bounding box center [586, 336] width 730 height 64
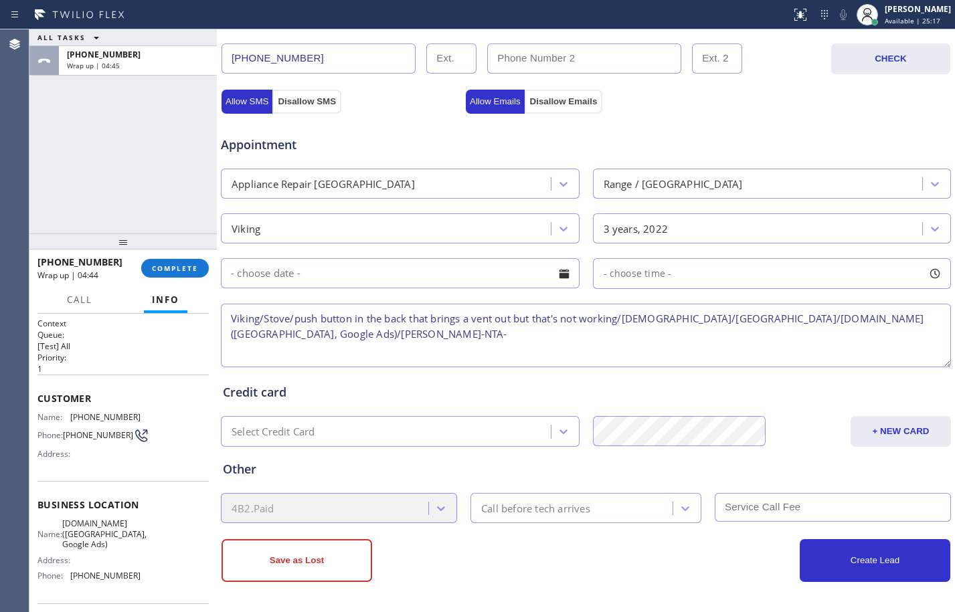
click at [259, 354] on textarea "Viking/Stove/push button in the back that brings a vent out but that's not work…" at bounding box center [586, 336] width 730 height 64
click at [448, 325] on textarea "Viking/Stove/push button in the back that brings a vent out but that's not work…" at bounding box center [586, 336] width 730 height 64
click at [409, 335] on textarea "Viking/Stove/push button in the back that brings a vent out but that's not work…" at bounding box center [586, 336] width 730 height 64
paste textarea "no techs in this area for this unit"
click at [535, 332] on textarea "Viking/Stove/push button in the back that brings a vent out but that's not work…" at bounding box center [586, 336] width 730 height 64
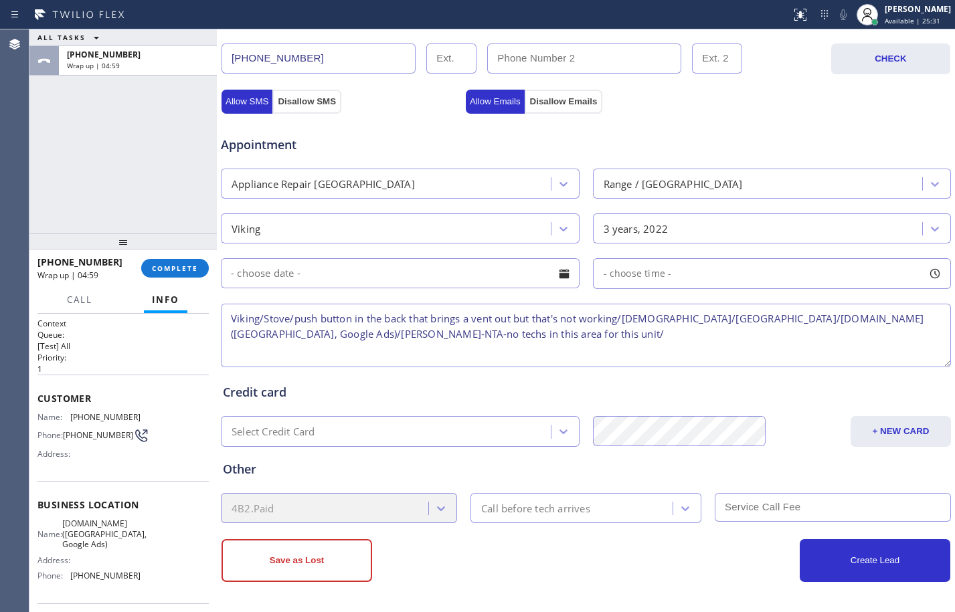
paste textarea "VTA Offered- declined"
click at [559, 335] on textarea "Viking/Stove/push button in the back that brings a vent out but that's not work…" at bounding box center [586, 336] width 730 height 64
click at [692, 334] on textarea "Viking/Stove/push button in the back that brings a vent out but that's not work…" at bounding box center [586, 336] width 730 height 64
paste textarea "Transferred to Regular Vendor"
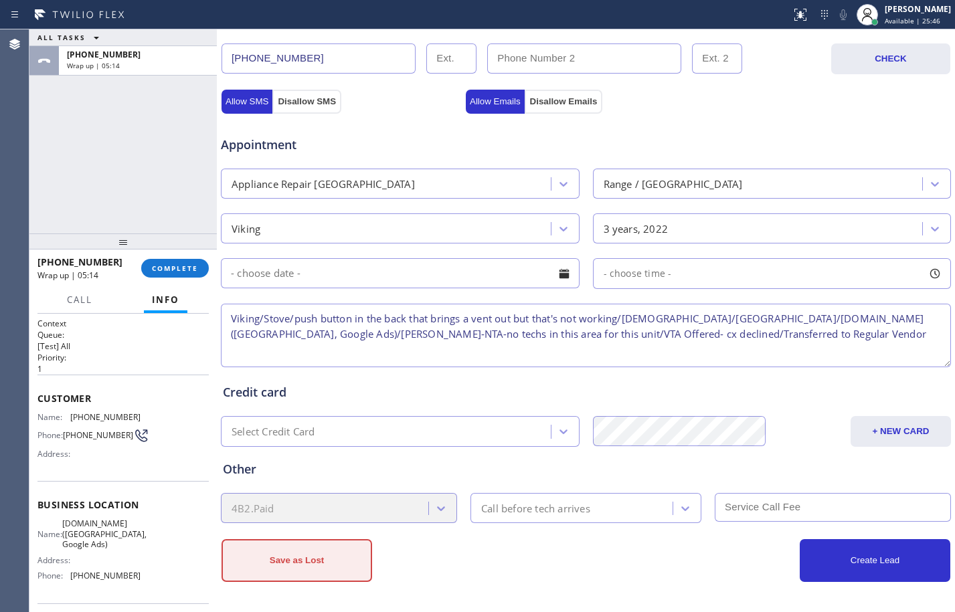
type textarea "Viking/Stove/push button in the back that brings a vent out but that's not work…"
click at [335, 576] on button "Save as Lost" at bounding box center [297, 560] width 151 height 43
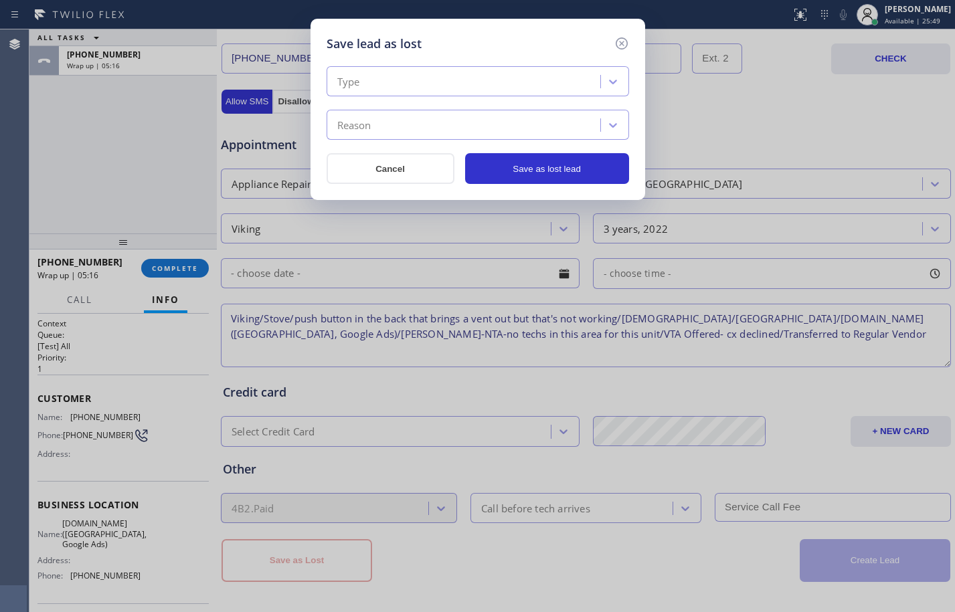
click at [444, 73] on div "Type" at bounding box center [466, 81] width 270 height 23
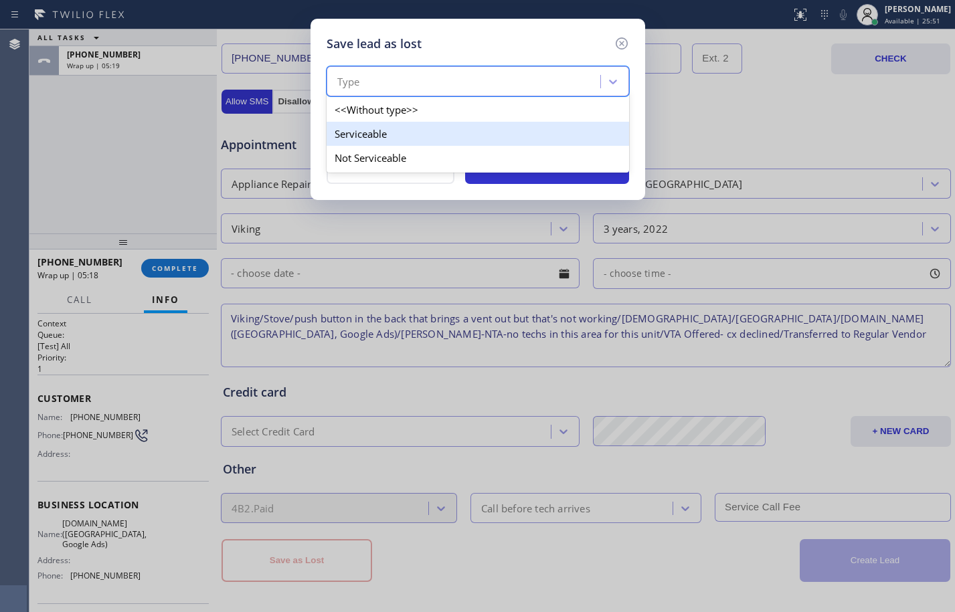
click at [383, 139] on div "Serviceable" at bounding box center [478, 134] width 302 height 24
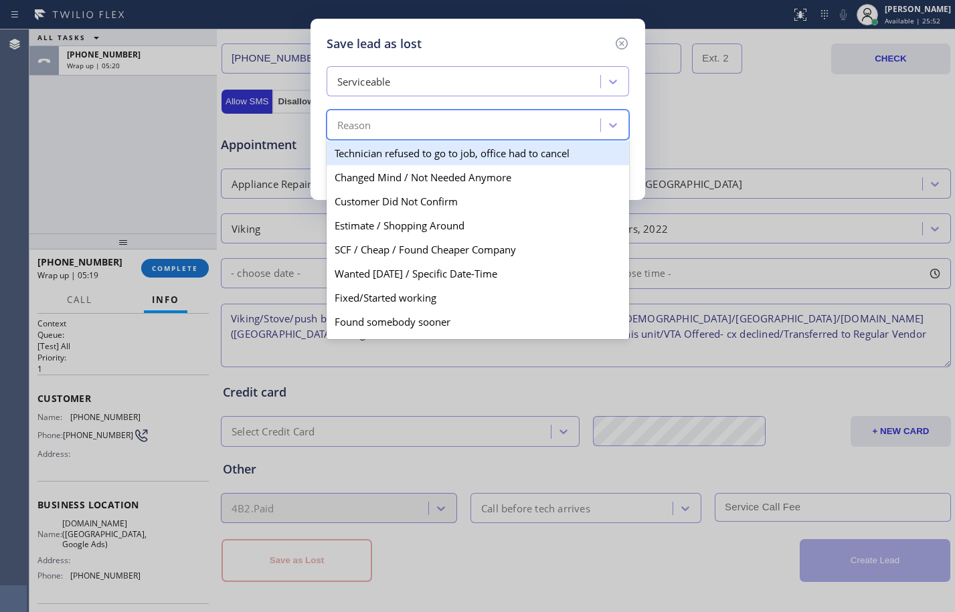
click at [574, 132] on div "Reason" at bounding box center [466, 125] width 270 height 23
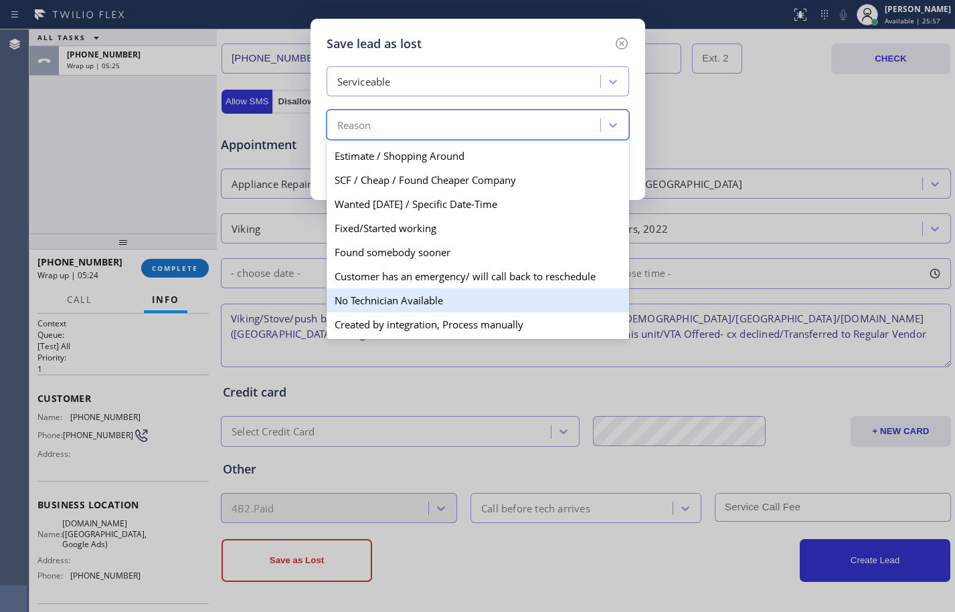
click at [373, 302] on div "No Technician Available" at bounding box center [478, 300] width 302 height 24
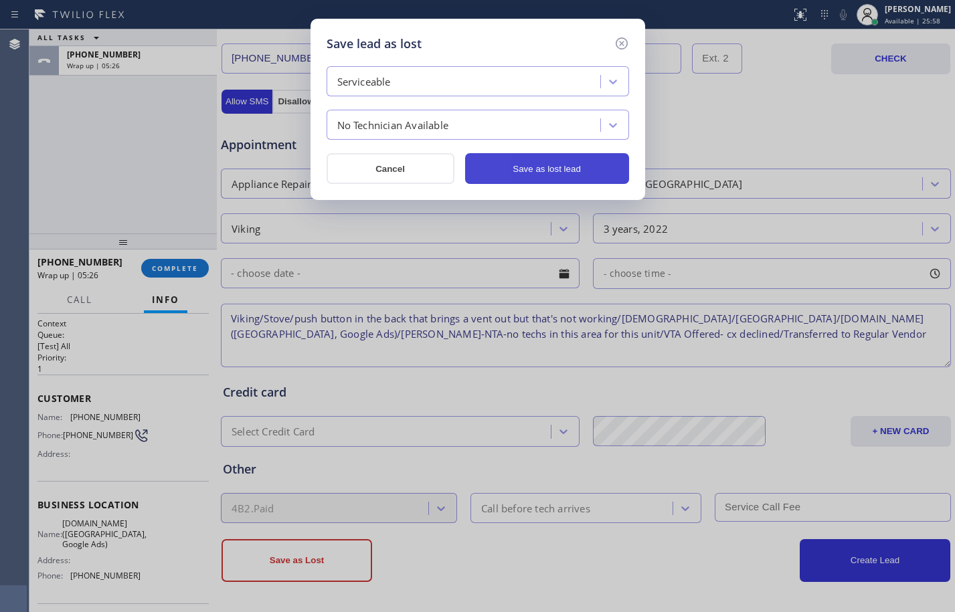
click at [541, 169] on button "Save as lost lead" at bounding box center [547, 168] width 164 height 31
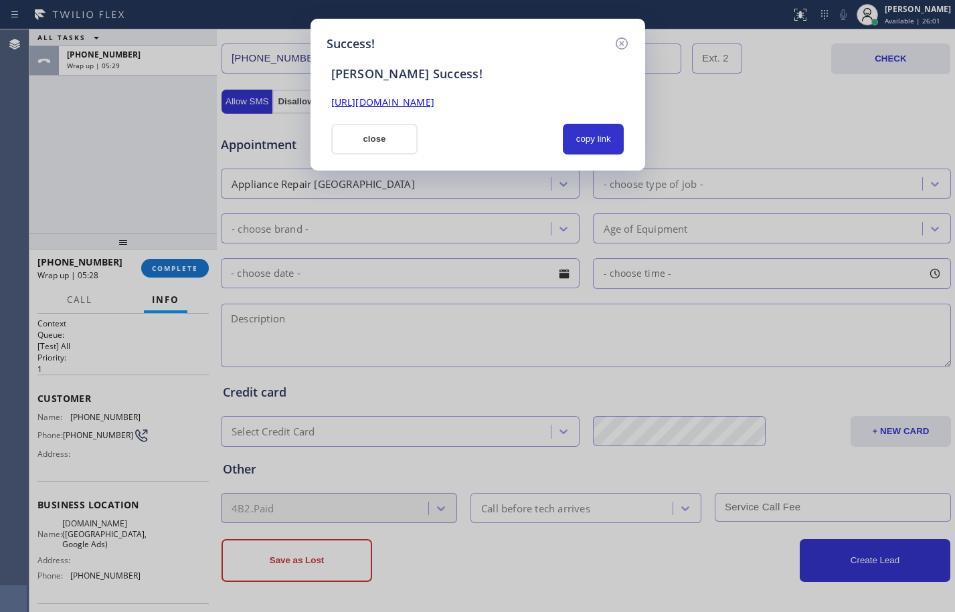
click at [434, 98] on link "[URL][DOMAIN_NAME]" at bounding box center [382, 102] width 103 height 13
click at [379, 147] on button "close" at bounding box center [374, 139] width 87 height 31
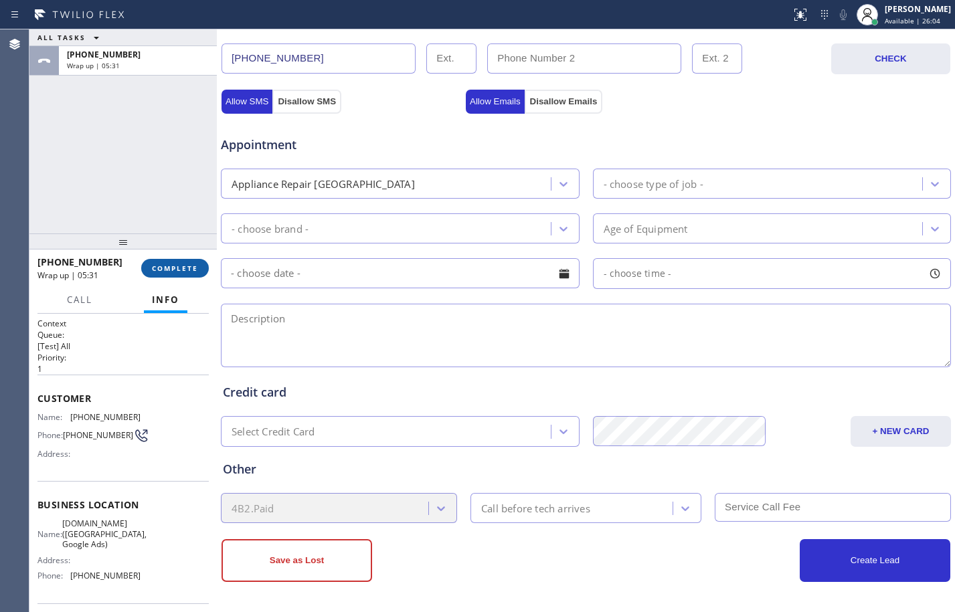
click at [165, 270] on span "COMPLETE" at bounding box center [175, 268] width 46 height 9
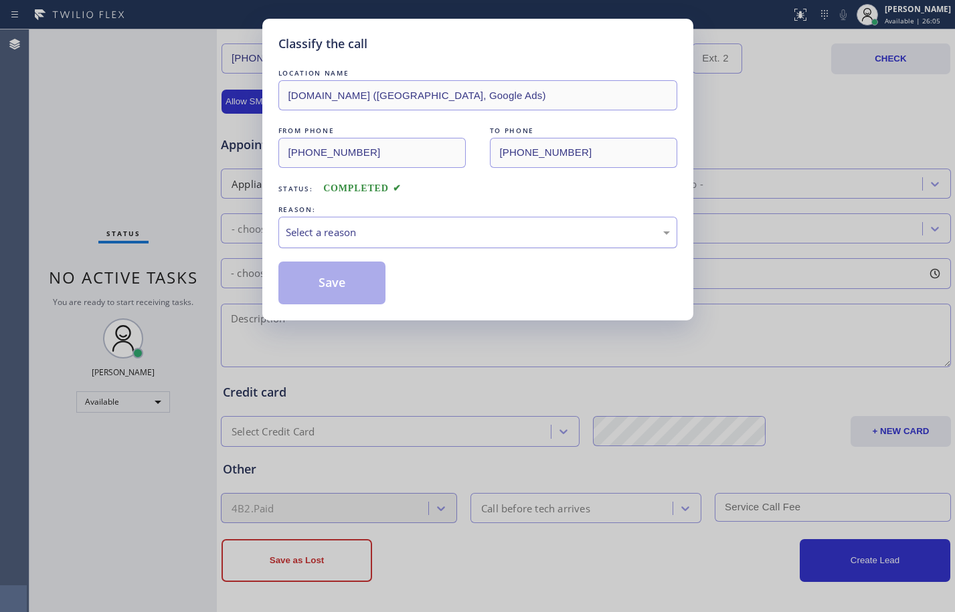
click at [371, 246] on div "Select a reason" at bounding box center [477, 232] width 399 height 31
click at [357, 284] on button "Save" at bounding box center [332, 283] width 108 height 43
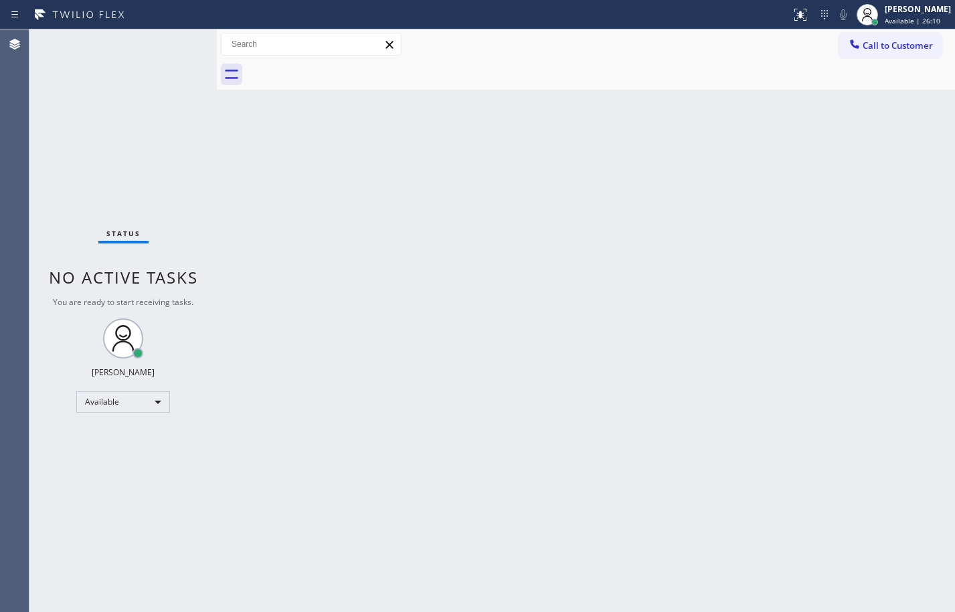
click at [543, 197] on div "Back to Dashboard Change Sender ID Customers Technicians Select a contact Outbo…" at bounding box center [586, 320] width 738 height 583
click at [191, 171] on div "Status No active tasks You are ready to start receiving tasks. [PERSON_NAME] Av…" at bounding box center [122, 320] width 187 height 583
click at [222, 202] on div "Back to Dashboard Change Sender ID Customers Technicians Select a contact Outbo…" at bounding box center [586, 320] width 738 height 583
drag, startPoint x: 218, startPoint y: 404, endPoint x: 68, endPoint y: 572, distance: 225.1
drag, startPoint x: 68, startPoint y: 572, endPoint x: 482, endPoint y: 368, distance: 461.5
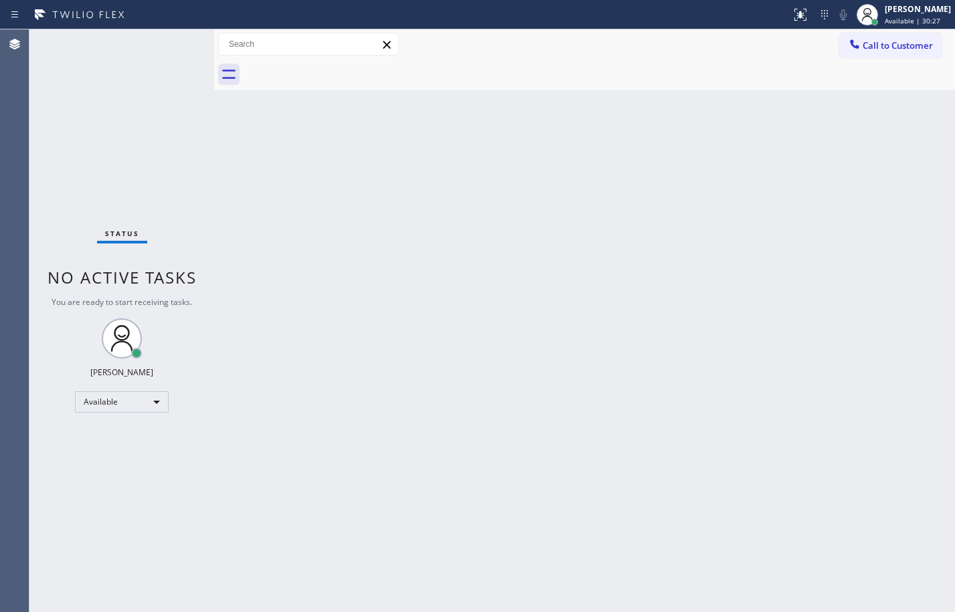
click at [482, 368] on div "Back to Dashboard Change Sender ID Customers Technicians Select a contact Outbo…" at bounding box center [584, 320] width 741 height 583
drag, startPoint x: 477, startPoint y: 373, endPoint x: 471, endPoint y: 377, distance: 6.9
click at [471, 377] on div "Back to Dashboard Change Sender ID Customers Technicians Select a contact Outbo…" at bounding box center [584, 320] width 741 height 583
click at [201, 161] on div "Status No active tasks You are ready to start receiving tasks. [PERSON_NAME] Av…" at bounding box center [121, 320] width 185 height 583
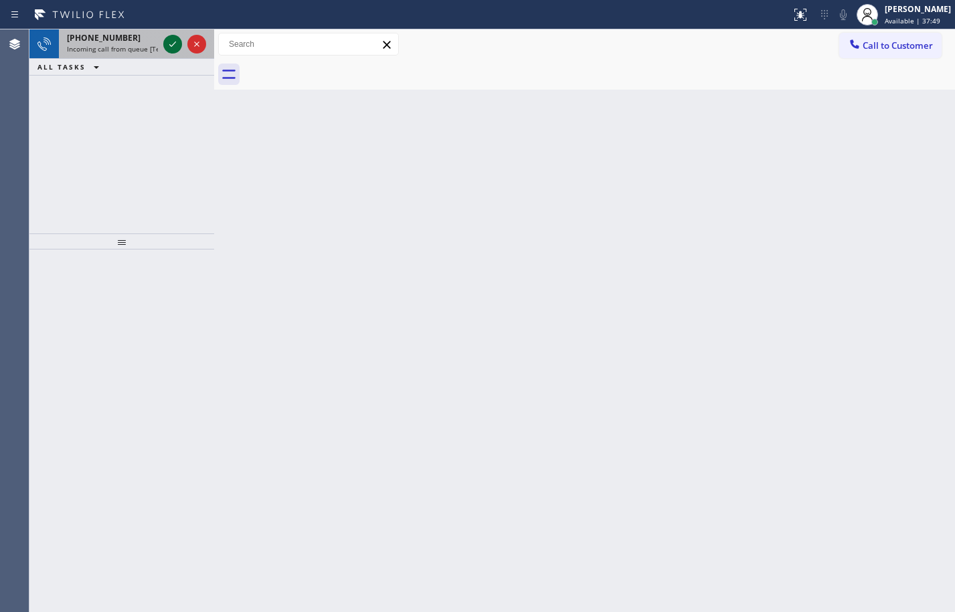
click at [177, 43] on icon at bounding box center [173, 44] width 16 height 16
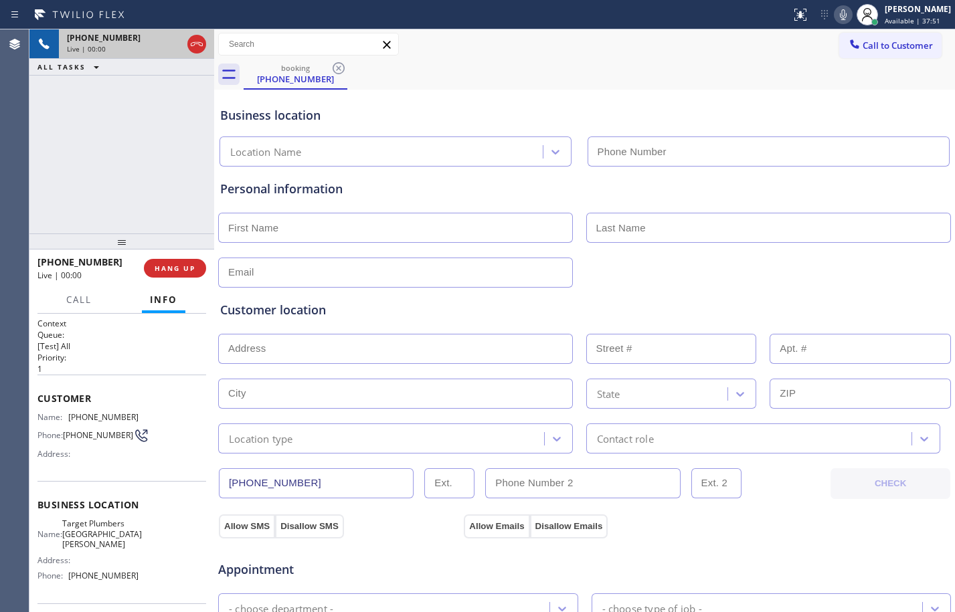
type input "[PHONE_NUMBER]"
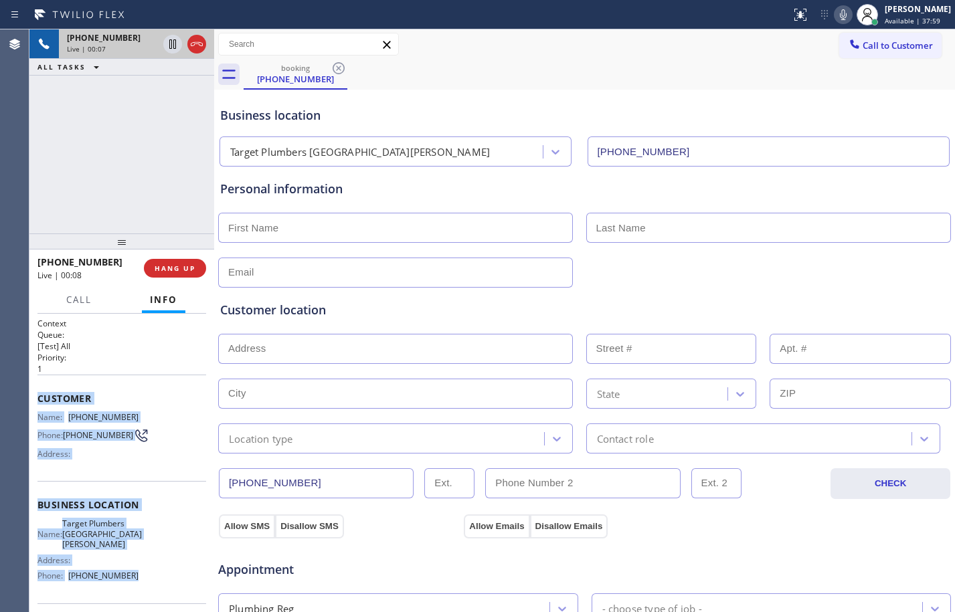
drag, startPoint x: 37, startPoint y: 392, endPoint x: 147, endPoint y: 571, distance: 209.3
click at [147, 571] on div "Context Queue: [Test] All Priority: 1 Customer Name: [PHONE_NUMBER] Phone: [PHO…" at bounding box center [121, 511] width 169 height 387
copy div "Customer Name: [PHONE_NUMBER] Phone: [PHONE_NUMBER] Address: Business location …"
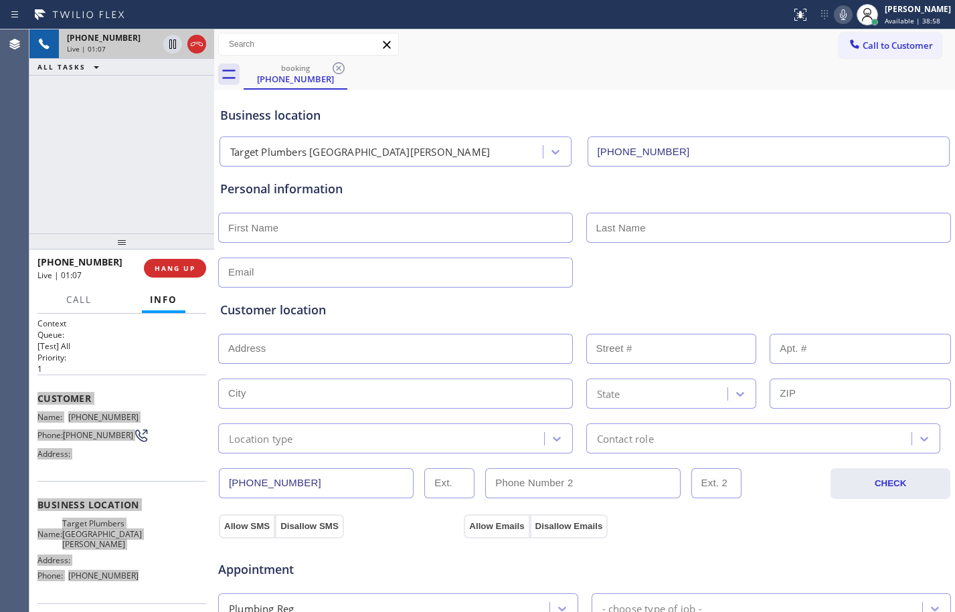
scroll to position [425, 0]
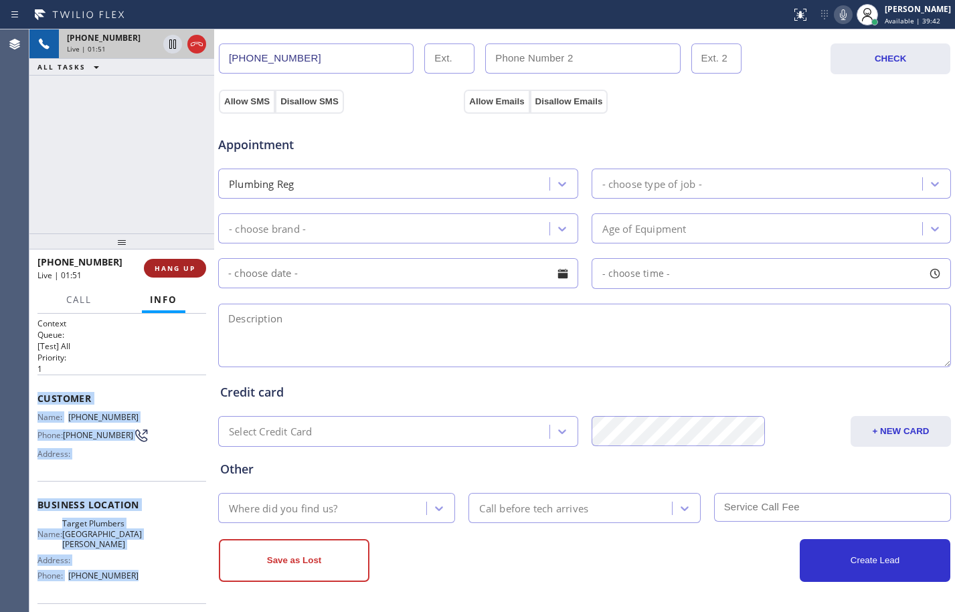
click at [180, 264] on span "HANG UP" at bounding box center [175, 268] width 41 height 9
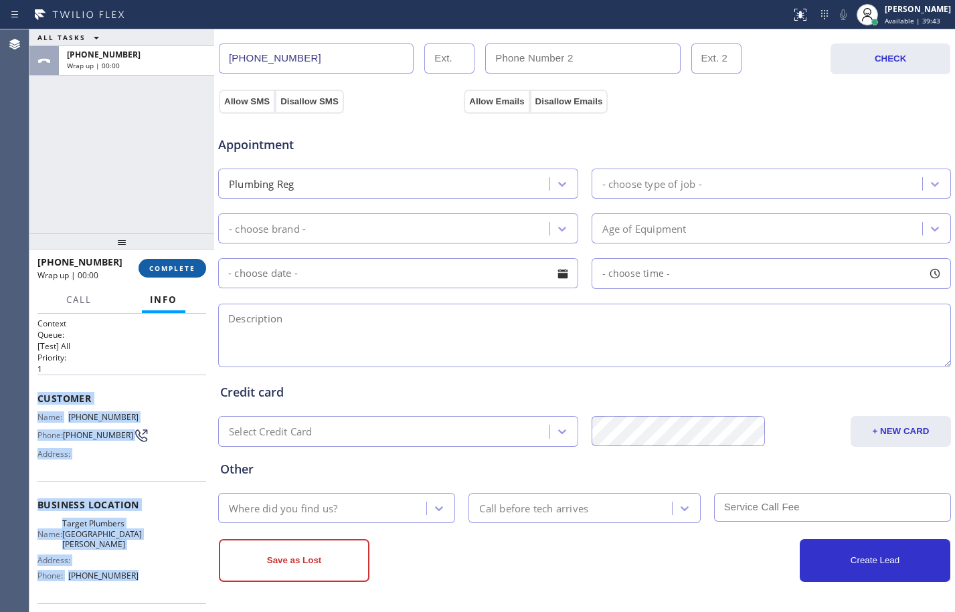
click at [177, 264] on span "COMPLETE" at bounding box center [172, 268] width 46 height 9
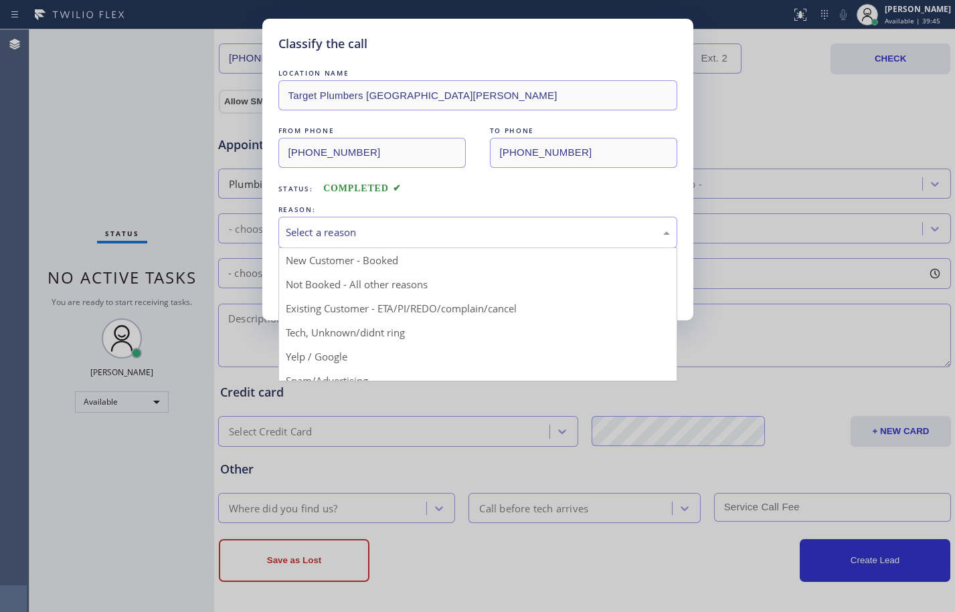
click at [410, 229] on div "Select a reason" at bounding box center [478, 232] width 384 height 15
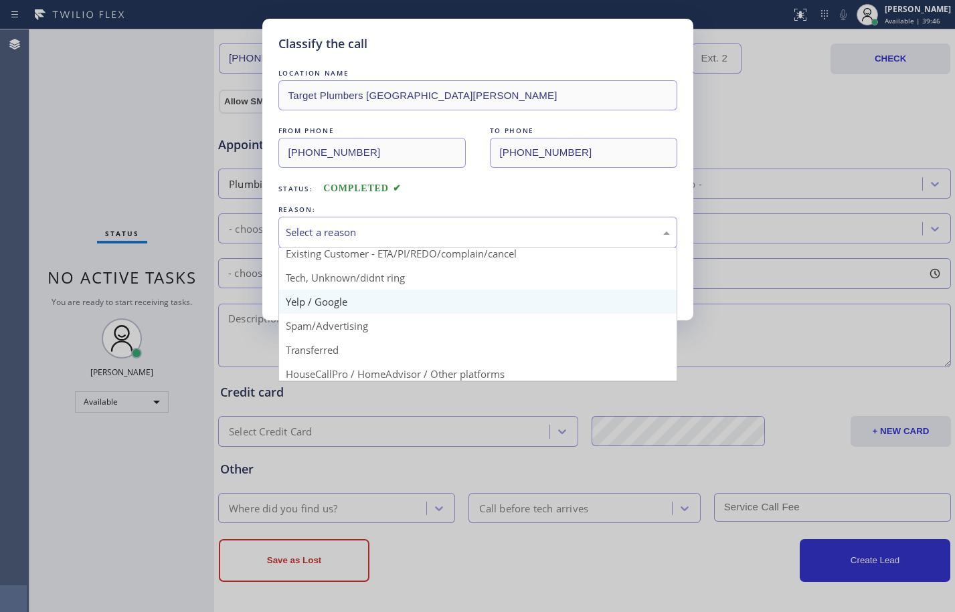
scroll to position [84, 0]
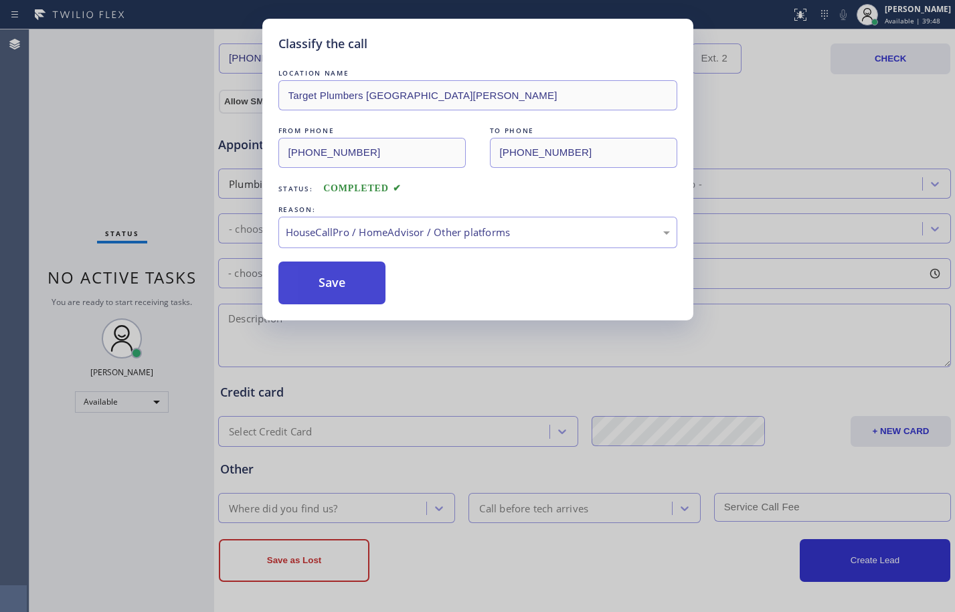
click at [343, 282] on button "Save" at bounding box center [332, 283] width 108 height 43
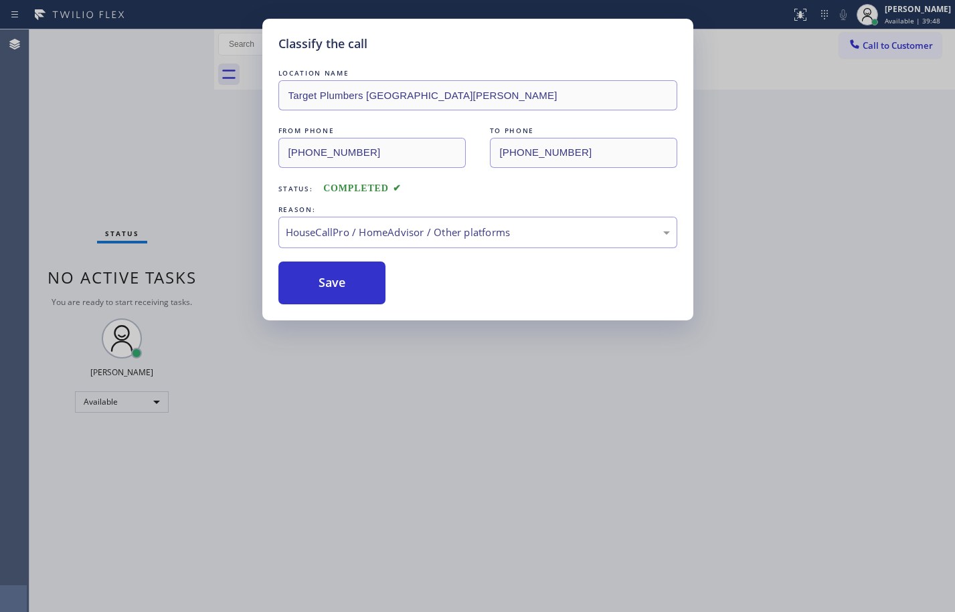
scroll to position [0, 0]
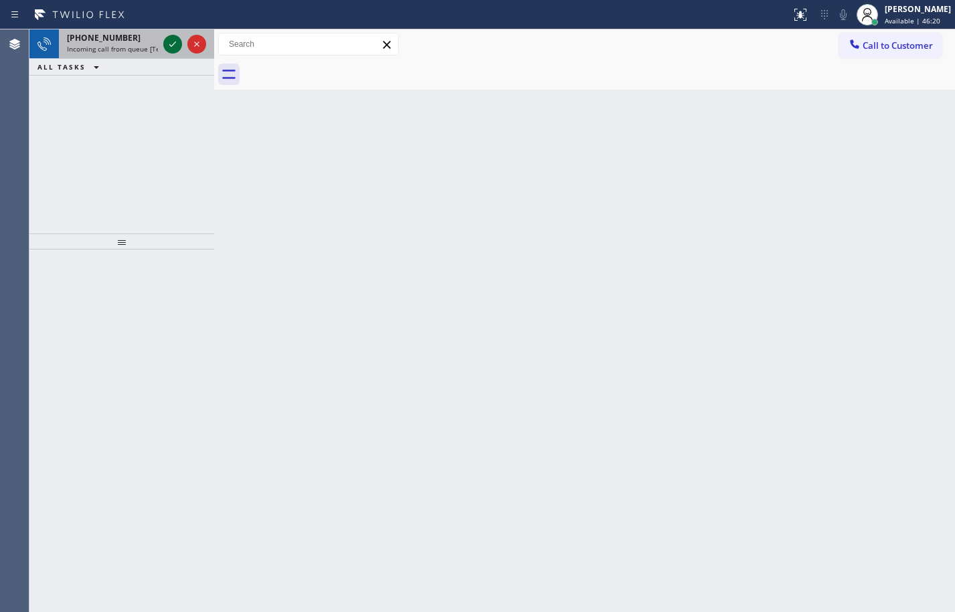
click at [173, 43] on icon at bounding box center [173, 44] width 16 height 16
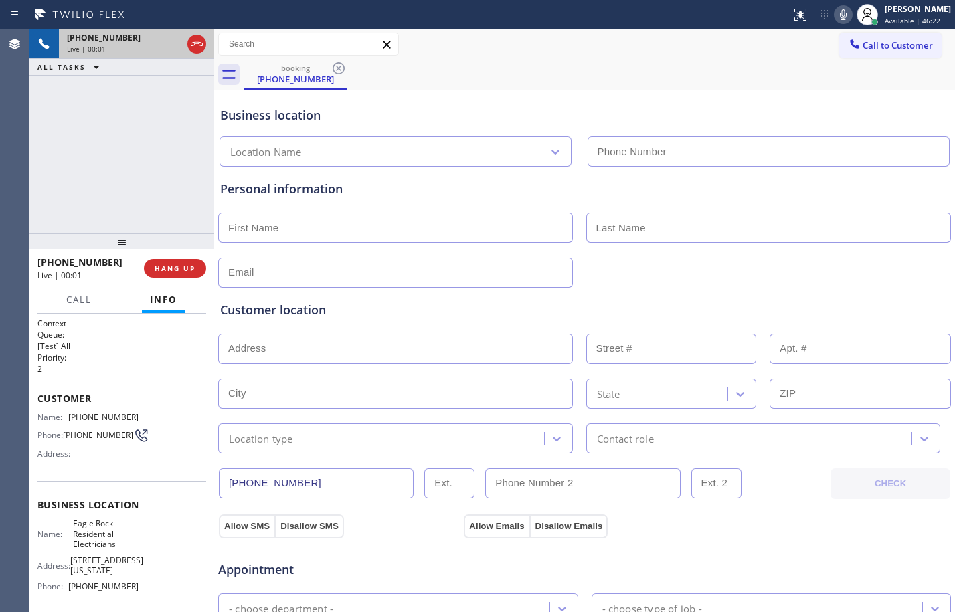
type input "[PHONE_NUMBER]"
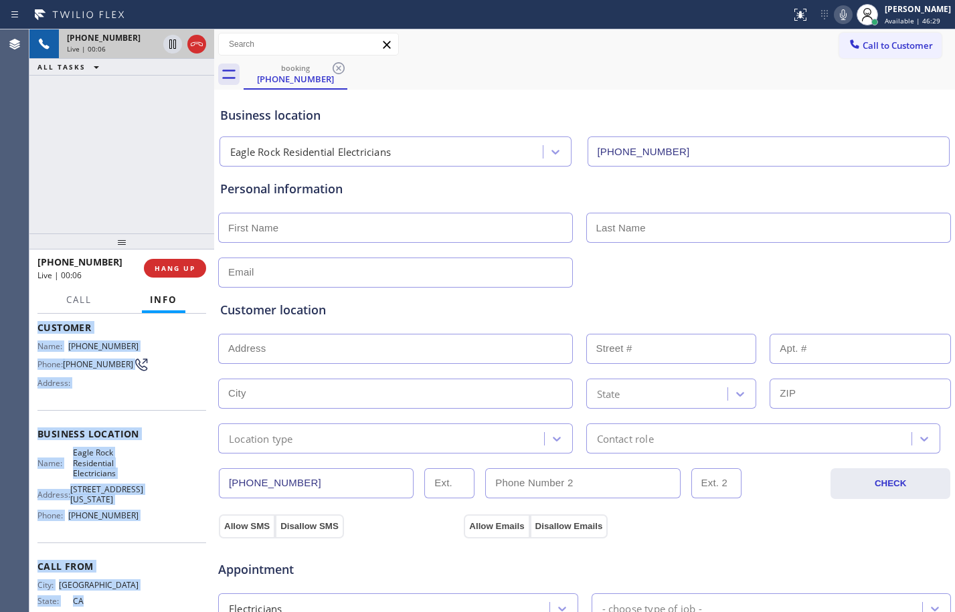
scroll to position [96, 0]
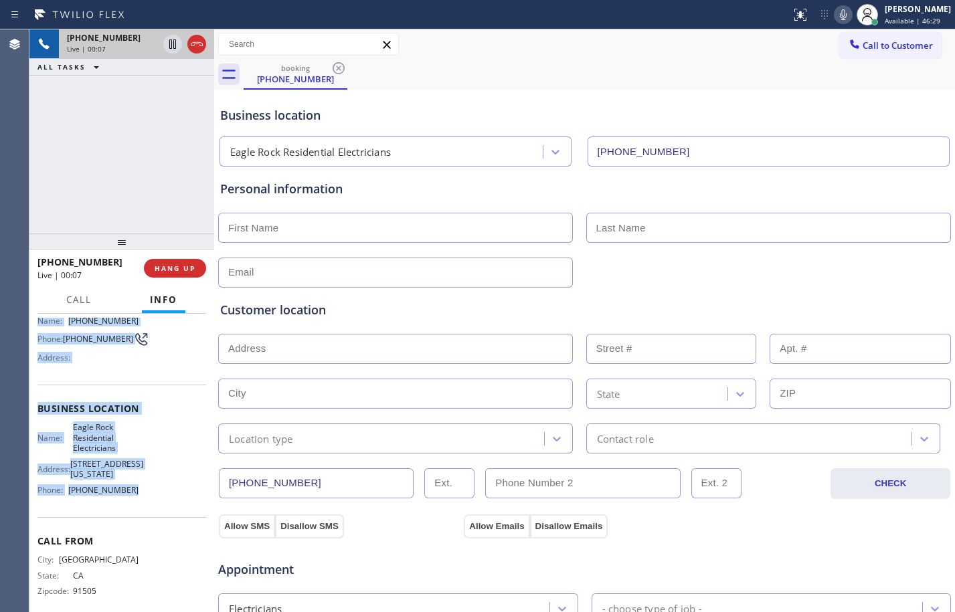
drag, startPoint x: 38, startPoint y: 401, endPoint x: 163, endPoint y: 503, distance: 161.3
click at [163, 503] on div "Context Queue: [Test] All Priority: 2 Customer Name: [PHONE_NUMBER] Phone: [PHO…" at bounding box center [121, 421] width 169 height 398
copy div "Customer Name: [PHONE_NUMBER] Phone: [PHONE_NUMBER] Address: Business location …"
drag, startPoint x: 173, startPoint y: 40, endPoint x: 215, endPoint y: 50, distance: 43.3
click at [173, 40] on icon at bounding box center [173, 44] width 16 height 16
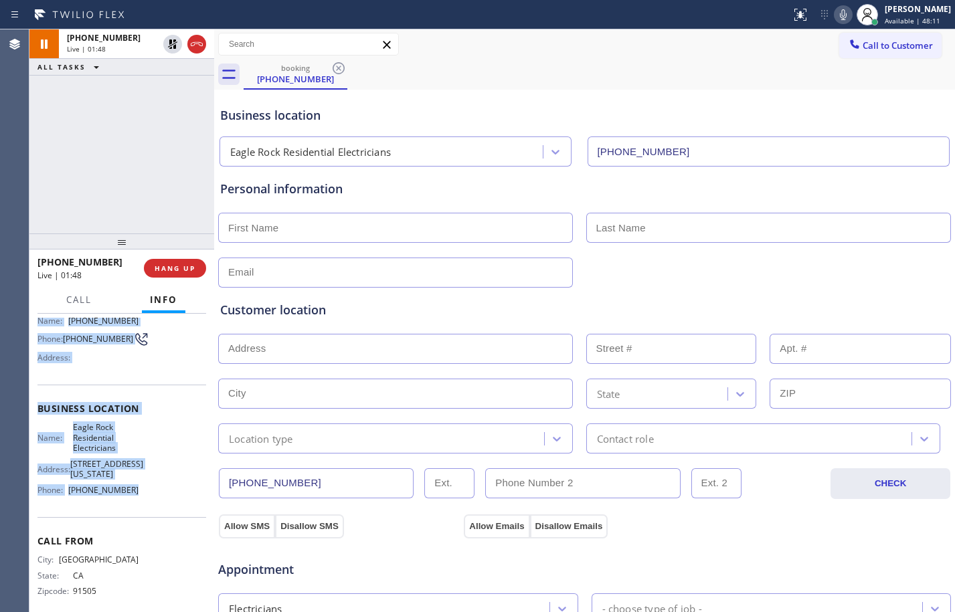
click at [840, 19] on icon at bounding box center [843, 14] width 7 height 11
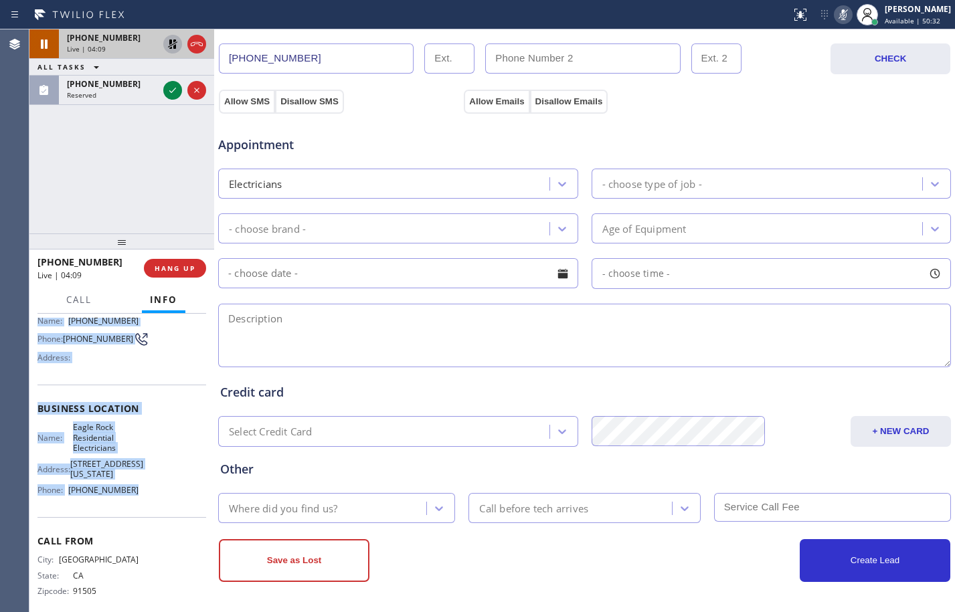
click at [175, 41] on icon at bounding box center [172, 43] width 9 height 9
click at [839, 18] on icon at bounding box center [843, 15] width 16 height 16
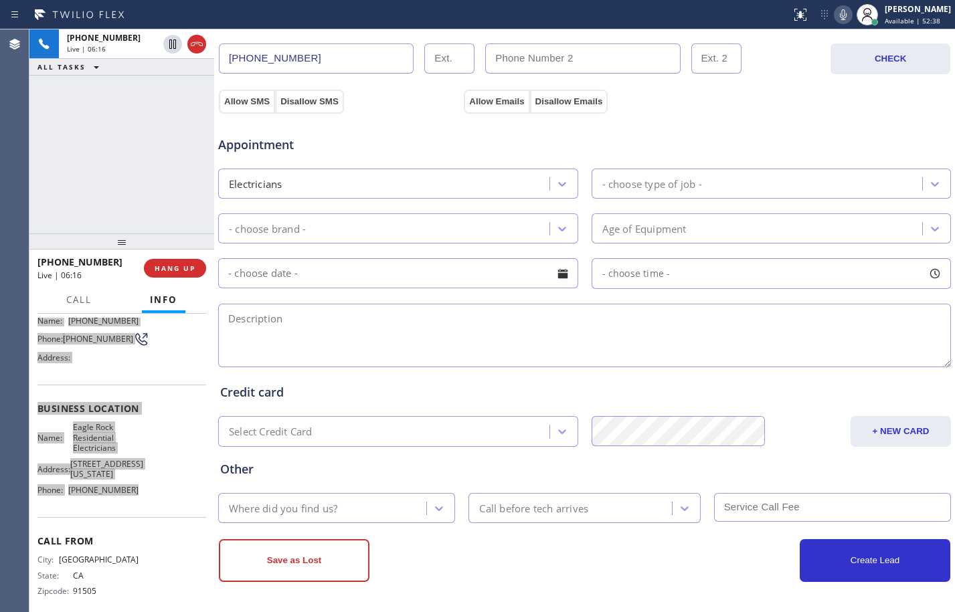
scroll to position [0, 0]
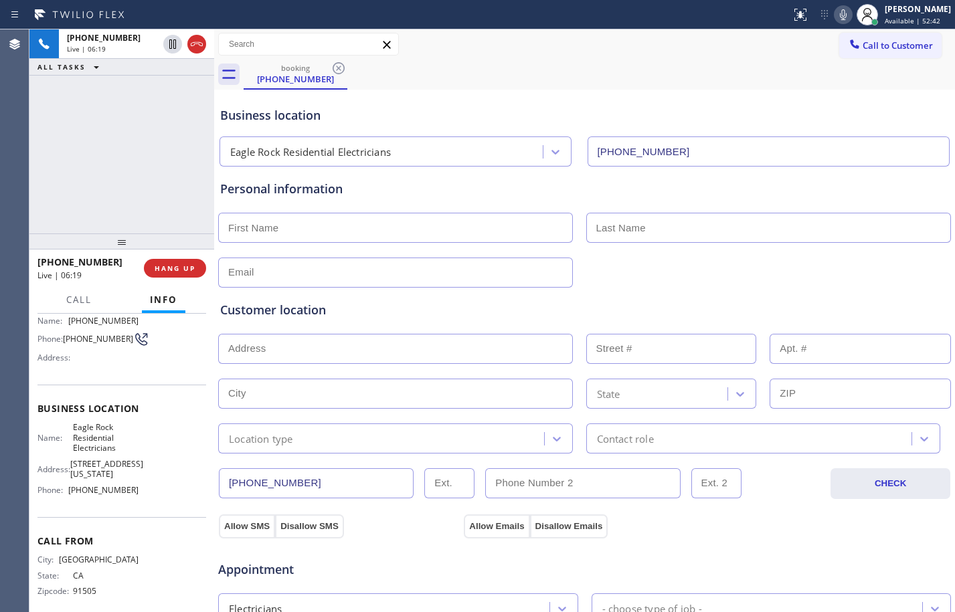
click at [612, 300] on div "Customer location >> ADD NEW ADDRESS << + NEW ADDRESS State Location type Conta…" at bounding box center [584, 371] width 734 height 166
click at [172, 270] on span "HANG UP" at bounding box center [175, 268] width 41 height 9
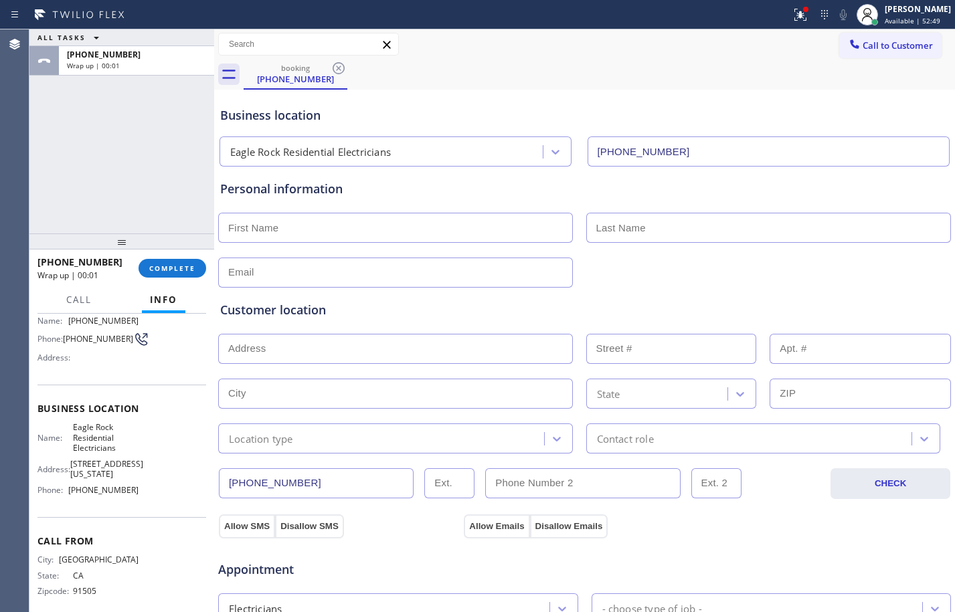
click at [300, 222] on input "text" at bounding box center [395, 228] width 355 height 30
paste input "[PERSON_NAME]"
type input "[PERSON_NAME]"
click at [668, 228] on input "text" at bounding box center [768, 228] width 365 height 30
paste input "[PERSON_NAME]"
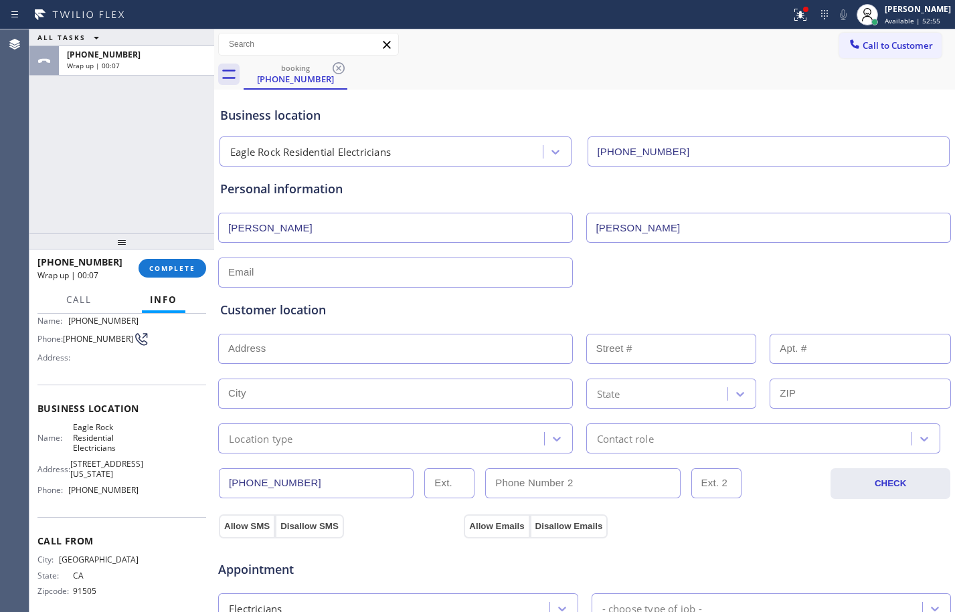
type input "[PERSON_NAME]"
click at [288, 284] on div "Customer location >> ADD NEW ADDRESS << + NEW ADDRESS State Location type Conta…" at bounding box center [584, 367] width 734 height 171
click at [286, 282] on div "Customer location >> ADD NEW ADDRESS << + NEW ADDRESS State Location type Conta…" at bounding box center [584, 367] width 734 height 171
click at [292, 268] on input "text" at bounding box center [395, 273] width 355 height 30
paste input "[EMAIL_ADDRESS][DOMAIN_NAME]"
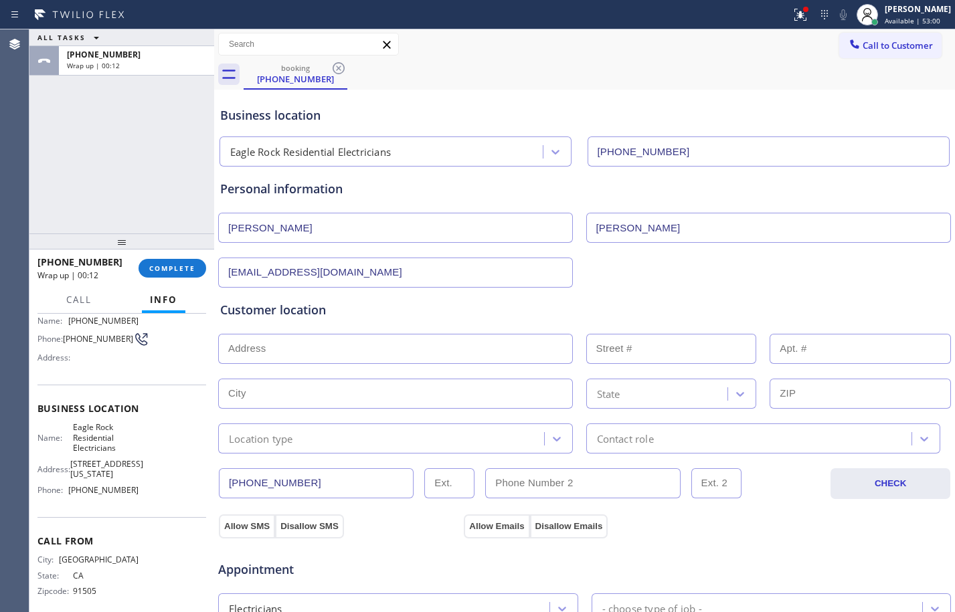
type input "[EMAIL_ADDRESS][DOMAIN_NAME]"
click at [382, 352] on input "text" at bounding box center [395, 349] width 355 height 30
paste input "[STREET_ADDRESS][PERSON_NAME]"
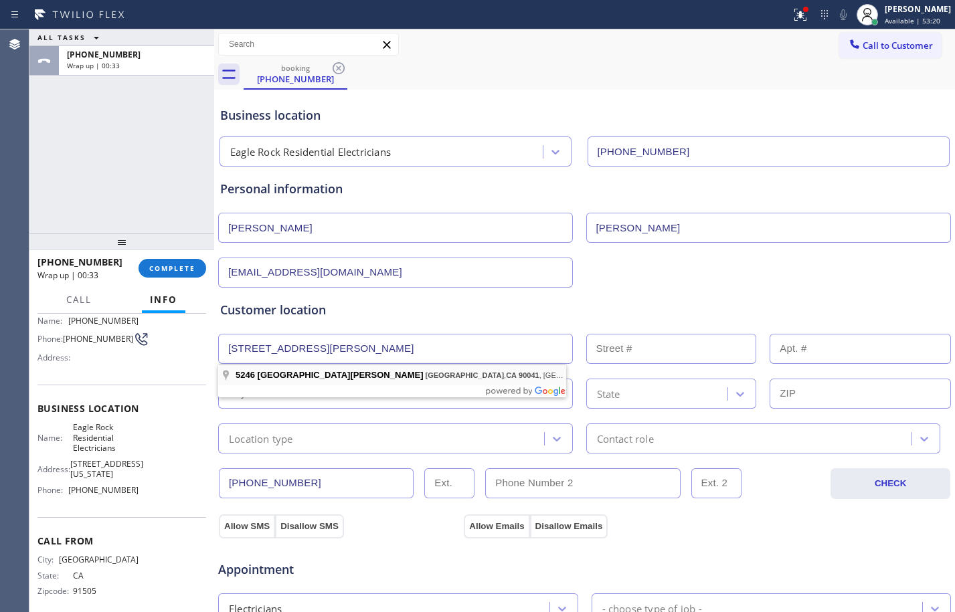
type input "[STREET_ADDRESS][PERSON_NAME]"
type input "5246"
type input "[GEOGRAPHIC_DATA]"
type input "90041"
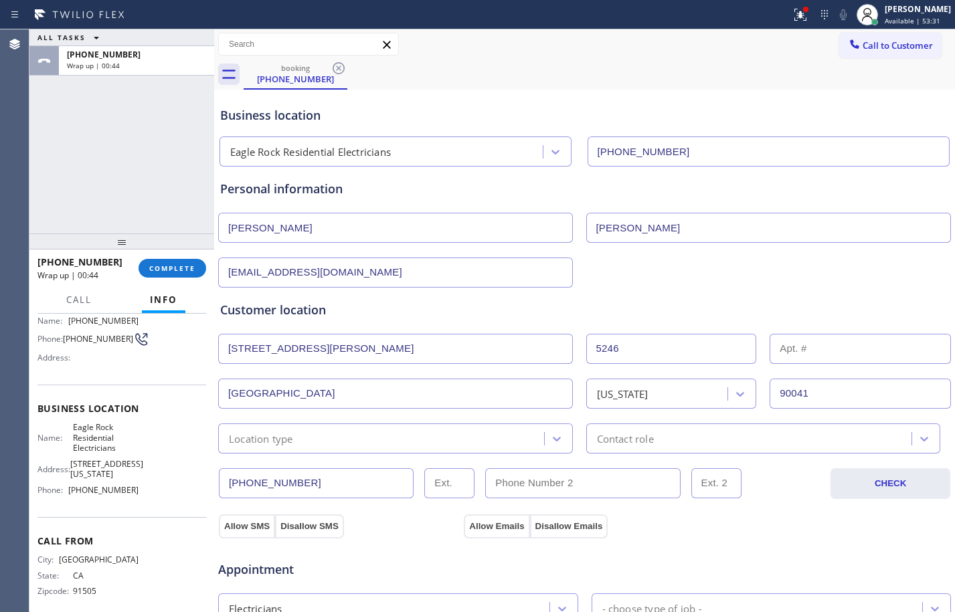
scroll to position [425, 0]
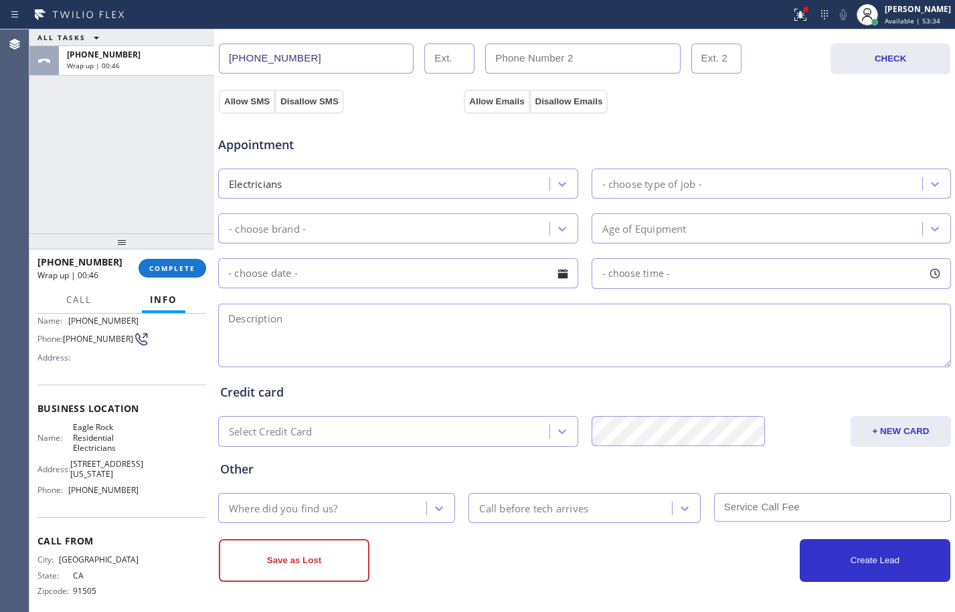
click at [663, 170] on div "- choose type of job -" at bounding box center [772, 184] width 360 height 30
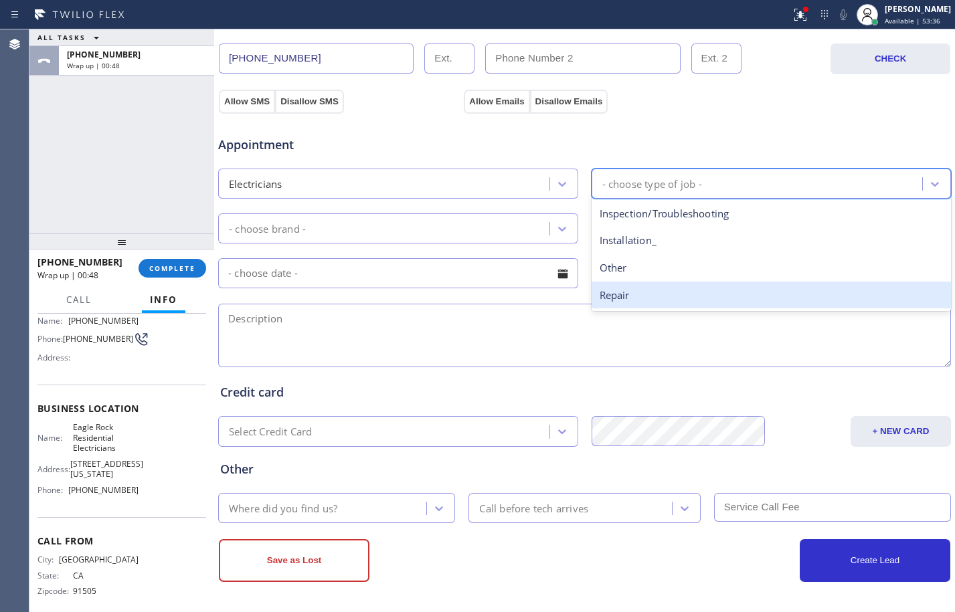
click at [662, 292] on div "Repair" at bounding box center [772, 295] width 360 height 27
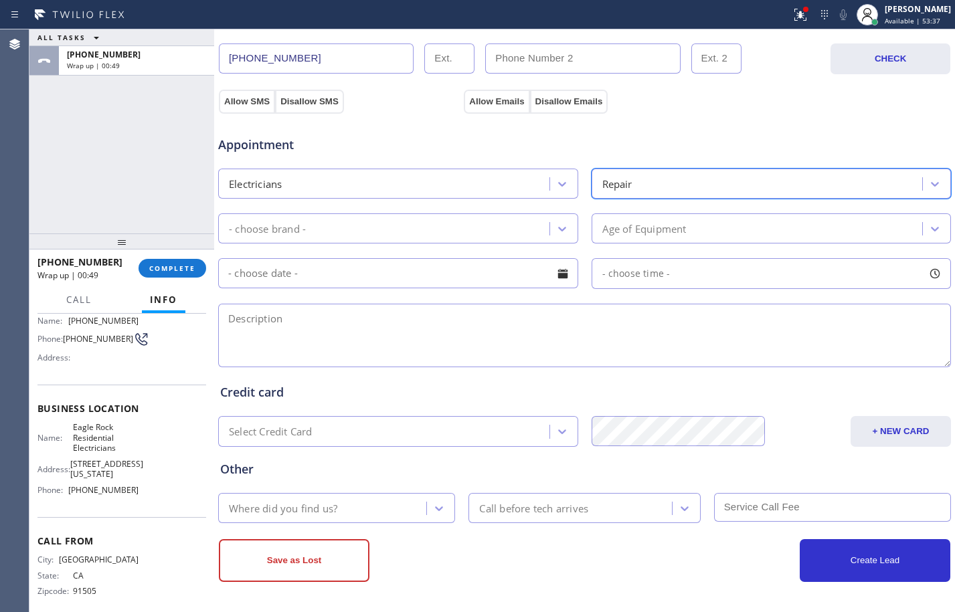
click at [445, 220] on div "- choose brand -" at bounding box center [385, 228] width 327 height 23
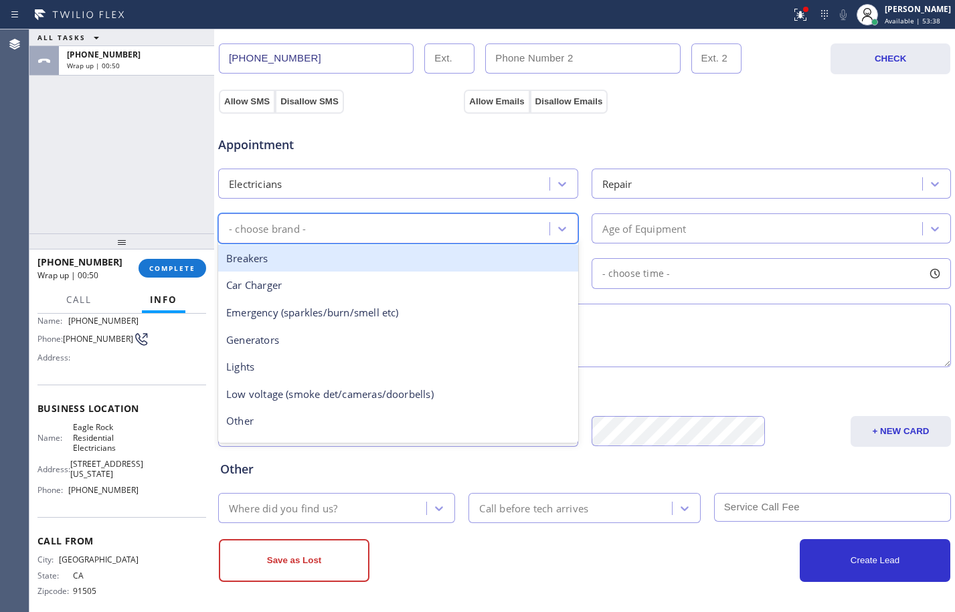
click at [324, 266] on div "Breakers" at bounding box center [398, 258] width 360 height 27
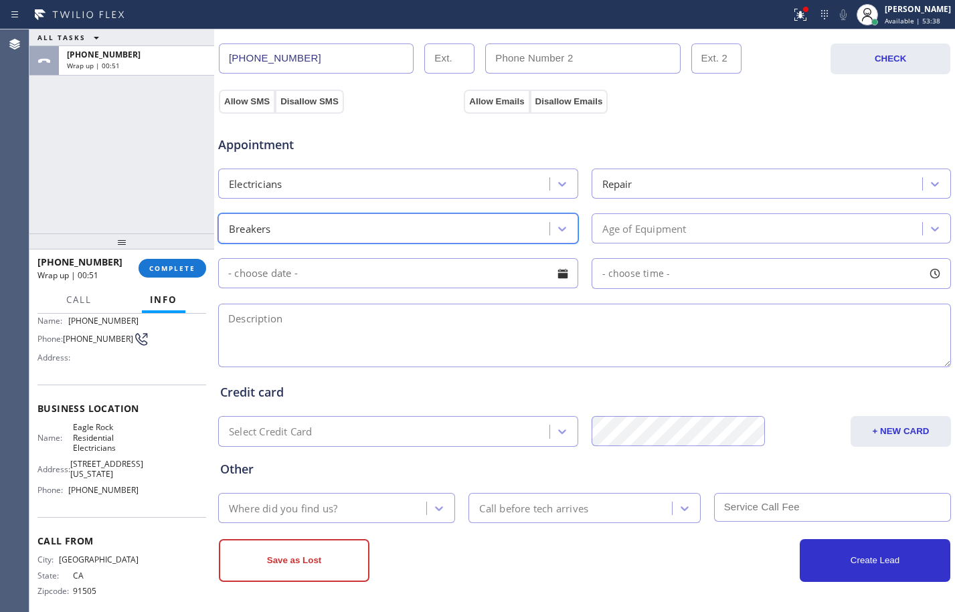
click at [665, 227] on div "Age of Equipment" at bounding box center [644, 228] width 84 height 15
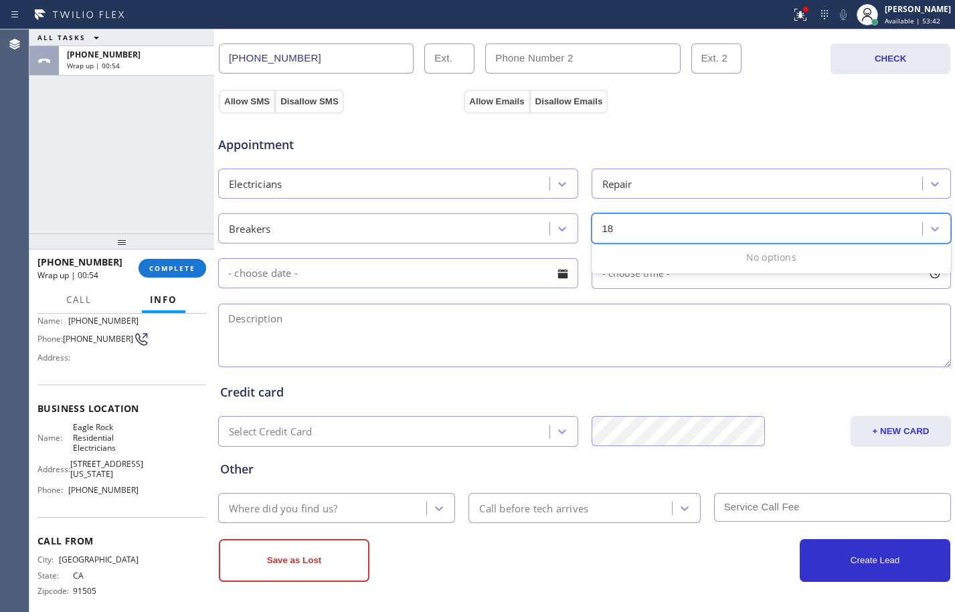
type input "1"
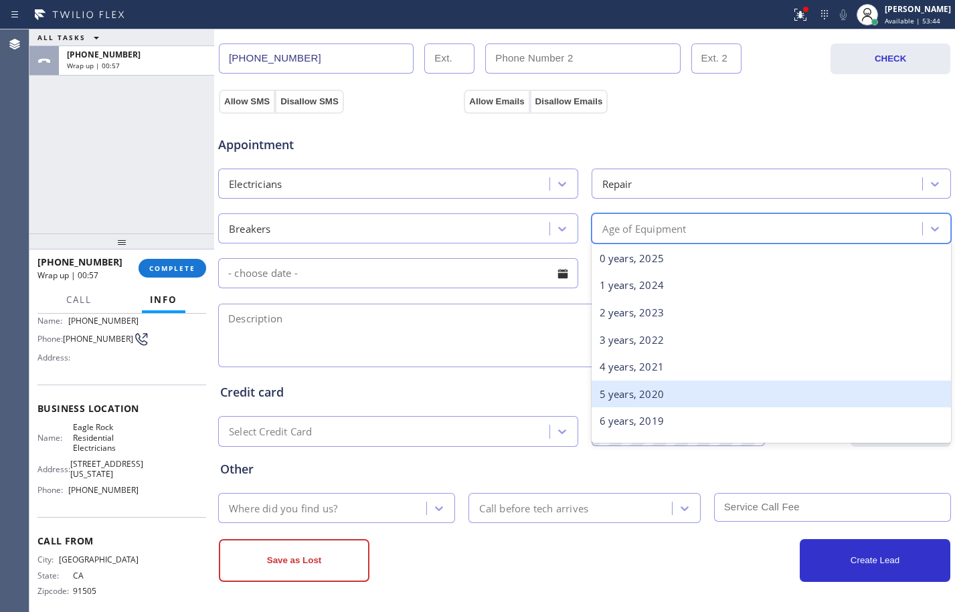
click at [642, 390] on div "5 years, 2020" at bounding box center [772, 394] width 360 height 27
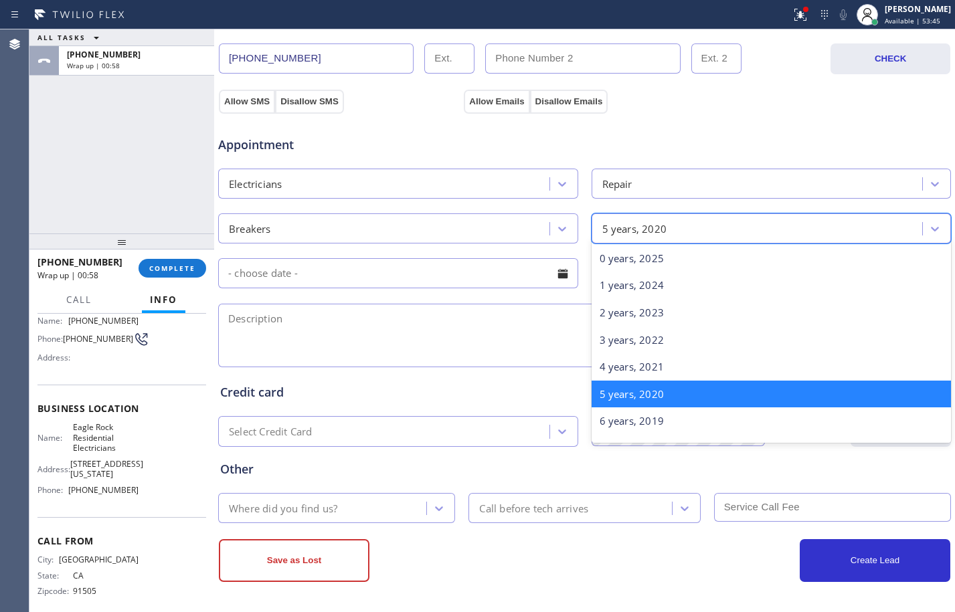
click at [608, 228] on div "5 years, 2020" at bounding box center [634, 228] width 65 height 15
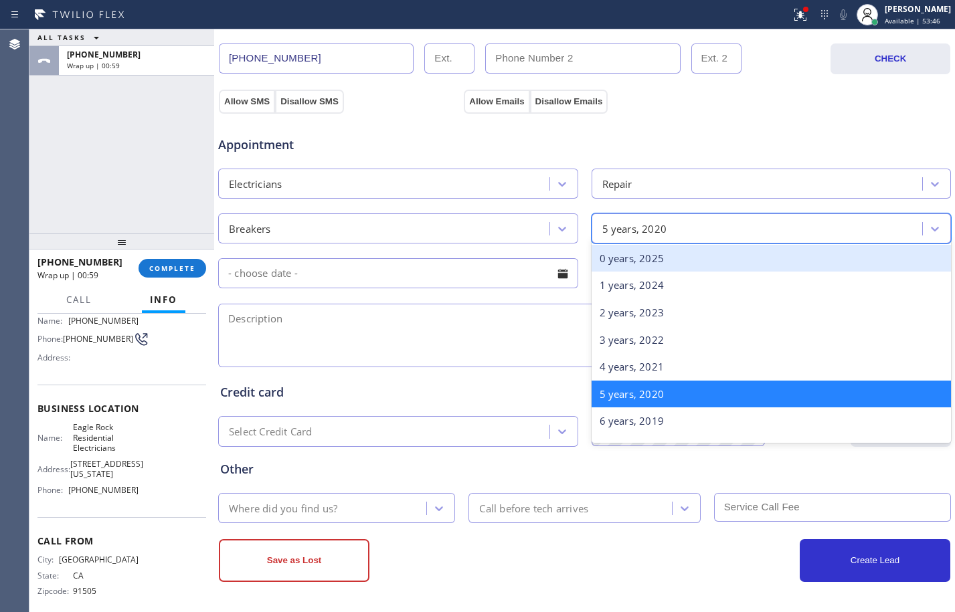
click at [629, 264] on div "0 years, 2025" at bounding box center [772, 258] width 360 height 27
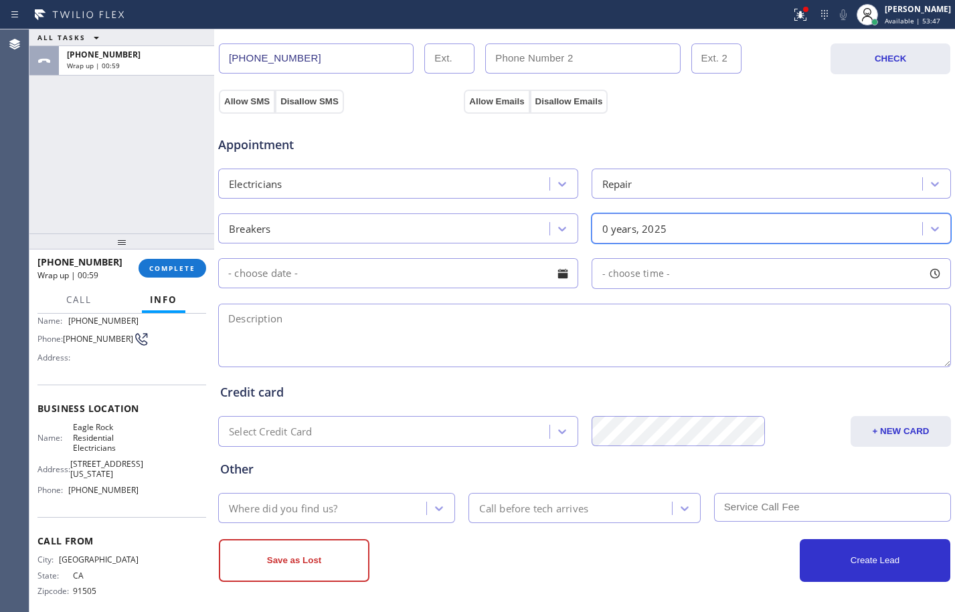
click at [453, 277] on input "text" at bounding box center [398, 273] width 360 height 30
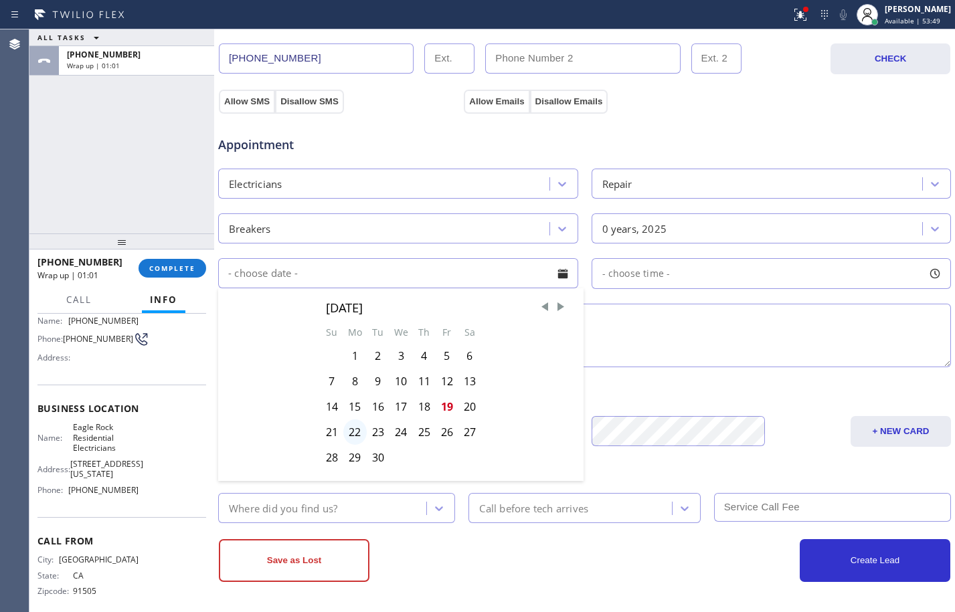
click at [356, 434] on div "22" at bounding box center [354, 432] width 23 height 25
type input "[DATE]"
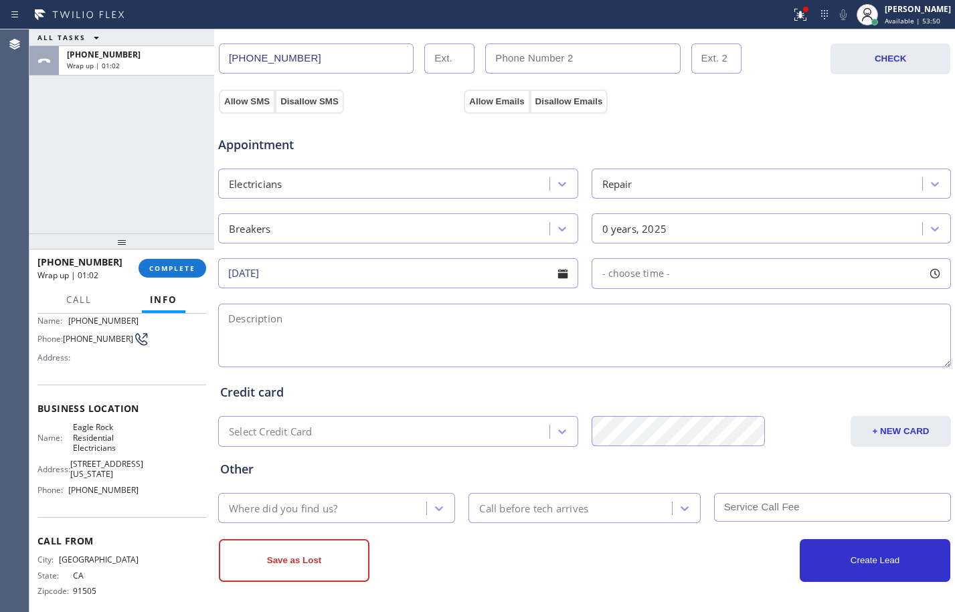
click at [626, 271] on span "- choose time -" at bounding box center [636, 273] width 68 height 13
drag, startPoint x: 602, startPoint y: 346, endPoint x: 807, endPoint y: 375, distance: 207.5
click at [807, 375] on div "FROM TILL 8:00 AM 4:00 PM" at bounding box center [762, 337] width 340 height 96
drag, startPoint x: 602, startPoint y: 353, endPoint x: 730, endPoint y: 367, distance: 128.6
click at [730, 367] on div at bounding box center [733, 355] width 16 height 28
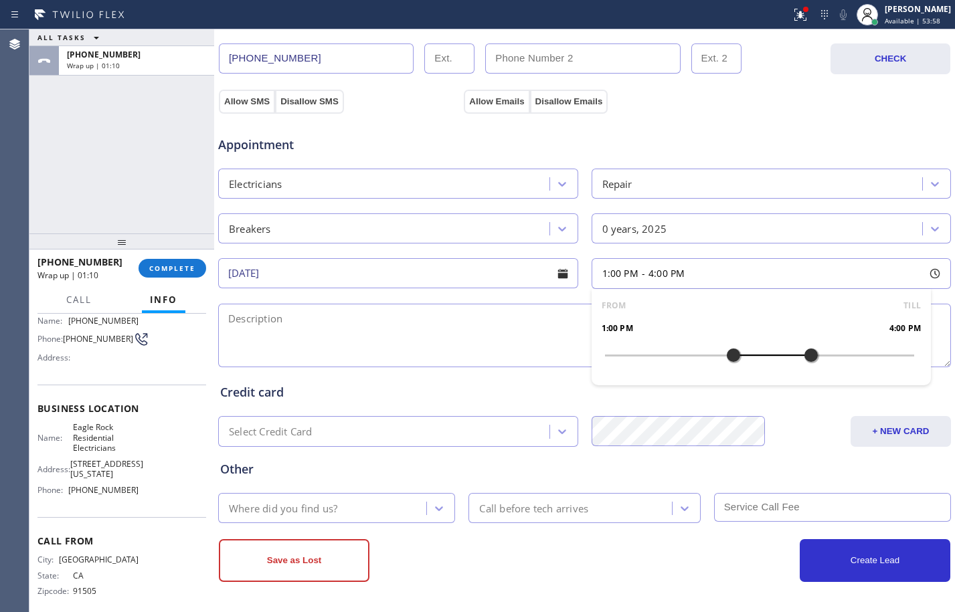
click at [389, 323] on textarea at bounding box center [584, 336] width 733 height 64
click at [446, 325] on textarea "1-4/free scf/" at bounding box center [584, 336] width 733 height 64
paste textarea "breaker keep popping everytime turn it on/[STREET_ADDRESS][PERSON_NAME]/House-HO"
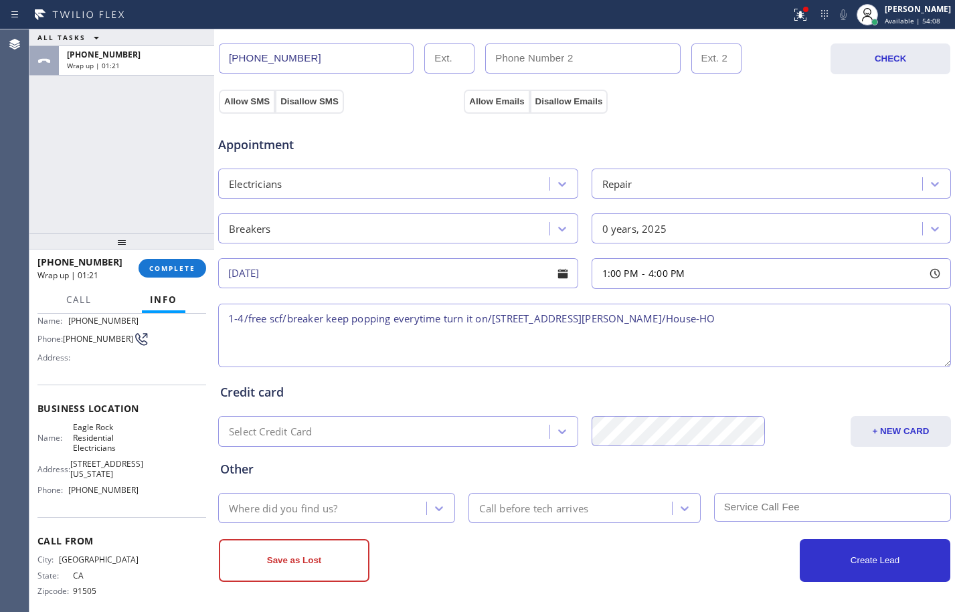
click at [586, 318] on textarea "1-4/free scf/breaker keep popping everytime turn it on/[STREET_ADDRESS][PERSON_…" at bounding box center [584, 336] width 733 height 64
click at [784, 322] on textarea "1-4/free scf/breaker keep popping every time turn it on/[STREET_ADDRESS][PERSON…" at bounding box center [584, 336] width 733 height 64
click at [844, 322] on textarea "1-4/free scf/breaker keep popping every time turn it on/[STREET_ADDRESS][PERSON…" at bounding box center [584, 336] width 733 height 64
paste textarea "Eagle Rock Residential Electricians"
paste textarea "Please call customer 30 minutes prior to arrival"
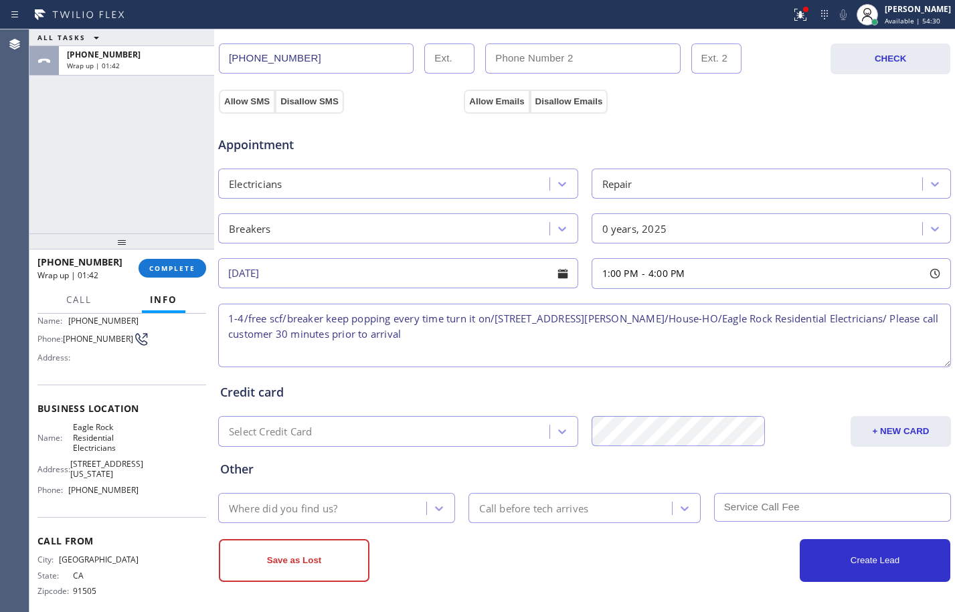
type textarea "1-4/free scf/breaker keep popping every time turn it on/[STREET_ADDRESS][PERSON…"
click at [359, 515] on div "Where did you find us?" at bounding box center [324, 508] width 204 height 23
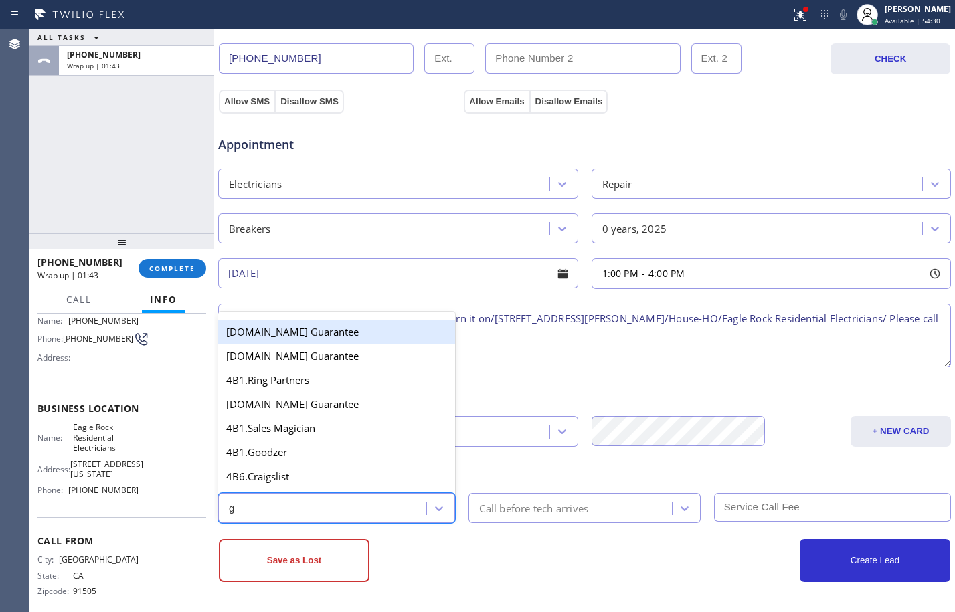
type input "go"
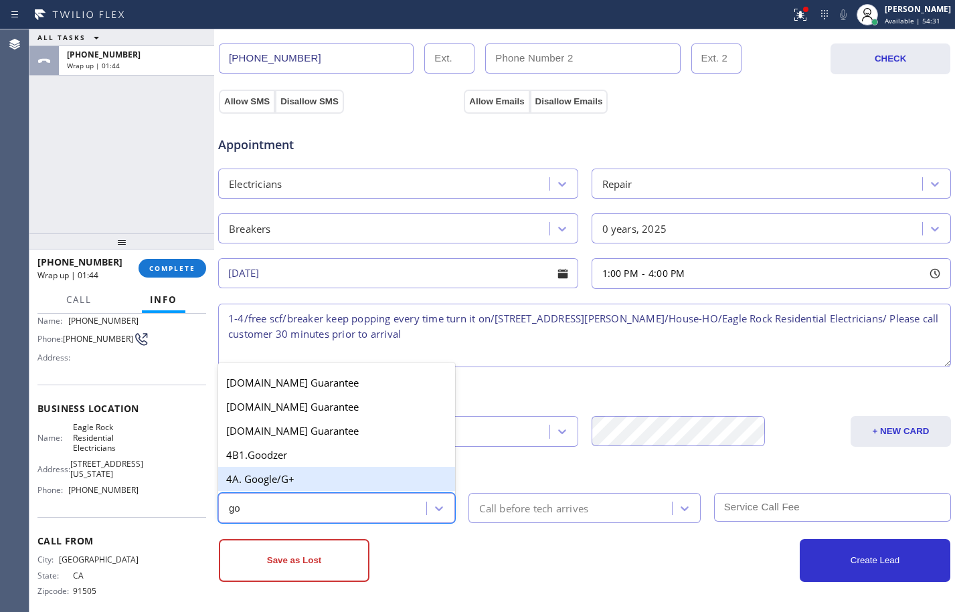
click at [350, 490] on div "4A. Google/G+" at bounding box center [336, 479] width 237 height 24
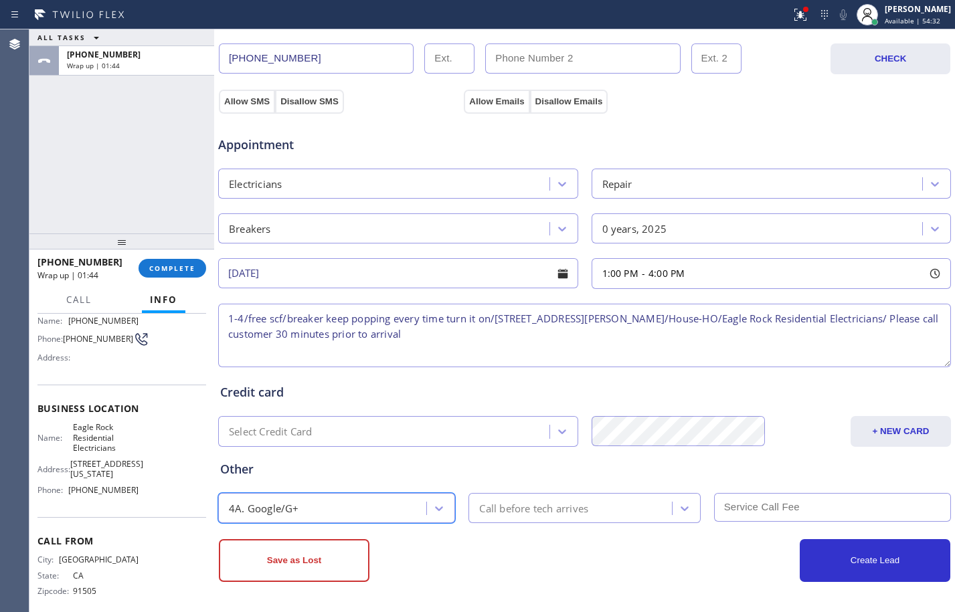
click at [522, 510] on div "Call before tech arrives" at bounding box center [533, 508] width 109 height 15
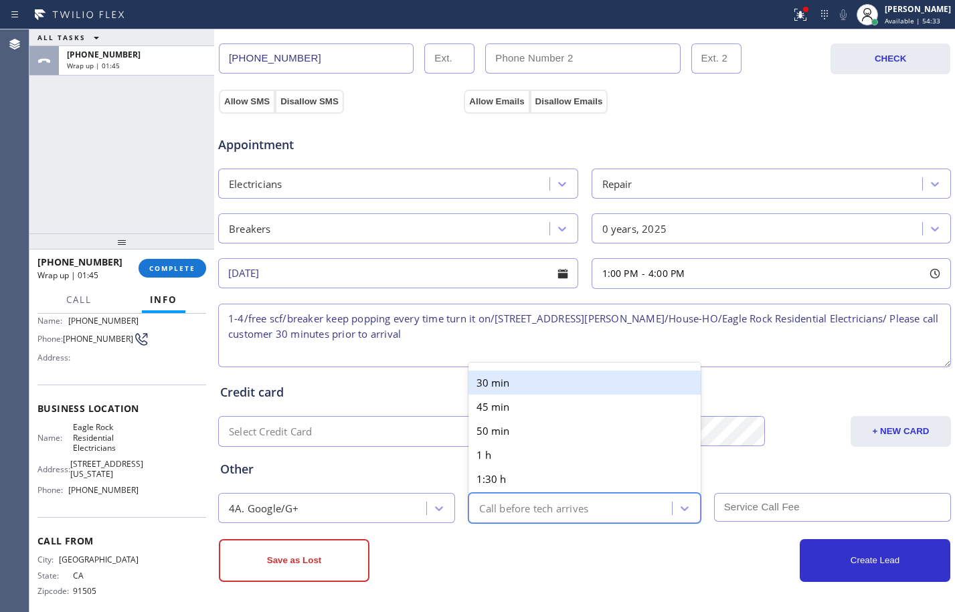
type input "3"
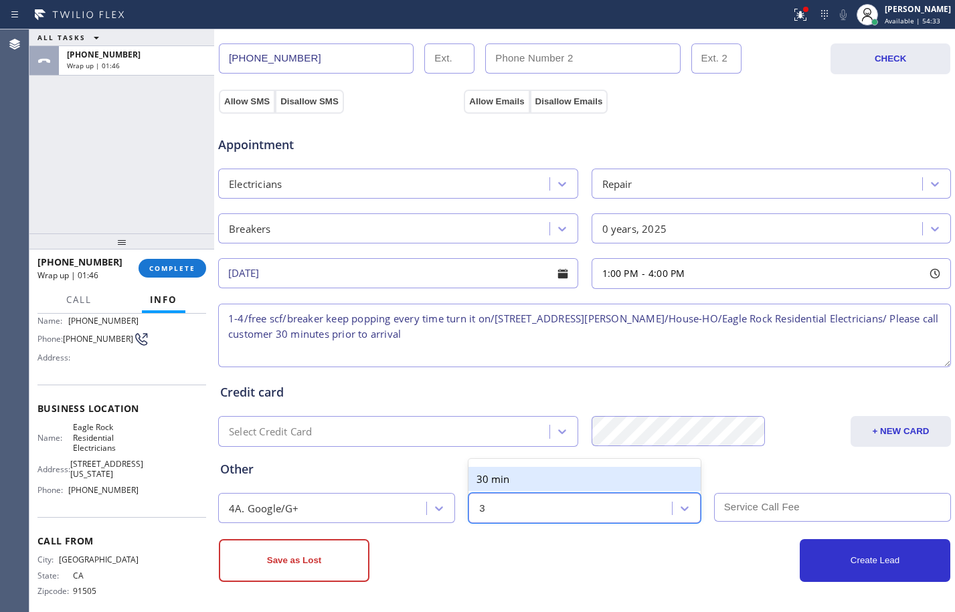
click at [519, 478] on div "30 min" at bounding box center [584, 479] width 232 height 24
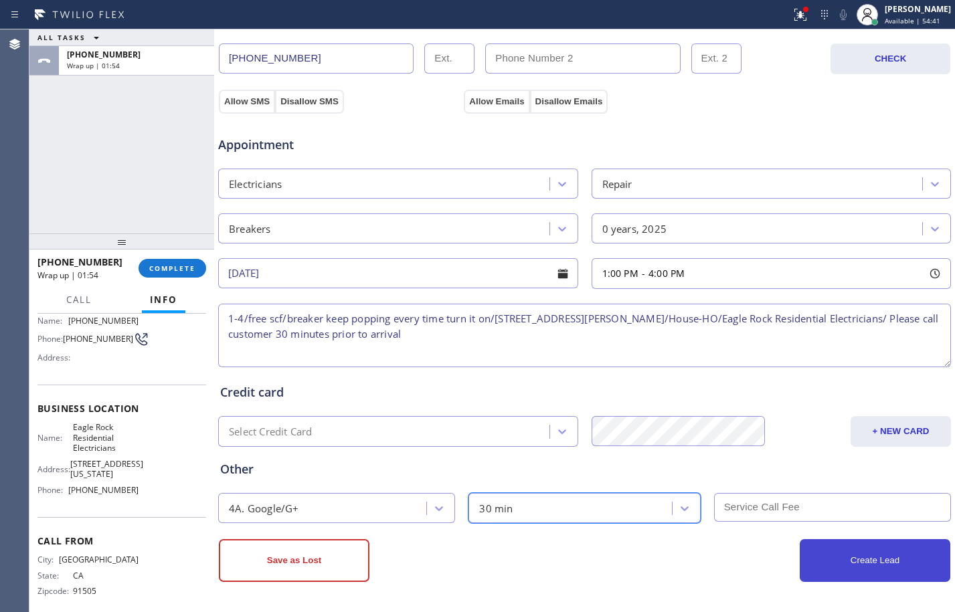
click at [831, 561] on button "Create Lead" at bounding box center [875, 560] width 151 height 43
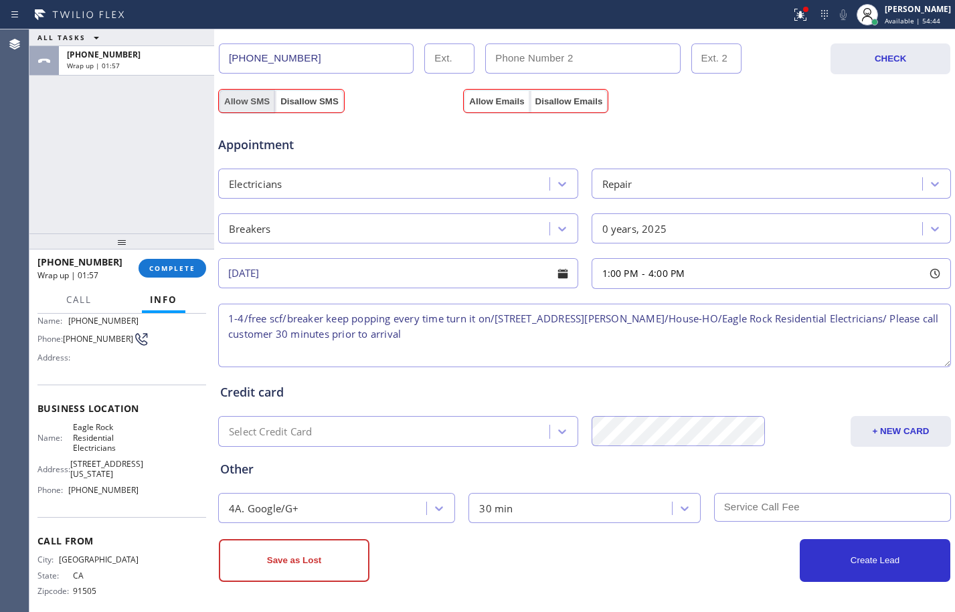
click at [250, 94] on button "Allow SMS" at bounding box center [247, 102] width 56 height 24
click at [481, 96] on button "Allow Emails" at bounding box center [497, 102] width 66 height 24
click at [859, 572] on button "Create Lead" at bounding box center [875, 560] width 151 height 43
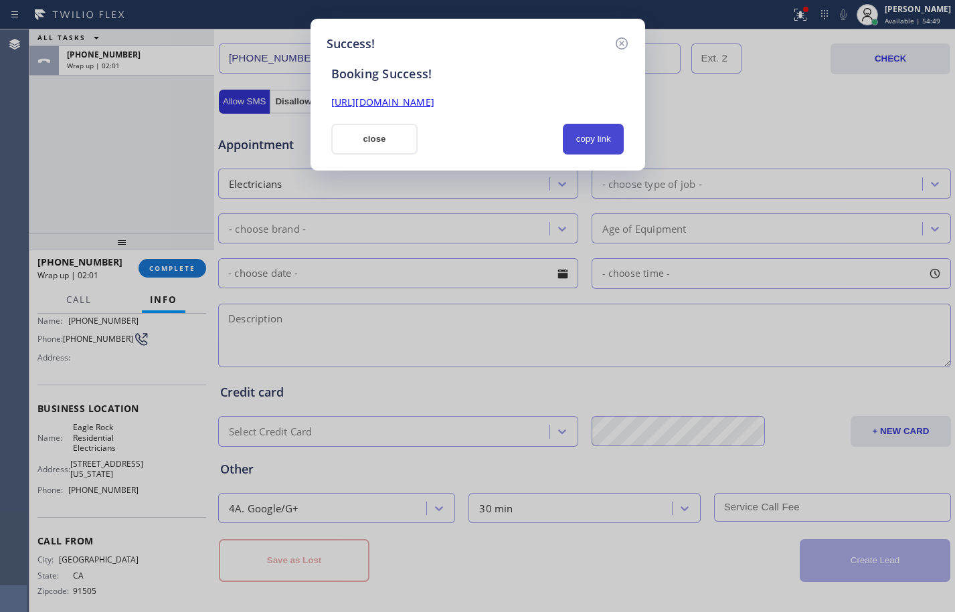
click at [594, 136] on button "copy link" at bounding box center [594, 139] width 62 height 31
click at [434, 106] on link "[URL][DOMAIN_NAME]" at bounding box center [382, 102] width 103 height 13
click at [351, 145] on button "close" at bounding box center [374, 139] width 87 height 31
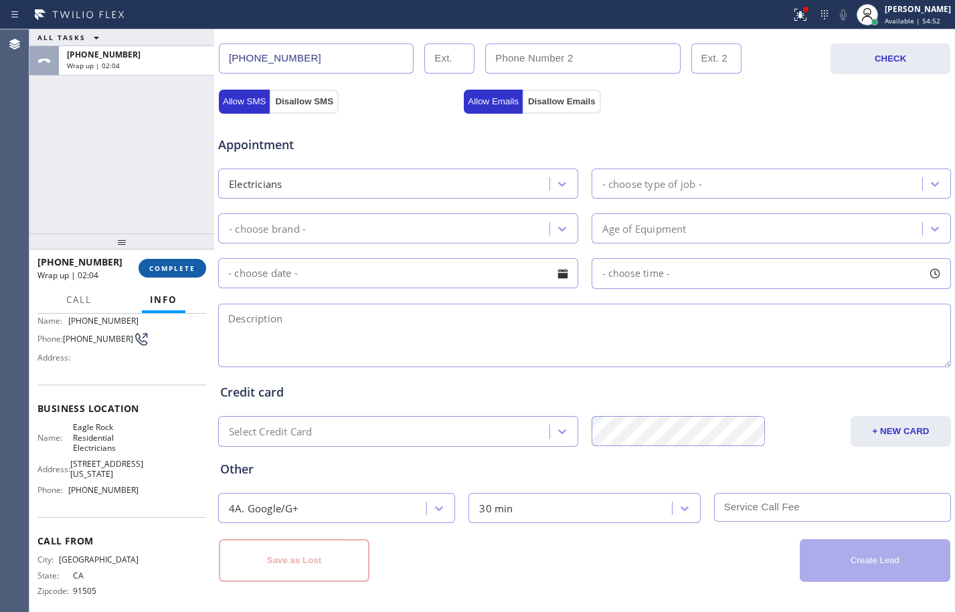
click at [193, 266] on span "COMPLETE" at bounding box center [172, 268] width 46 height 9
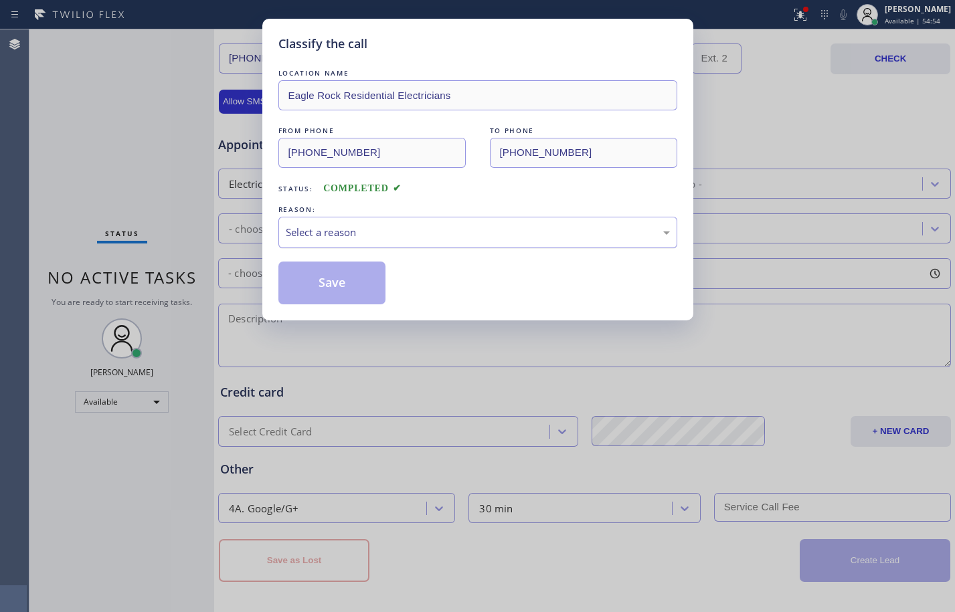
click at [499, 233] on div "Select a reason" at bounding box center [478, 232] width 384 height 15
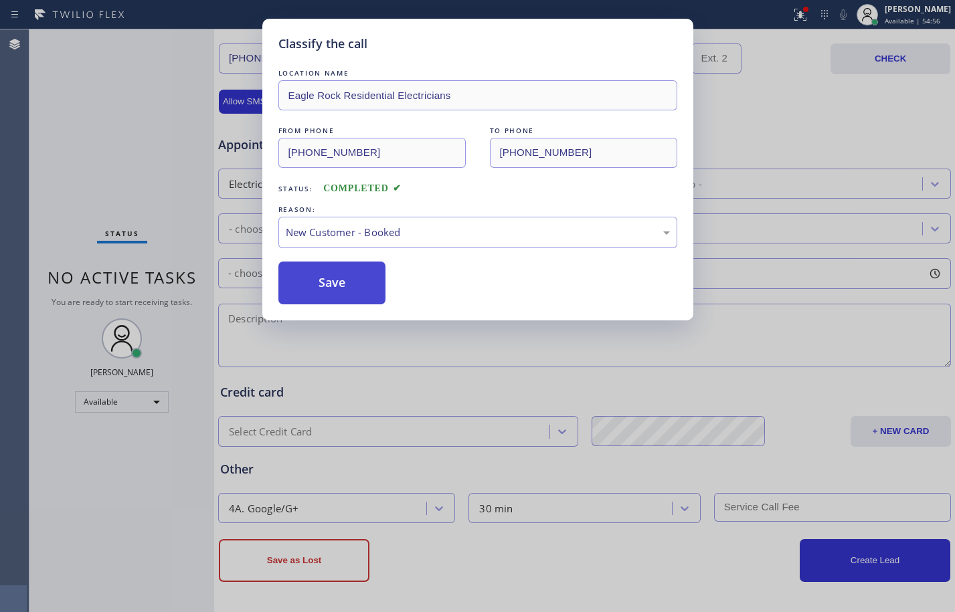
click at [342, 279] on button "Save" at bounding box center [332, 283] width 108 height 43
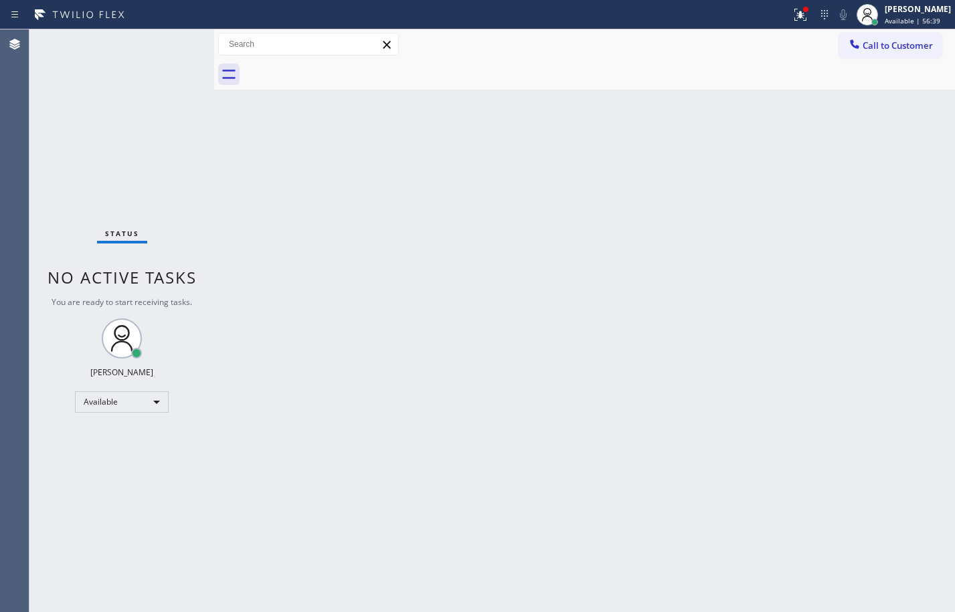
click at [160, 205] on div "Status No active tasks You are ready to start receiving tasks. [PERSON_NAME] Av…" at bounding box center [121, 320] width 185 height 583
click at [796, 12] on icon at bounding box center [800, 13] width 8 height 5
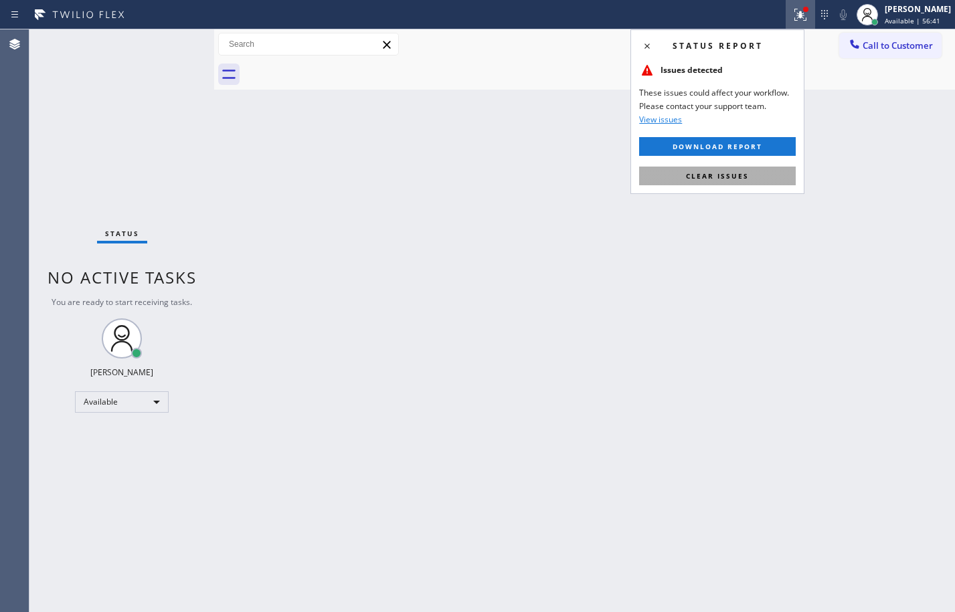
click at [699, 169] on button "Clear issues" at bounding box center [717, 176] width 157 height 19
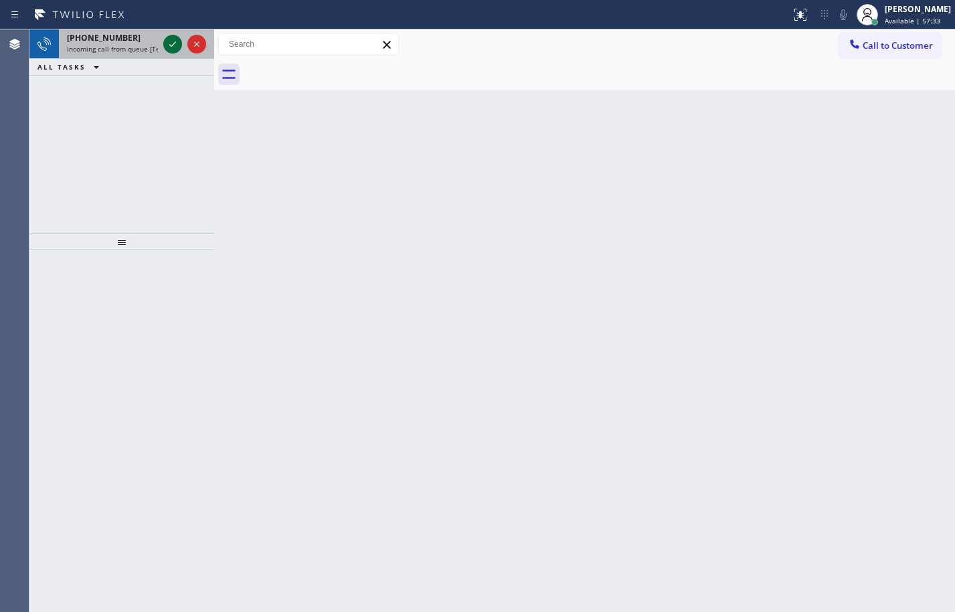
click at [167, 44] on icon at bounding box center [173, 44] width 16 height 16
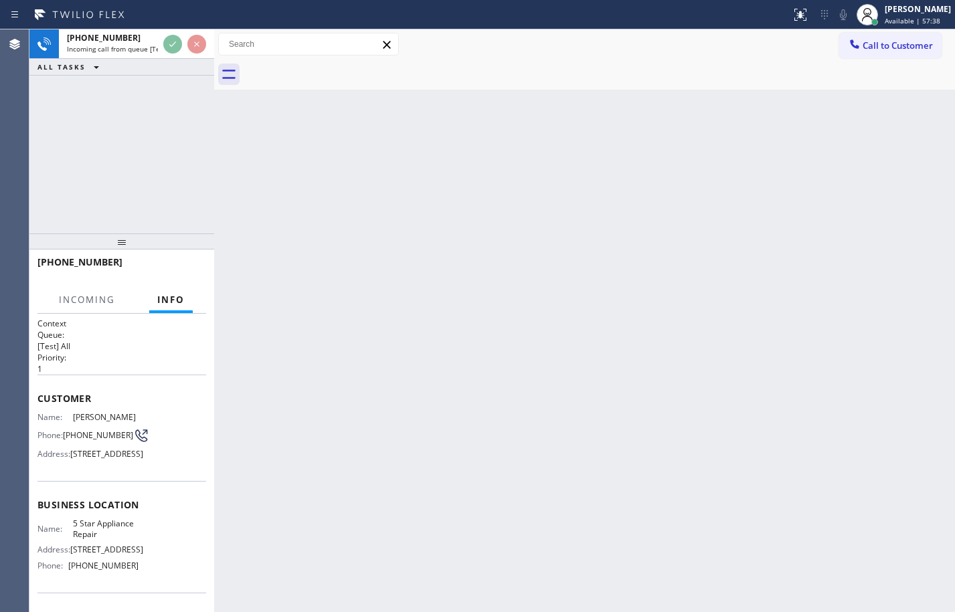
click at [32, 396] on div "Context Queue: [Test] All Priority: 1 Customer Name: [PERSON_NAME] Phone: [PHON…" at bounding box center [121, 463] width 185 height 298
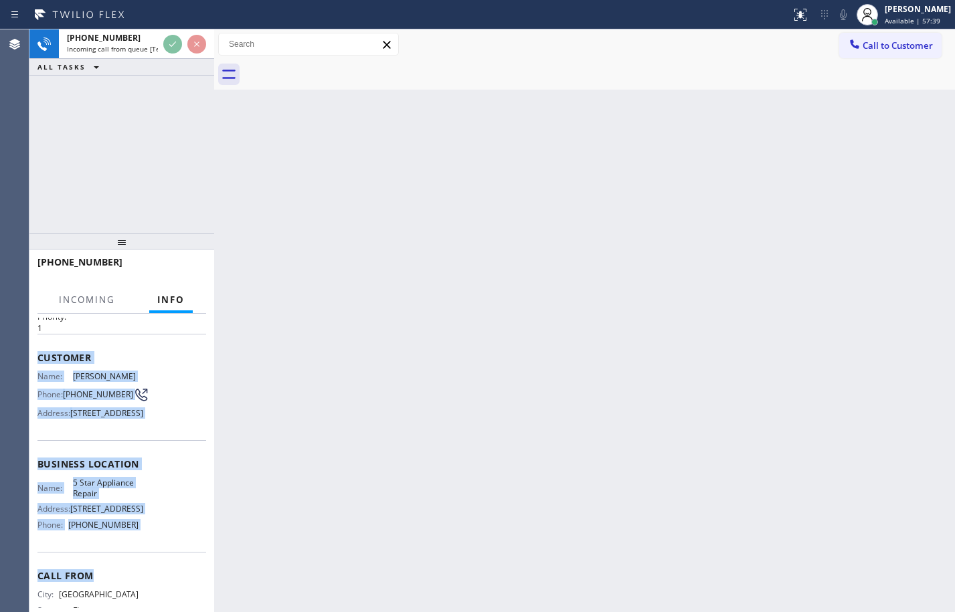
scroll to position [50, 0]
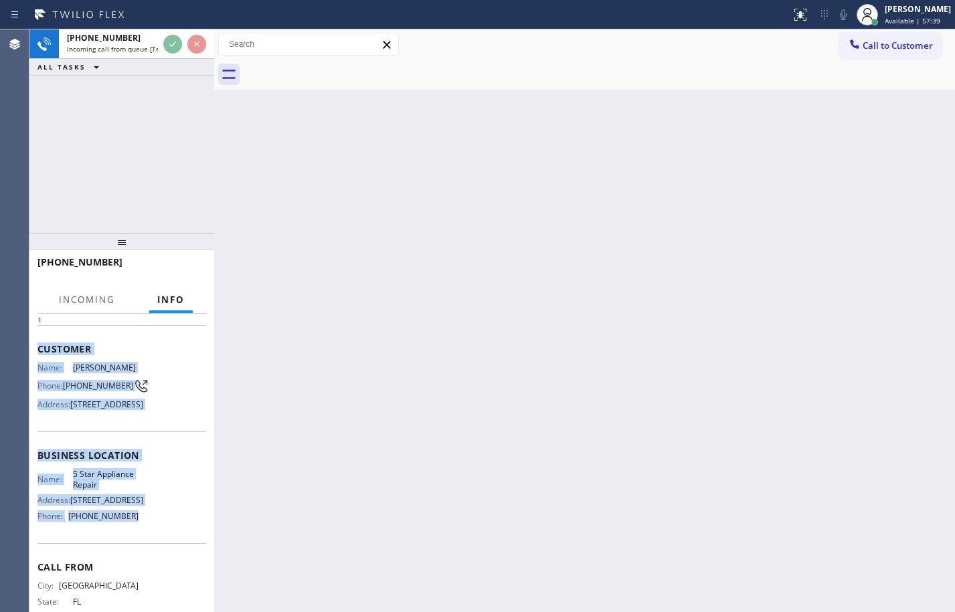
drag, startPoint x: 39, startPoint y: 396, endPoint x: 146, endPoint y: 545, distance: 183.1
click at [146, 545] on div "Context Queue: [Test] All Priority: 1 Customer Name: [PERSON_NAME] Phone: [PHON…" at bounding box center [121, 456] width 169 height 377
copy div "Customer Name: [PERSON_NAME] Phone: [PHONE_NUMBER] Address: [STREET_ADDRESS] Bu…"
click at [165, 369] on div "Name: [PERSON_NAME] Phone: [PHONE_NUMBER] Address: [STREET_ADDRESS]" at bounding box center [121, 389] width 169 height 53
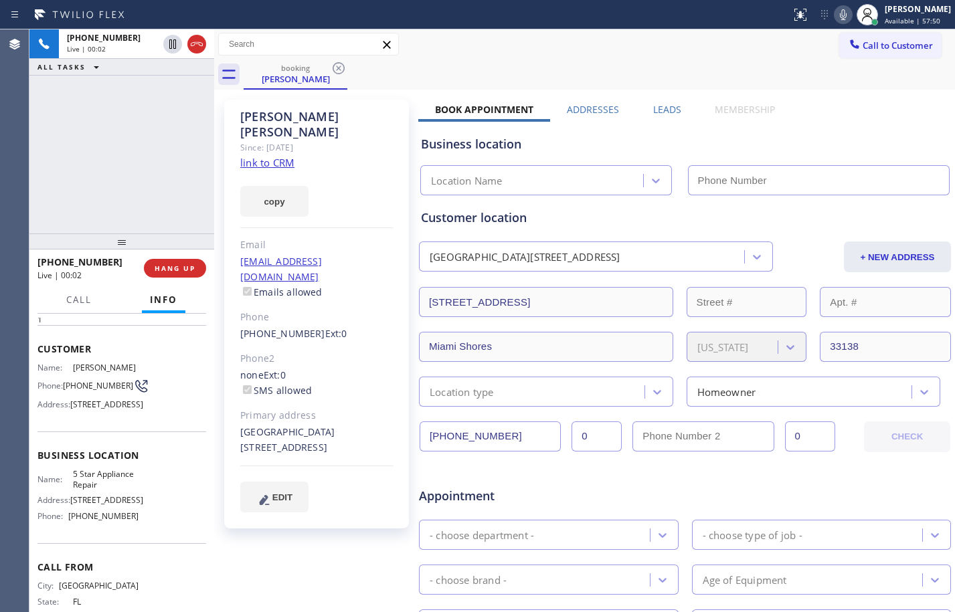
type input "[PHONE_NUMBER]"
click at [264, 156] on link "link to CRM" at bounding box center [267, 162] width 54 height 13
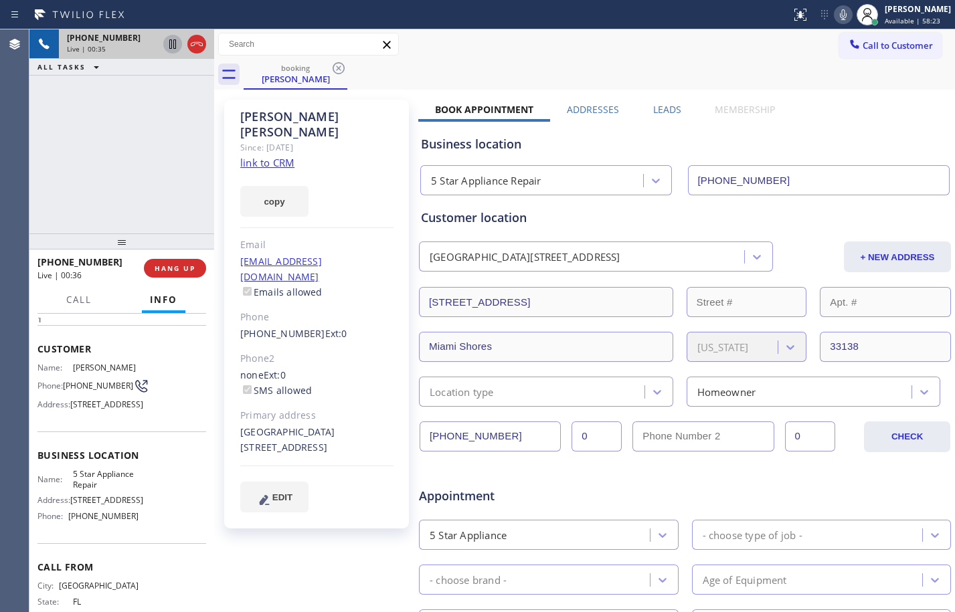
click at [169, 45] on icon at bounding box center [172, 43] width 7 height 9
click at [838, 11] on icon at bounding box center [843, 15] width 16 height 16
click at [175, 42] on icon at bounding box center [173, 44] width 16 height 16
click at [840, 17] on icon at bounding box center [843, 14] width 7 height 11
click at [171, 271] on span "HANG UP" at bounding box center [175, 268] width 41 height 9
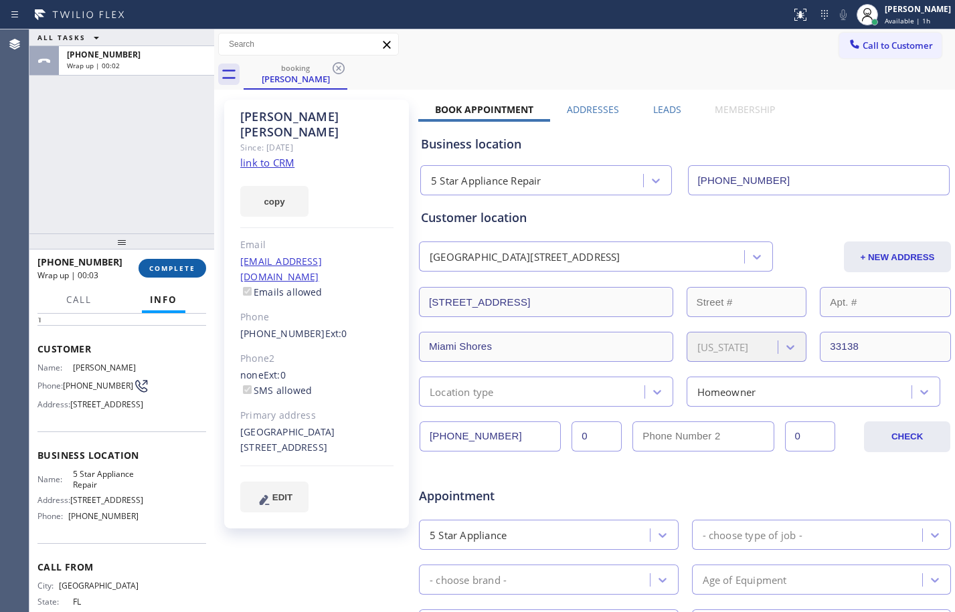
click at [177, 273] on button "COMPLETE" at bounding box center [173, 268] width 68 height 19
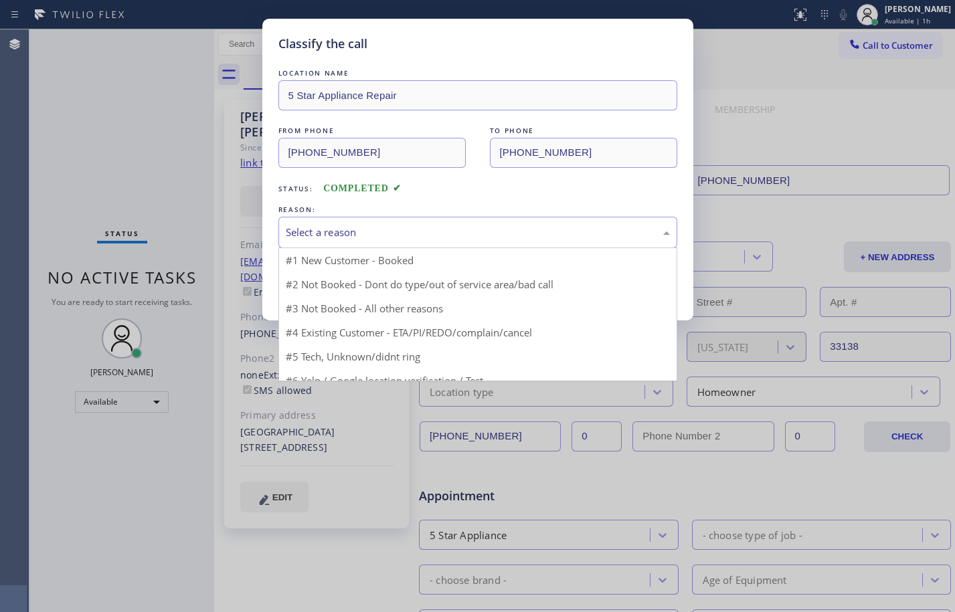
click at [450, 225] on div "Select a reason" at bounding box center [478, 232] width 384 height 15
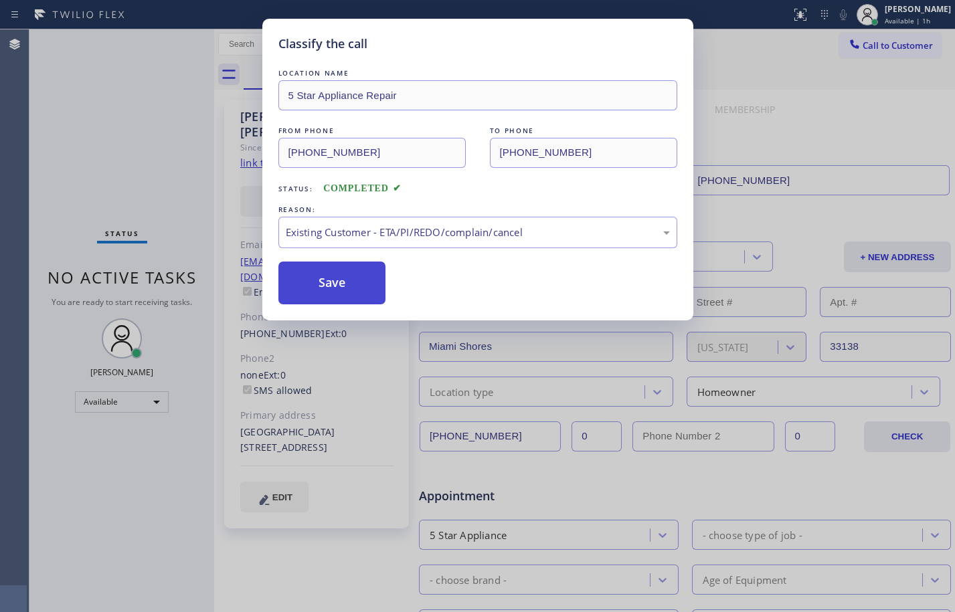
click at [359, 290] on button "Save" at bounding box center [332, 283] width 108 height 43
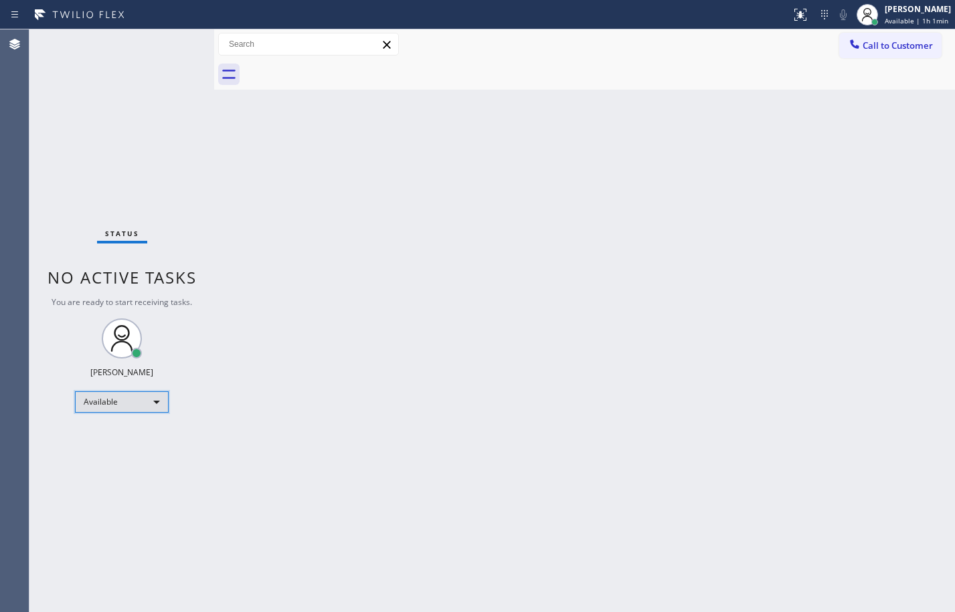
click at [159, 395] on div "Available" at bounding box center [122, 401] width 94 height 21
click at [96, 462] on li "Unavailable" at bounding box center [121, 454] width 91 height 16
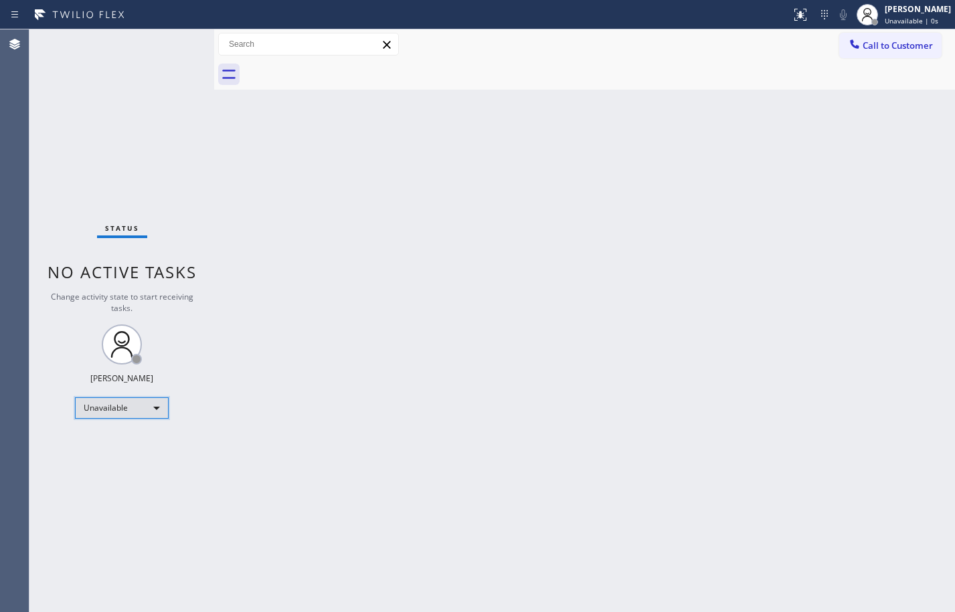
click at [125, 398] on div "Unavailable" at bounding box center [122, 408] width 94 height 21
click at [120, 478] on li "Break" at bounding box center [121, 477] width 91 height 16
drag, startPoint x: 600, startPoint y: 46, endPoint x: 314, endPoint y: 315, distance: 393.4
click at [314, 315] on div "Back to Dashboard Change Sender ID Customers Technicians Select a contact Outbo…" at bounding box center [584, 320] width 741 height 583
click at [119, 400] on div "Break" at bounding box center [122, 408] width 94 height 21
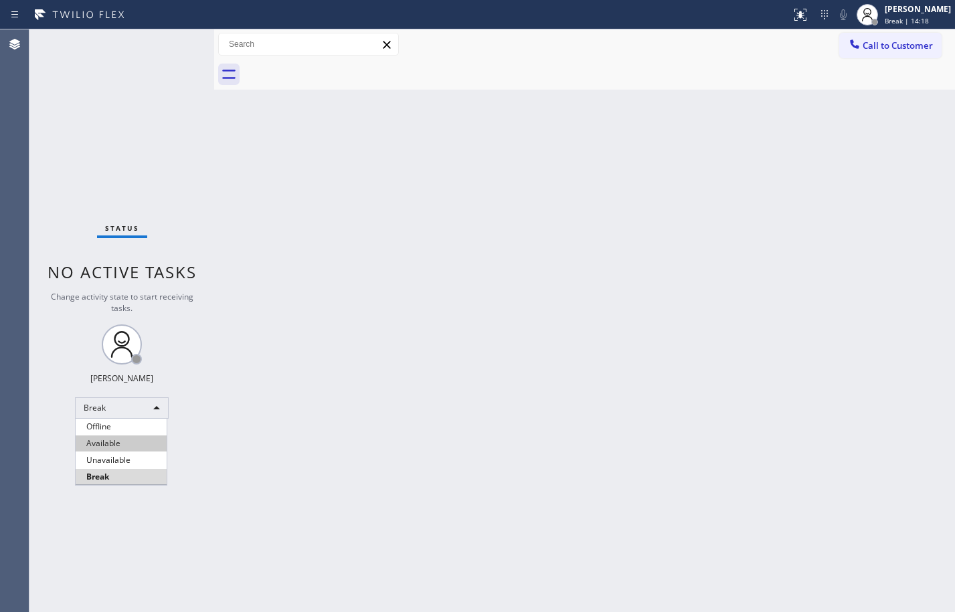
click at [101, 447] on li "Available" at bounding box center [121, 444] width 91 height 16
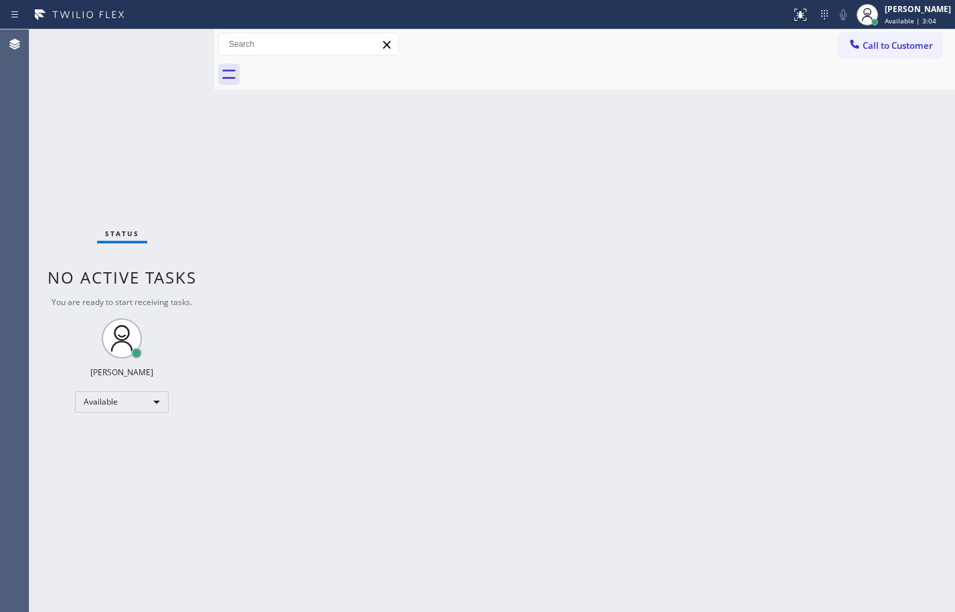
click at [130, 172] on div "Status No active tasks You are ready to start receiving tasks. [PERSON_NAME] Av…" at bounding box center [121, 320] width 185 height 583
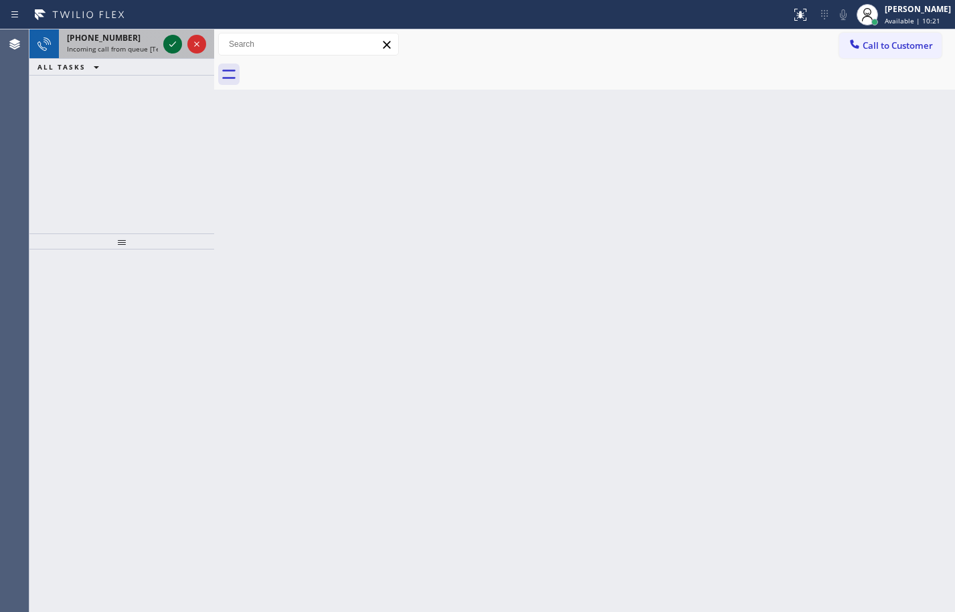
click at [167, 48] on icon at bounding box center [173, 44] width 16 height 16
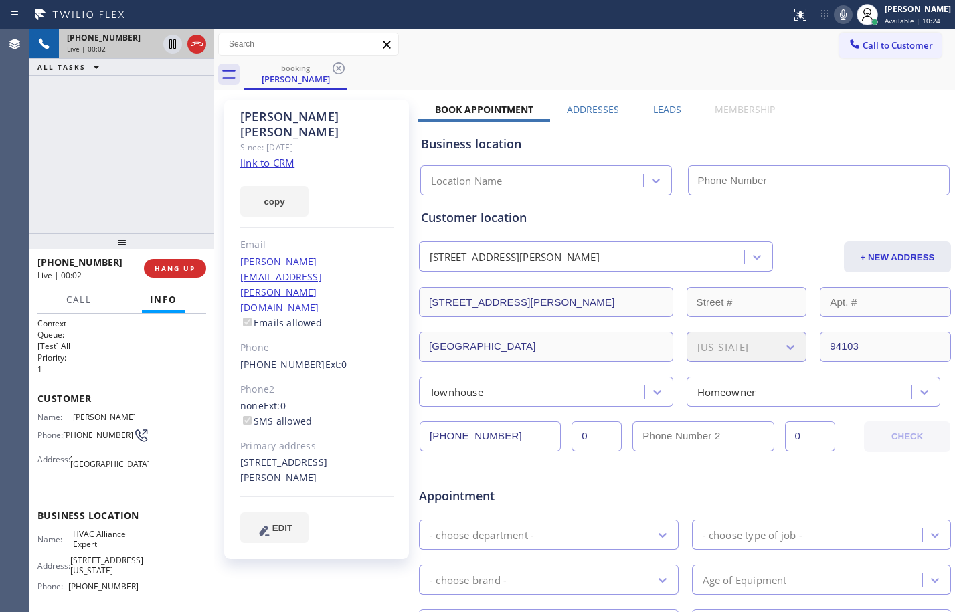
type input "[PHONE_NUMBER]"
click at [272, 156] on link "link to CRM" at bounding box center [267, 162] width 54 height 13
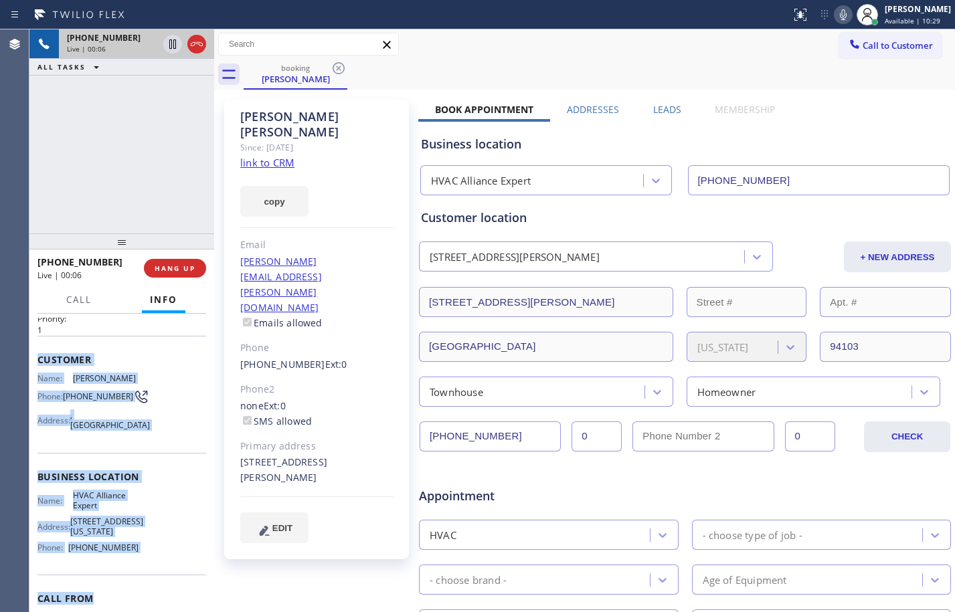
scroll to position [133, 0]
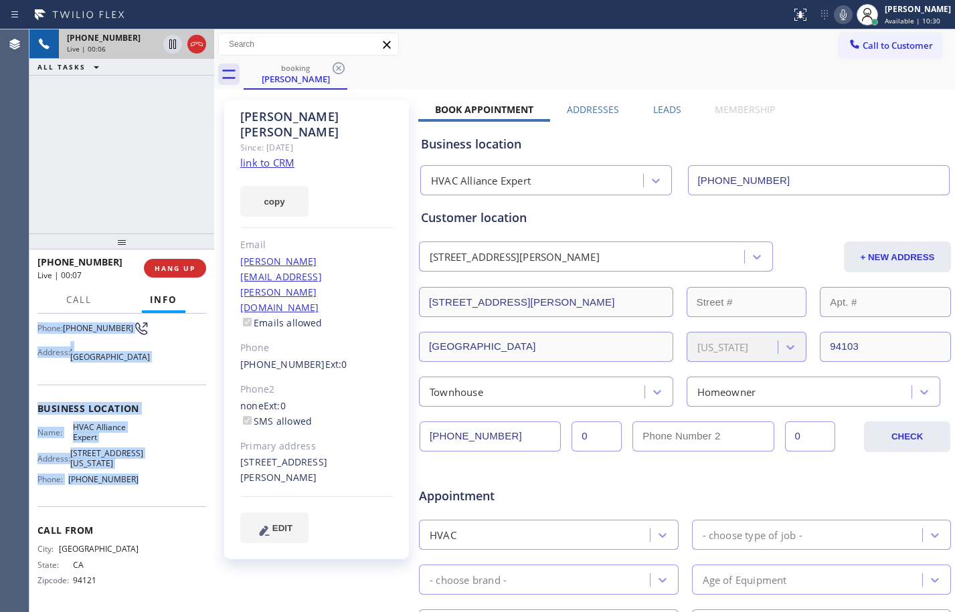
drag, startPoint x: 38, startPoint y: 400, endPoint x: 138, endPoint y: 497, distance: 139.1
click at [138, 497] on div "Context Queue: [Test] All Priority: 1 Customer Name: [PERSON_NAME] Phone: [PHON…" at bounding box center [121, 410] width 169 height 398
copy div "Customer Name: [PERSON_NAME] Phone: [PHONE_NUMBER] Address: [GEOGRAPHIC_DATA] B…"
click at [173, 45] on icon at bounding box center [172, 43] width 7 height 9
click at [835, 11] on icon at bounding box center [843, 15] width 16 height 16
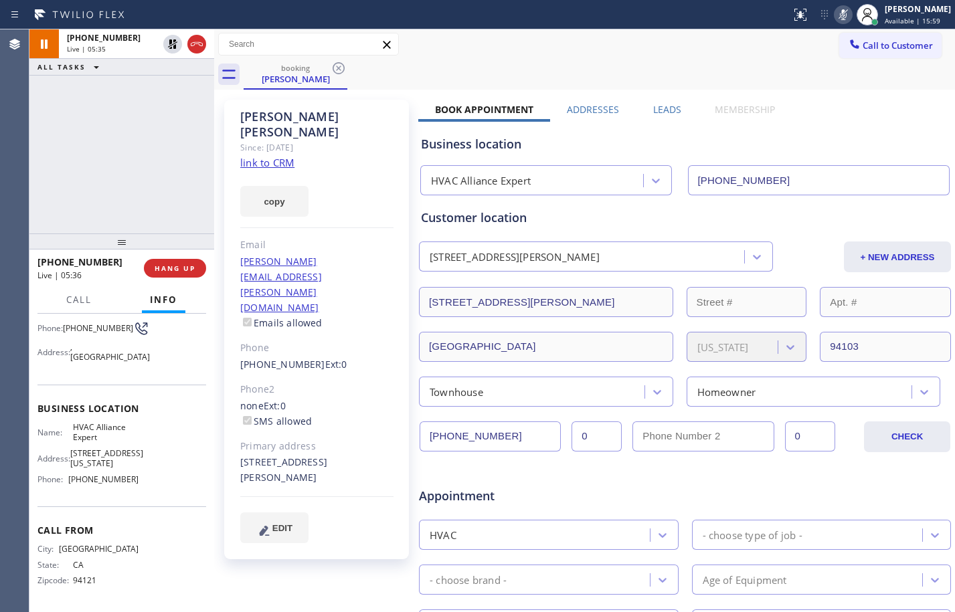
click at [130, 143] on div "[PHONE_NUMBER] Live | 05:35 ALL TASKS ALL TASKS ACTIVE TASKS TASKS IN WRAP UP" at bounding box center [121, 131] width 185 height 204
click at [179, 50] on icon at bounding box center [173, 44] width 16 height 16
click at [838, 19] on icon at bounding box center [843, 15] width 16 height 16
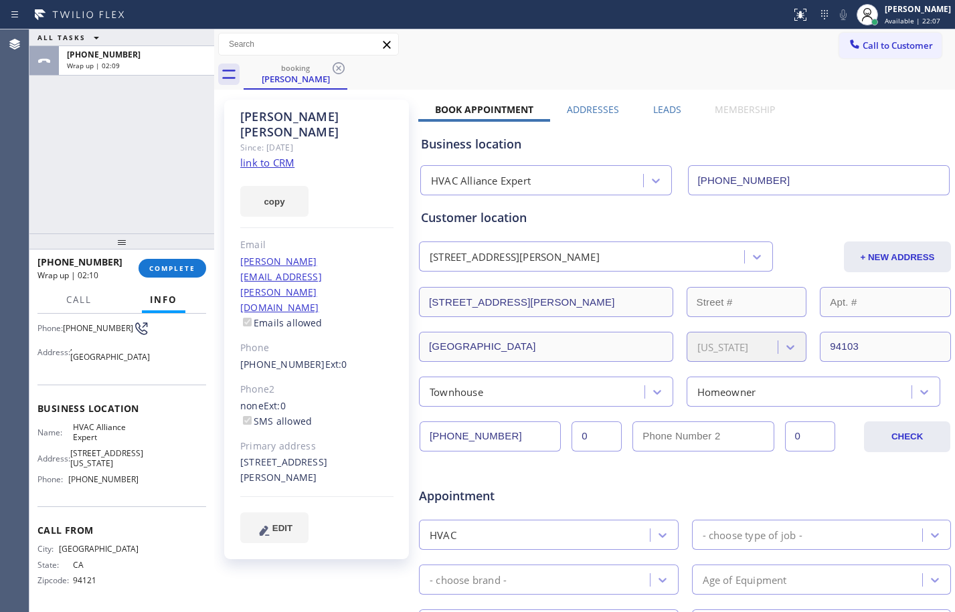
click at [173, 258] on div "[PHONE_NUMBER] Wrap up | 02:10 COMPLETE" at bounding box center [121, 268] width 169 height 35
click at [174, 260] on button "COMPLETE" at bounding box center [173, 268] width 68 height 19
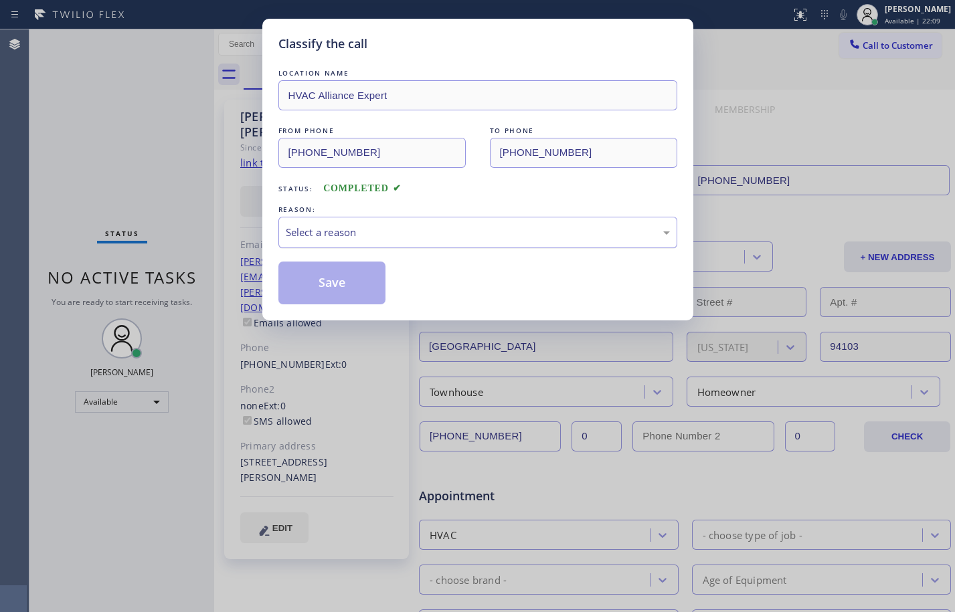
click at [353, 246] on div "Select a reason" at bounding box center [477, 232] width 399 height 31
click at [336, 285] on button "Save" at bounding box center [332, 283] width 108 height 43
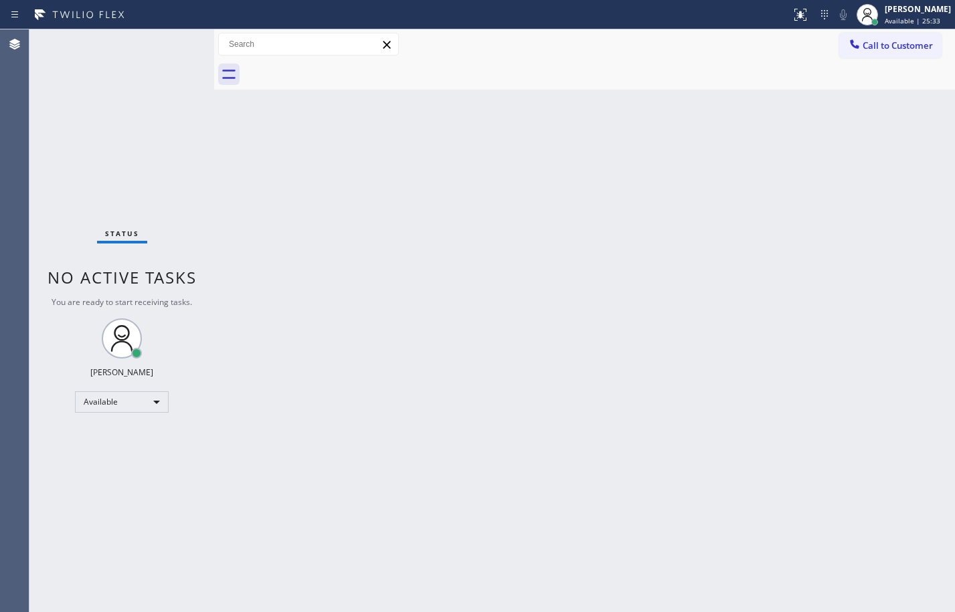
click at [201, 213] on div "Status No active tasks You are ready to start receiving tasks. [PERSON_NAME] Av…" at bounding box center [121, 320] width 185 height 583
click at [187, 164] on div "Status No active tasks You are ready to start receiving tasks. [PERSON_NAME] Av…" at bounding box center [121, 320] width 185 height 583
click at [311, 256] on div "Back to Dashboard Change Sender ID Customers Technicians Select a contact Outbo…" at bounding box center [584, 320] width 741 height 583
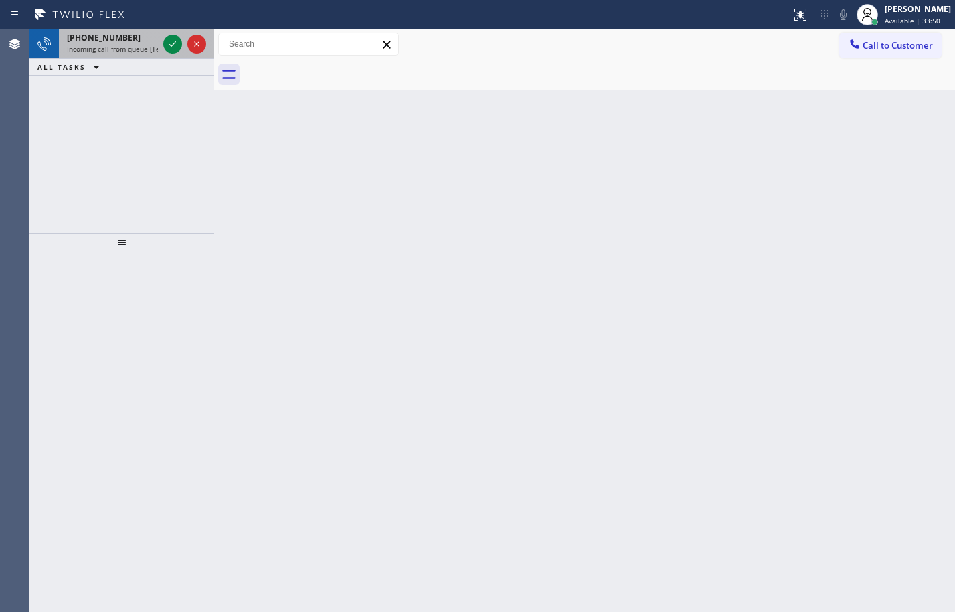
click at [166, 30] on div "Status report No issues detected If you experience an issue, please download th…" at bounding box center [477, 306] width 955 height 612
click at [168, 39] on icon at bounding box center [173, 44] width 16 height 16
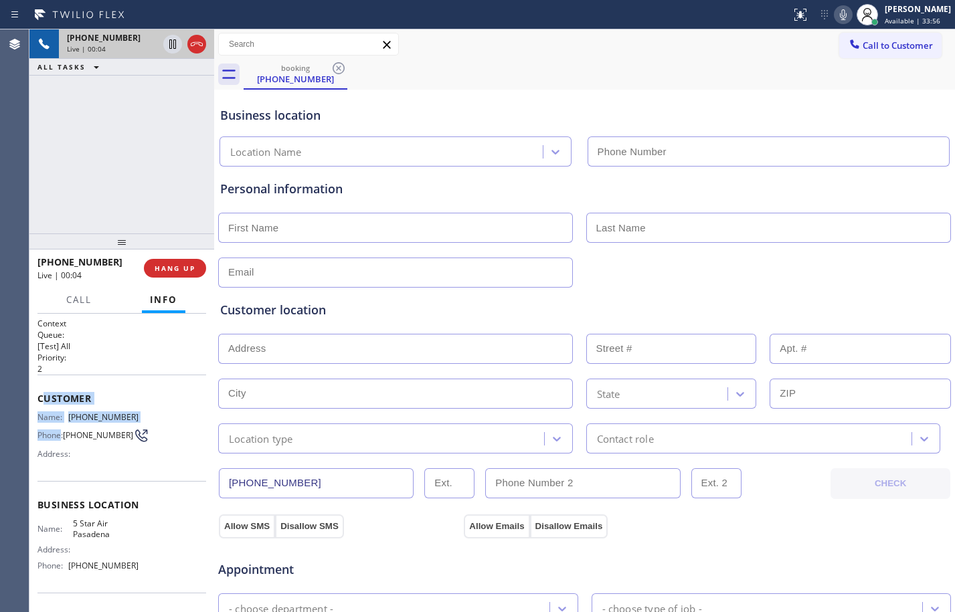
drag, startPoint x: 41, startPoint y: 400, endPoint x: 60, endPoint y: 432, distance: 37.4
click at [60, 432] on div "Customer Name: [PHONE_NUMBER] Phone: [PHONE_NUMBER] Address:" at bounding box center [121, 428] width 169 height 107
click at [33, 397] on div "Context Queue: [Test] All Priority: 2 Customer Name: [PHONE_NUMBER] Phone: [PHO…" at bounding box center [121, 463] width 185 height 298
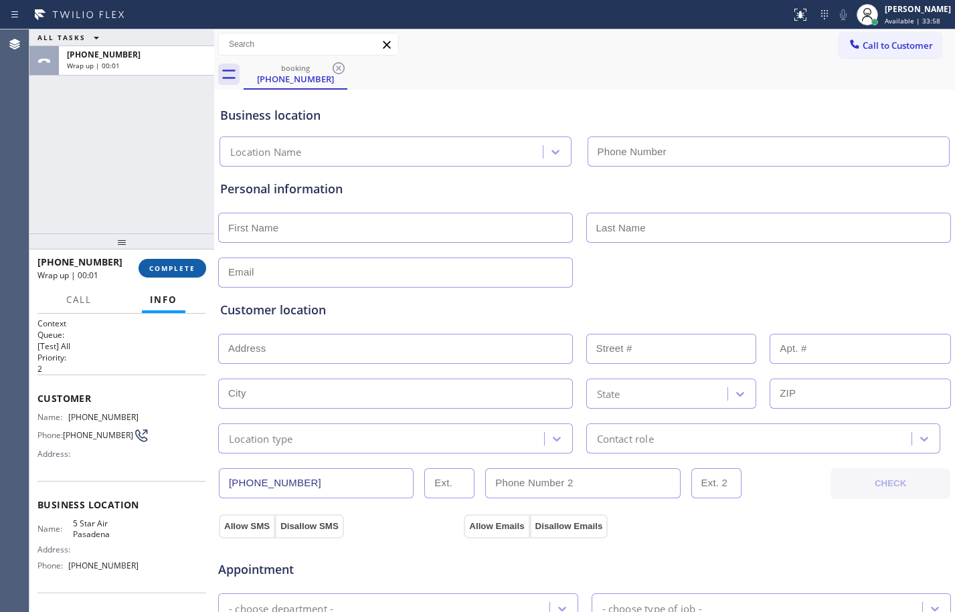
click at [178, 272] on span "COMPLETE" at bounding box center [172, 268] width 46 height 9
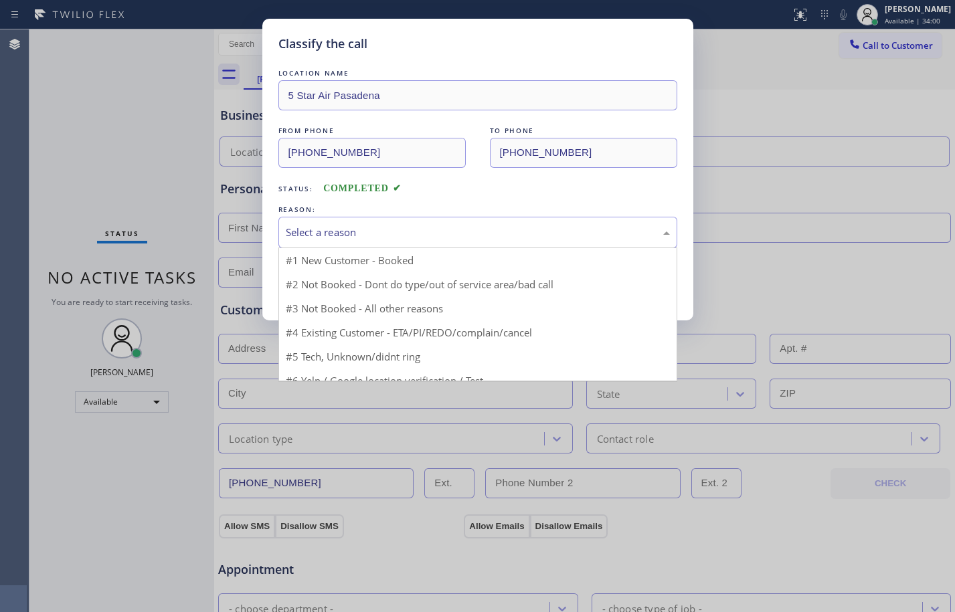
click at [441, 223] on div "Select a reason" at bounding box center [477, 232] width 399 height 31
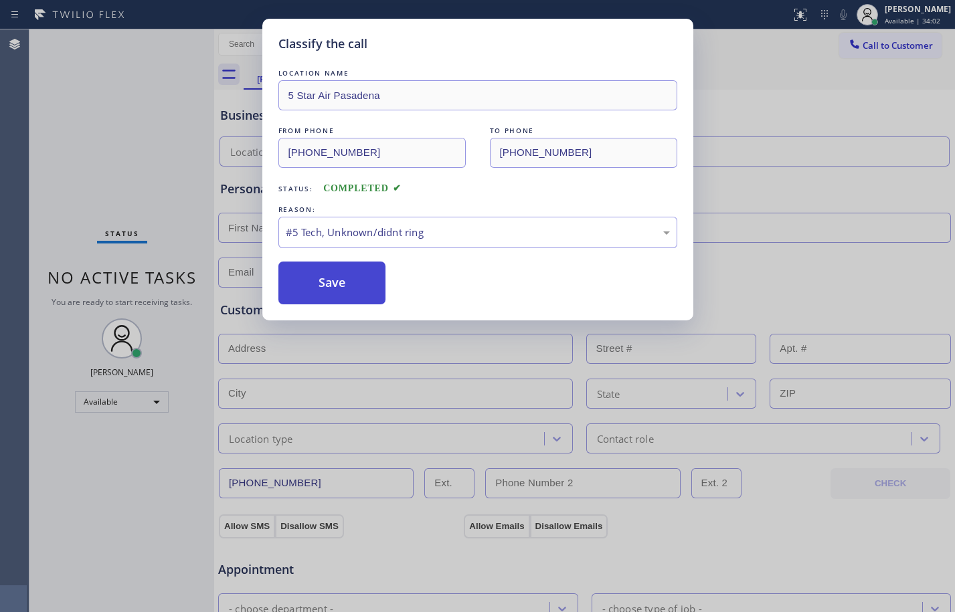
click at [355, 292] on button "Save" at bounding box center [332, 283] width 108 height 43
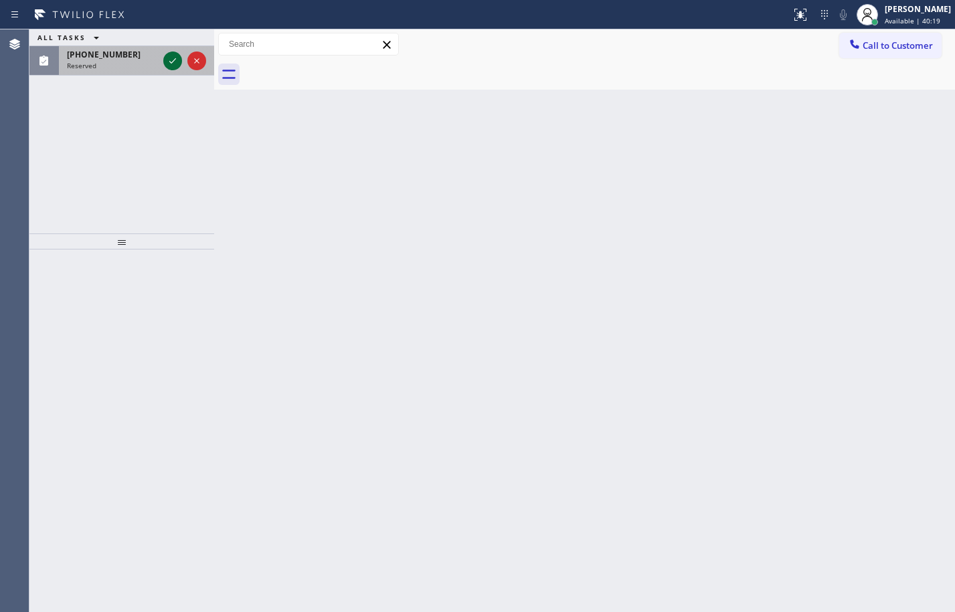
click at [173, 60] on icon at bounding box center [173, 61] width 16 height 16
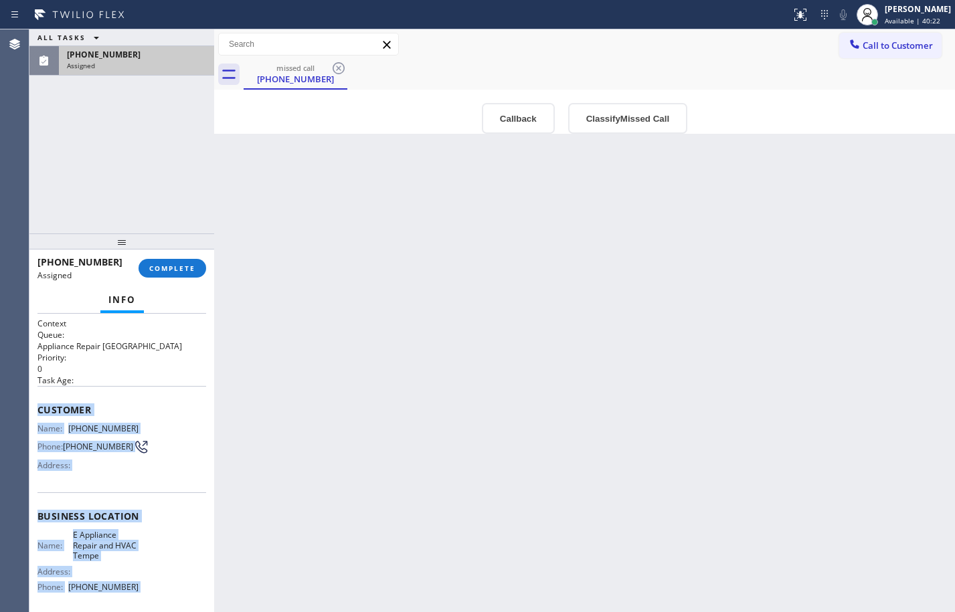
scroll to position [113, 0]
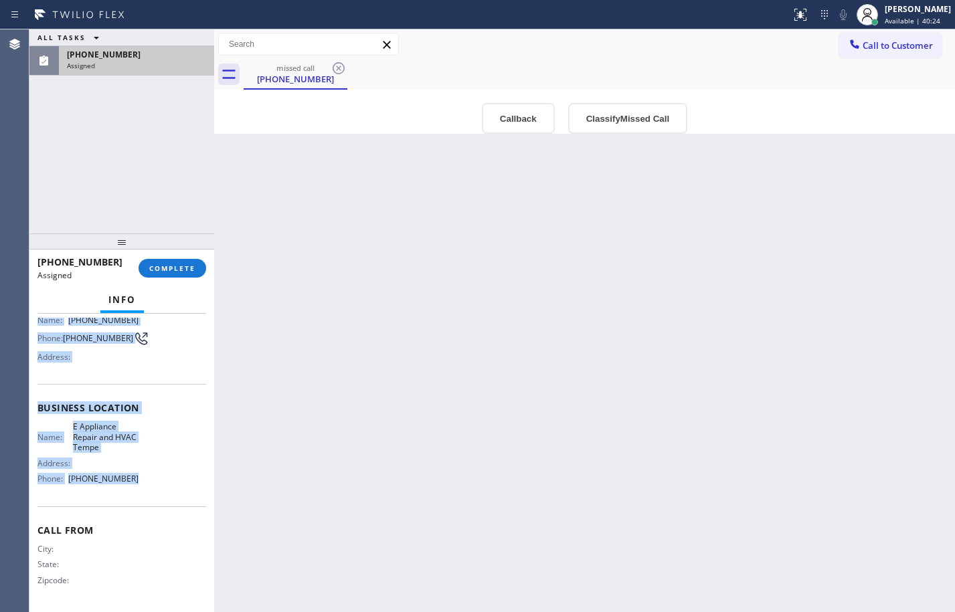
drag, startPoint x: 33, startPoint y: 413, endPoint x: 135, endPoint y: 486, distance: 125.2
click at [135, 486] on div "Context Queue: Appliance Repair High End Priority: 0 Task Age: Customer Name: […" at bounding box center [121, 463] width 185 height 298
copy div "Customer Name: [PHONE_NUMBER] Phone: [PHONE_NUMBER] Address: Business location …"
click at [167, 266] on span "COMPLETE" at bounding box center [172, 268] width 46 height 9
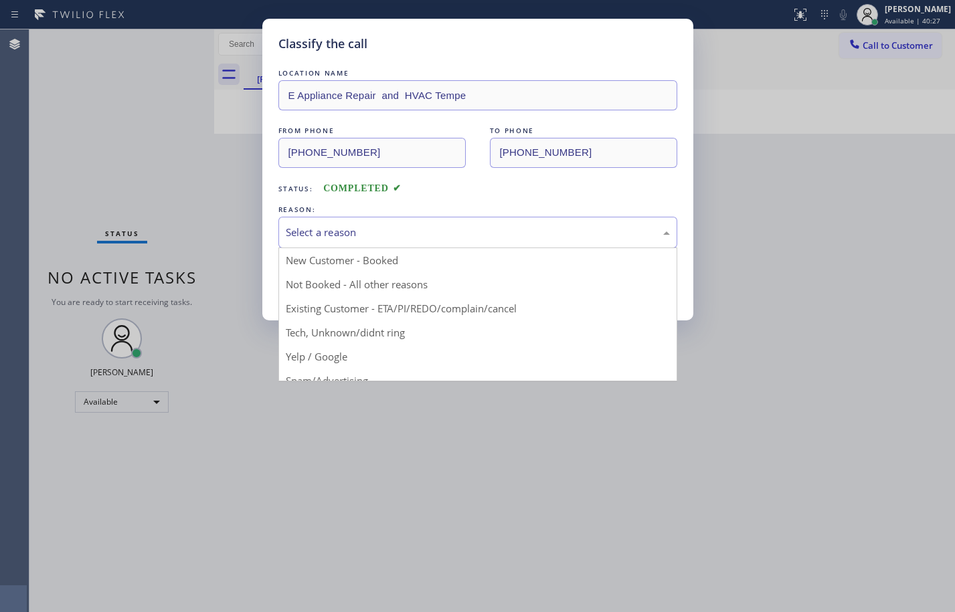
click at [422, 232] on div "Select a reason" at bounding box center [478, 232] width 384 height 15
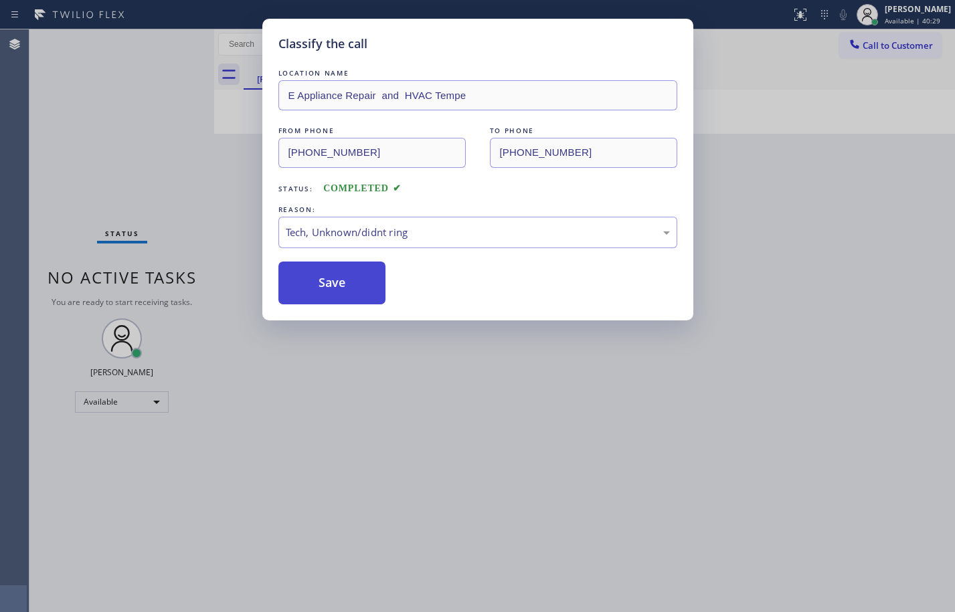
click at [342, 286] on button "Save" at bounding box center [332, 283] width 108 height 43
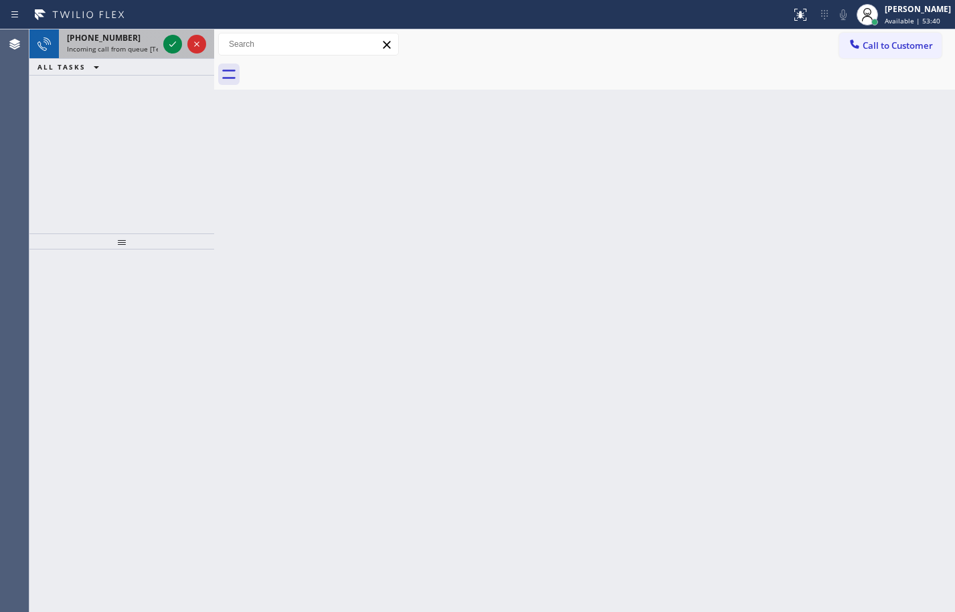
click at [76, 49] on span "Incoming call from queue [Test] All" at bounding box center [122, 48] width 111 height 9
click at [171, 46] on icon at bounding box center [172, 43] width 7 height 5
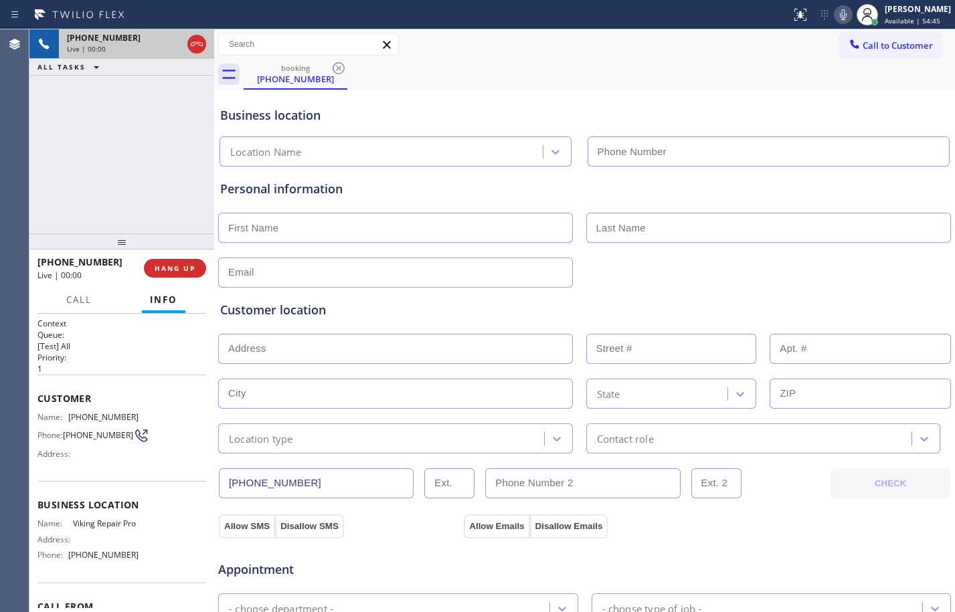
type input "[PHONE_NUMBER]"
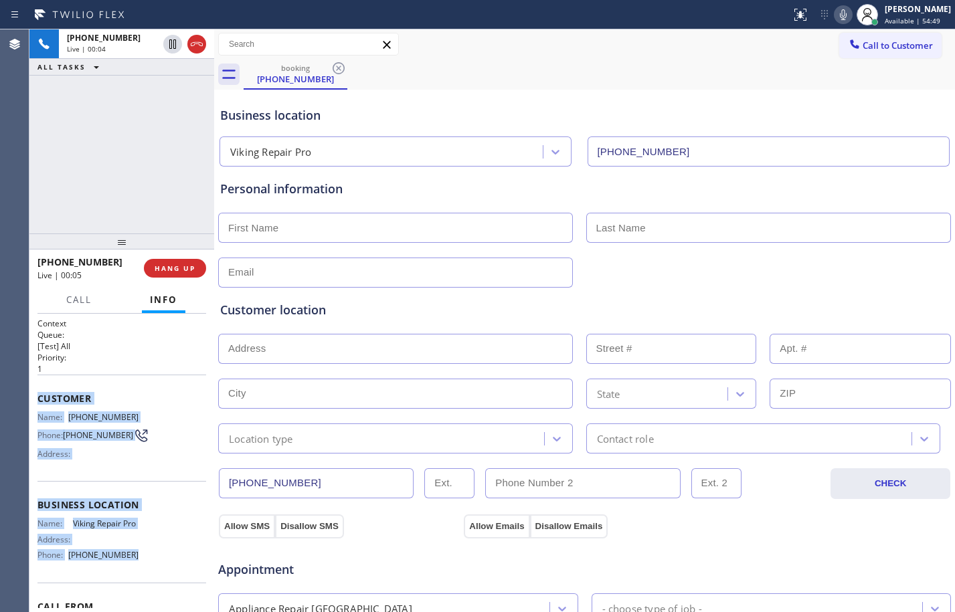
drag, startPoint x: 35, startPoint y: 398, endPoint x: 135, endPoint y: 577, distance: 204.9
click at [135, 577] on div "Context Queue: [Test] All Priority: 1 Customer Name: [PHONE_NUMBER] Phone: [PHO…" at bounding box center [121, 463] width 185 height 298
click at [170, 46] on icon at bounding box center [172, 43] width 7 height 9
click at [840, 11] on icon at bounding box center [843, 14] width 7 height 11
drag, startPoint x: 171, startPoint y: 52, endPoint x: 380, endPoint y: 73, distance: 210.5
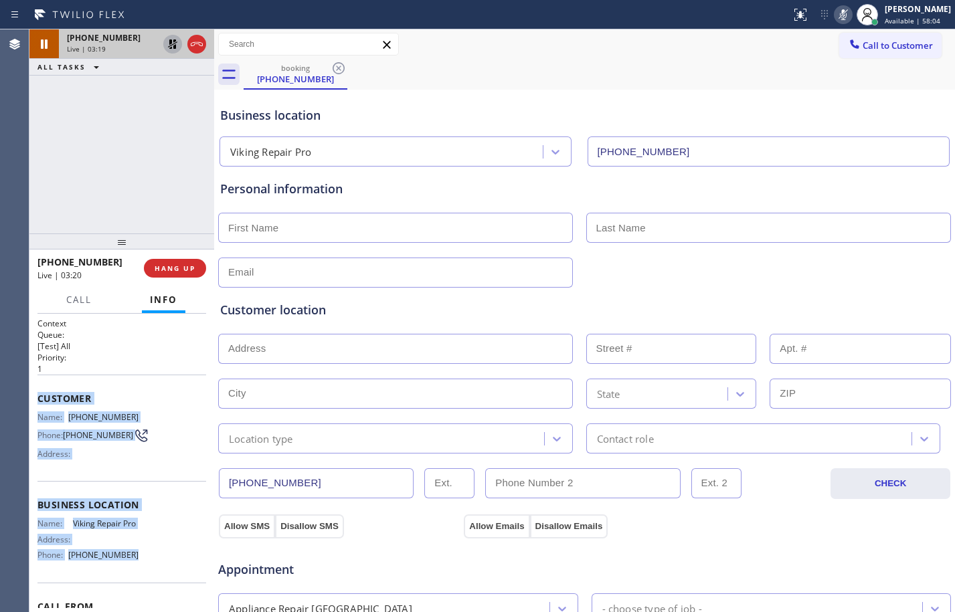
click at [171, 52] on button at bounding box center [172, 44] width 19 height 19
click at [835, 11] on icon at bounding box center [843, 15] width 16 height 16
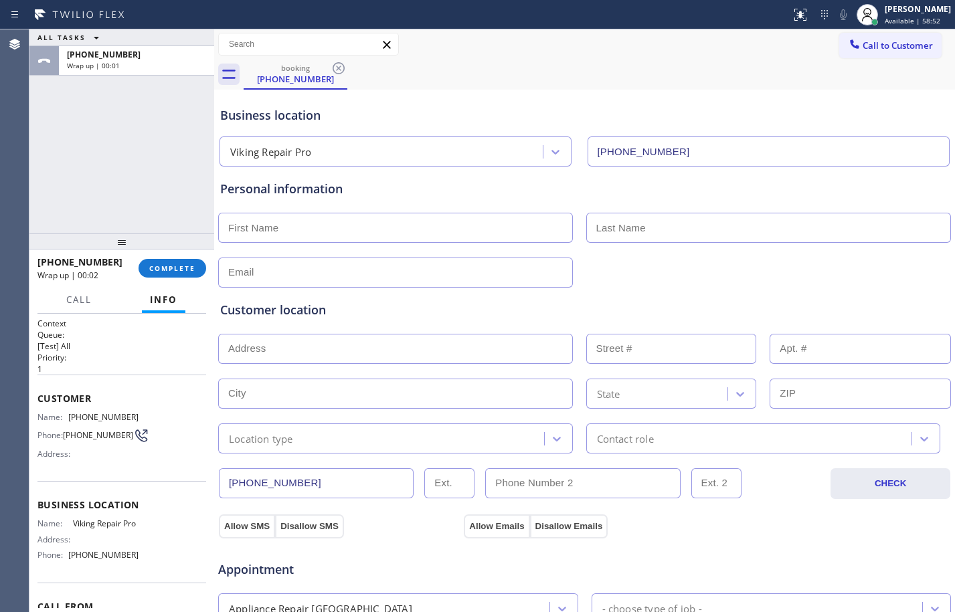
click at [524, 232] on input "text" at bounding box center [395, 228] width 355 height 30
type input "Mr."
type input "[PERSON_NAME]"
click at [154, 270] on span "COMPLETE" at bounding box center [172, 268] width 46 height 9
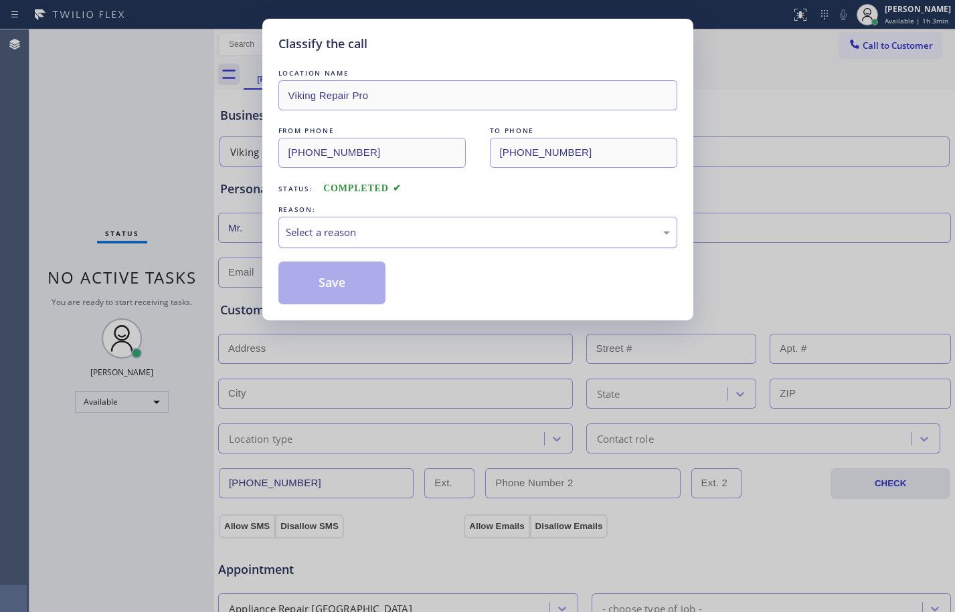
click at [422, 239] on div "Select a reason" at bounding box center [478, 232] width 384 height 15
click at [331, 268] on button "Save" at bounding box center [332, 283] width 108 height 43
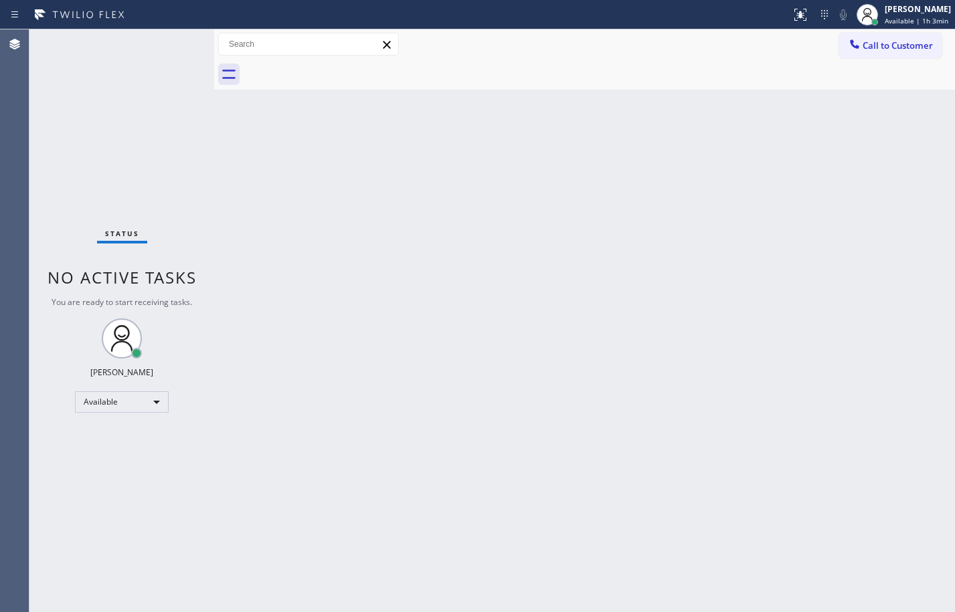
click at [909, 16] on span "Available | 1h 3min" at bounding box center [917, 20] width 64 height 9
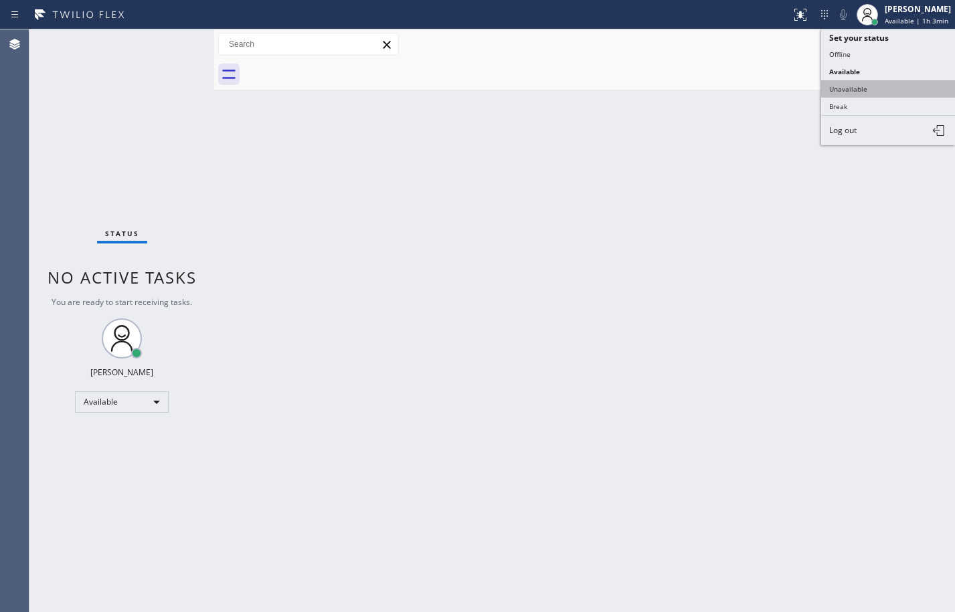
click at [852, 94] on button "Unavailable" at bounding box center [888, 88] width 134 height 17
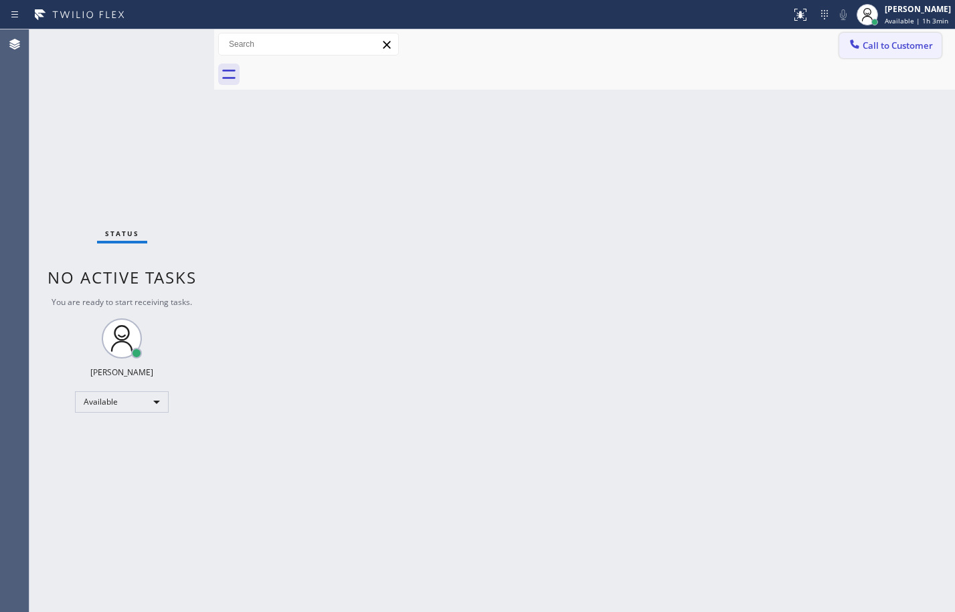
click at [884, 43] on span "Call to Customer" at bounding box center [898, 45] width 70 height 12
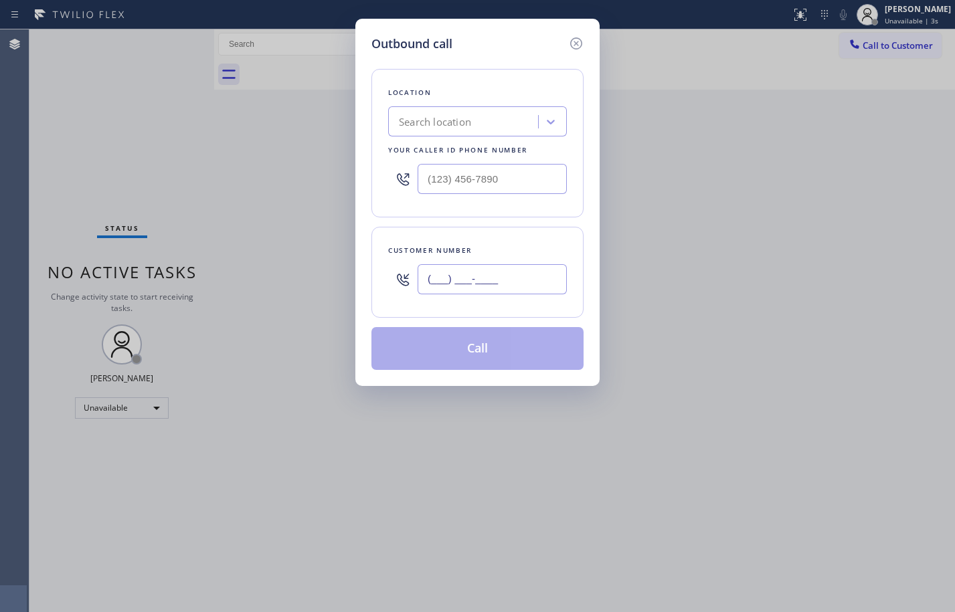
click at [483, 270] on input "(___) ___-____" at bounding box center [492, 279] width 149 height 30
paste input "305) 972-4453"
type input "[PHONE_NUMBER]"
click at [520, 171] on input "(___) ___-____" at bounding box center [492, 179] width 149 height 30
paste input "844) 988-0068"
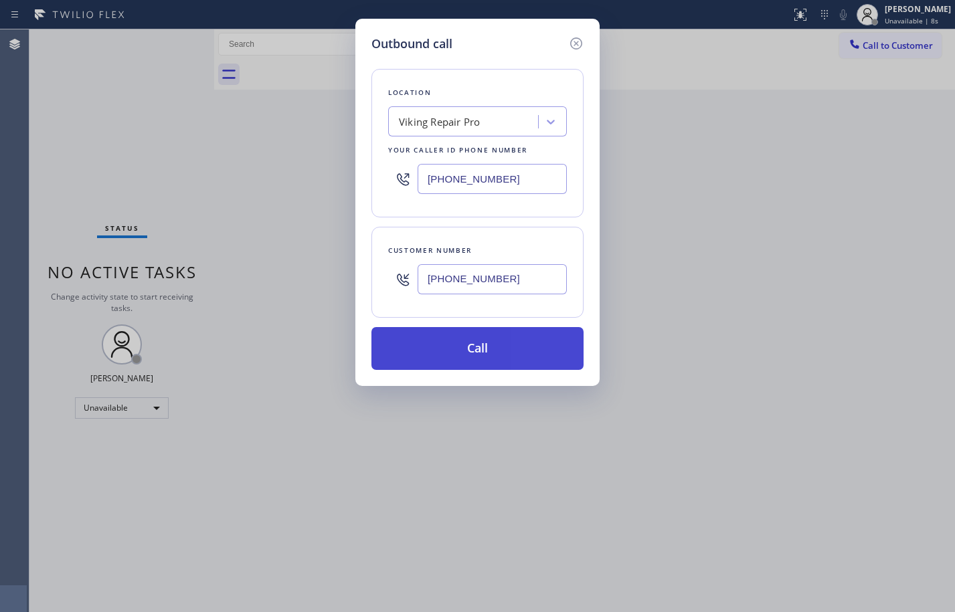
type input "[PHONE_NUMBER]"
click at [443, 355] on button "Call" at bounding box center [477, 348] width 212 height 43
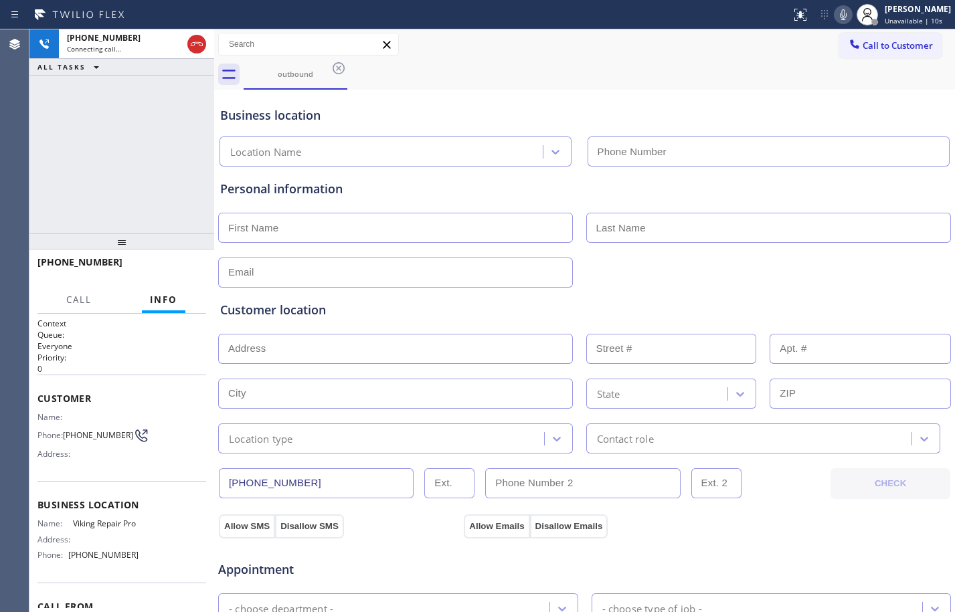
type input "[PHONE_NUMBER]"
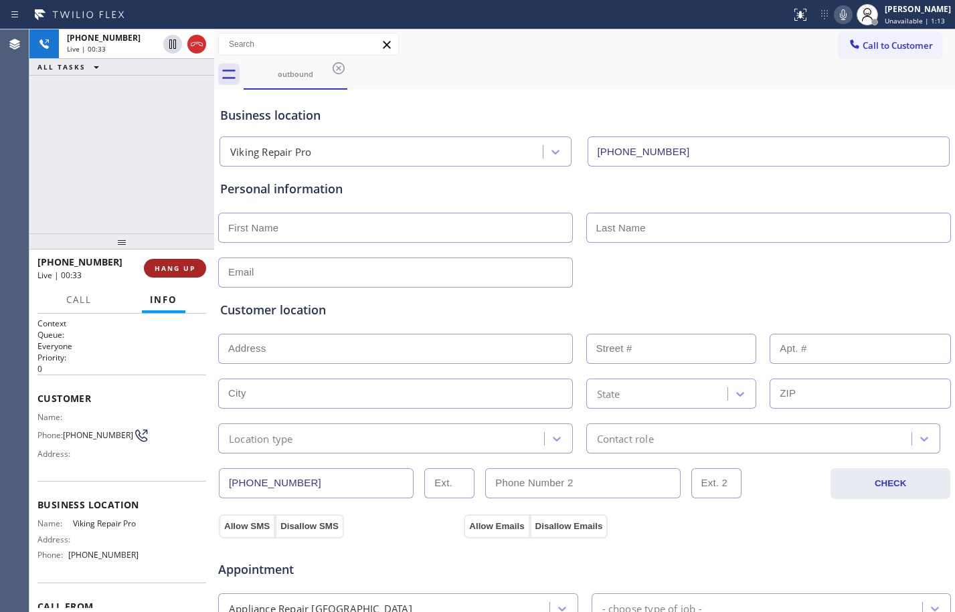
click at [175, 267] on span "HANG UP" at bounding box center [175, 268] width 41 height 9
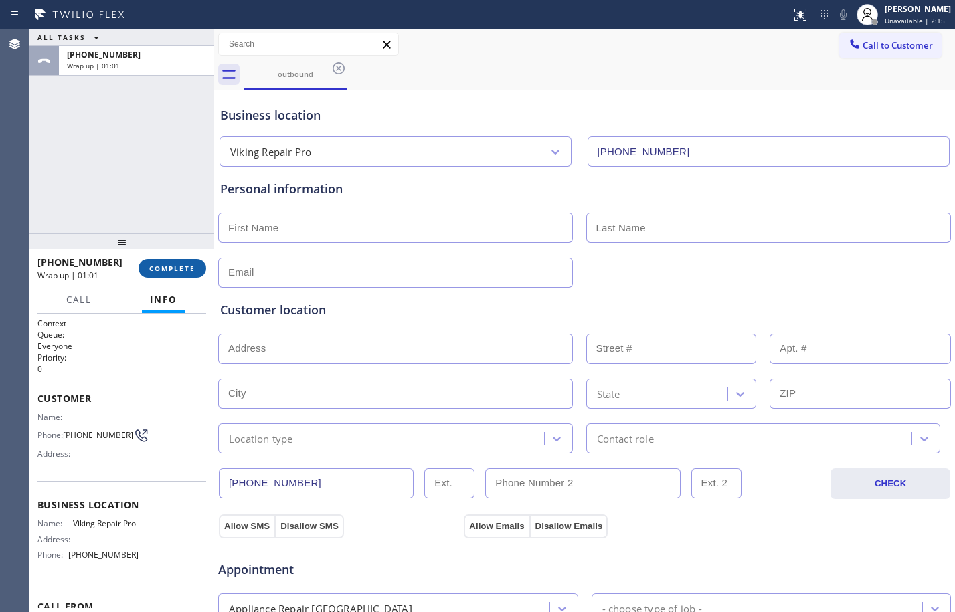
click at [186, 270] on span "COMPLETE" at bounding box center [172, 268] width 46 height 9
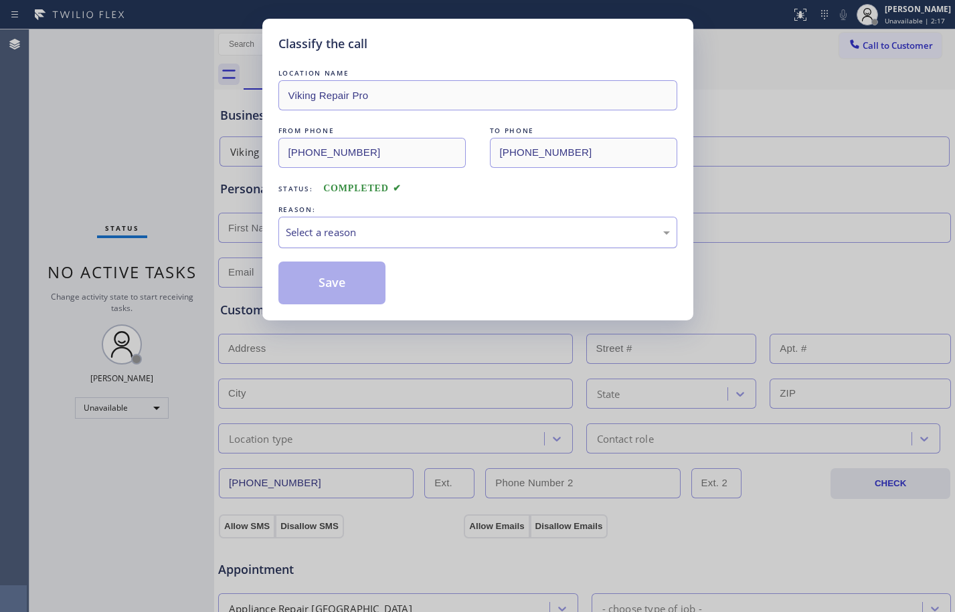
click at [319, 222] on div "Select a reason" at bounding box center [477, 232] width 399 height 31
click at [333, 281] on button "Save" at bounding box center [332, 283] width 108 height 43
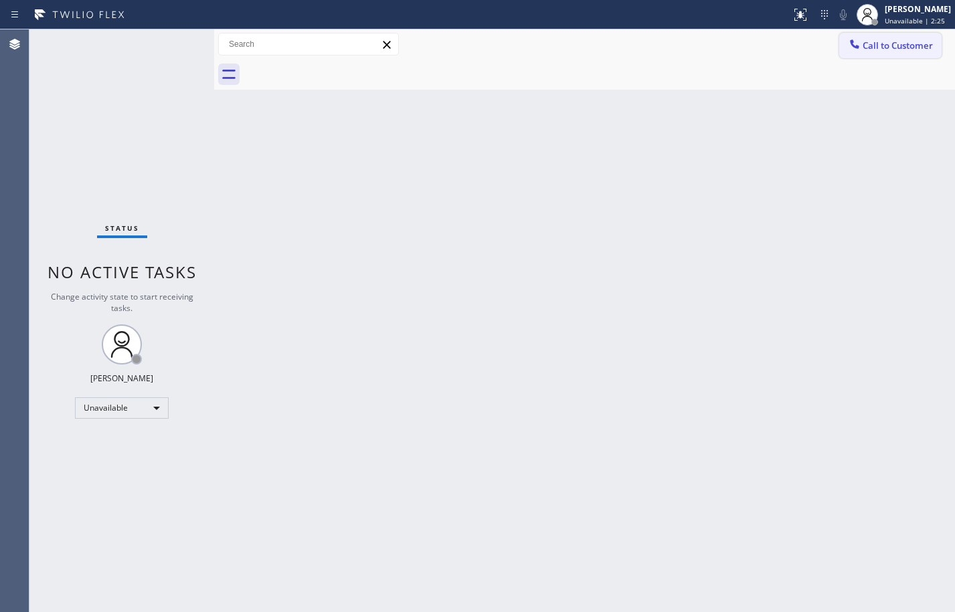
click at [893, 50] on span "Call to Customer" at bounding box center [898, 45] width 70 height 12
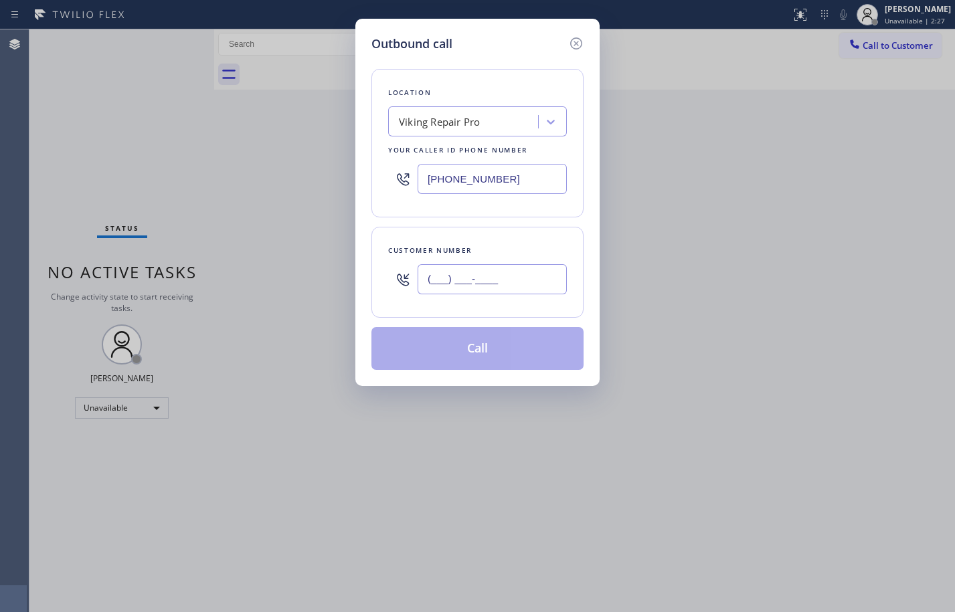
click at [519, 276] on input "(___) ___-____" at bounding box center [492, 279] width 149 height 30
paste input "305) 972-4453"
type input "[PHONE_NUMBER]"
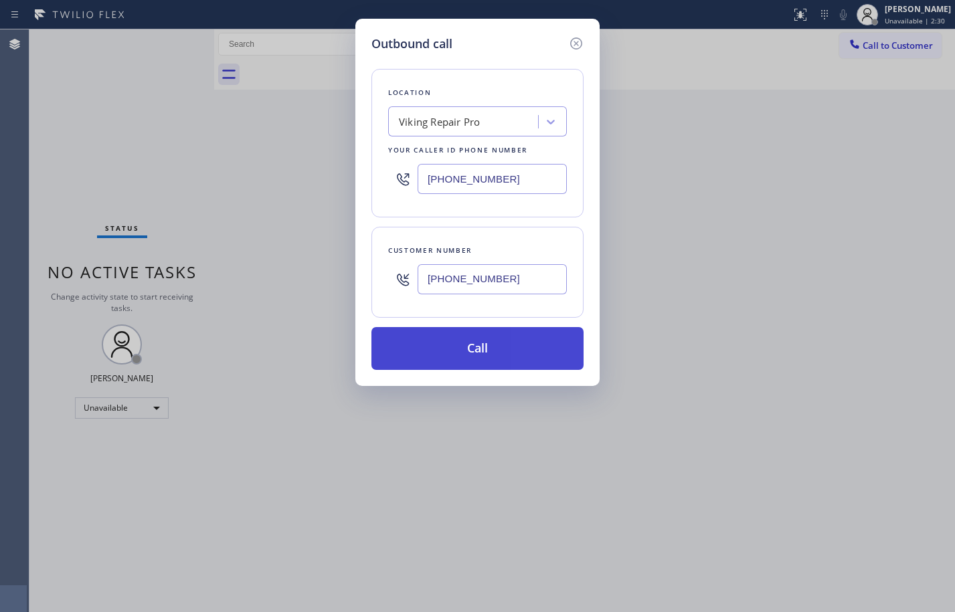
click at [478, 352] on button "Call" at bounding box center [477, 348] width 212 height 43
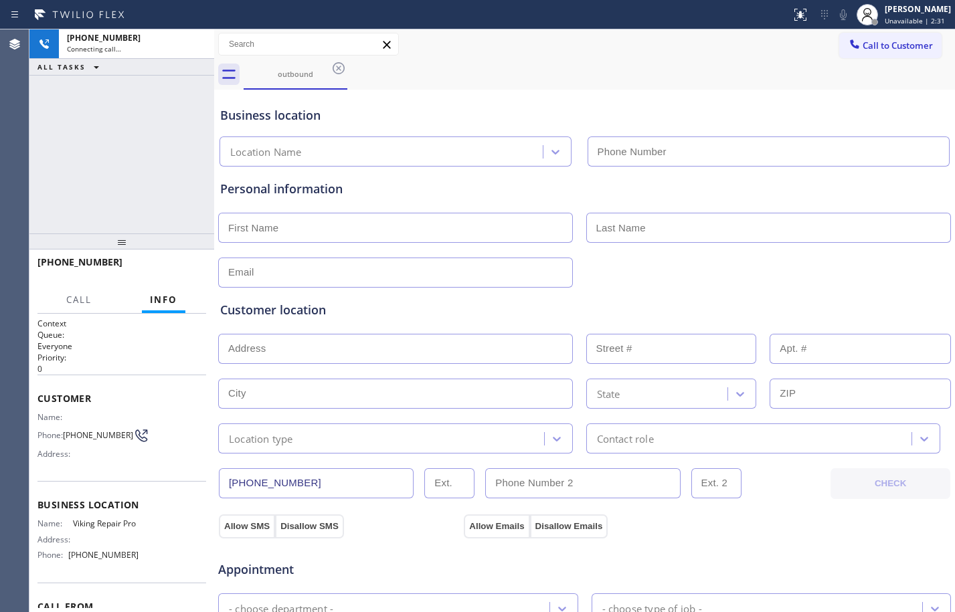
type input "[PHONE_NUMBER]"
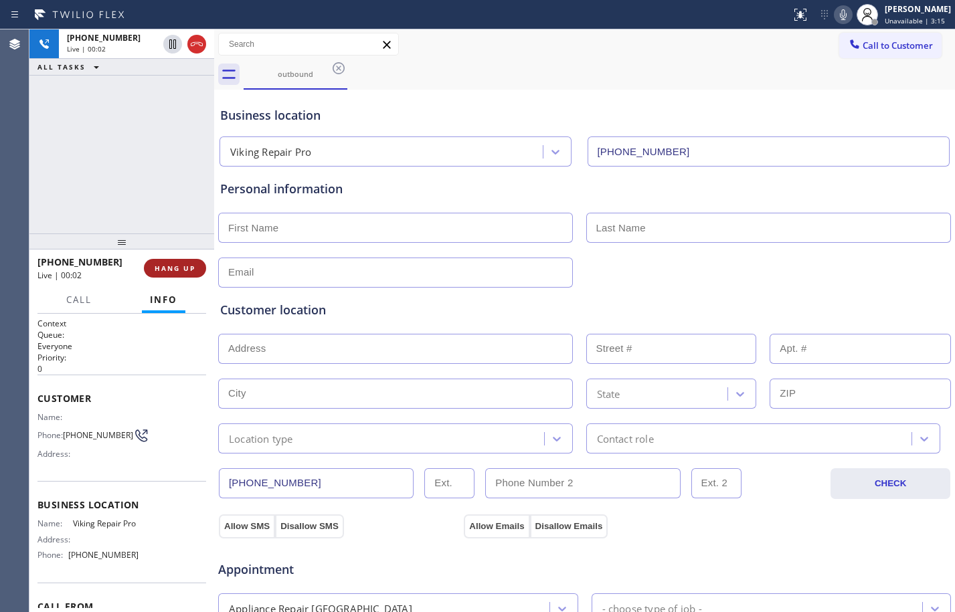
click at [172, 271] on span "HANG UP" at bounding box center [175, 268] width 41 height 9
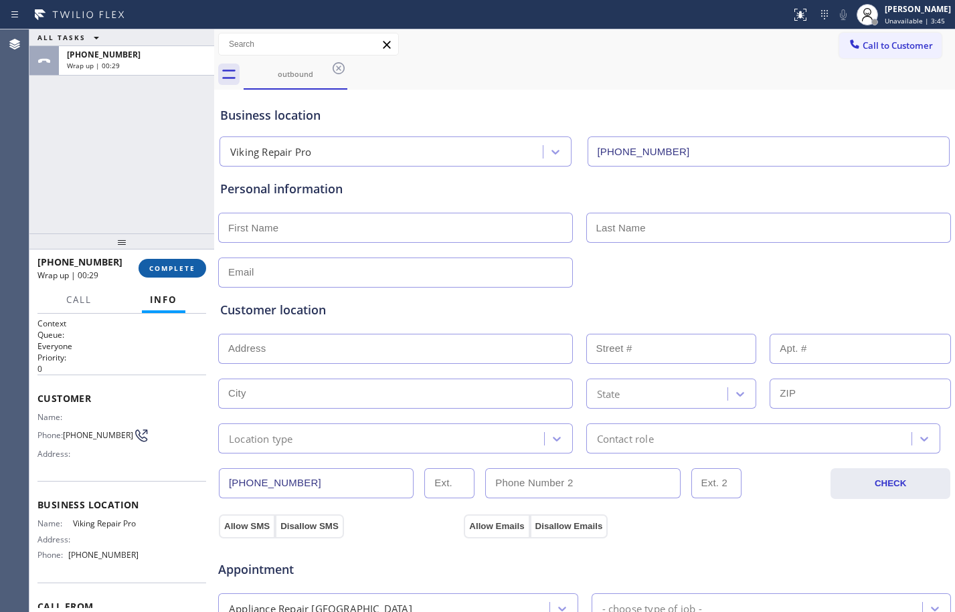
click at [169, 270] on span "COMPLETE" at bounding box center [172, 268] width 46 height 9
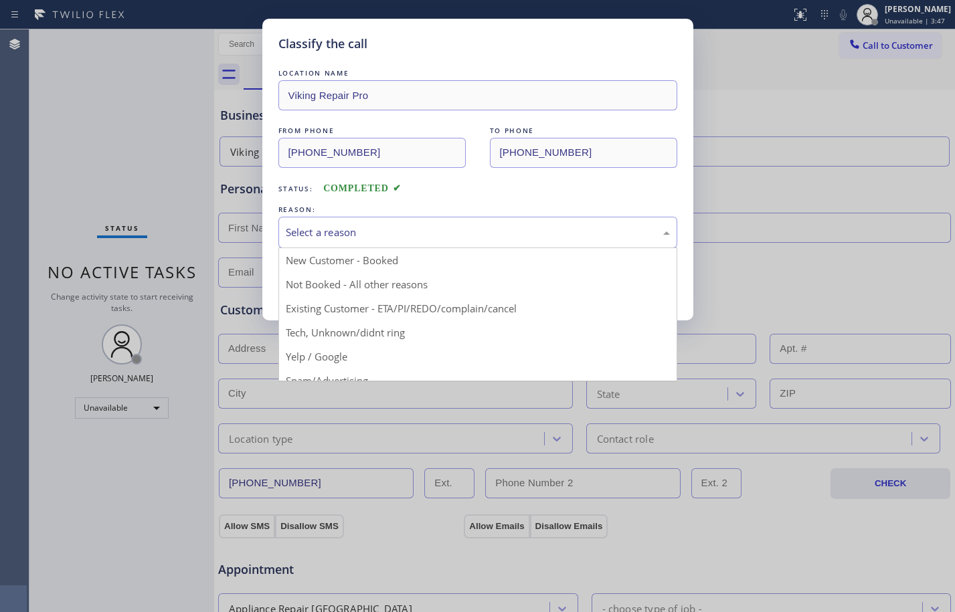
click at [347, 243] on div "Select a reason" at bounding box center [477, 232] width 399 height 31
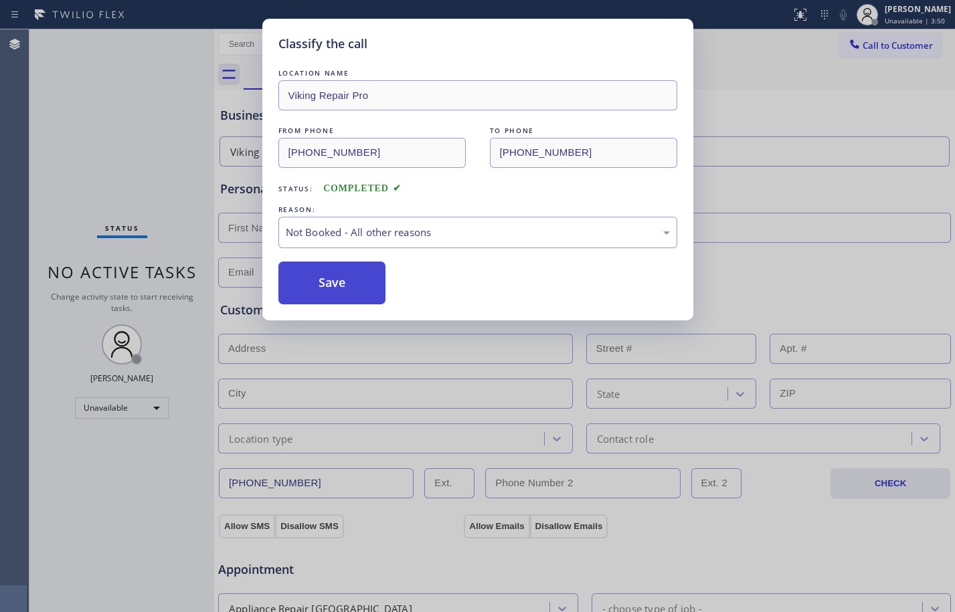
click at [337, 276] on button "Save" at bounding box center [332, 283] width 108 height 43
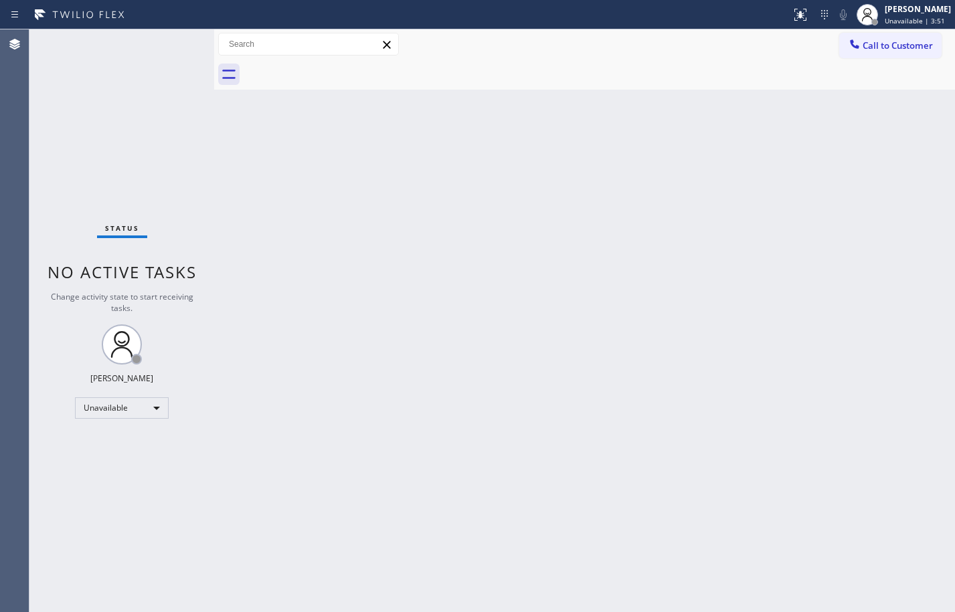
click at [891, 19] on span "Unavailable | 3:51" at bounding box center [915, 20] width 60 height 9
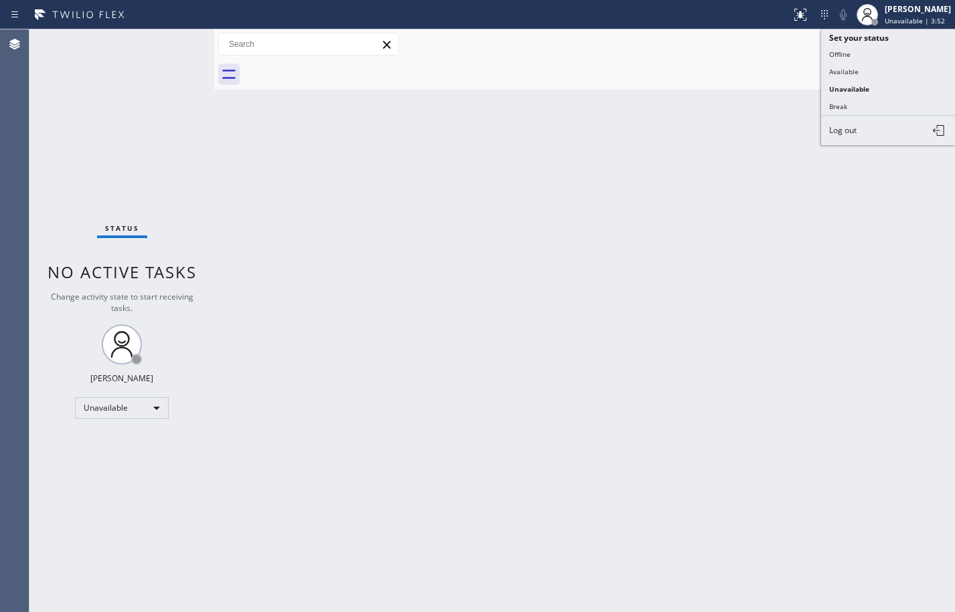
drag, startPoint x: 717, startPoint y: 211, endPoint x: 794, endPoint y: 124, distance: 116.6
click at [718, 211] on div "Back to Dashboard Change Sender ID Customers Technicians Select a contact Outbo…" at bounding box center [584, 320] width 741 height 583
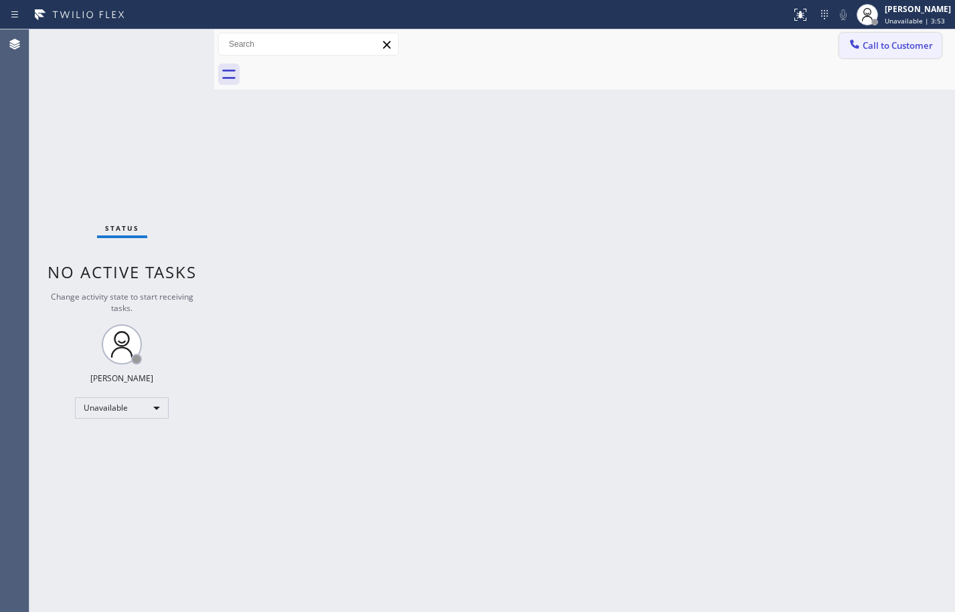
click at [885, 54] on button "Call to Customer" at bounding box center [890, 45] width 102 height 25
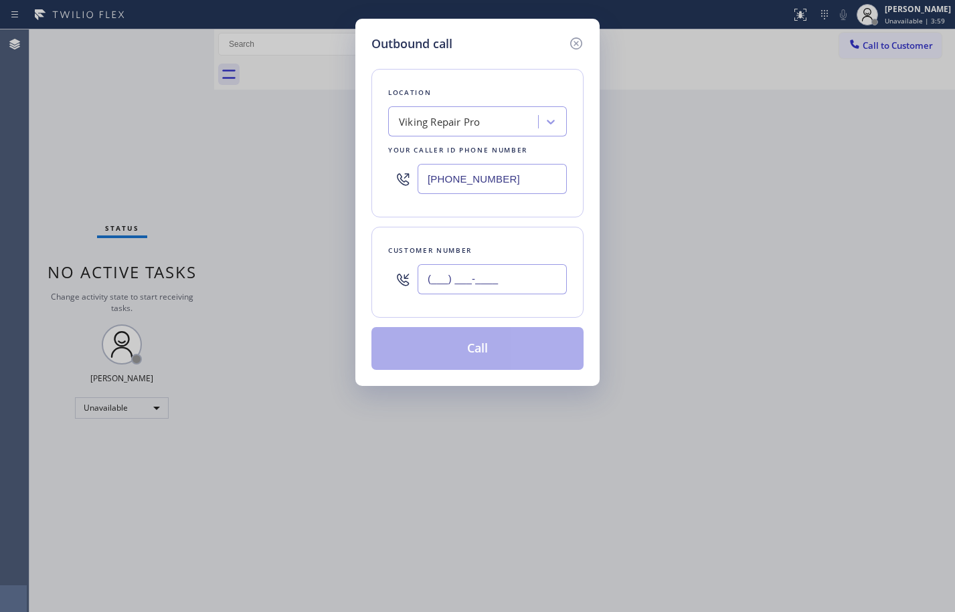
click at [470, 278] on input "(___) ___-____" at bounding box center [492, 279] width 149 height 30
paste input "305) 972-4453"
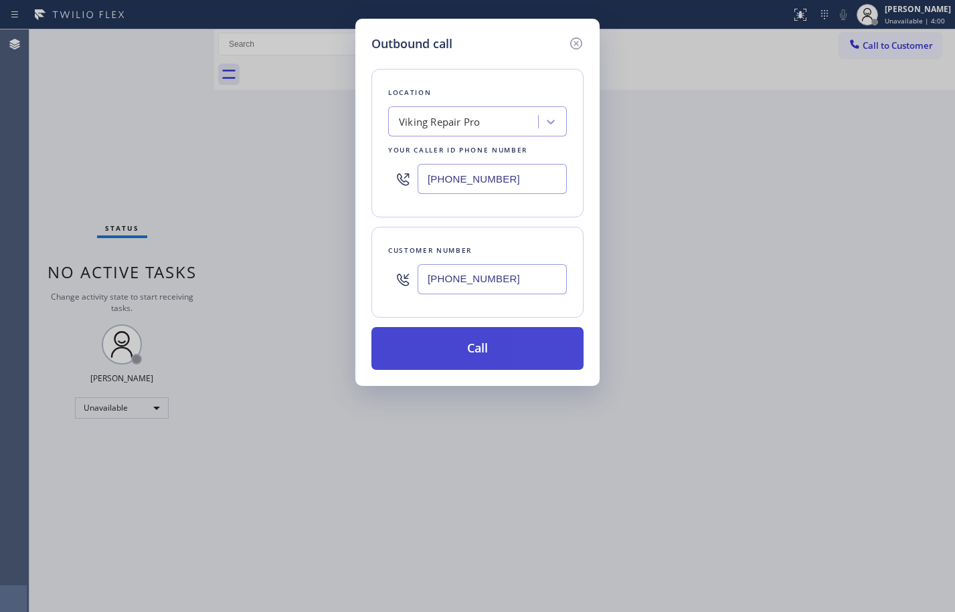
type input "[PHONE_NUMBER]"
click at [465, 353] on button "Call" at bounding box center [477, 348] width 212 height 43
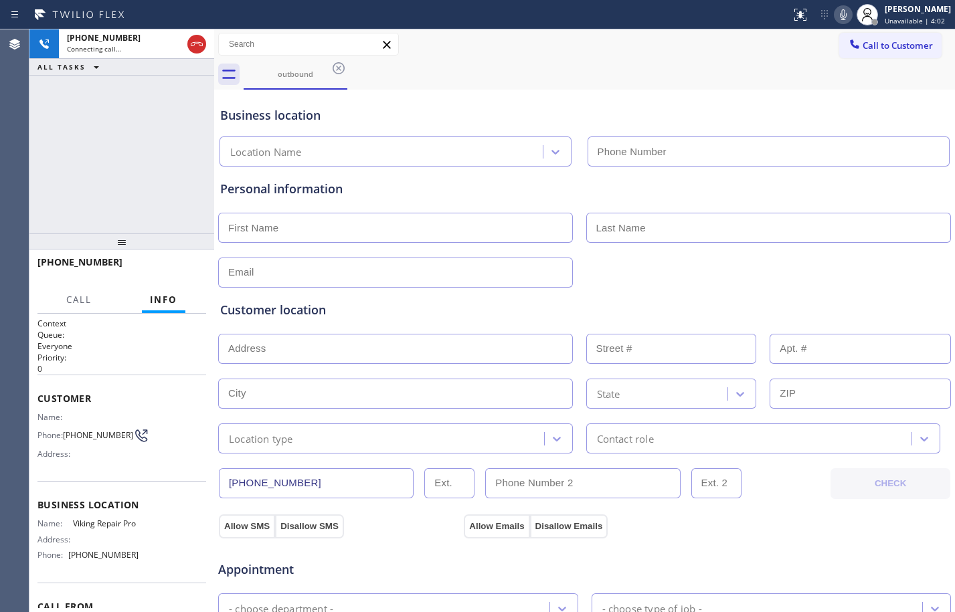
type input "[PHONE_NUMBER]"
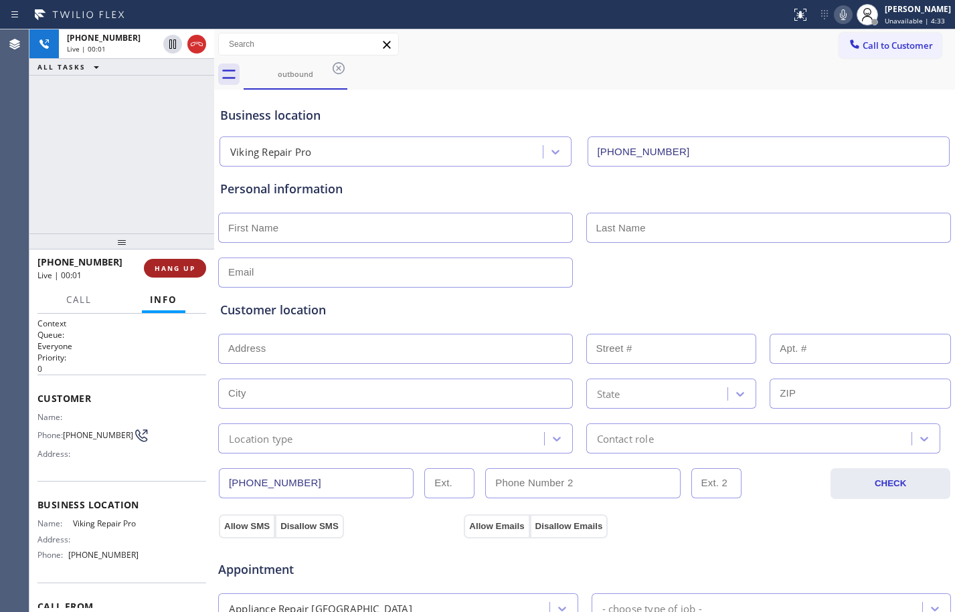
click at [186, 274] on button "HANG UP" at bounding box center [175, 268] width 62 height 19
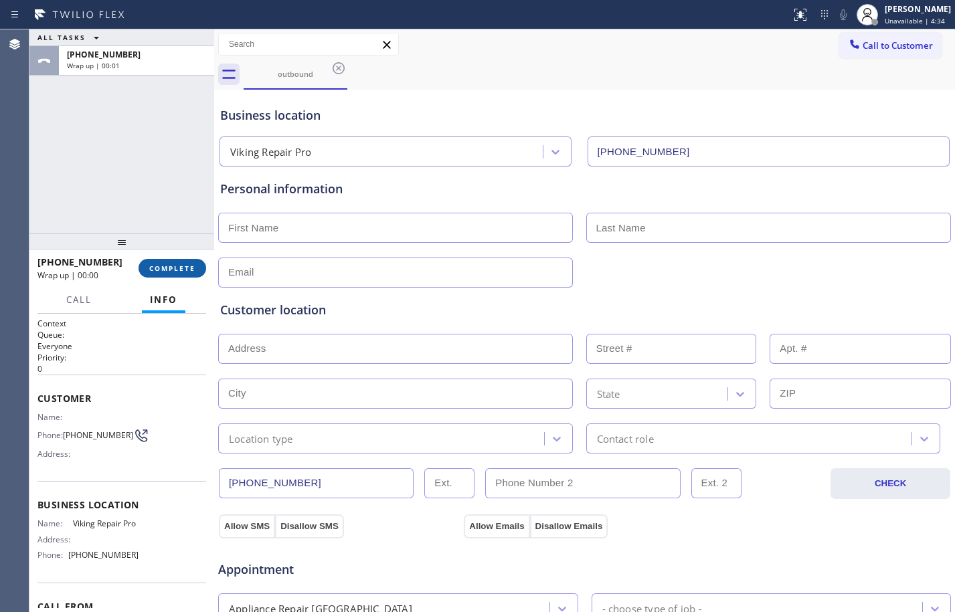
click at [180, 274] on button "COMPLETE" at bounding box center [173, 268] width 68 height 19
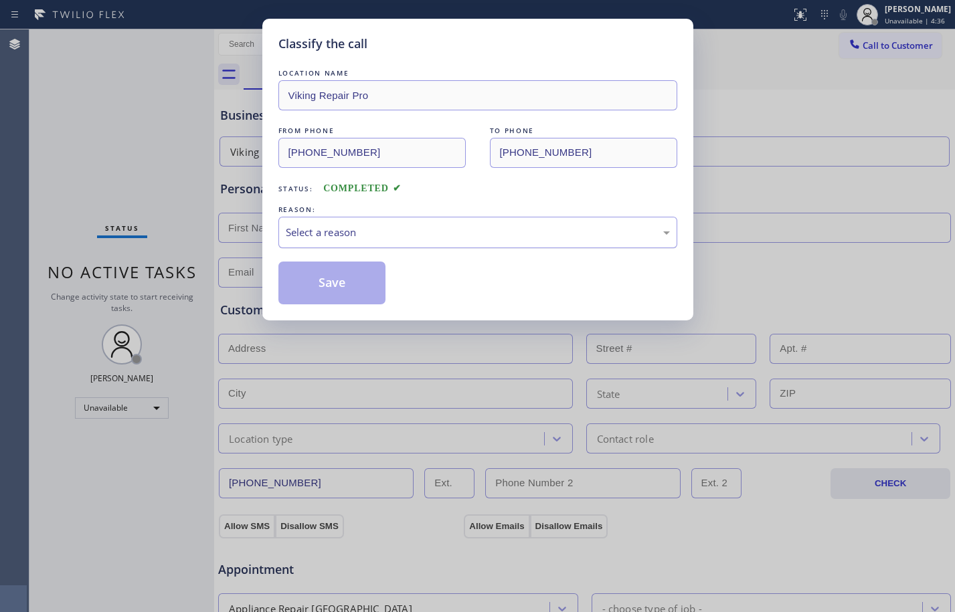
click at [365, 222] on div "Select a reason" at bounding box center [477, 232] width 399 height 31
click at [341, 295] on button "Save" at bounding box center [332, 283] width 108 height 43
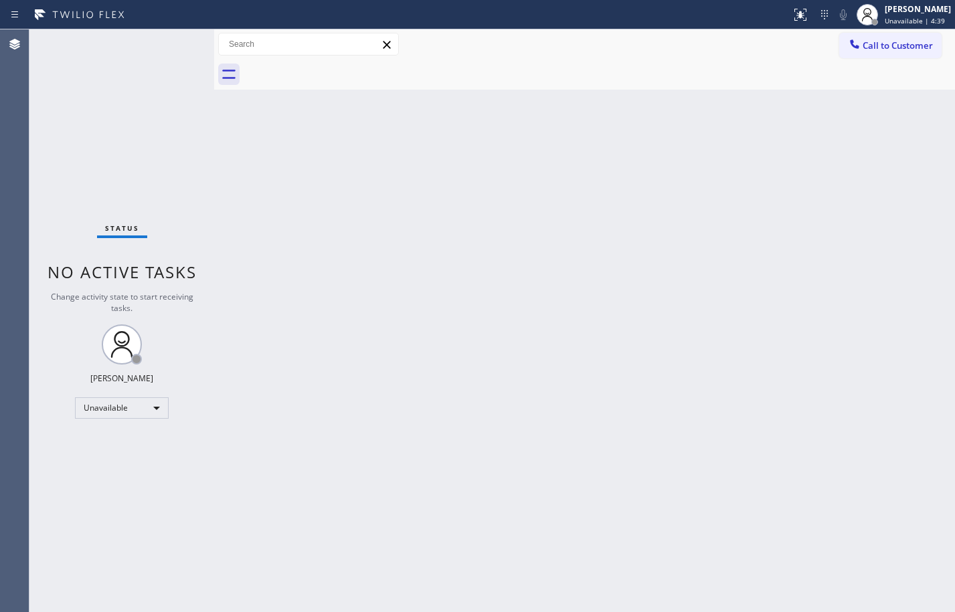
click at [892, 17] on span "Unavailable | 4:39" at bounding box center [915, 20] width 60 height 9
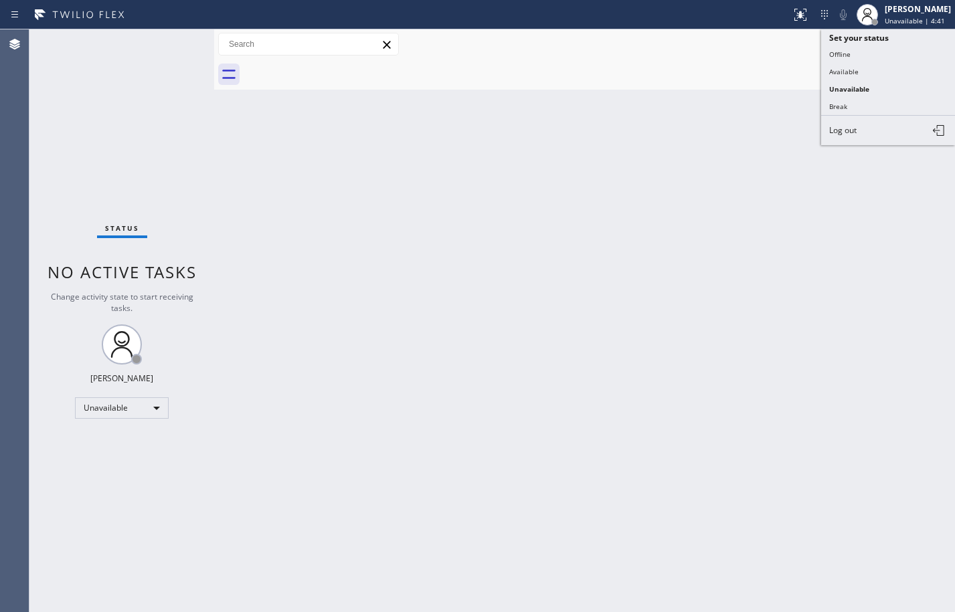
click at [828, 244] on div "Back to Dashboard Change Sender ID Customers Technicians Select a contact Outbo…" at bounding box center [584, 320] width 741 height 583
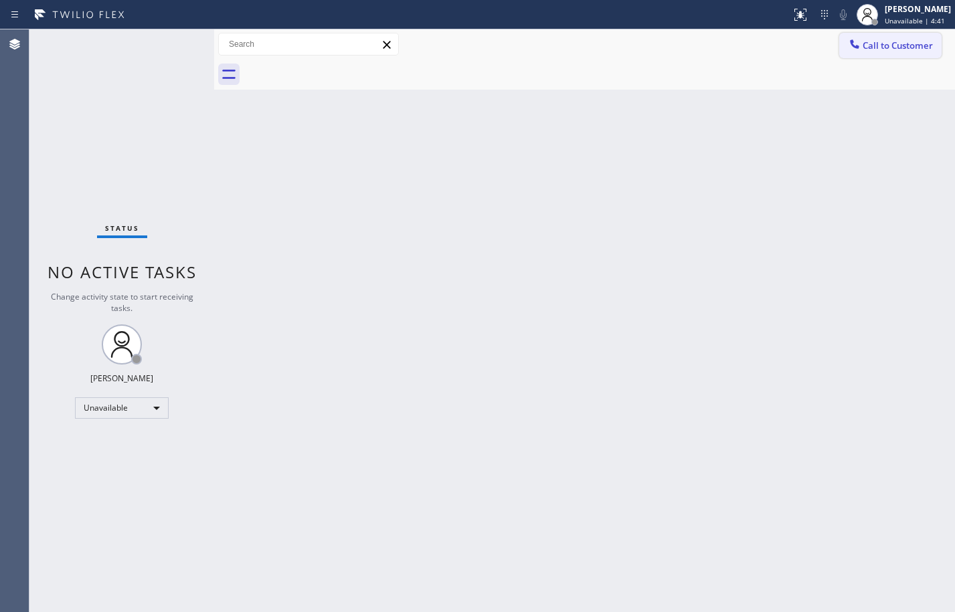
click at [887, 41] on span "Call to Customer" at bounding box center [898, 45] width 70 height 12
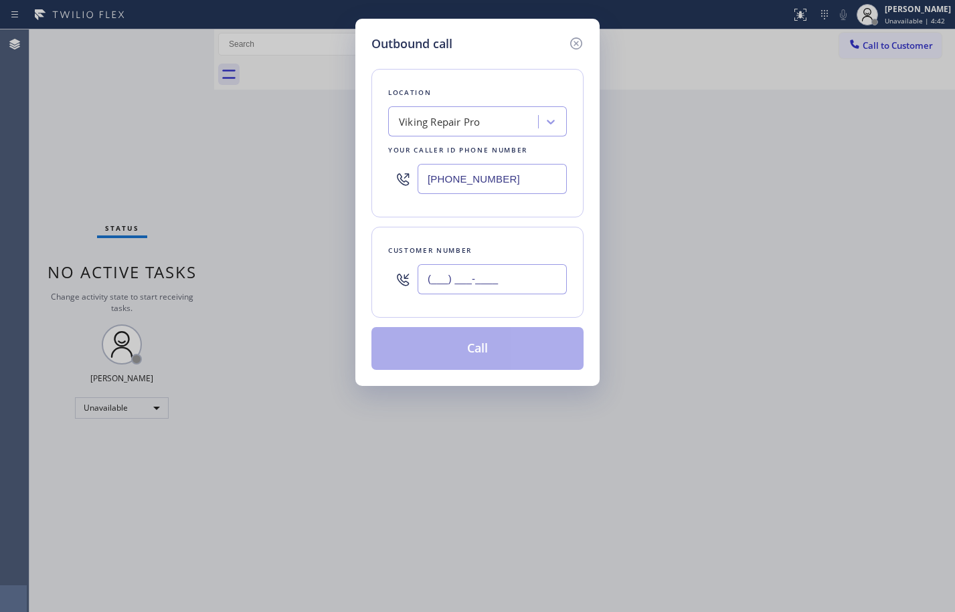
click at [470, 283] on input "(___) ___-____" at bounding box center [492, 279] width 149 height 30
paste input "305) 972-4453"
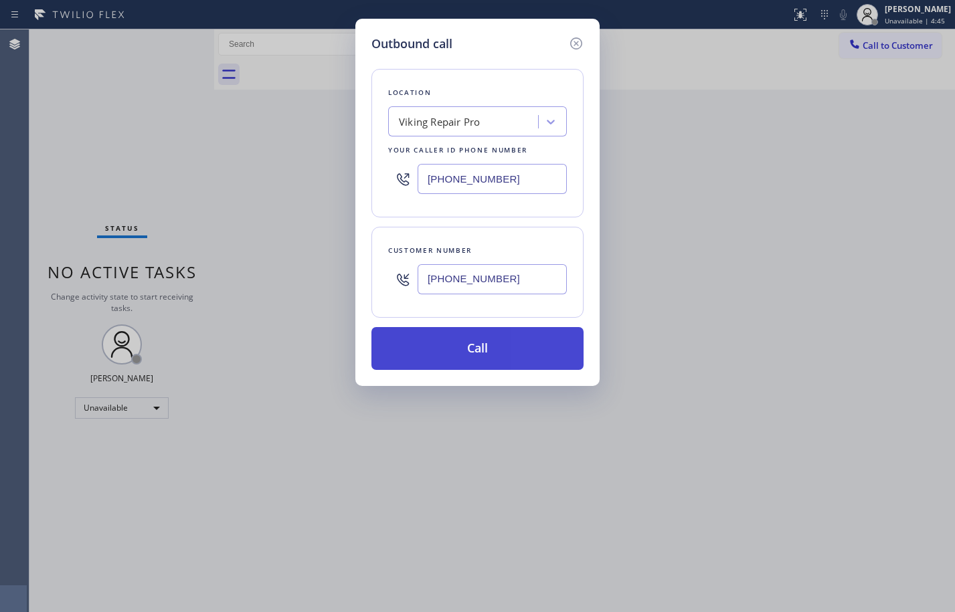
type input "[PHONE_NUMBER]"
click at [514, 346] on button "Call" at bounding box center [477, 348] width 212 height 43
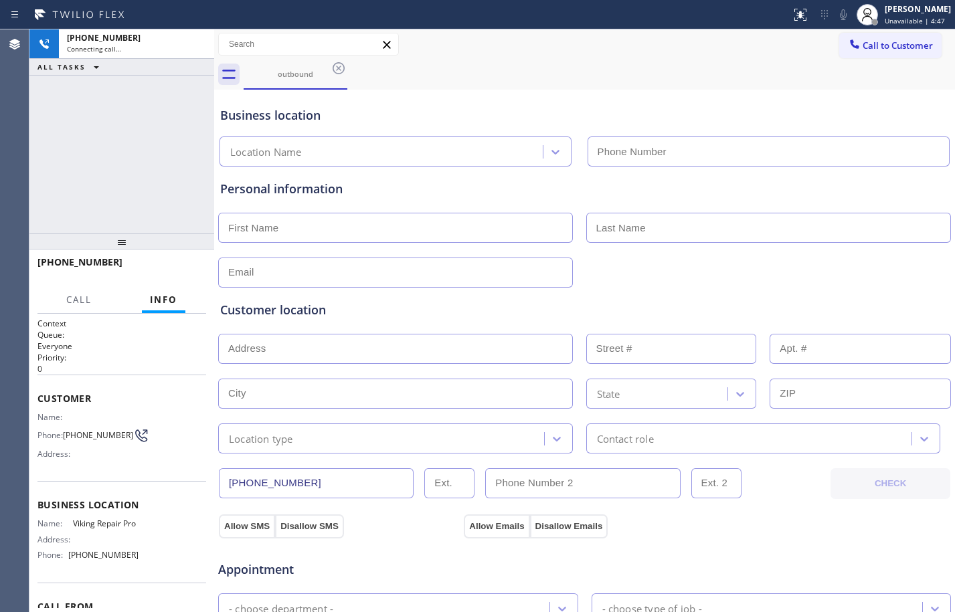
type input "[PHONE_NUMBER]"
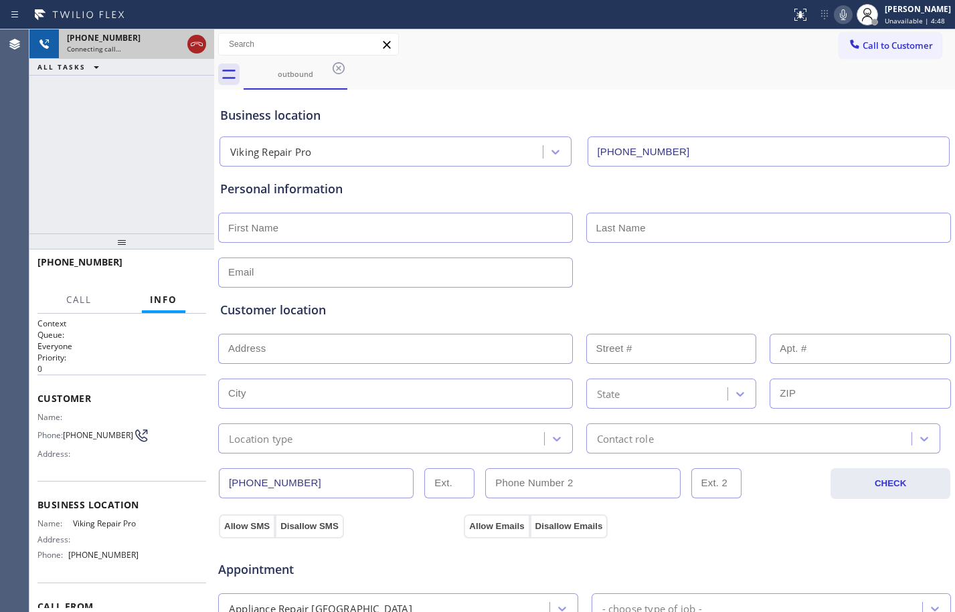
click at [193, 49] on icon at bounding box center [197, 44] width 16 height 16
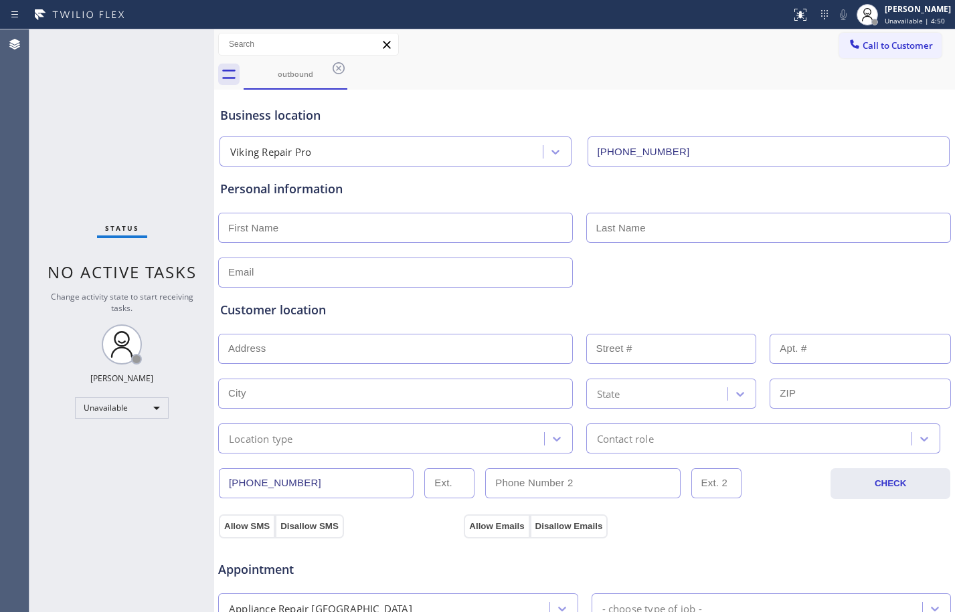
click at [347, 218] on input "text" at bounding box center [395, 228] width 355 height 30
type input "Mr."
type input "[PERSON_NAME]"
click at [391, 274] on input "text" at bounding box center [395, 273] width 355 height 30
type input "[EMAIL_ADDRESS][DOMAIN_NAME]"
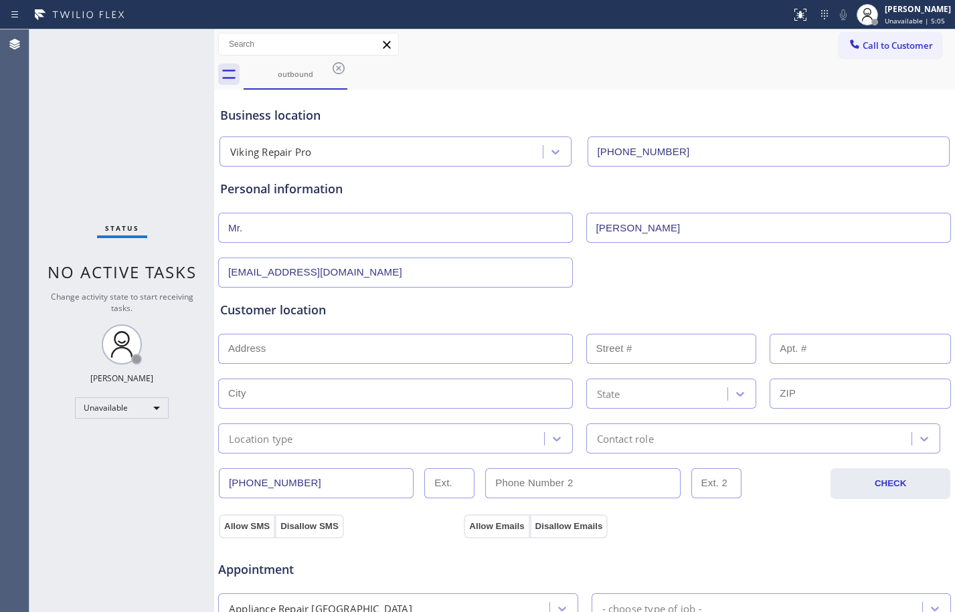
click at [422, 337] on input "text" at bounding box center [395, 349] width 355 height 30
type input "1"
click at [428, 388] on input "text" at bounding box center [395, 394] width 355 height 30
paste input "[GEOGRAPHIC_DATA]"
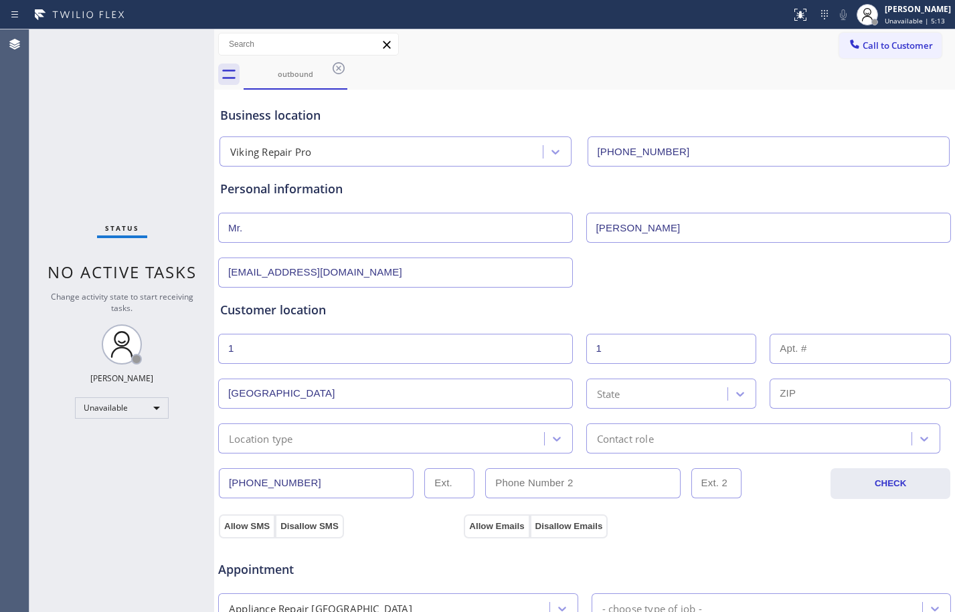
type input "[GEOGRAPHIC_DATA]"
click at [666, 404] on div "State" at bounding box center [671, 394] width 171 height 30
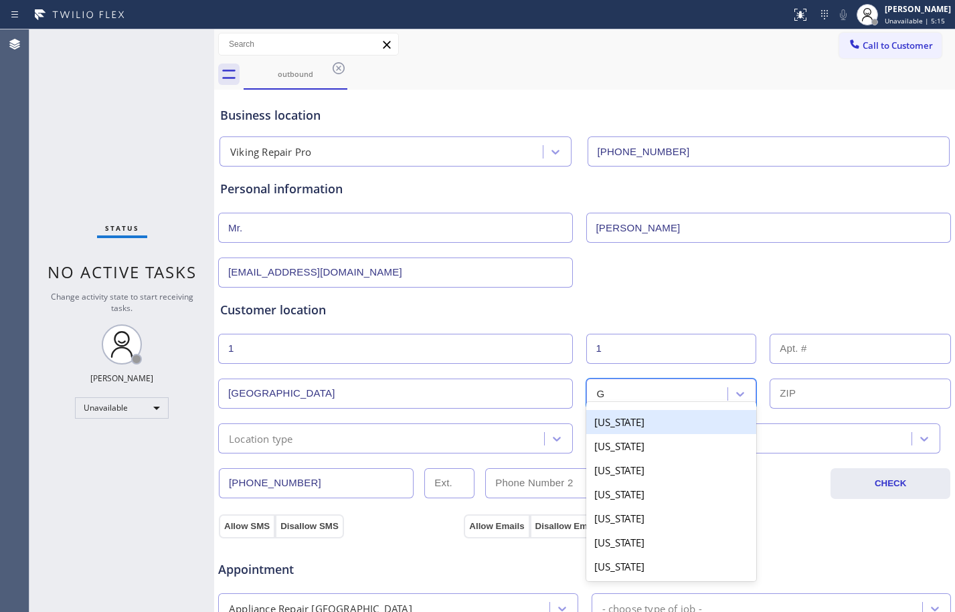
type input "GA"
click at [663, 430] on div "[US_STATE]" at bounding box center [671, 422] width 171 height 24
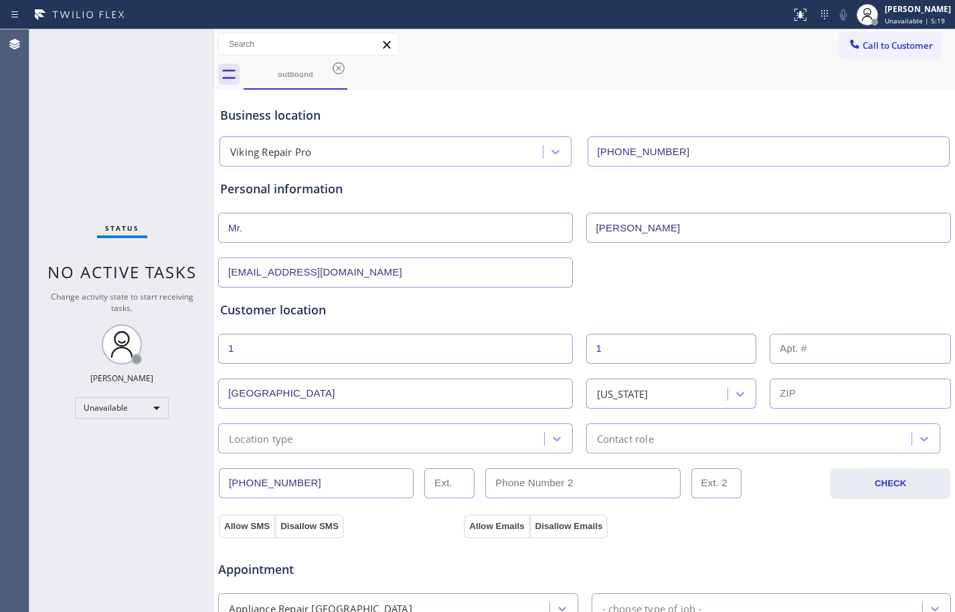
click at [802, 399] on input "text" at bounding box center [860, 394] width 181 height 30
paste input "30342"
type input "30342"
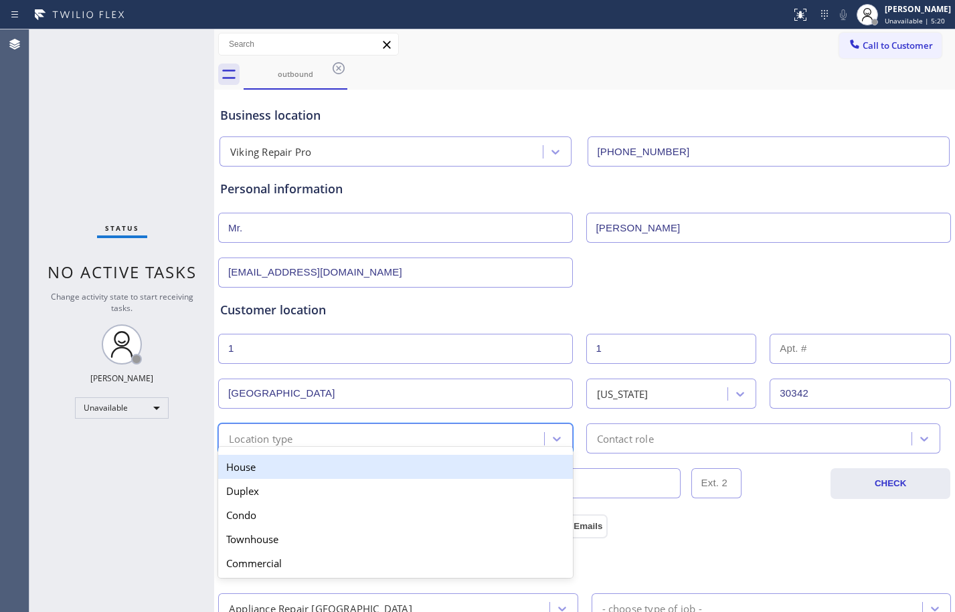
click at [408, 434] on div "Location type" at bounding box center [383, 438] width 322 height 23
click at [282, 468] on div "House" at bounding box center [395, 467] width 355 height 24
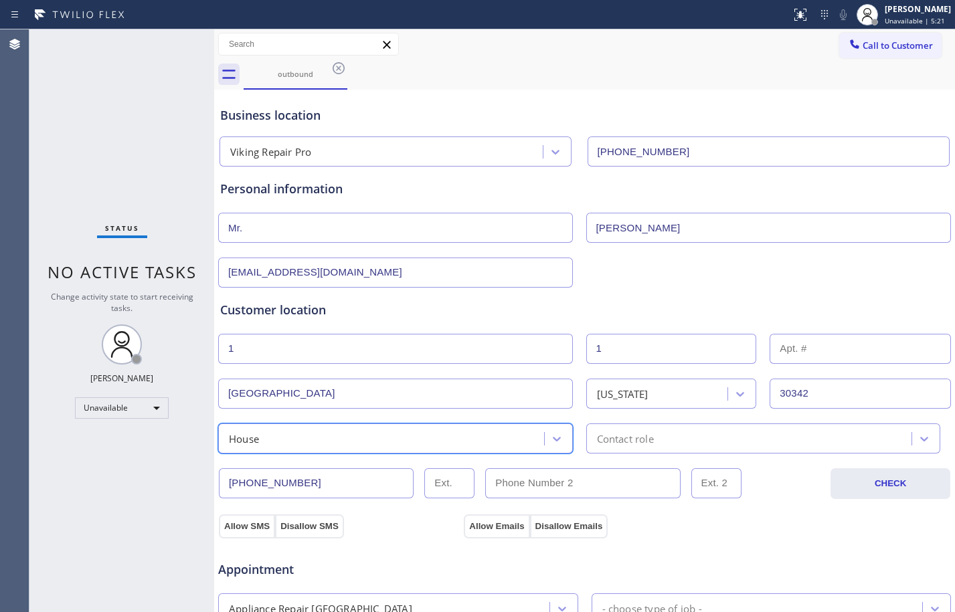
click at [675, 435] on div "Contact role" at bounding box center [751, 438] width 322 height 23
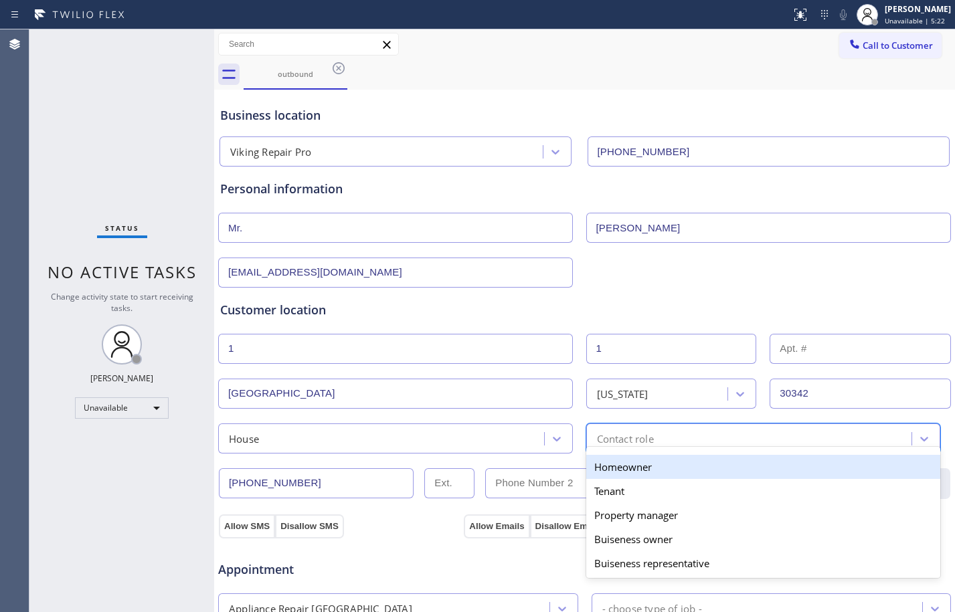
click at [623, 472] on div "Homeowner" at bounding box center [763, 467] width 355 height 24
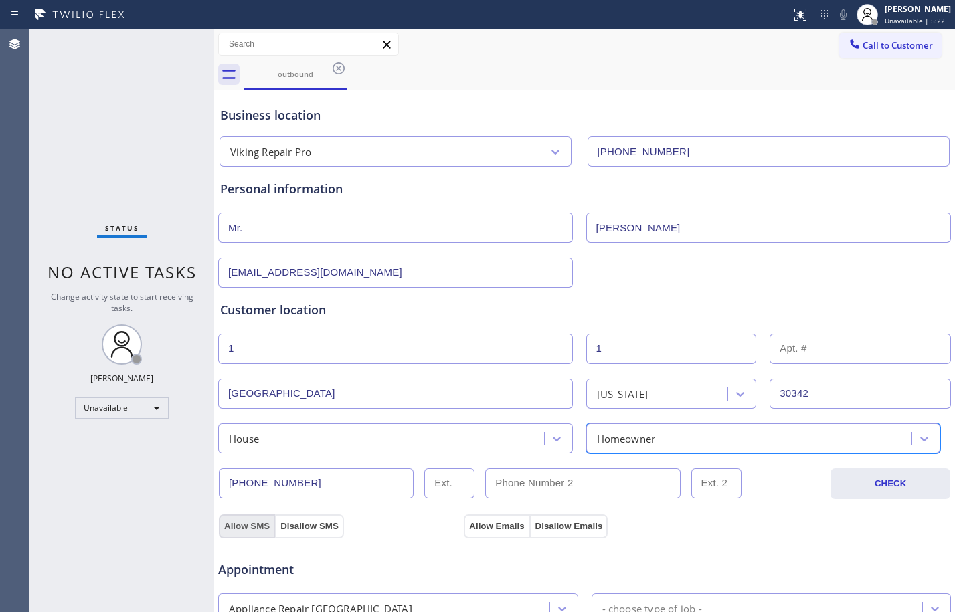
click at [259, 527] on button "Allow SMS" at bounding box center [247, 527] width 56 height 24
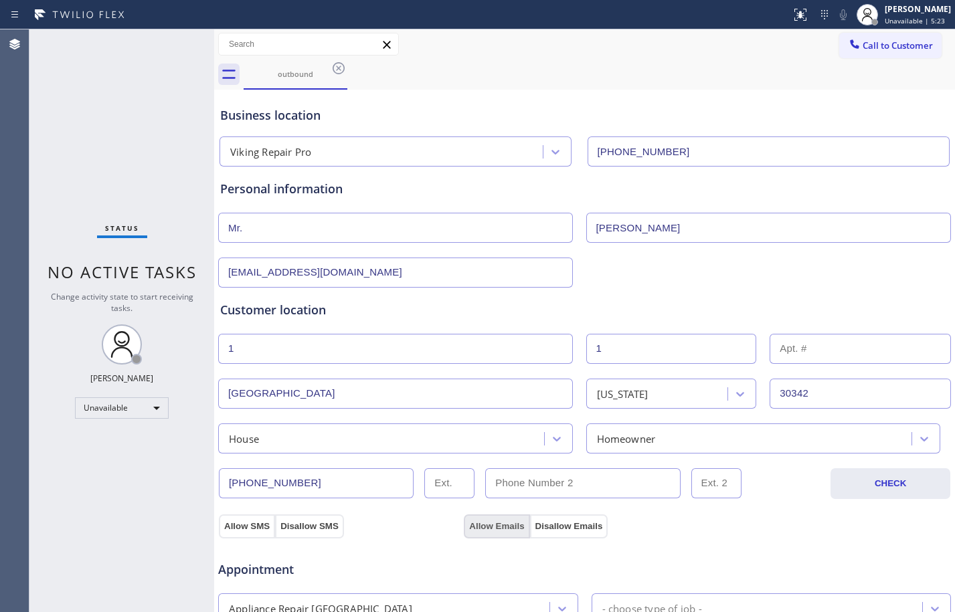
click at [497, 529] on button "Allow Emails" at bounding box center [497, 527] width 66 height 24
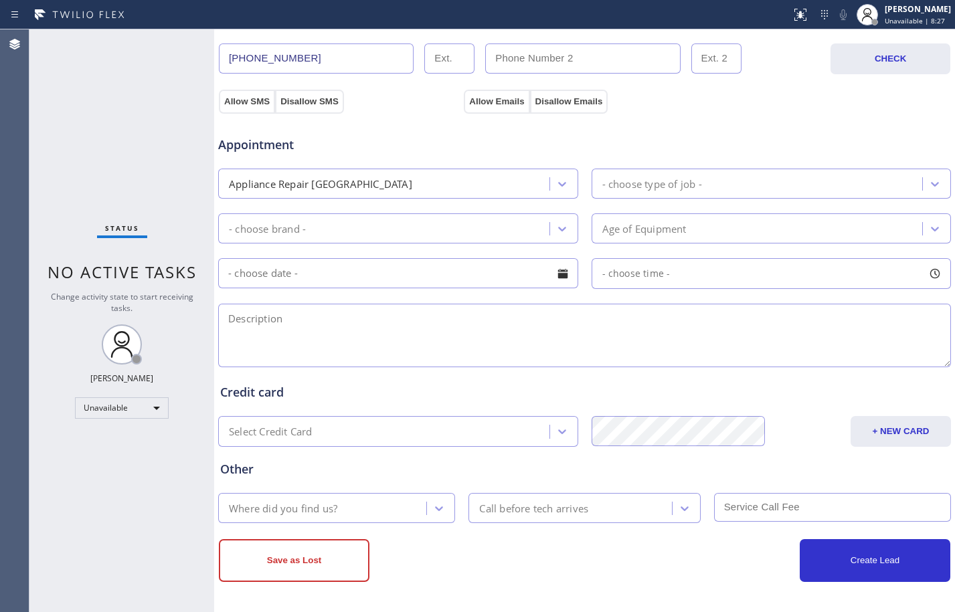
click at [140, 136] on div "Status No active tasks Change activity state to start receiving tasks. [PERSON_…" at bounding box center [121, 320] width 185 height 583
click at [430, 179] on div "Appliance Repair [GEOGRAPHIC_DATA]" at bounding box center [385, 183] width 327 height 23
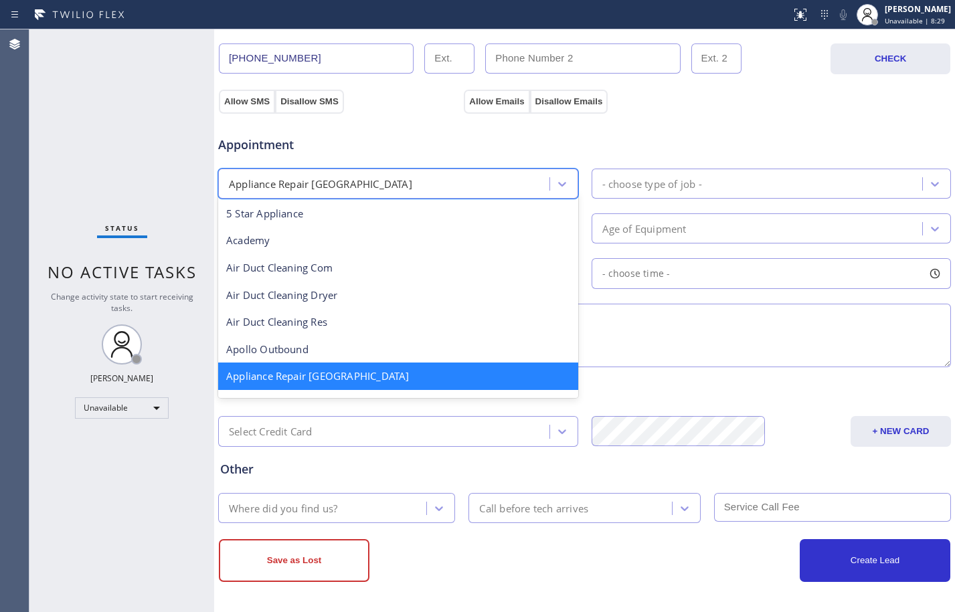
scroll to position [2, 0]
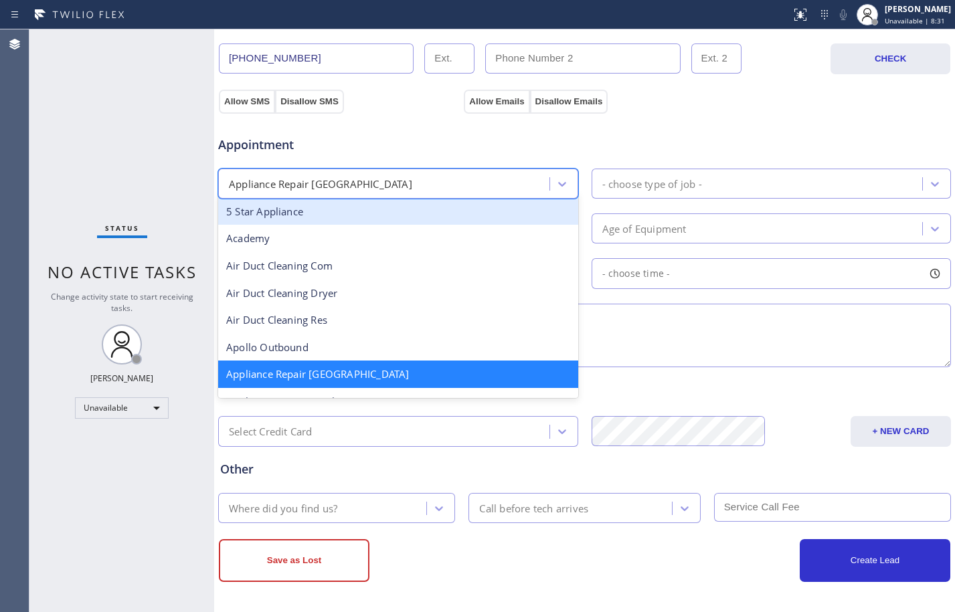
click at [661, 185] on div "- choose type of job -" at bounding box center [652, 183] width 100 height 15
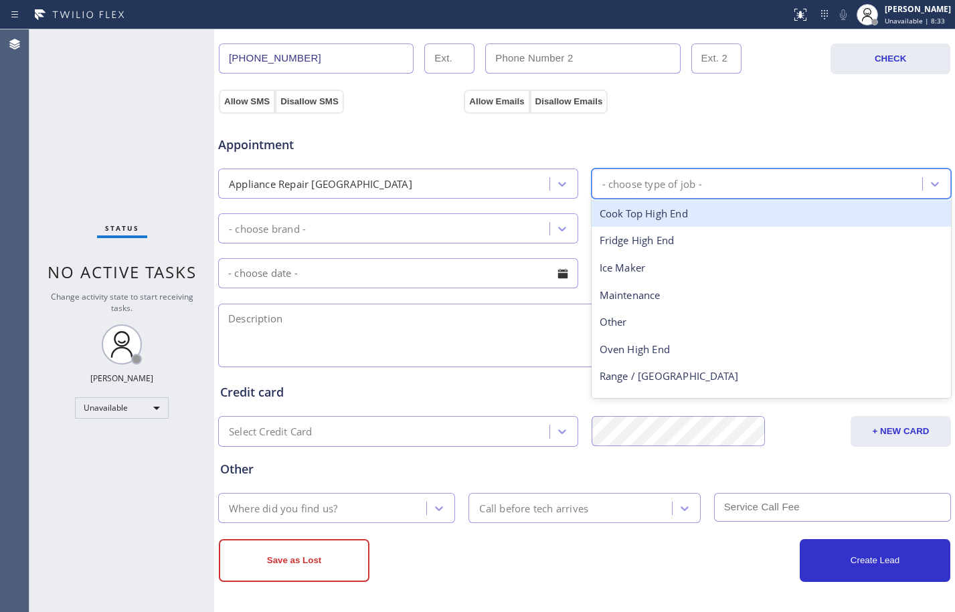
type input "f"
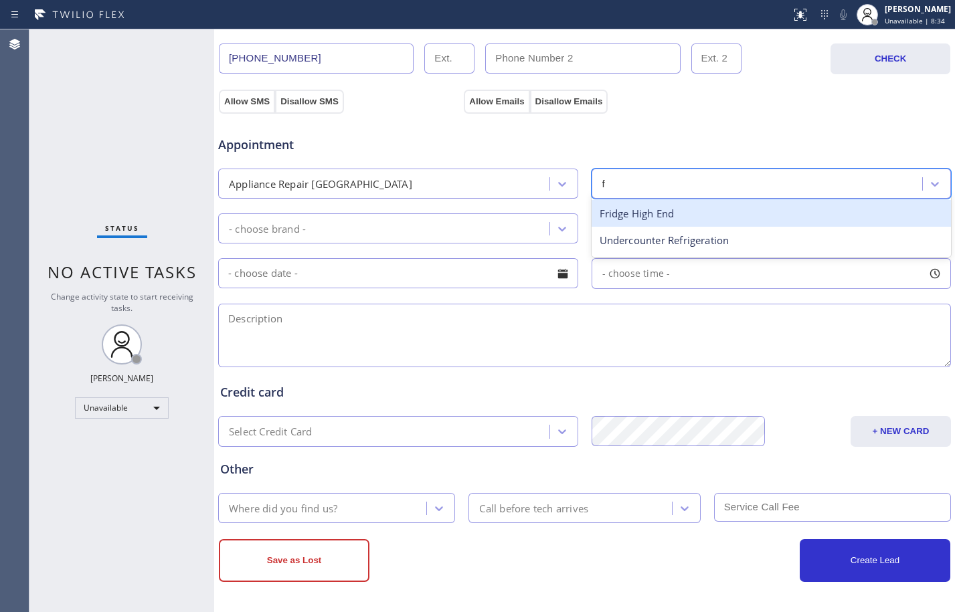
click at [658, 212] on div "Fridge High End" at bounding box center [772, 213] width 360 height 27
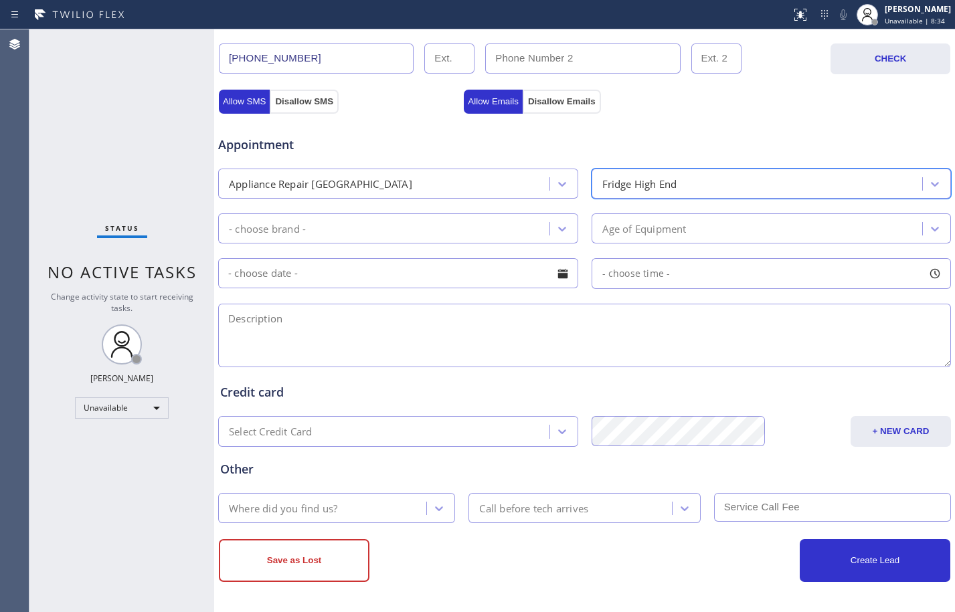
click at [458, 222] on div "- choose brand -" at bounding box center [385, 228] width 327 height 23
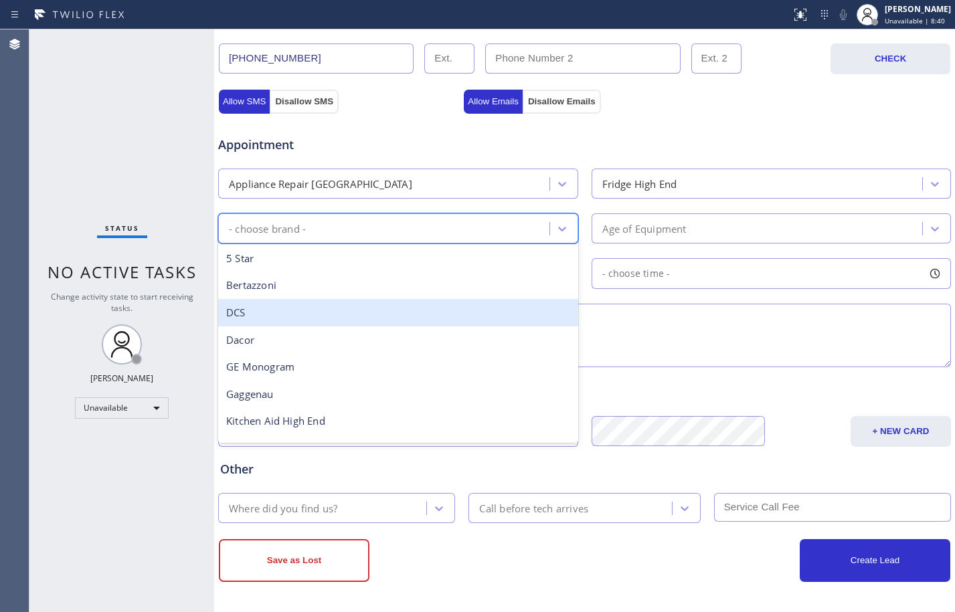
type input "v"
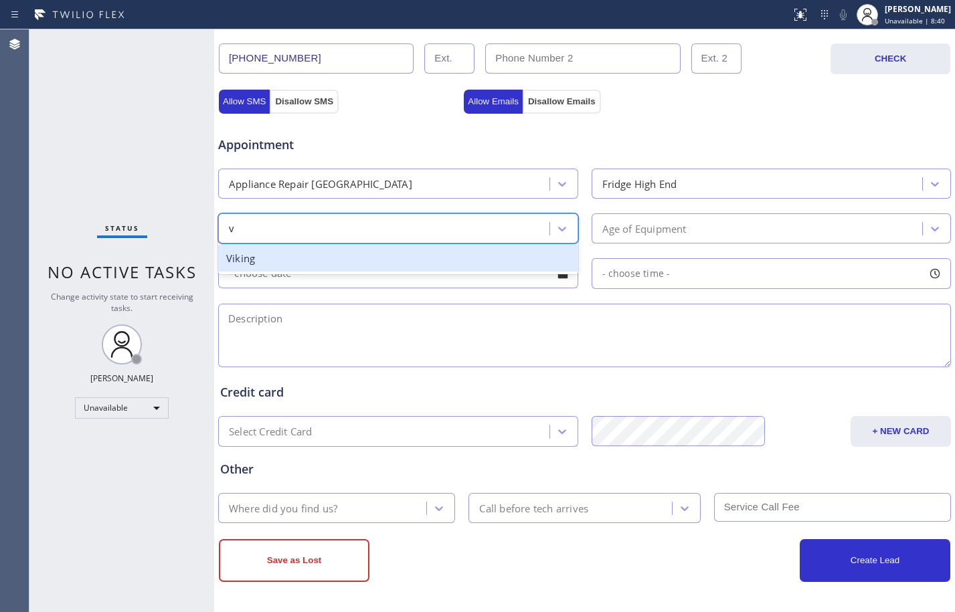
click at [287, 266] on div "Viking" at bounding box center [398, 258] width 360 height 27
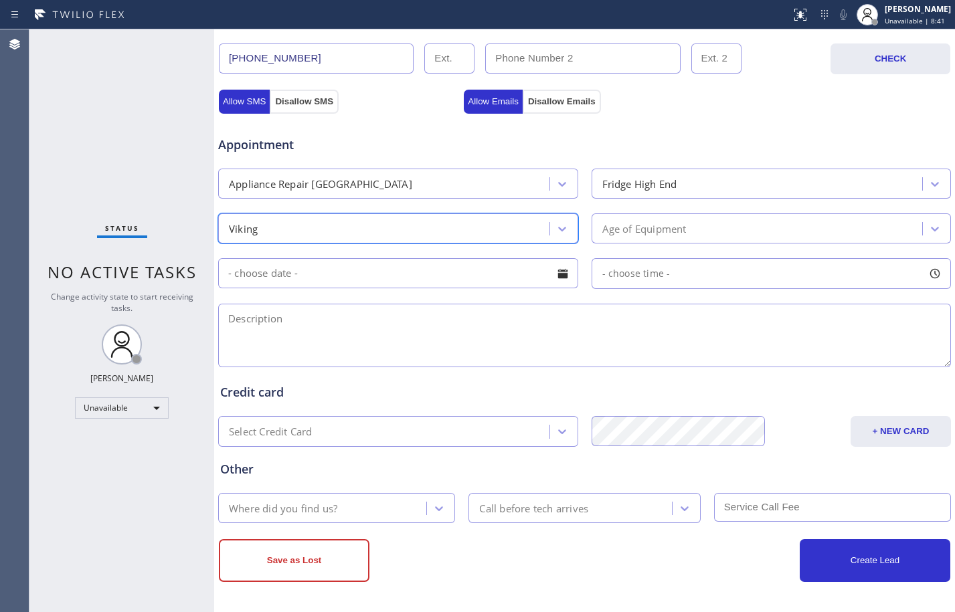
click at [622, 232] on div "Age of Equipment" at bounding box center [644, 228] width 84 height 15
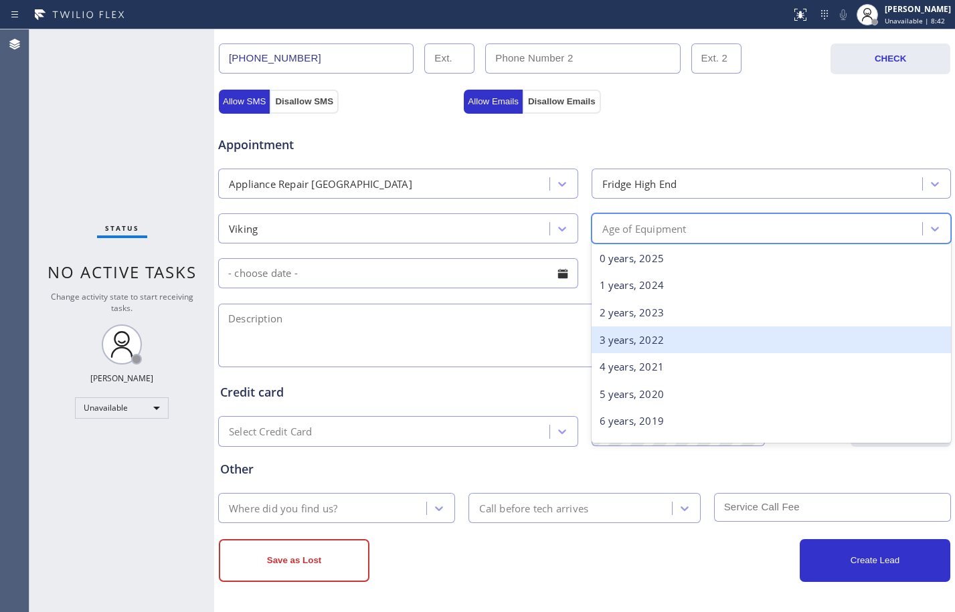
click at [644, 339] on div "3 years, 2022" at bounding box center [772, 340] width 360 height 27
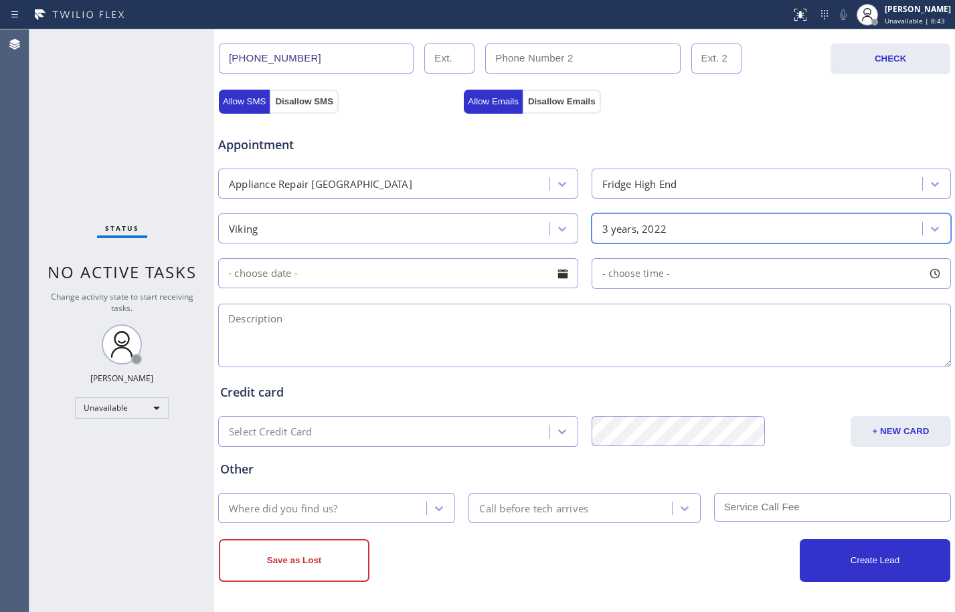
click at [440, 278] on input "text" at bounding box center [398, 273] width 360 height 30
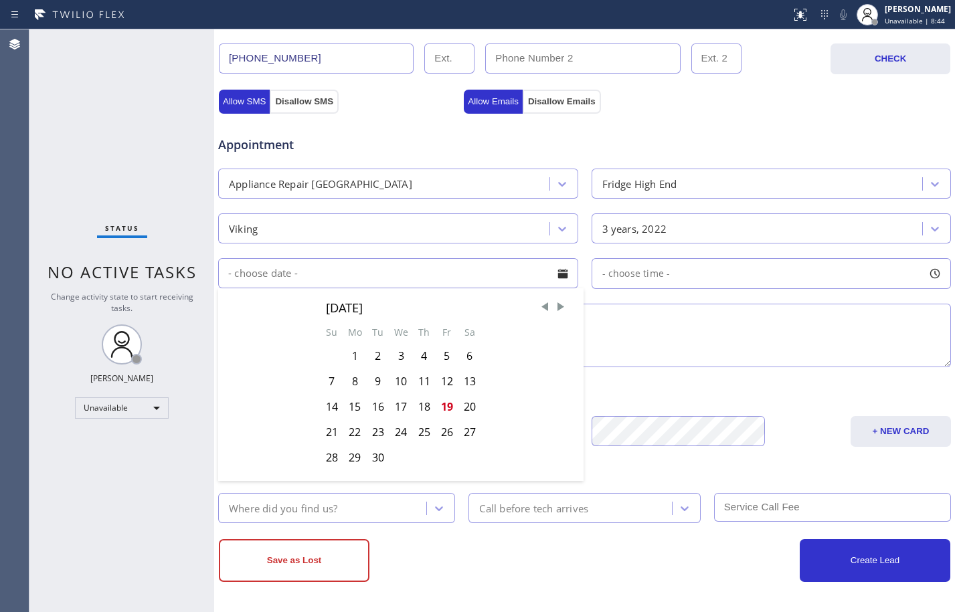
click at [681, 349] on textarea at bounding box center [584, 336] width 733 height 64
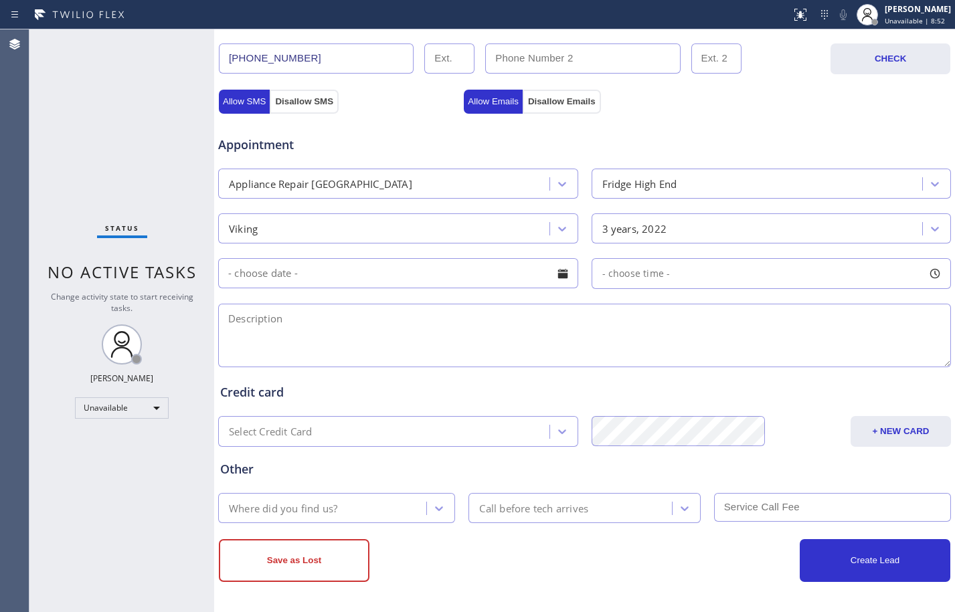
click at [254, 325] on textarea at bounding box center [584, 336] width 733 height 64
paste textarea "Viking/Fridge-freezer/not working/everything is melting from the freezer area/[…"
click at [229, 319] on textarea "Viking/Fridge-freezer/not working/everything is melting from the freezer area/[…" at bounding box center [584, 336] width 733 height 64
click at [721, 322] on textarea "Viking/Fridge-freezer/not working/everything is melting from the freezer area/[…" at bounding box center [584, 336] width 733 height 64
click at [791, 322] on textarea "Viking/Fridge-freezer/not working/everything is melting from the freezer area/[…" at bounding box center [584, 336] width 733 height 64
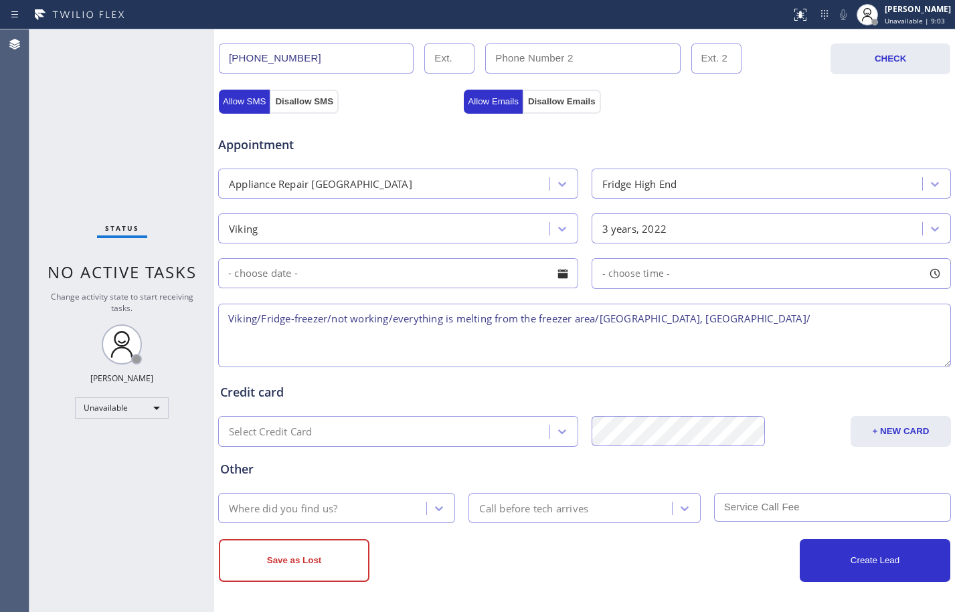
paste textarea "Viking Repair Pro"
click at [791, 322] on textarea "Viking/Fridge-freezer/not working/everything is melting from the freezer area/[…" at bounding box center [584, 336] width 733 height 64
paste textarea "VTA Offered- declined"
click at [230, 335] on textarea "Viking/Fridge-freezer/not working/everything is melting from the freezer area/[…" at bounding box center [584, 336] width 733 height 64
click at [292, 337] on textarea "Viking/Fridge-freezer/not working/everything is melting from the freezer area/[…" at bounding box center [584, 336] width 733 height 64
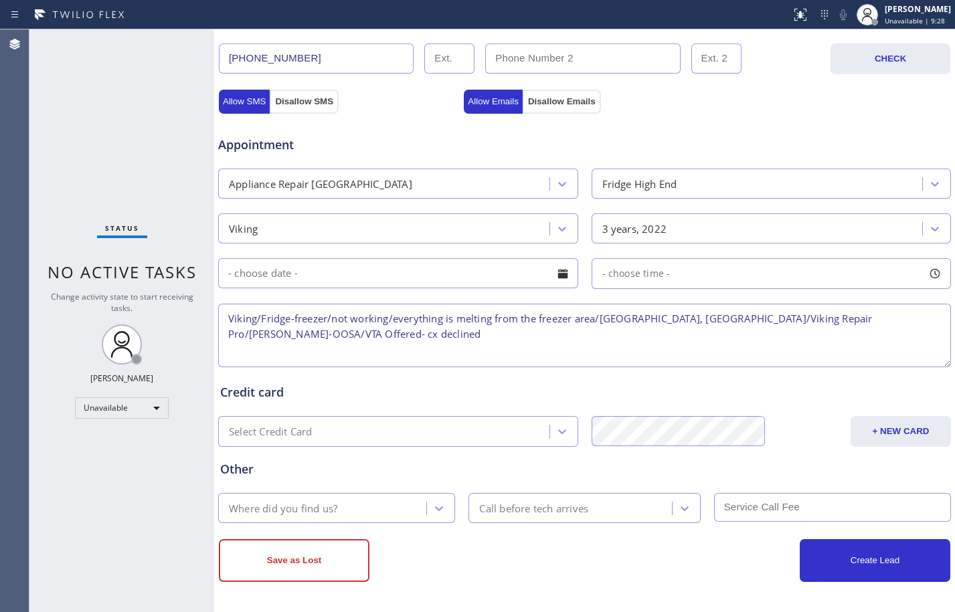
type textarea "Viking/Fridge-freezer/not working/everything is melting from the freezer area/[…"
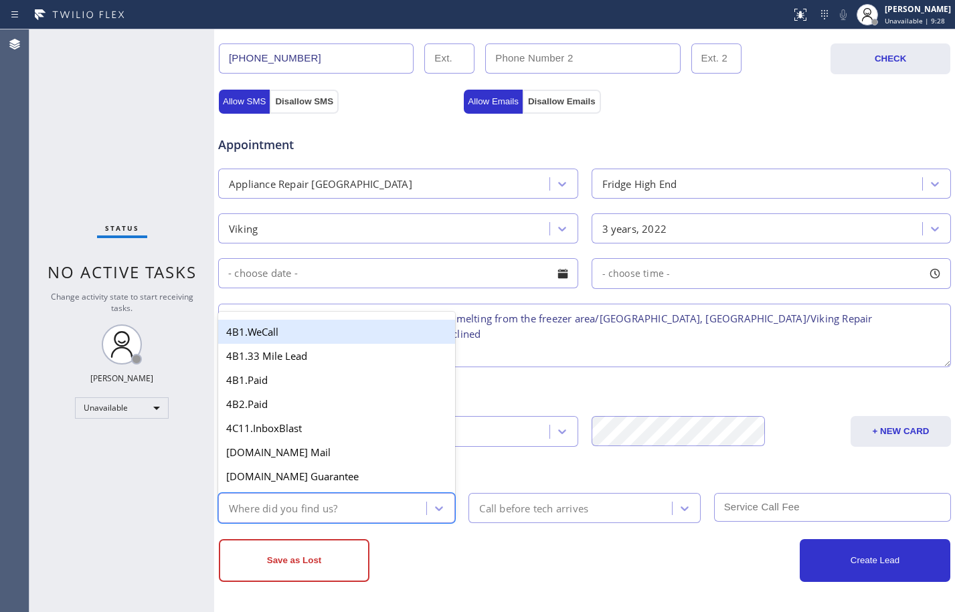
click at [330, 515] on div "Where did you find us?" at bounding box center [283, 508] width 108 height 15
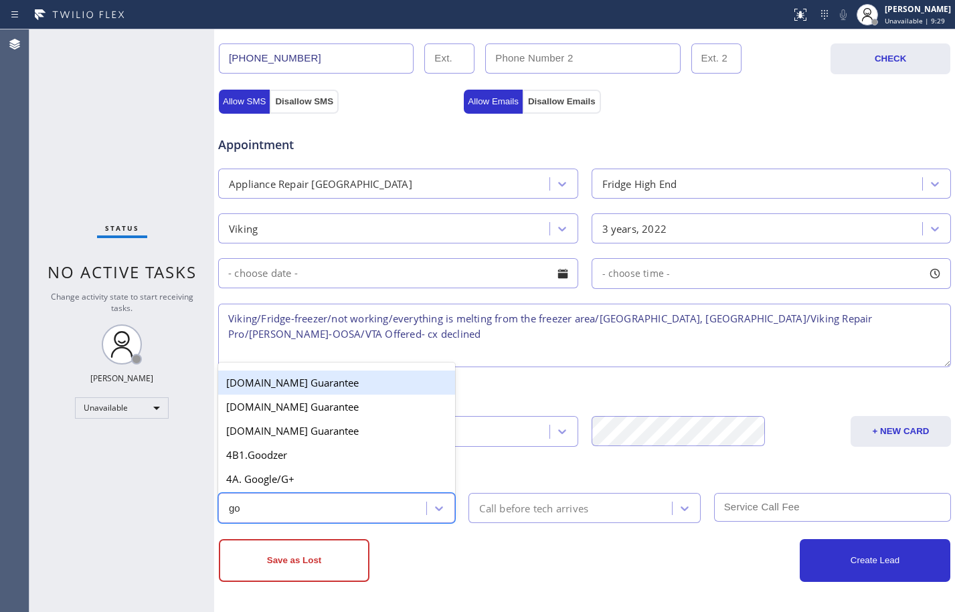
type input "goo"
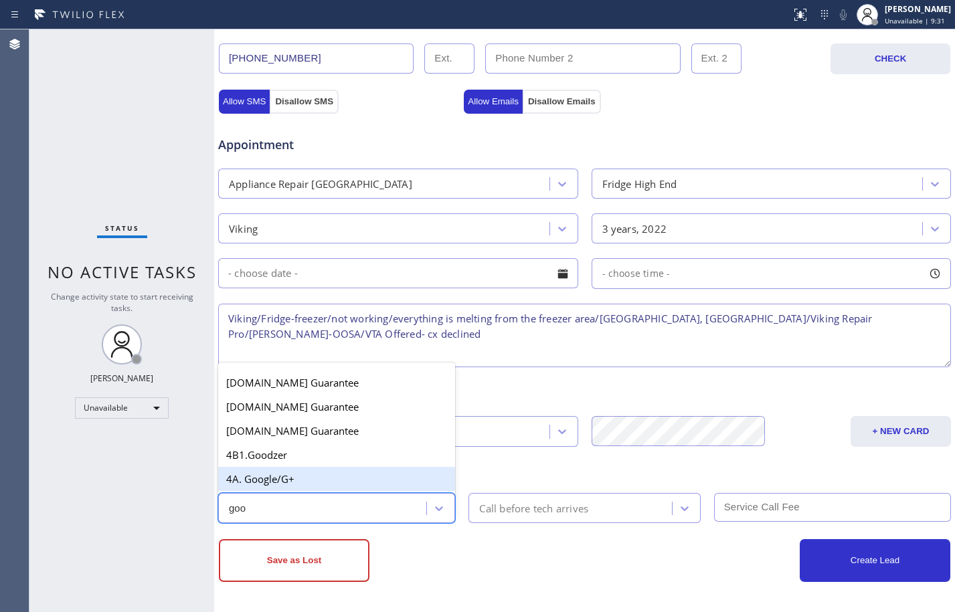
click at [277, 479] on div "4A. Google/G+" at bounding box center [336, 479] width 237 height 24
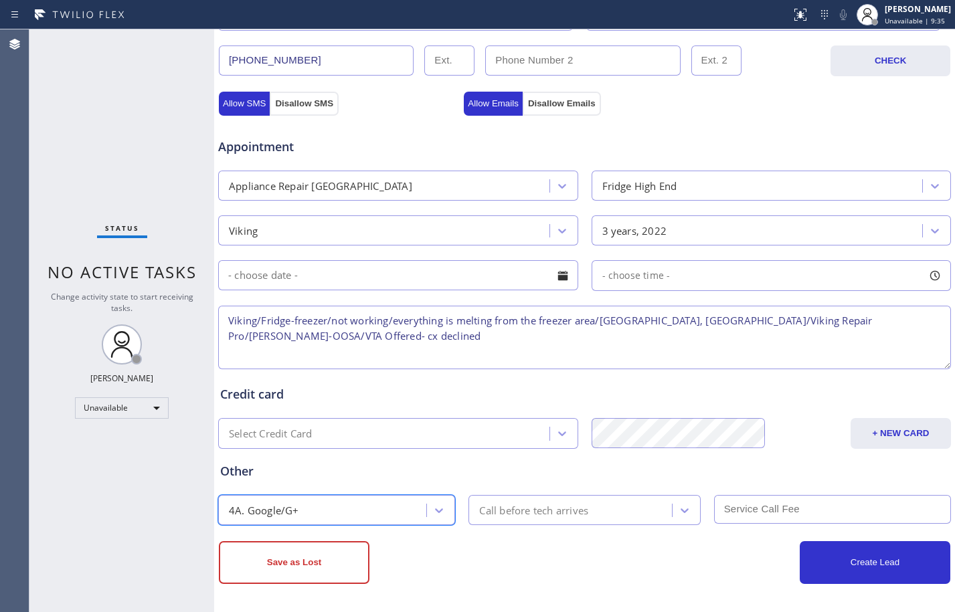
scroll to position [425, 0]
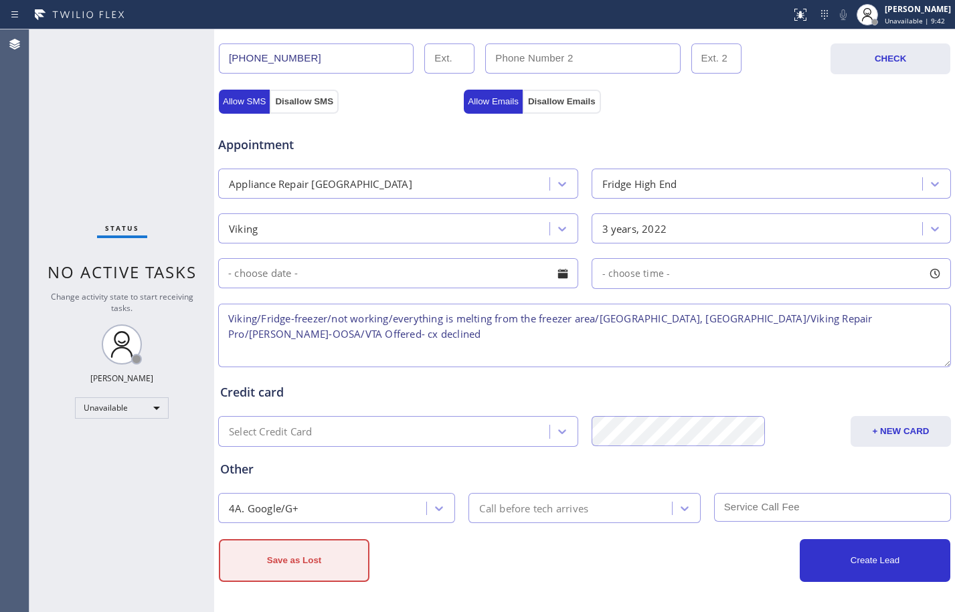
click at [329, 555] on button "Save as Lost" at bounding box center [294, 560] width 151 height 43
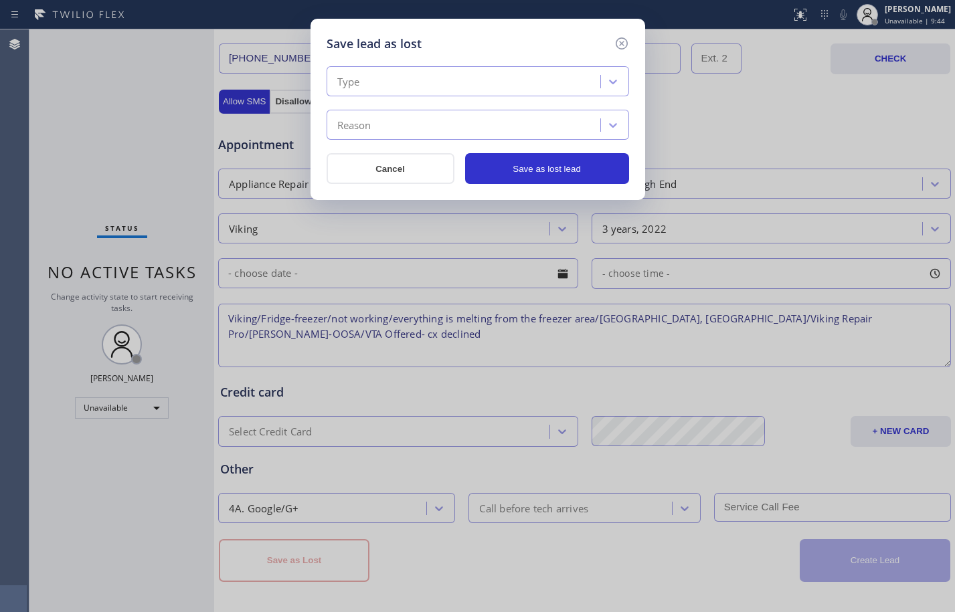
click at [506, 72] on div "Type" at bounding box center [466, 81] width 270 height 23
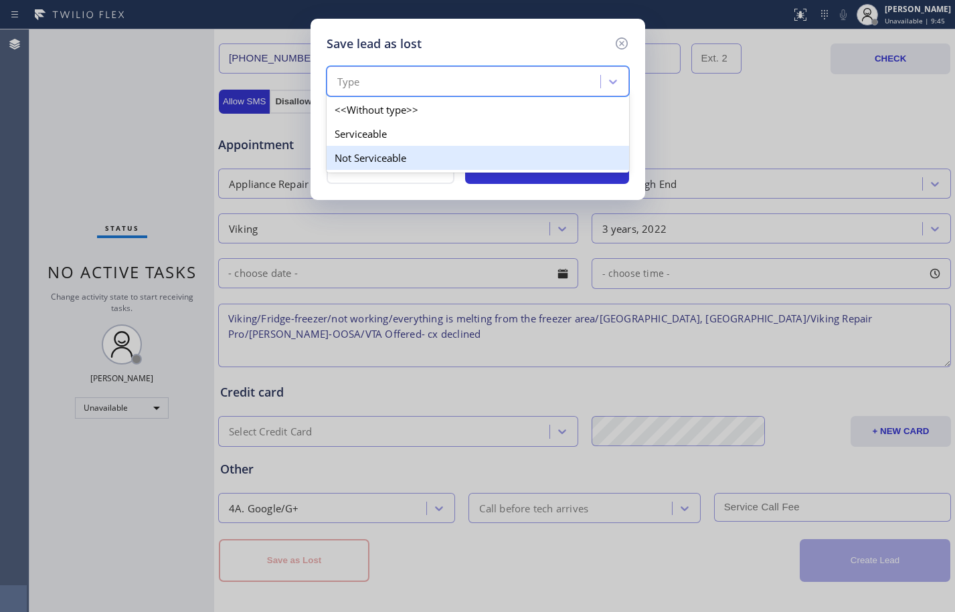
click at [453, 157] on div "Not Serviceable" at bounding box center [478, 158] width 302 height 24
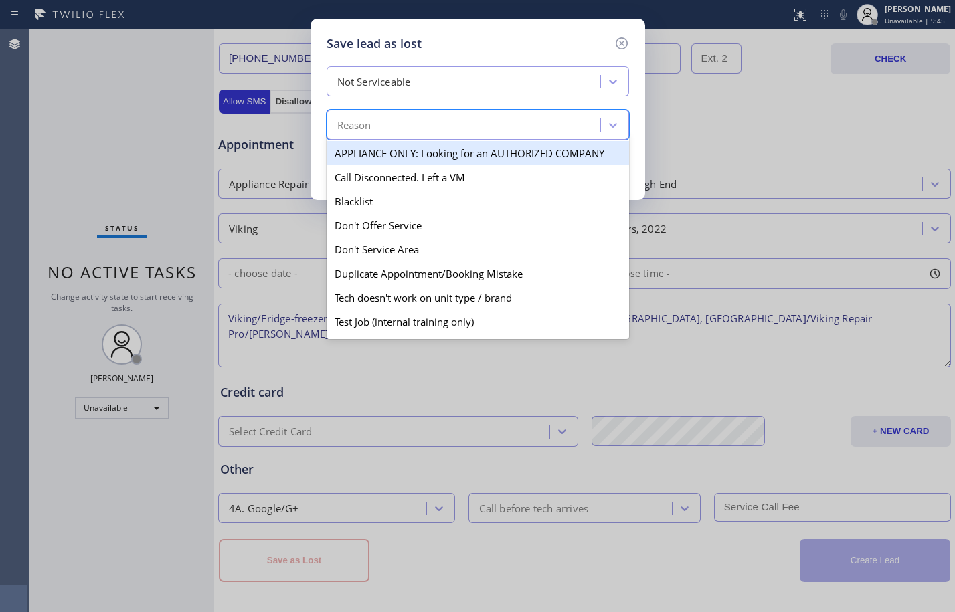
click at [426, 116] on div "Reason" at bounding box center [466, 125] width 270 height 23
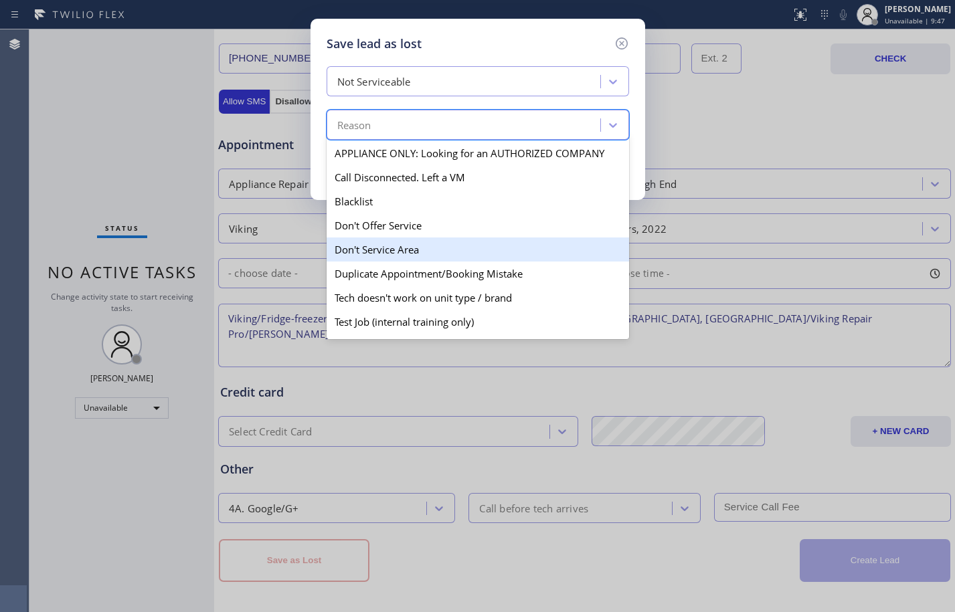
click at [381, 248] on div "Don't Service Area" at bounding box center [478, 250] width 302 height 24
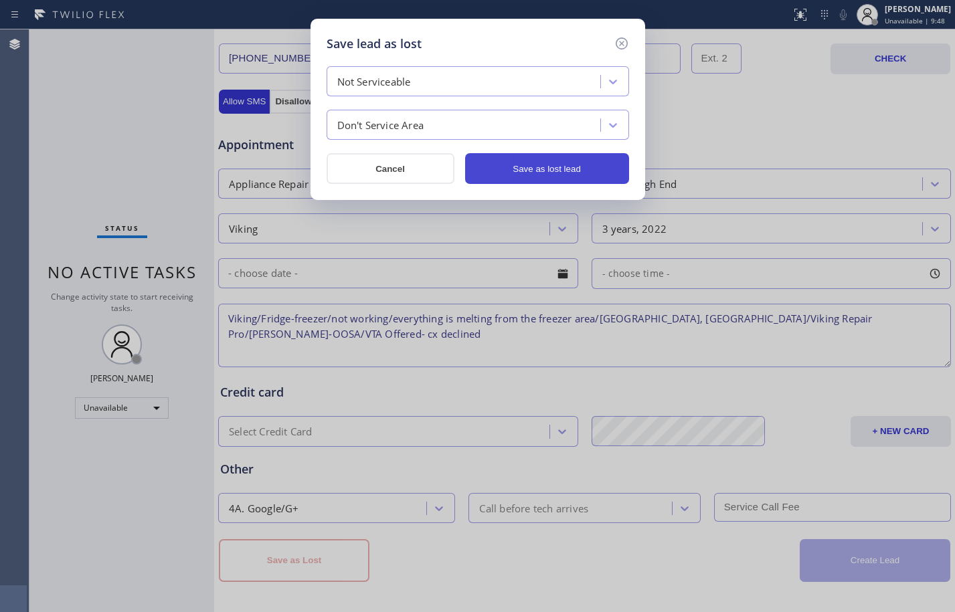
click at [533, 163] on button "Save as lost lead" at bounding box center [547, 168] width 164 height 31
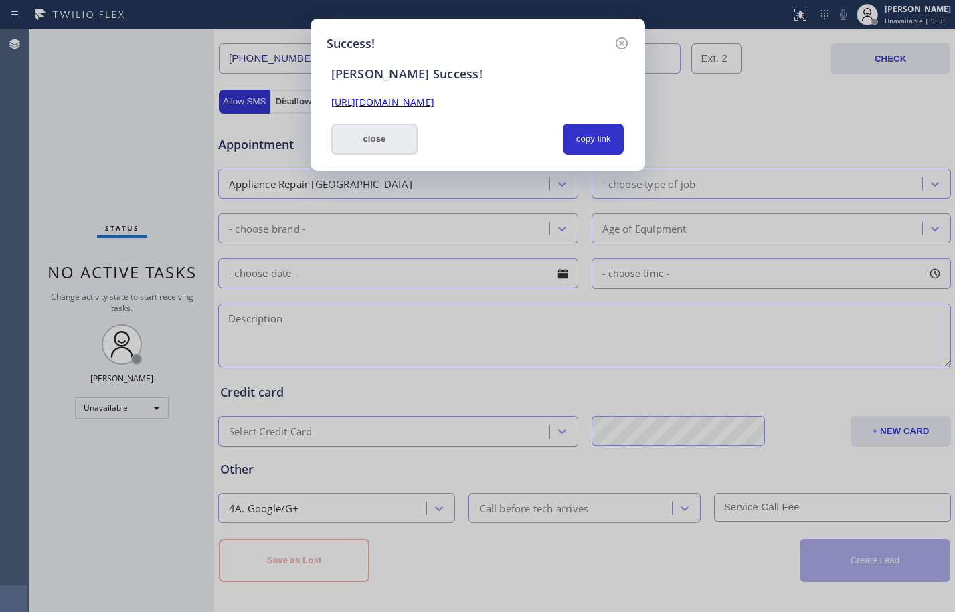
click at [394, 145] on button "close" at bounding box center [374, 139] width 87 height 31
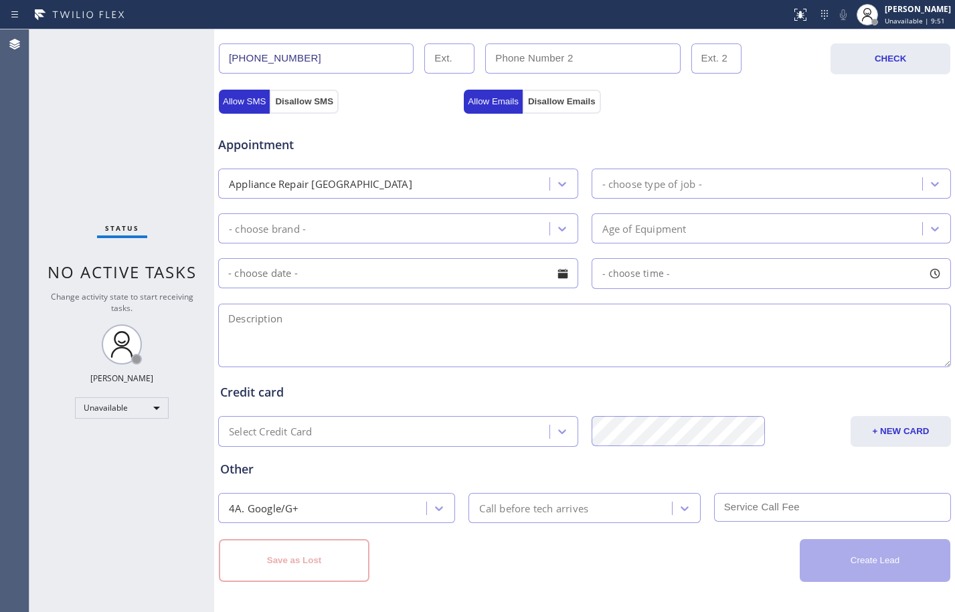
click at [162, 422] on div "Status No active tasks Change activity state to start receiving tasks. [PERSON_…" at bounding box center [121, 320] width 185 height 583
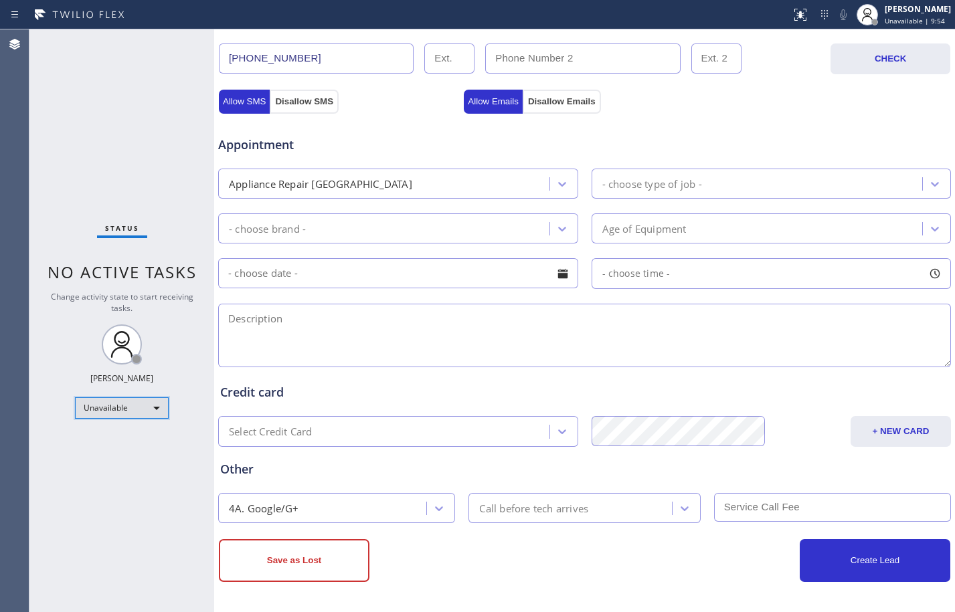
click at [153, 412] on div "Unavailable" at bounding box center [122, 408] width 94 height 21
click at [102, 476] on li "Break" at bounding box center [121, 477] width 91 height 16
click at [132, 414] on div "Break" at bounding box center [122, 408] width 94 height 21
click at [93, 445] on li "Available" at bounding box center [121, 444] width 91 height 16
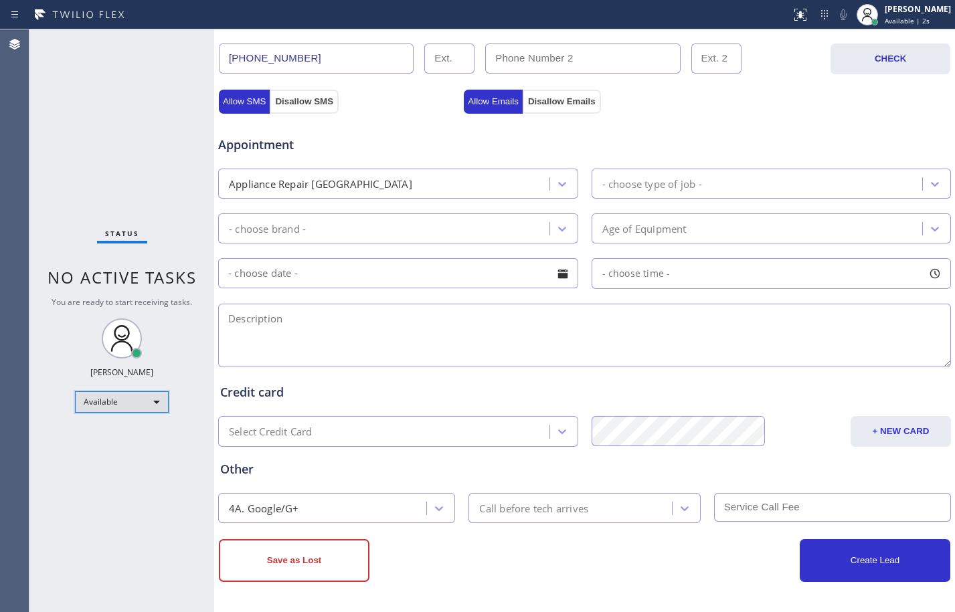
scroll to position [0, 0]
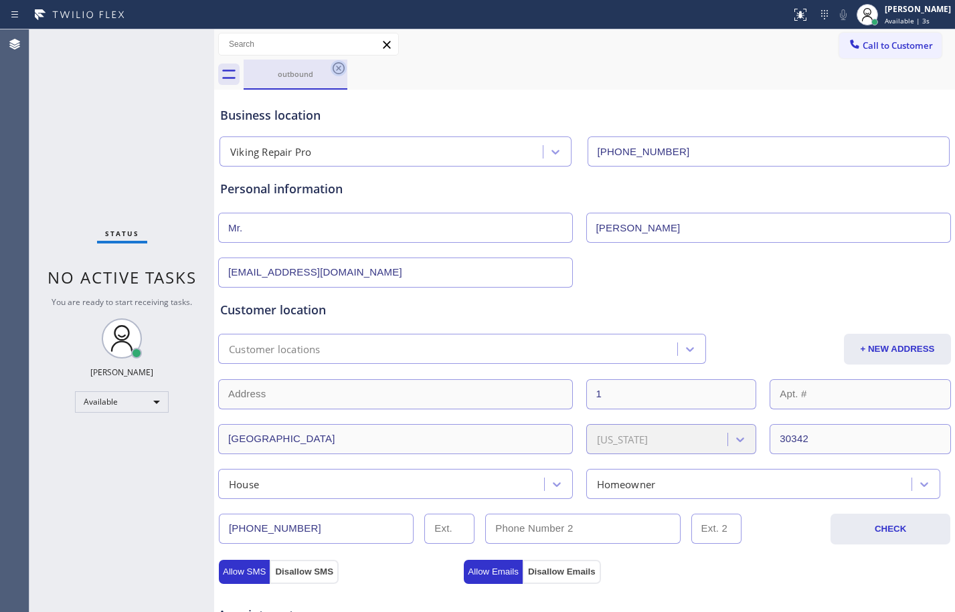
click at [341, 70] on icon at bounding box center [339, 68] width 16 height 16
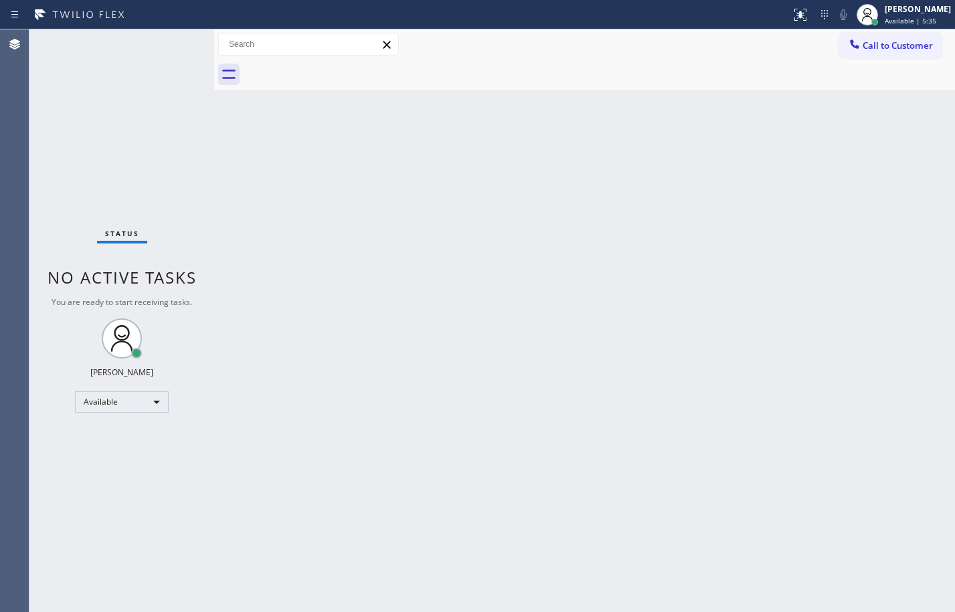
click at [201, 222] on div "Status No active tasks You are ready to start receiving tasks. [PERSON_NAME] Av…" at bounding box center [121, 320] width 185 height 583
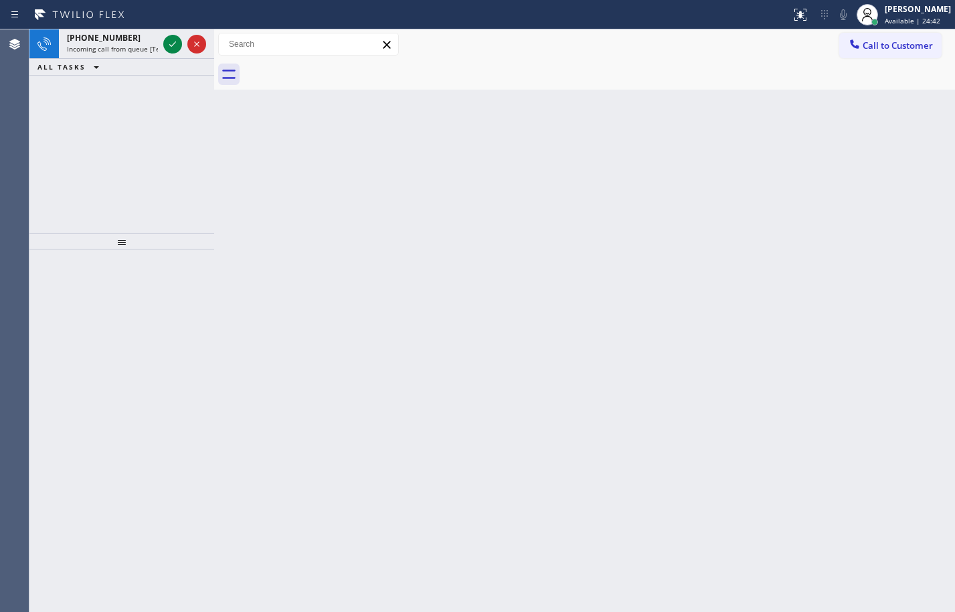
click at [355, 242] on div "Back to Dashboard Change Sender ID Customers Technicians Select a contact Outbo…" at bounding box center [584, 320] width 741 height 583
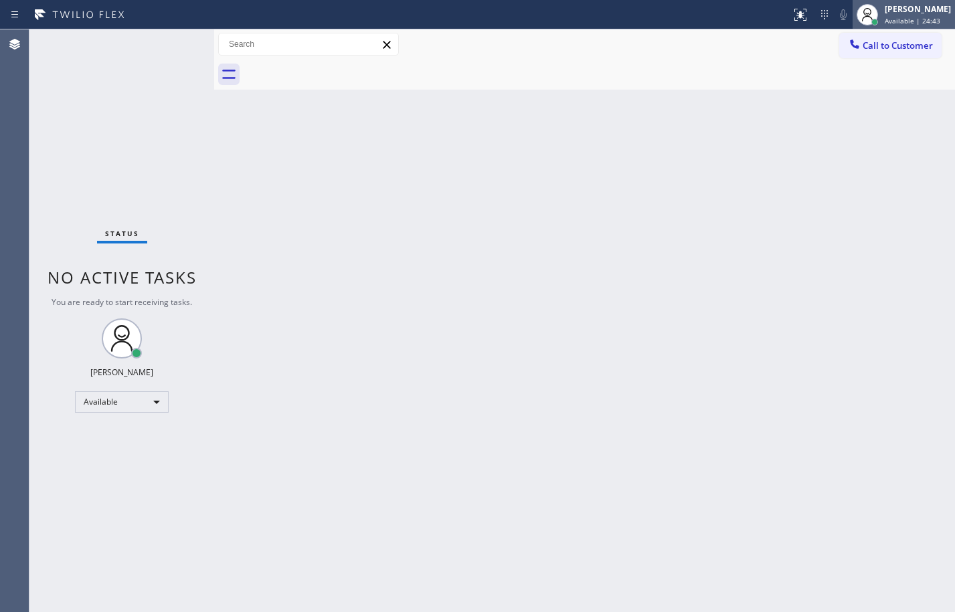
click at [870, 21] on div at bounding box center [874, 21] width 9 height 9
click at [689, 177] on div "Back to Dashboard Change Sender ID Customers Technicians Select a contact Outbo…" at bounding box center [584, 320] width 741 height 583
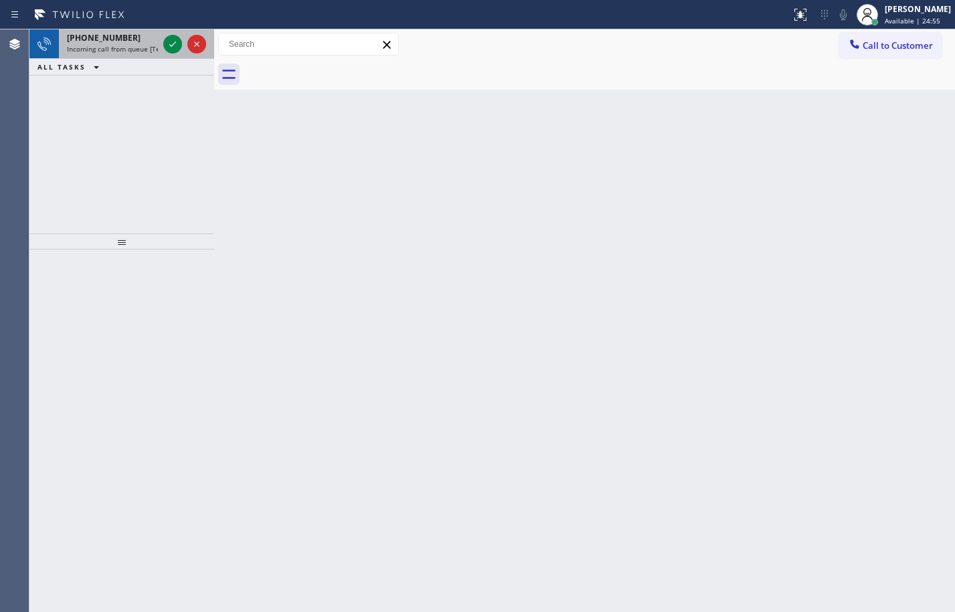
click at [112, 31] on div "[PHONE_NUMBER] Incoming call from queue [Test] All" at bounding box center [110, 43] width 102 height 29
click at [122, 47] on span "Incoming call from queue [Test] All" at bounding box center [122, 48] width 111 height 9
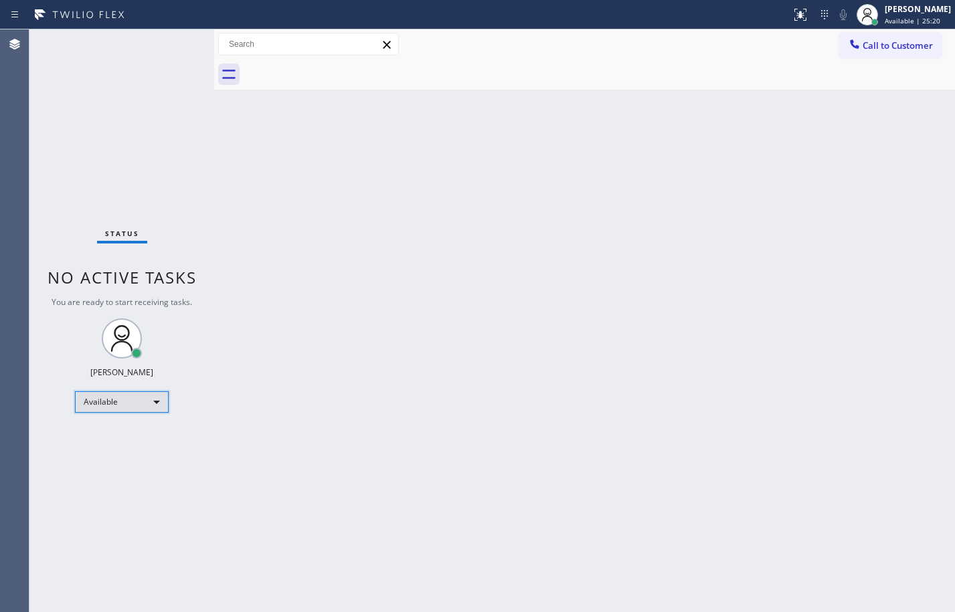
click at [120, 398] on div "Available" at bounding box center [122, 401] width 94 height 21
click at [131, 452] on li "Unavailable" at bounding box center [121, 454] width 91 height 16
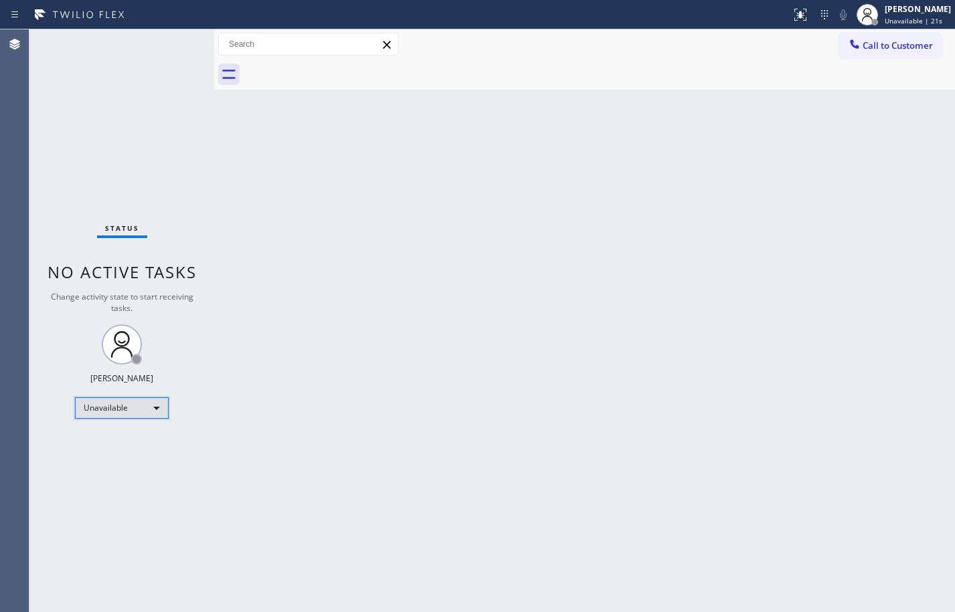
click at [128, 414] on div "Unavailable" at bounding box center [122, 408] width 94 height 21
click at [109, 424] on li "Offline" at bounding box center [121, 427] width 91 height 16
click at [913, 17] on div "Offline | 0s" at bounding box center [918, 20] width 66 height 9
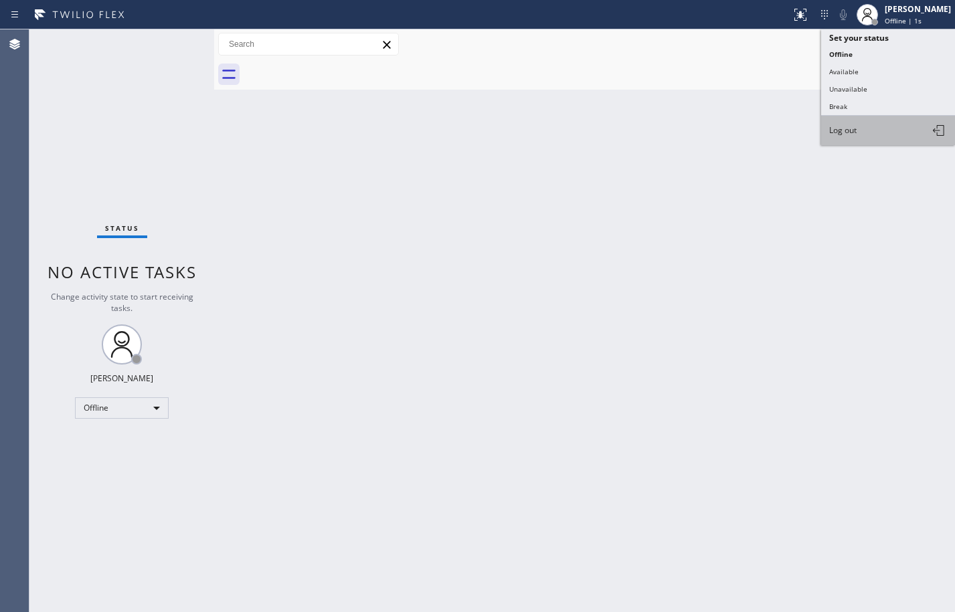
click at [866, 130] on button "Log out" at bounding box center [888, 130] width 134 height 29
